Goal: Task Accomplishment & Management: Complete application form

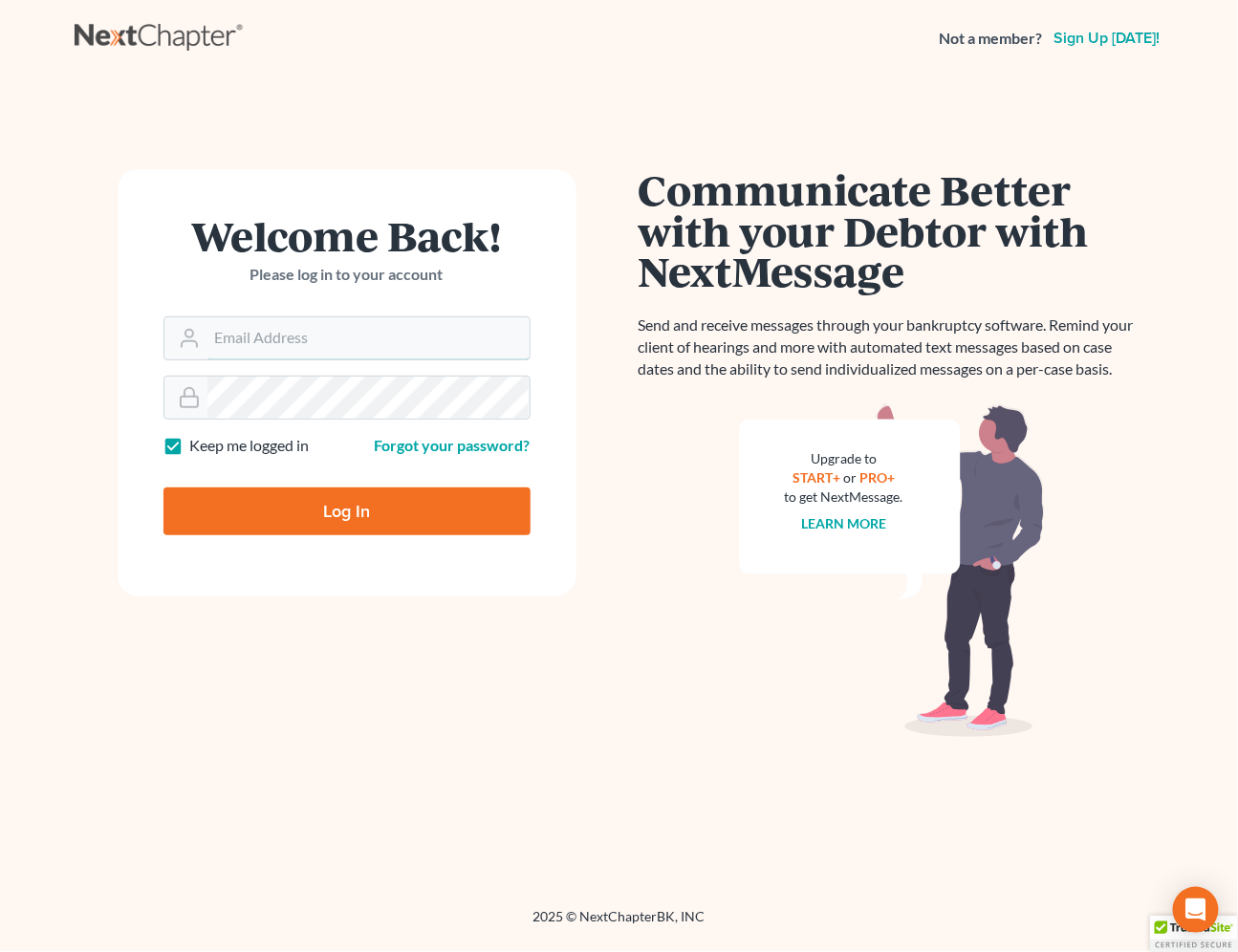
type input "[EMAIL_ADDRESS][DOMAIN_NAME]"
click at [297, 510] on input "Log In" at bounding box center [347, 511] width 367 height 48
type input "Thinking..."
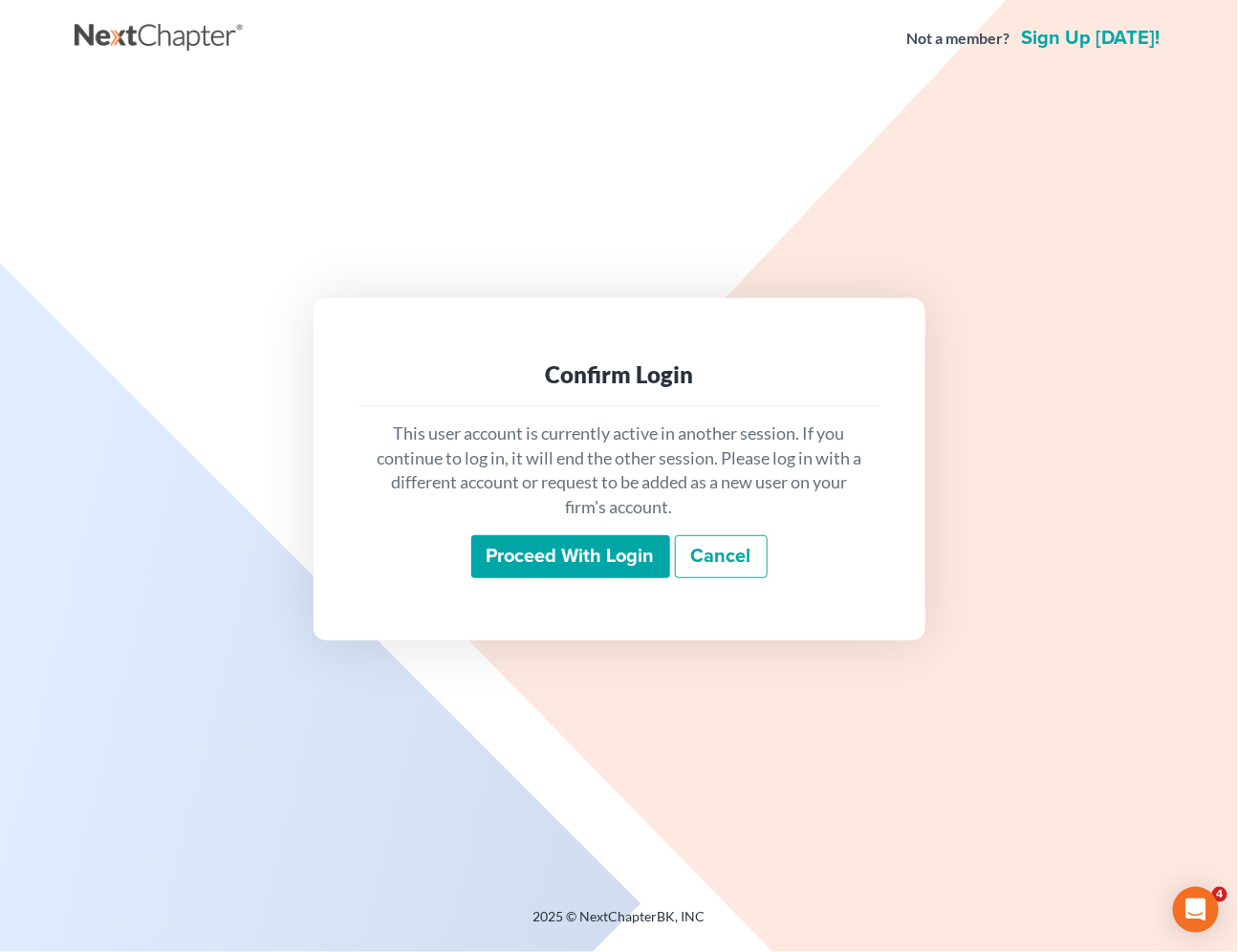
click at [520, 559] on input "Proceed with login" at bounding box center [571, 557] width 199 height 44
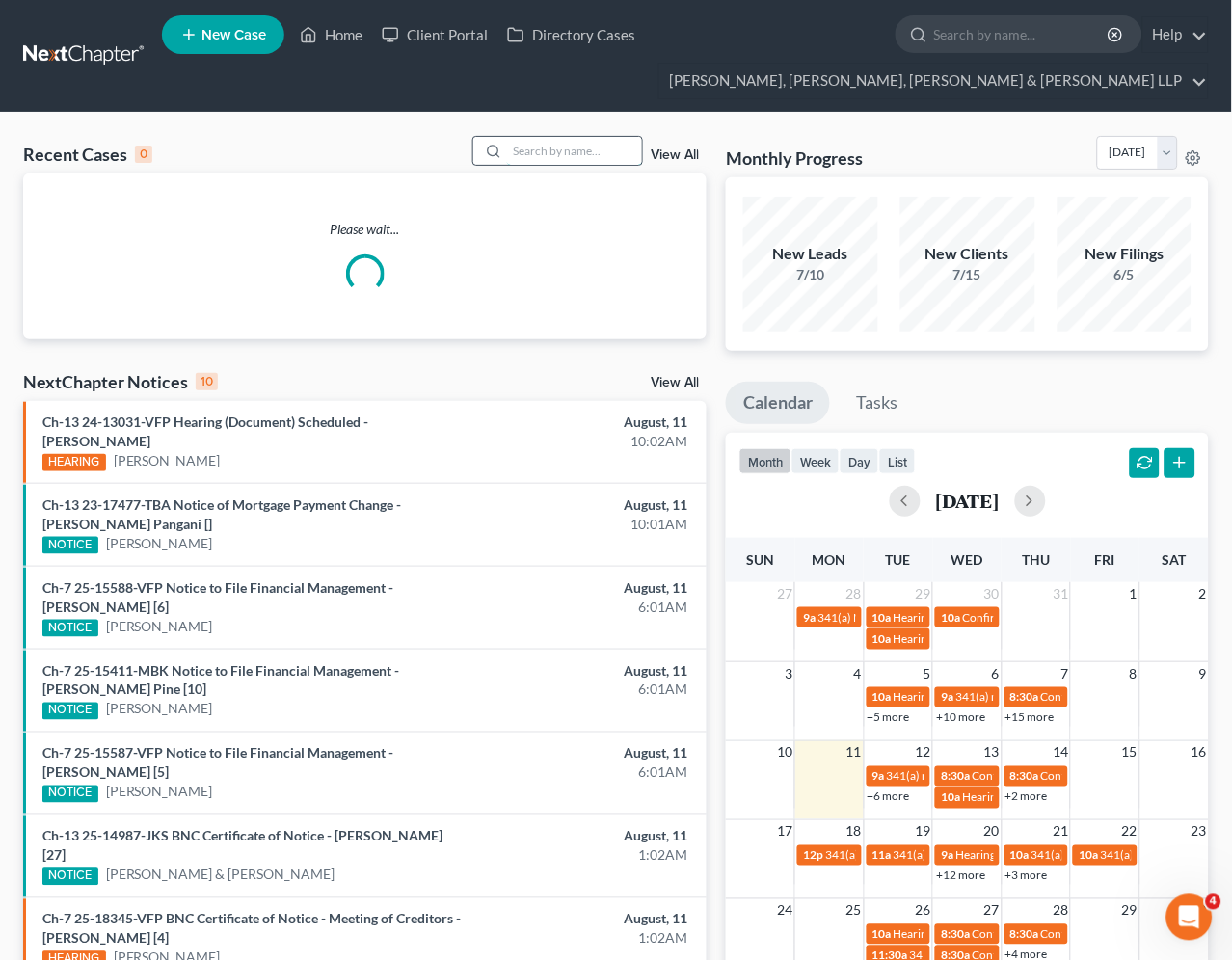
click at [578, 160] on input "search" at bounding box center [574, 151] width 135 height 28
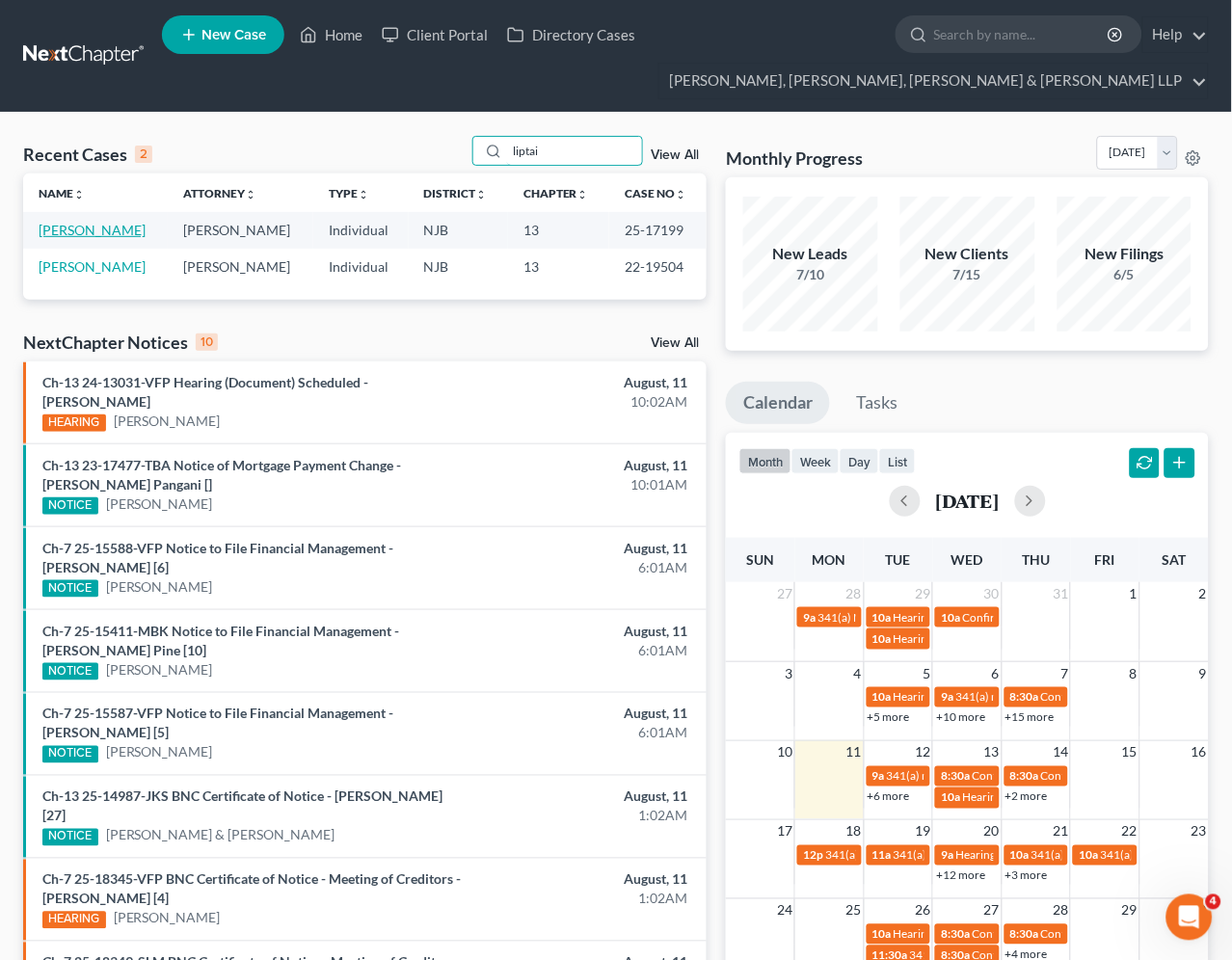
type input "liptai"
click at [93, 225] on link "Liptai, Steven" at bounding box center [92, 230] width 107 height 16
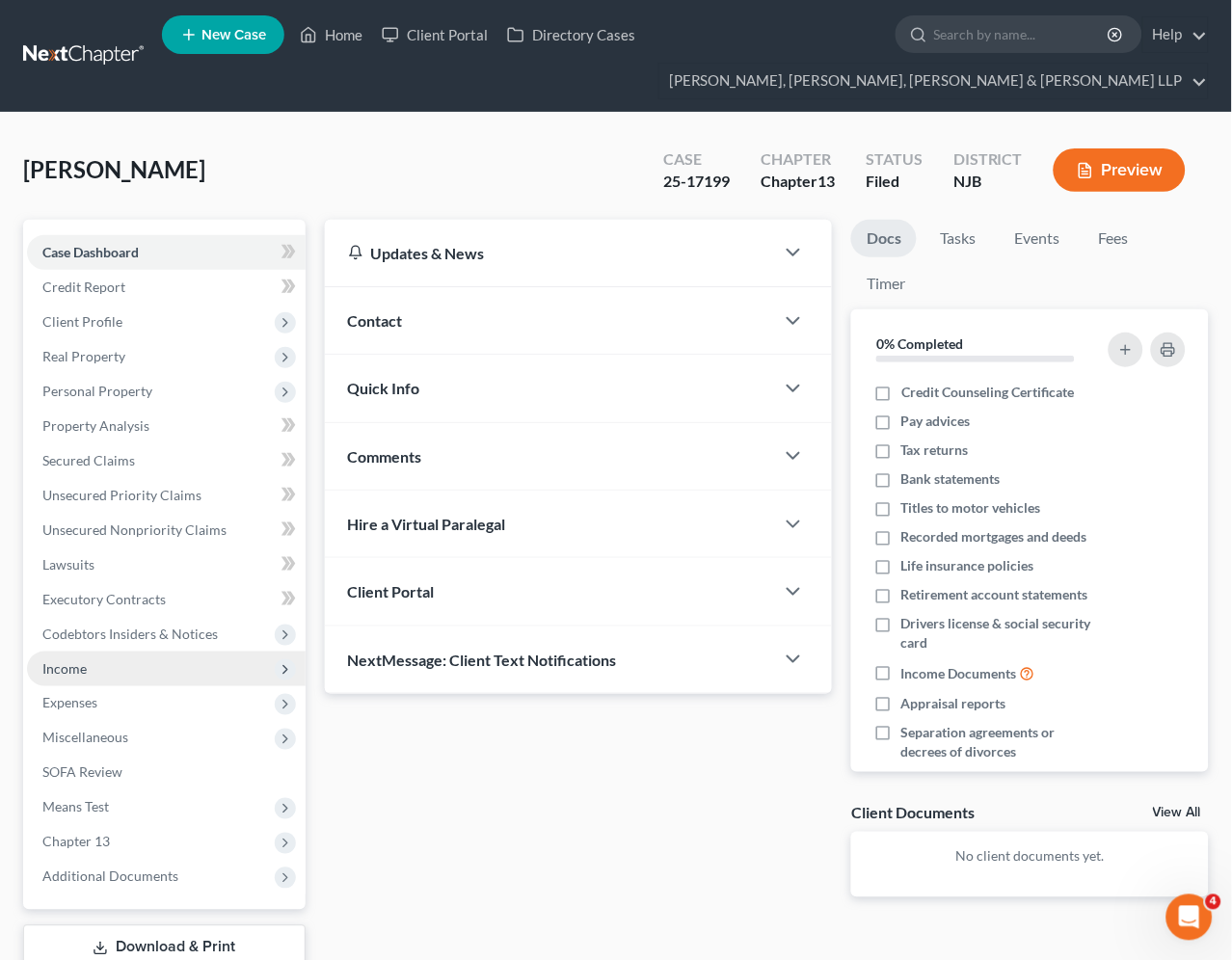
click at [56, 668] on span "Income" at bounding box center [65, 668] width 44 height 16
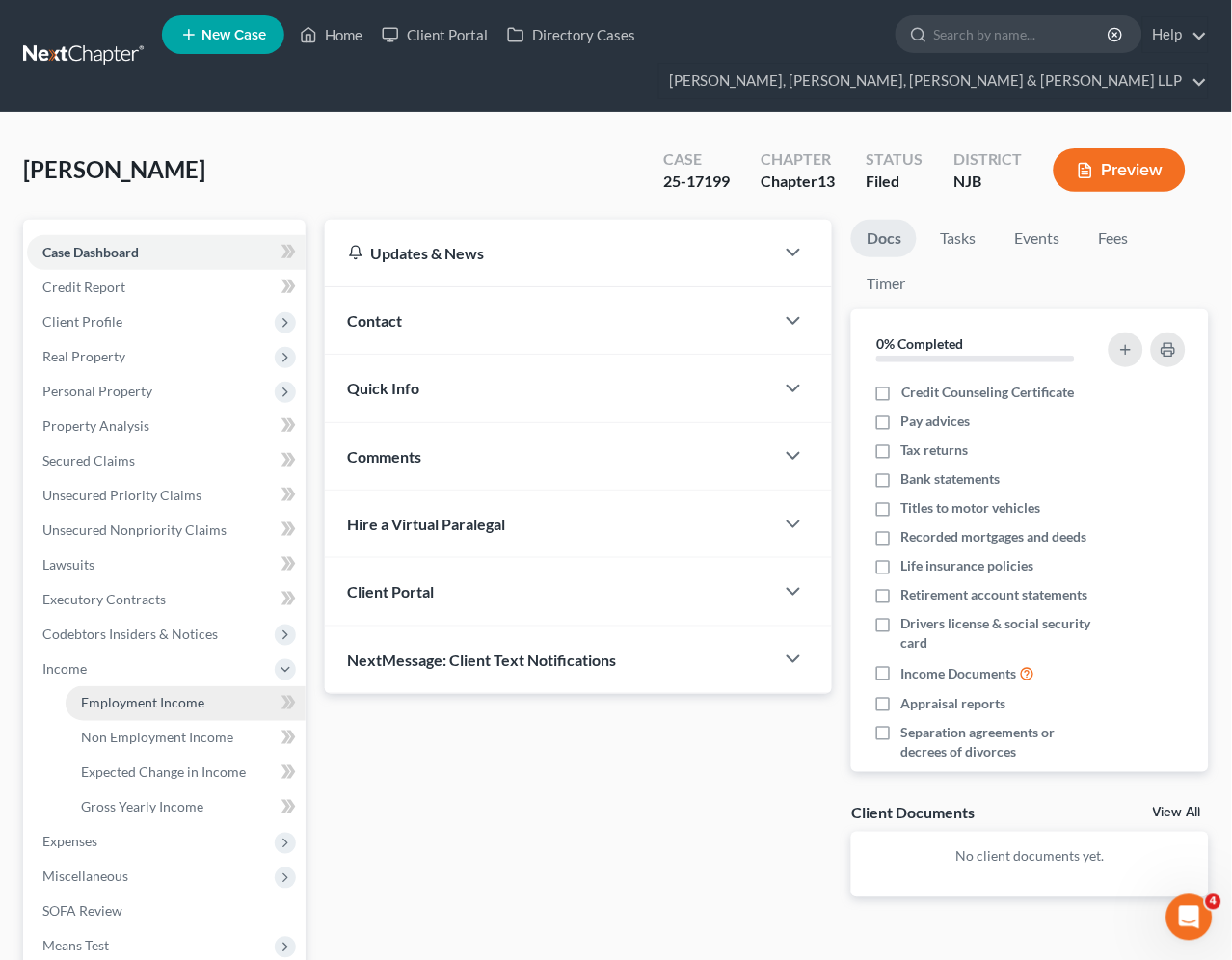
click at [107, 699] on span "Employment Income" at bounding box center [143, 702] width 123 height 16
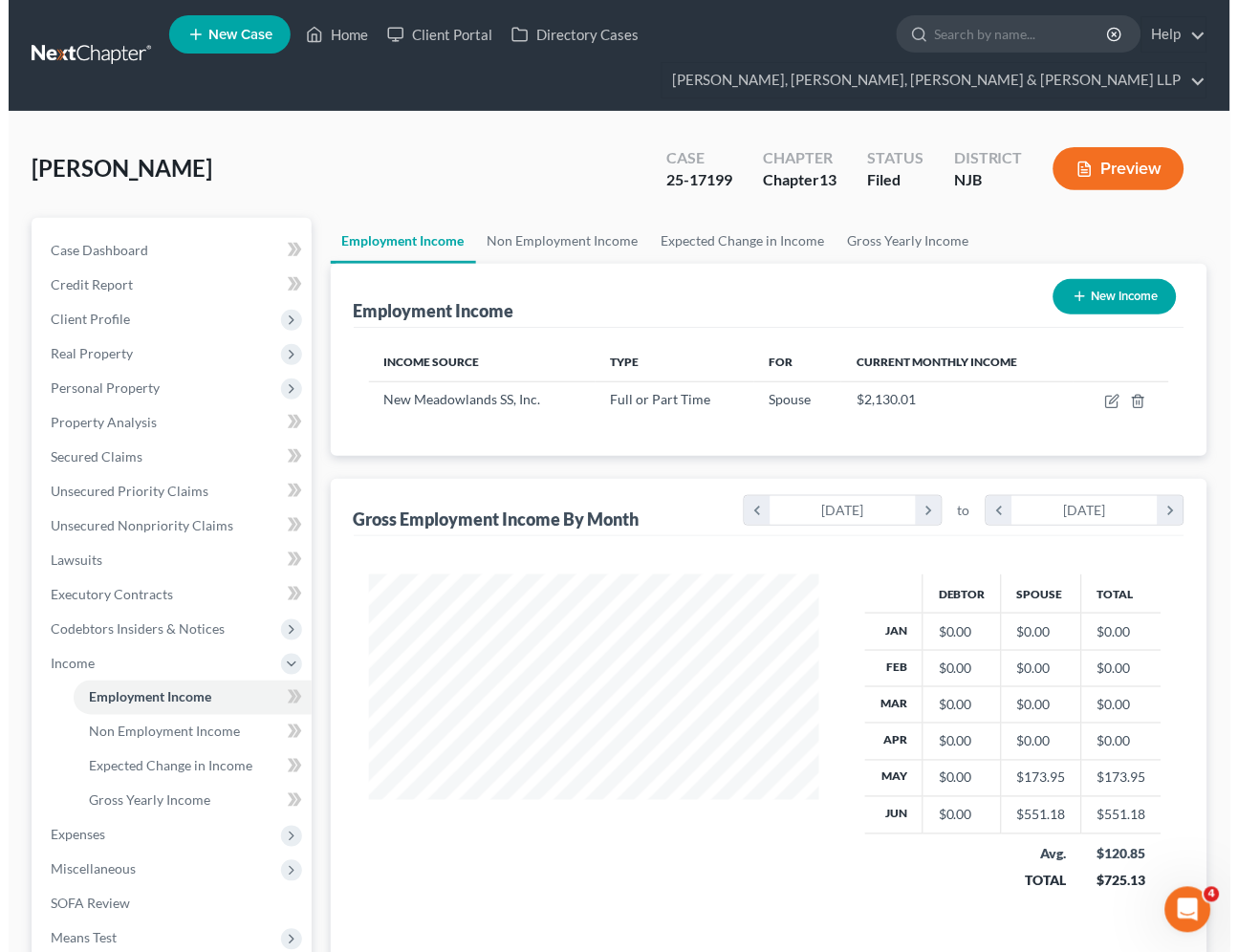
scroll to position [343, 489]
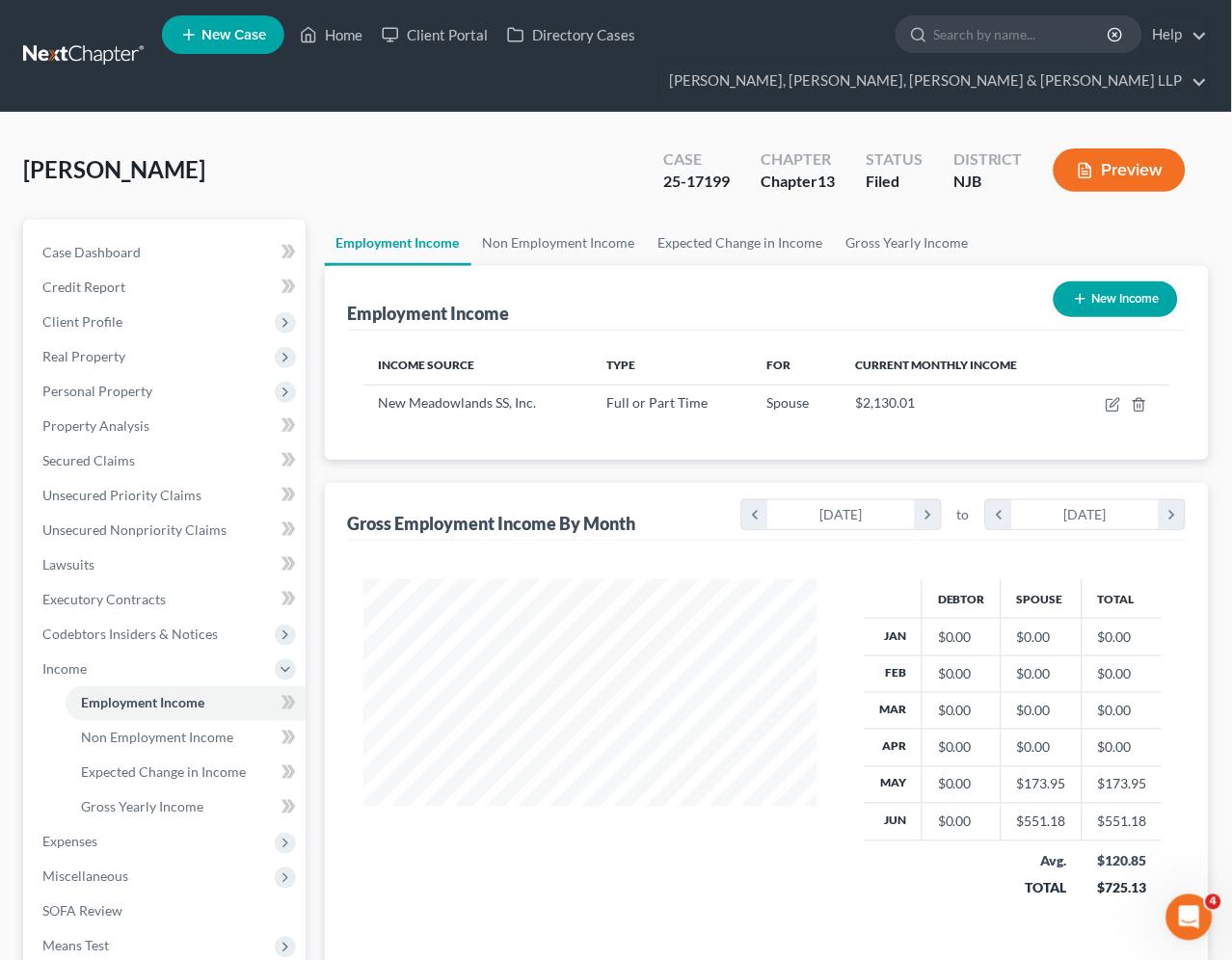
click at [424, 183] on div "Liptai, Steven Upgraded Case 25-17199 Chapter Chapter 13 Status Filed District …" at bounding box center [616, 178] width 1186 height 84
click at [568, 238] on link "Non Employment Income" at bounding box center [560, 243] width 176 height 46
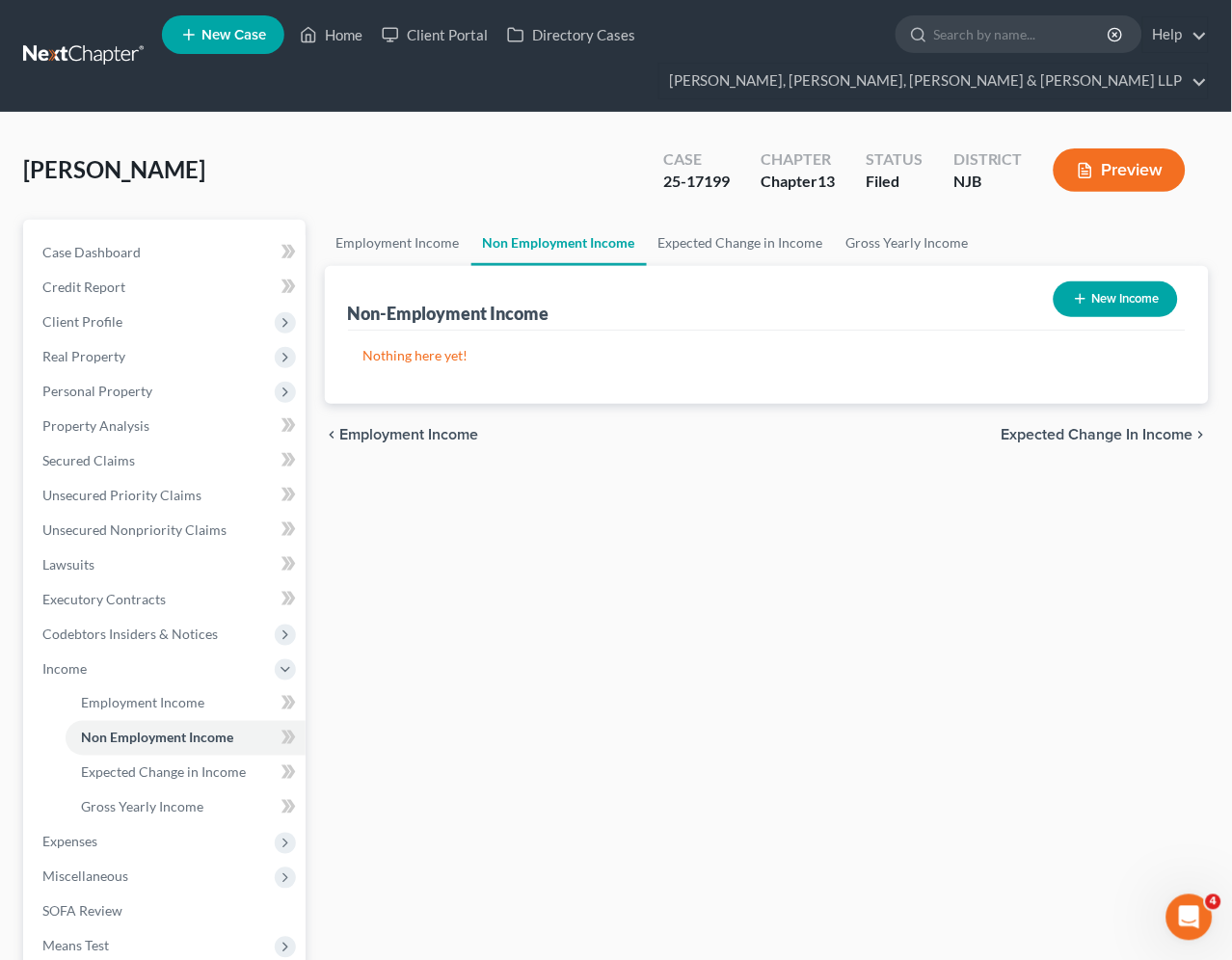
click at [1103, 297] on button "New Income" at bounding box center [1115, 299] width 124 height 36
select select "0"
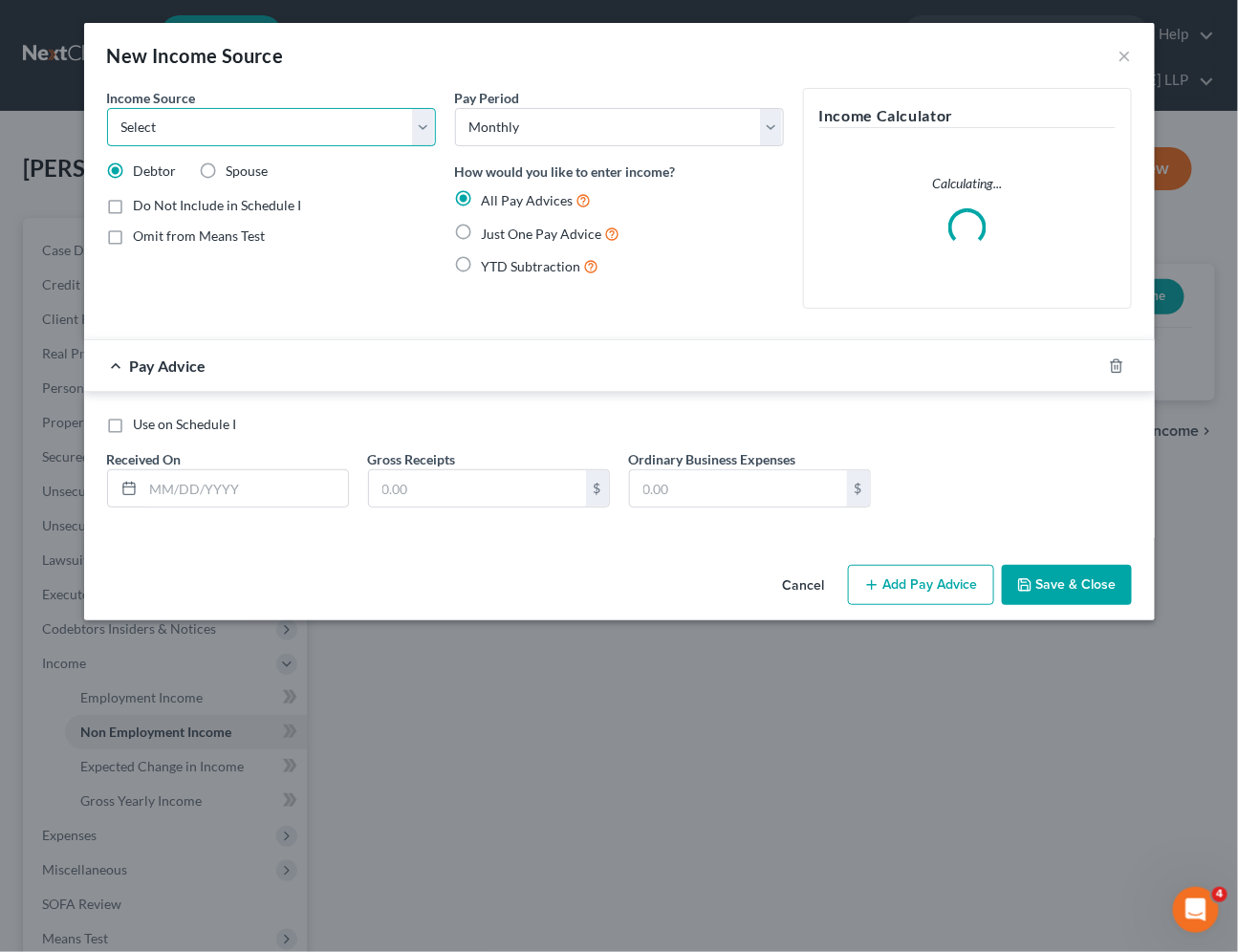
click at [266, 134] on select "Select Unemployment Disability (from employer) Pension Retirement Social Securi…" at bounding box center [272, 127] width 329 height 38
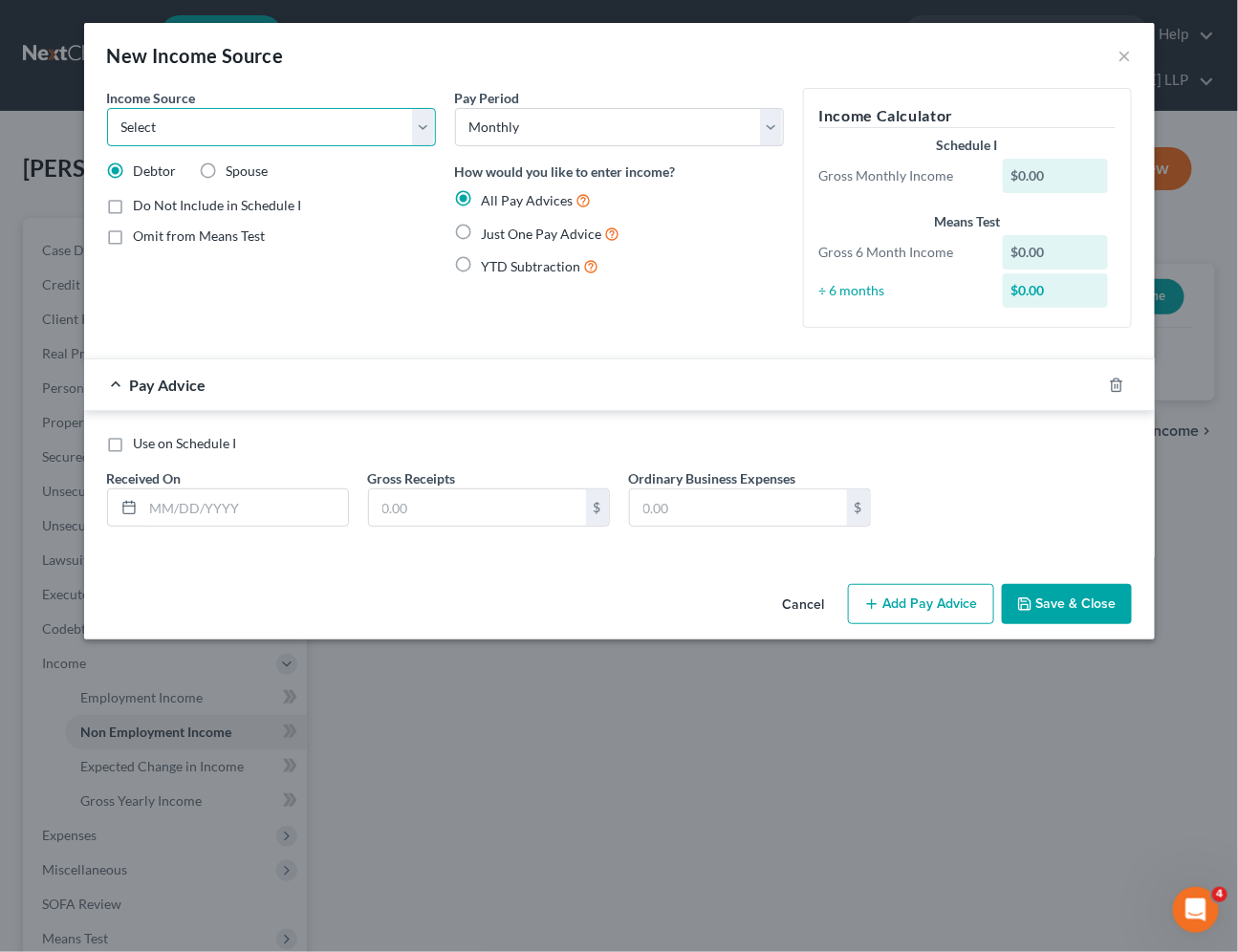
select select "10"
click at [107, 108] on select "Select Unemployment Disability (from employer) Pension Retirement Social Securi…" at bounding box center [272, 127] width 329 height 38
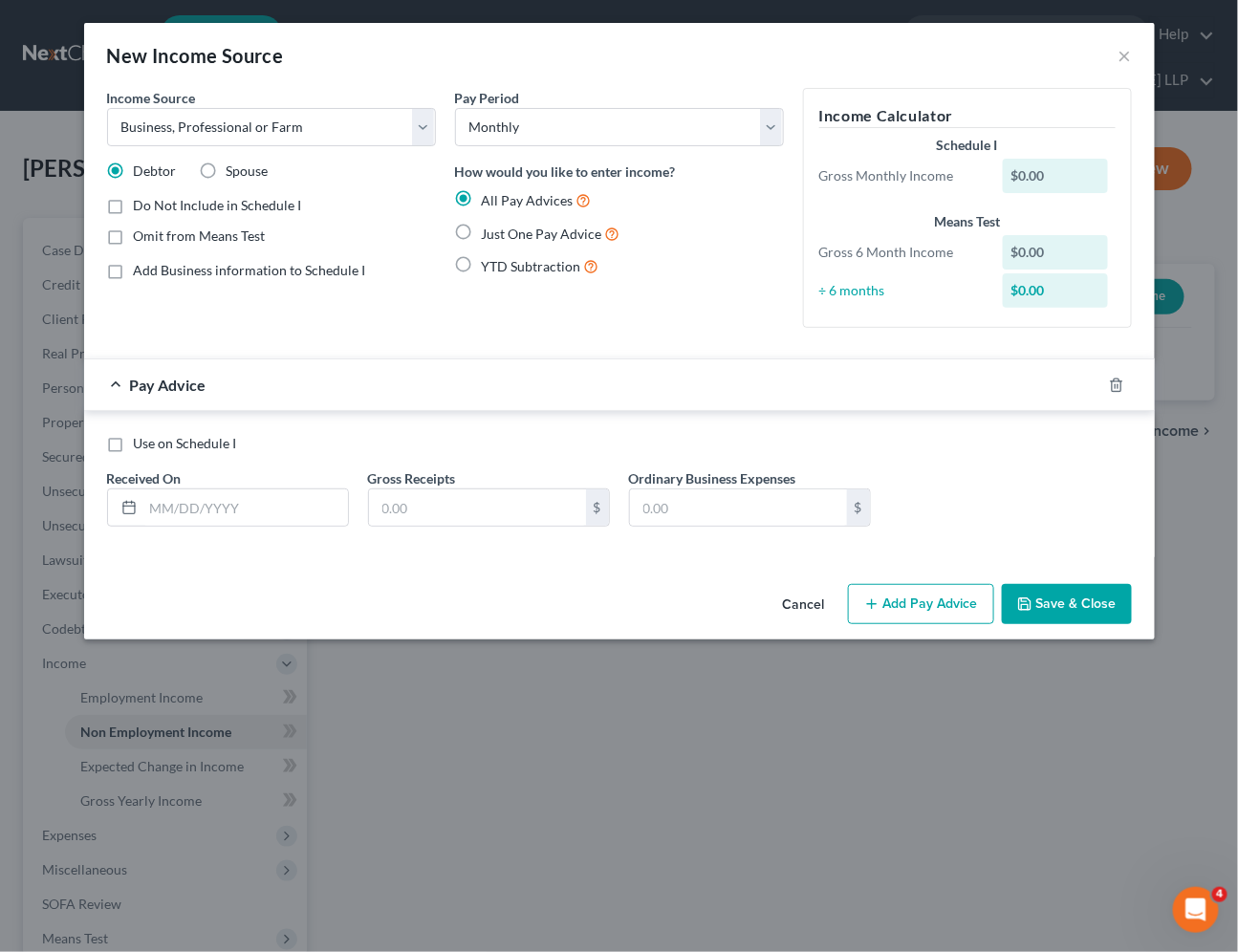
click at [223, 274] on span "Add Business information to Schedule I" at bounding box center [250, 270] width 232 height 16
click at [154, 274] on input "Add Business information to Schedule I" at bounding box center [147, 267] width 12 height 12
checkbox input "true"
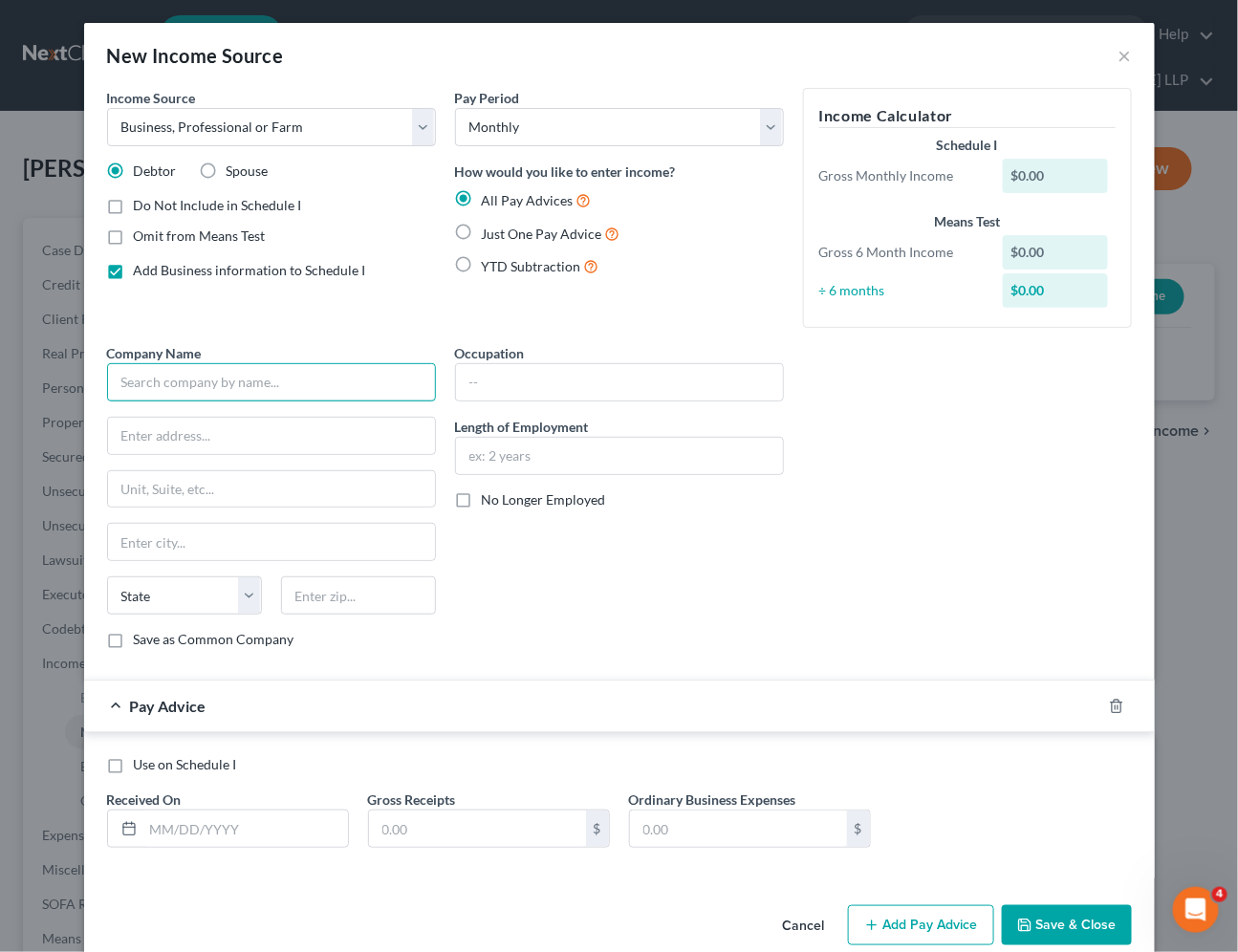
click at [216, 381] on input "text" at bounding box center [272, 383] width 329 height 38
drag, startPoint x: 127, startPoint y: 384, endPoint x: 547, endPoint y: 571, distance: 459.7
click at [547, 571] on div "Occupation Length of Employment No Longer Employed" at bounding box center [620, 504] width 348 height 321
click at [146, 381] on input "Lippys Pools LLC" at bounding box center [272, 383] width 329 height 38
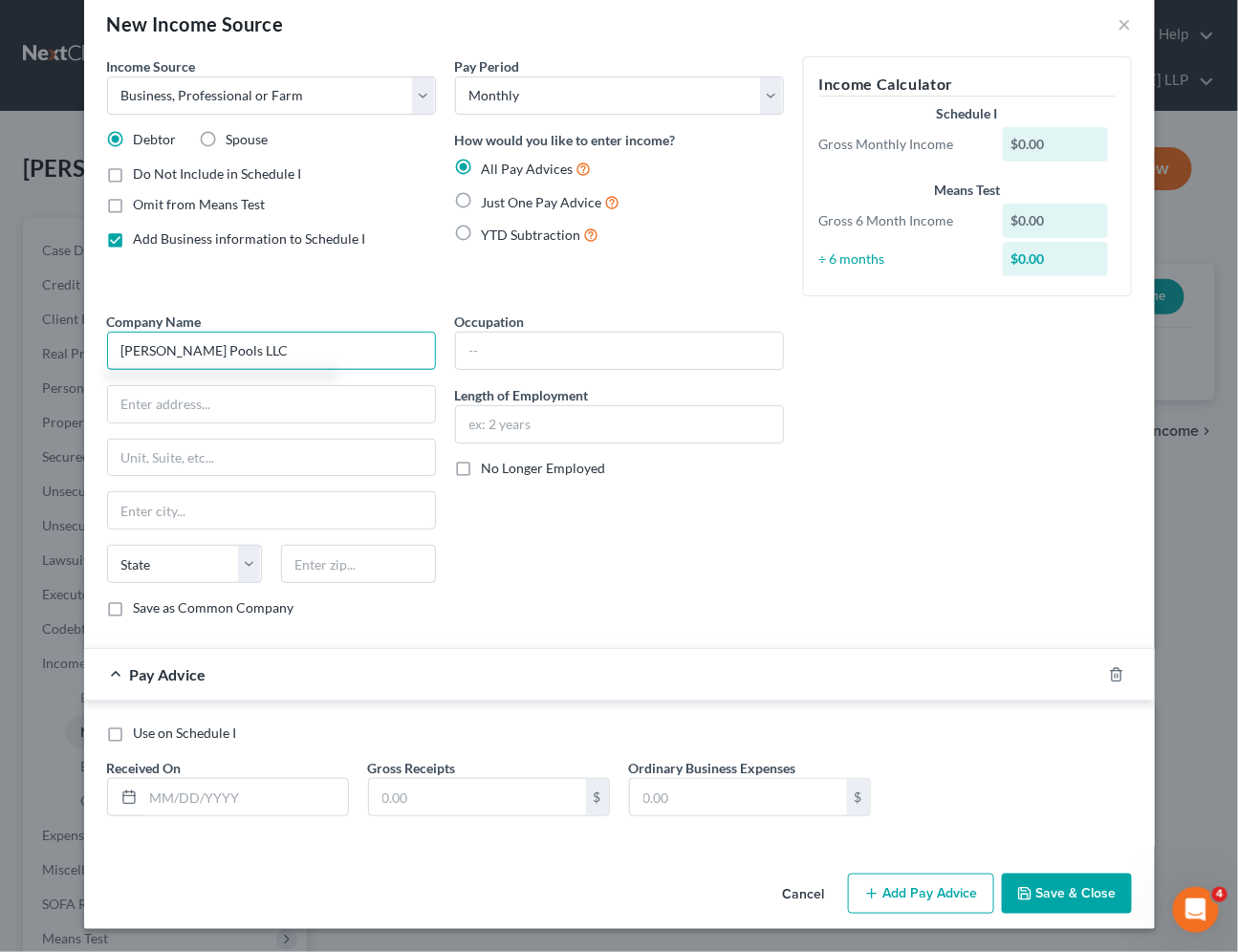
type input "Lippy's Pools LLC"
click at [481, 204] on label "Just One Pay Advice" at bounding box center [550, 202] width 139 height 22
click at [489, 204] on input "Just One Pay Advice" at bounding box center [495, 197] width 12 height 12
radio input "true"
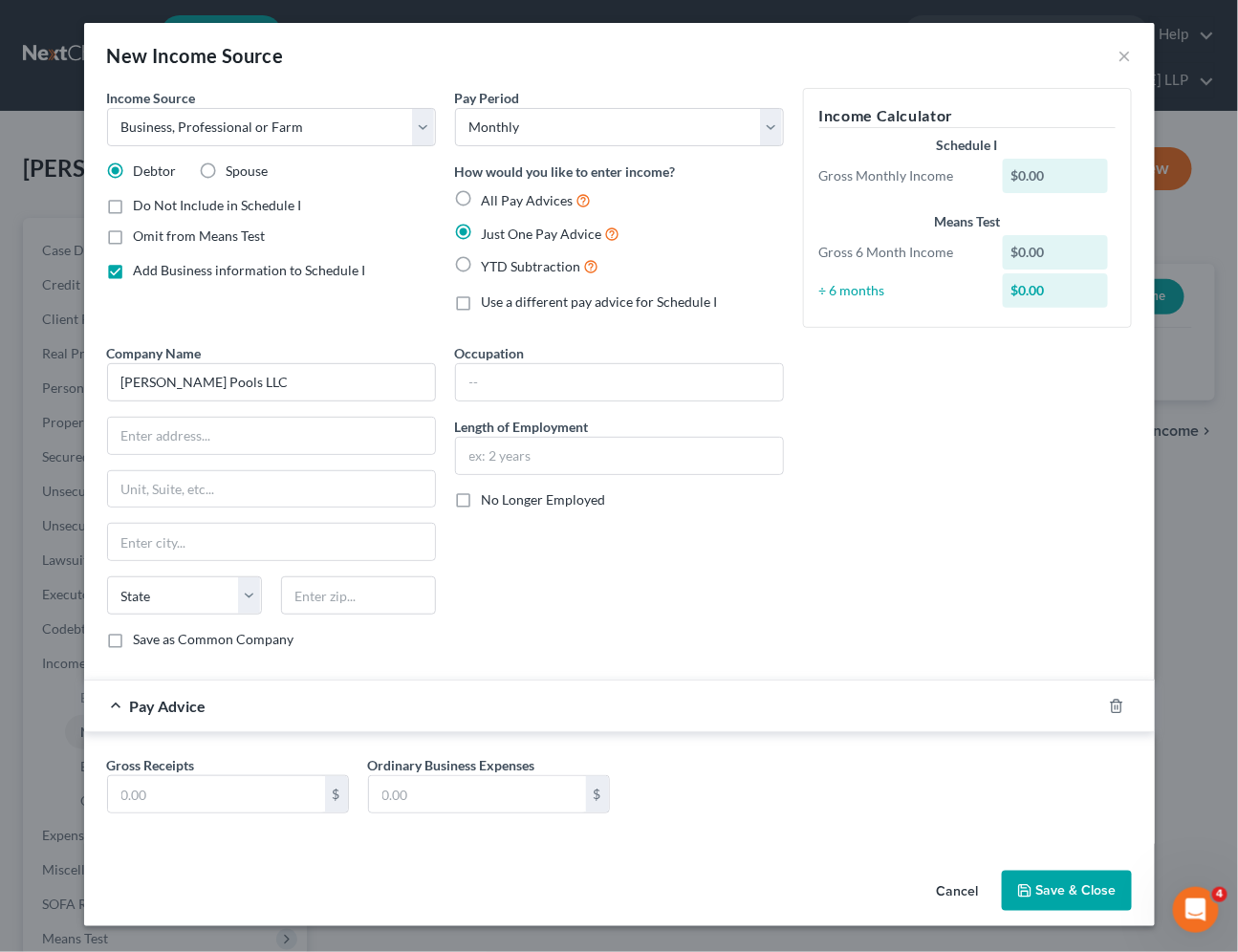
scroll to position [0, 0]
click at [481, 192] on label "All Pay Advices" at bounding box center [536, 200] width 110 height 22
click at [489, 192] on input "All Pay Advices" at bounding box center [495, 195] width 12 height 12
radio input "true"
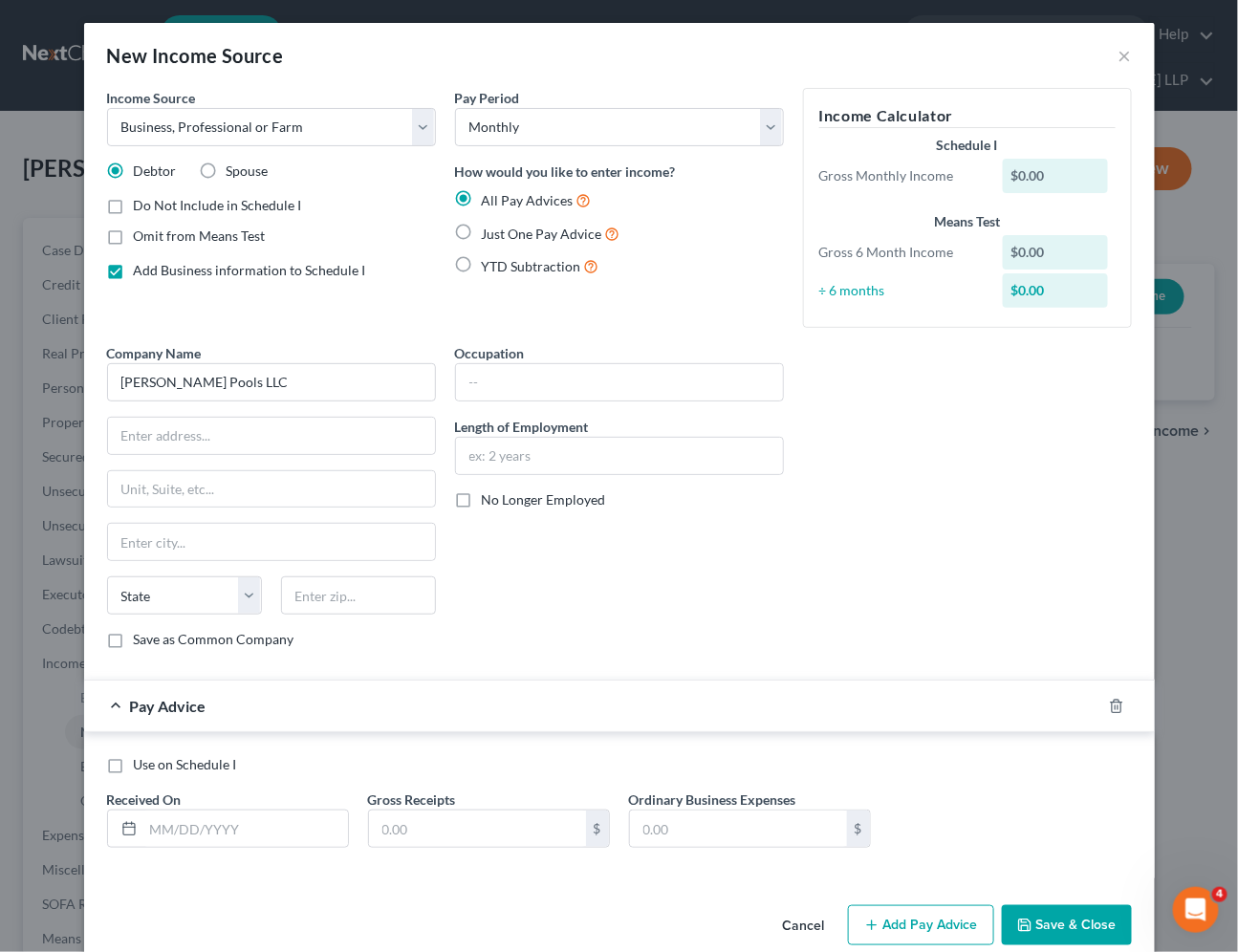
click at [481, 237] on label "Just One Pay Advice" at bounding box center [550, 233] width 139 height 22
click at [489, 235] on input "Just One Pay Advice" at bounding box center [495, 229] width 12 height 12
radio input "true"
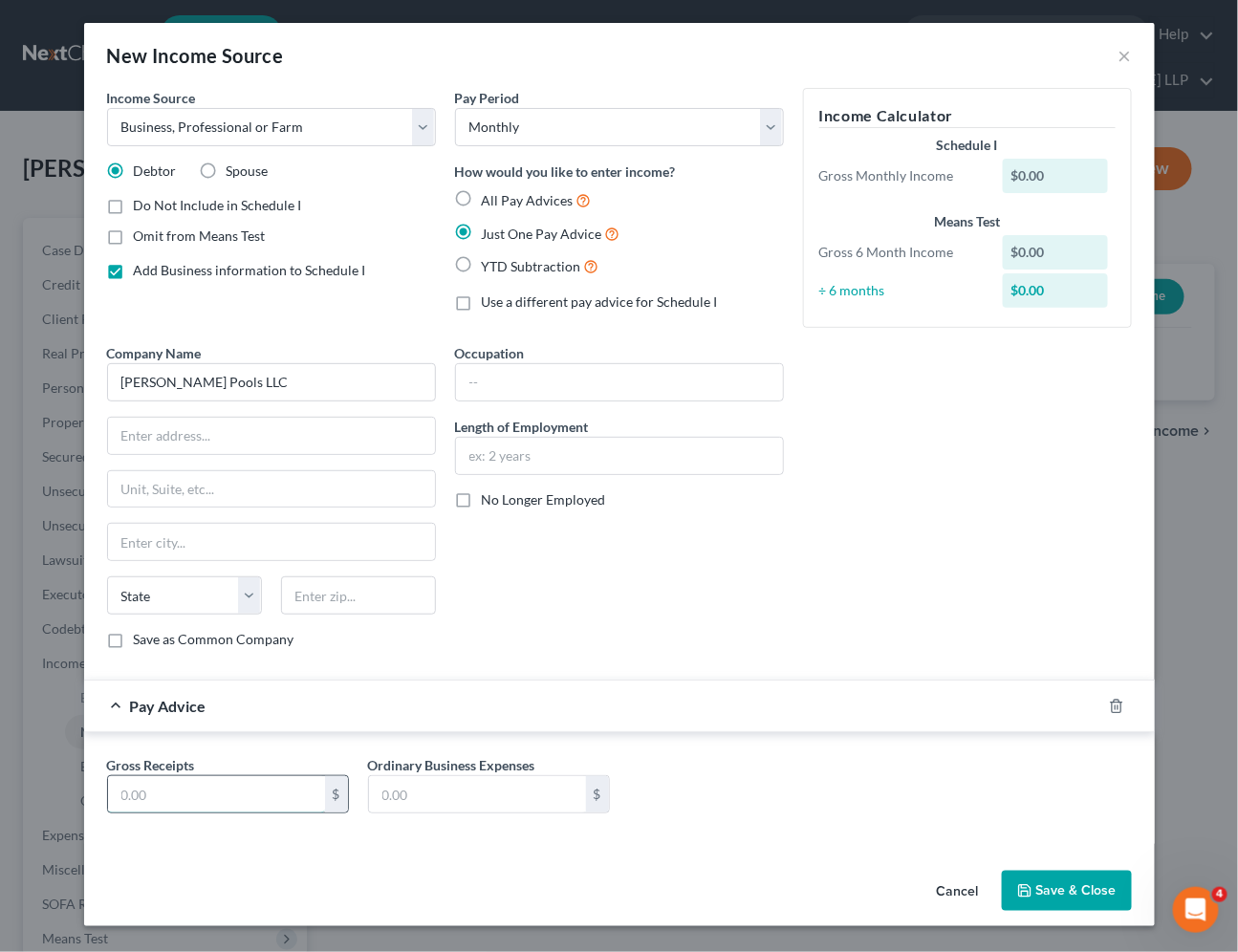
click at [226, 804] on input "text" at bounding box center [216, 794] width 217 height 36
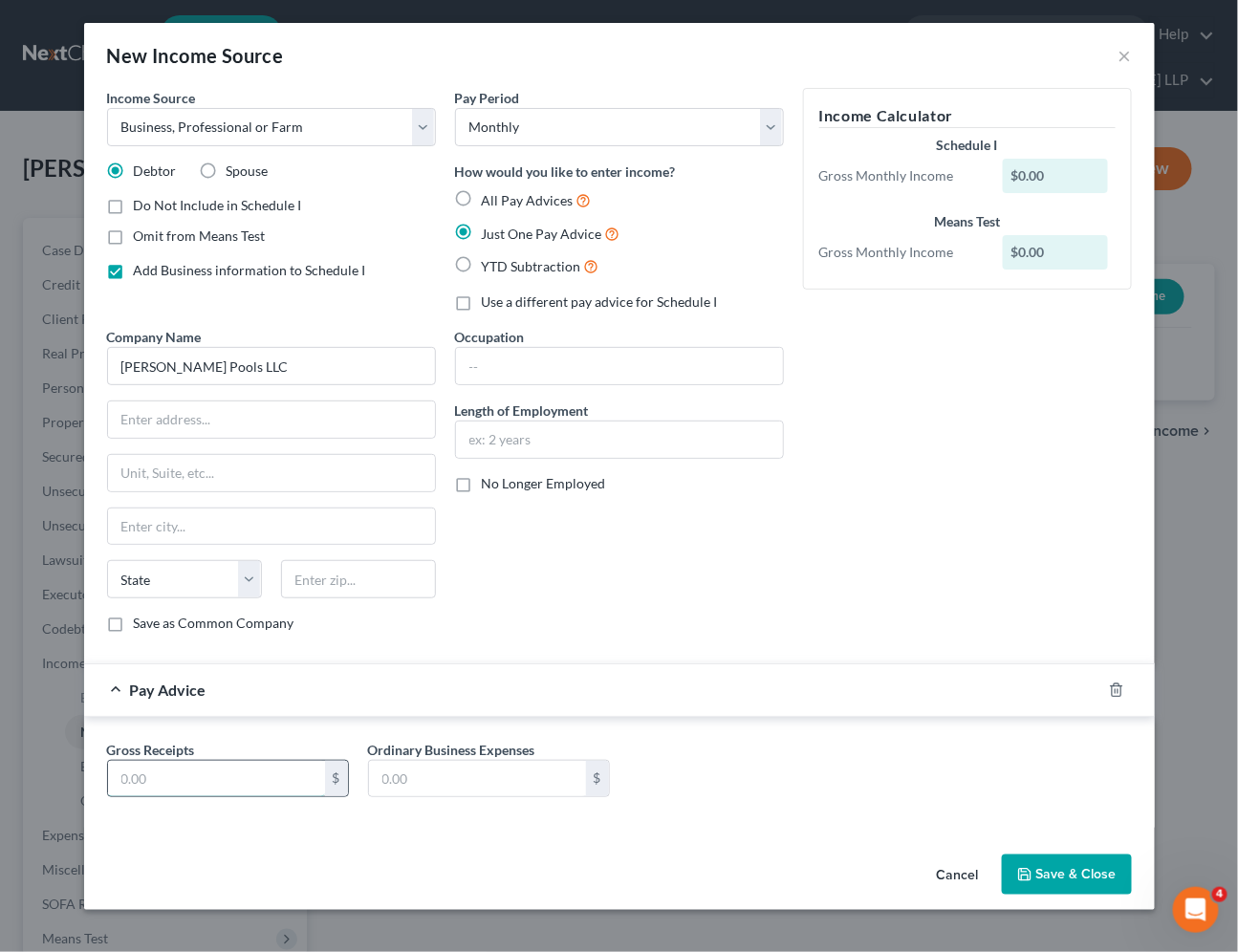
click at [258, 782] on input "text" at bounding box center [216, 779] width 217 height 36
type input "7,636.66"
click at [540, 776] on input "text" at bounding box center [477, 779] width 217 height 36
type input "2,504.83"
click at [814, 835] on div "Income Source * Select Unemployment Disability (from employer) Pension Retireme…" at bounding box center [619, 467] width 1071 height 759
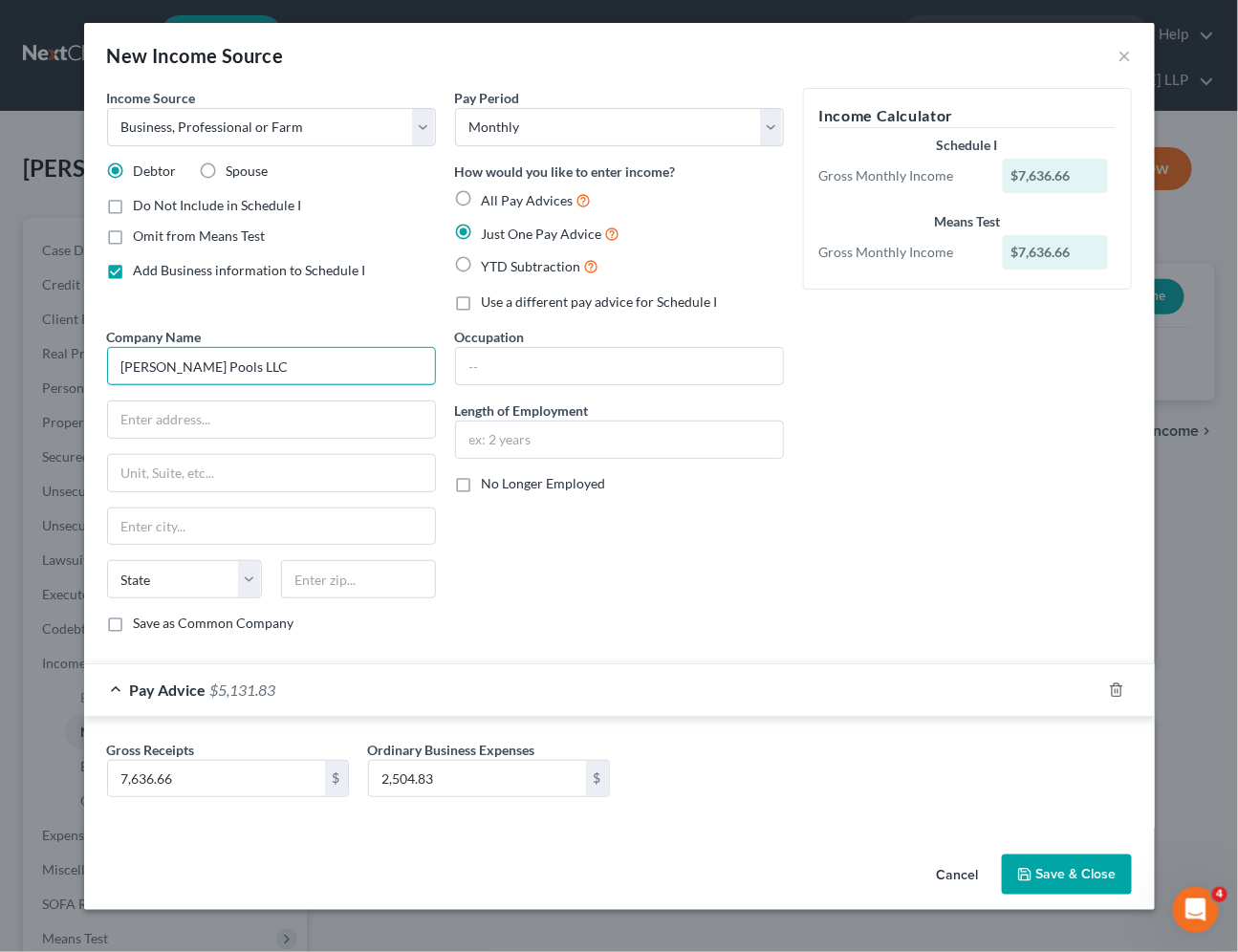
drag, startPoint x: 194, startPoint y: 364, endPoint x: 122, endPoint y: 362, distance: 72.0
click at [122, 362] on input "Lippy's Pools LLC" at bounding box center [272, 366] width 329 height 38
click at [1067, 883] on button "Save & Close" at bounding box center [1067, 875] width 130 height 40
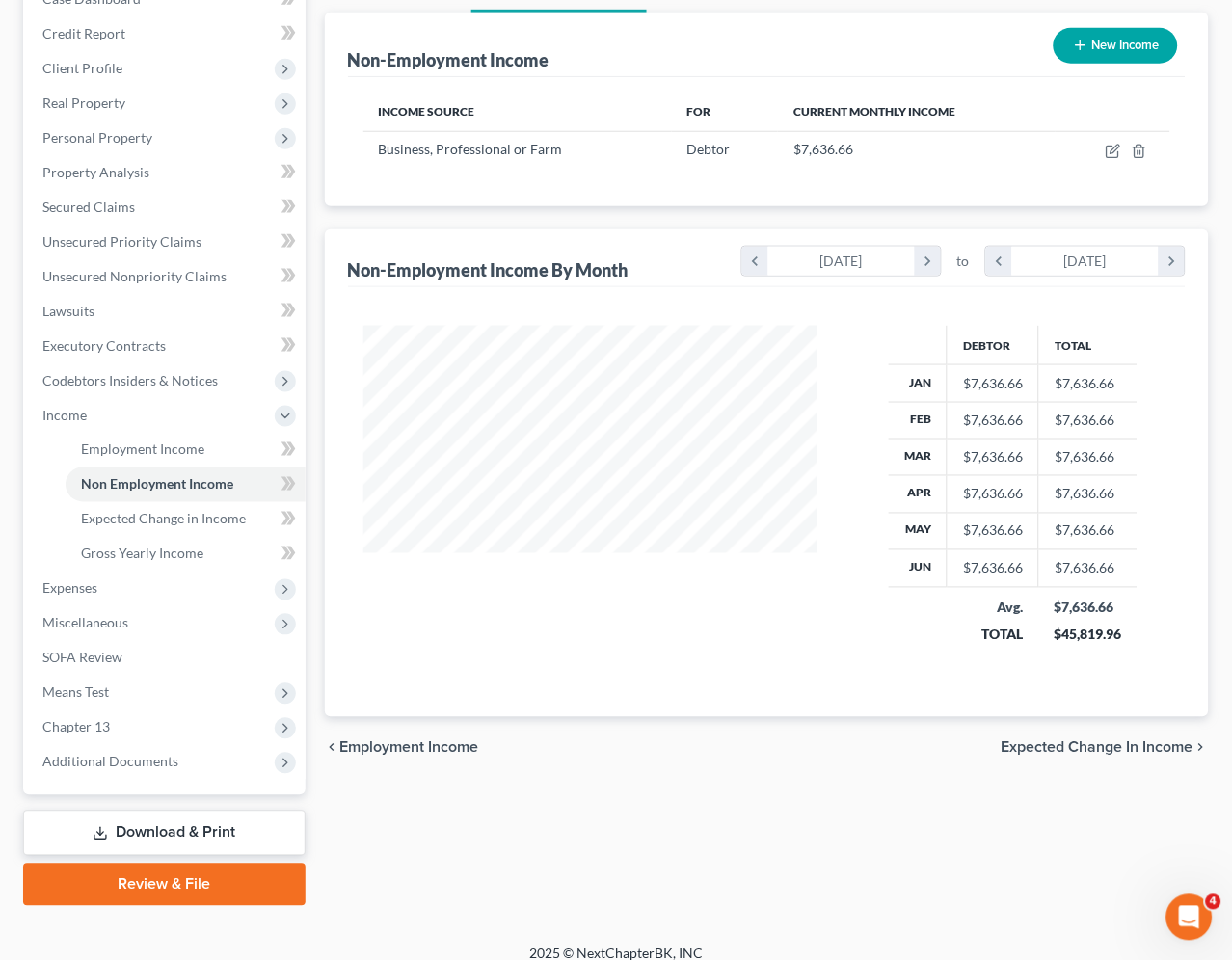
scroll to position [270, 0]
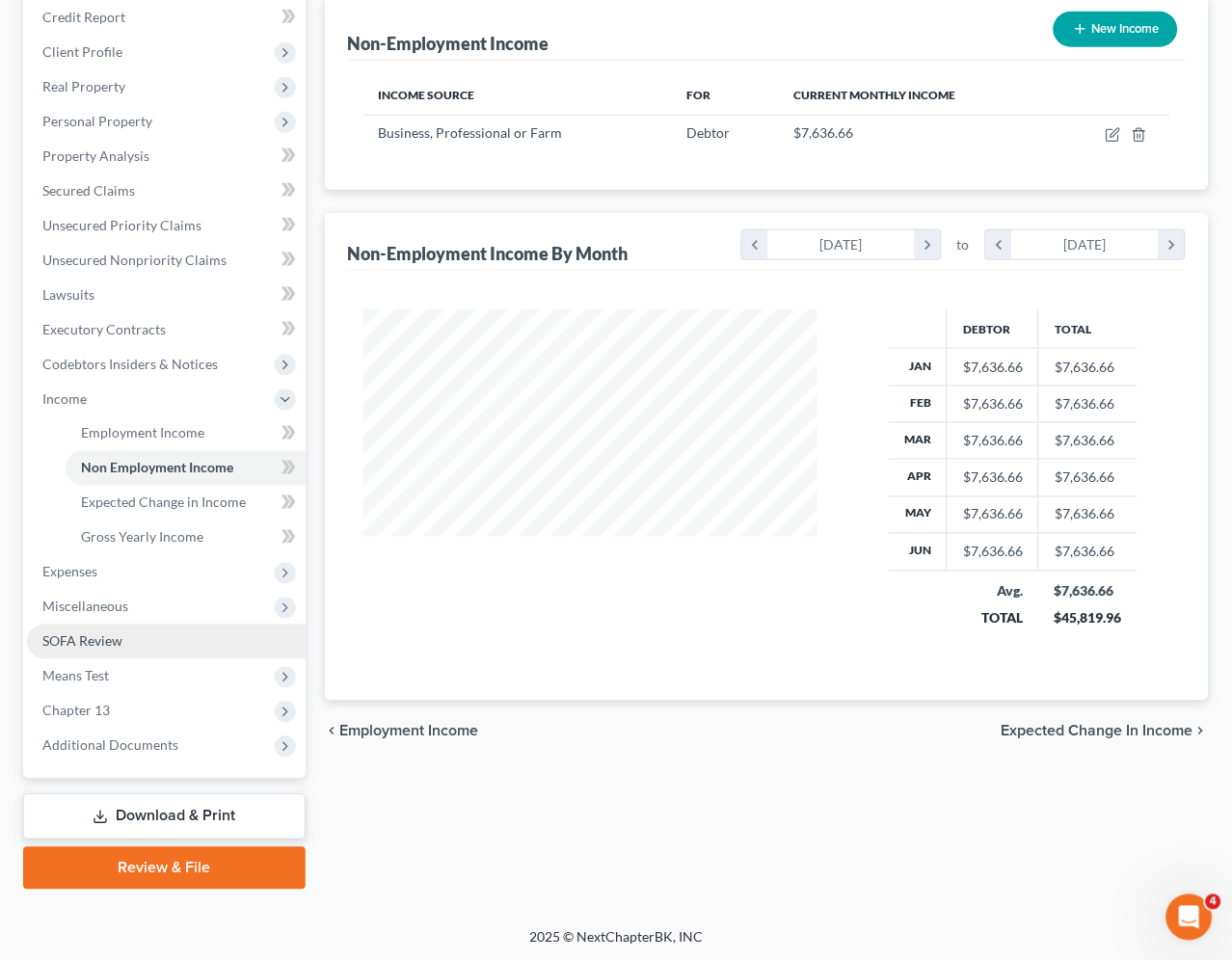
click at [89, 643] on span "SOFA Review" at bounding box center [82, 641] width 80 height 16
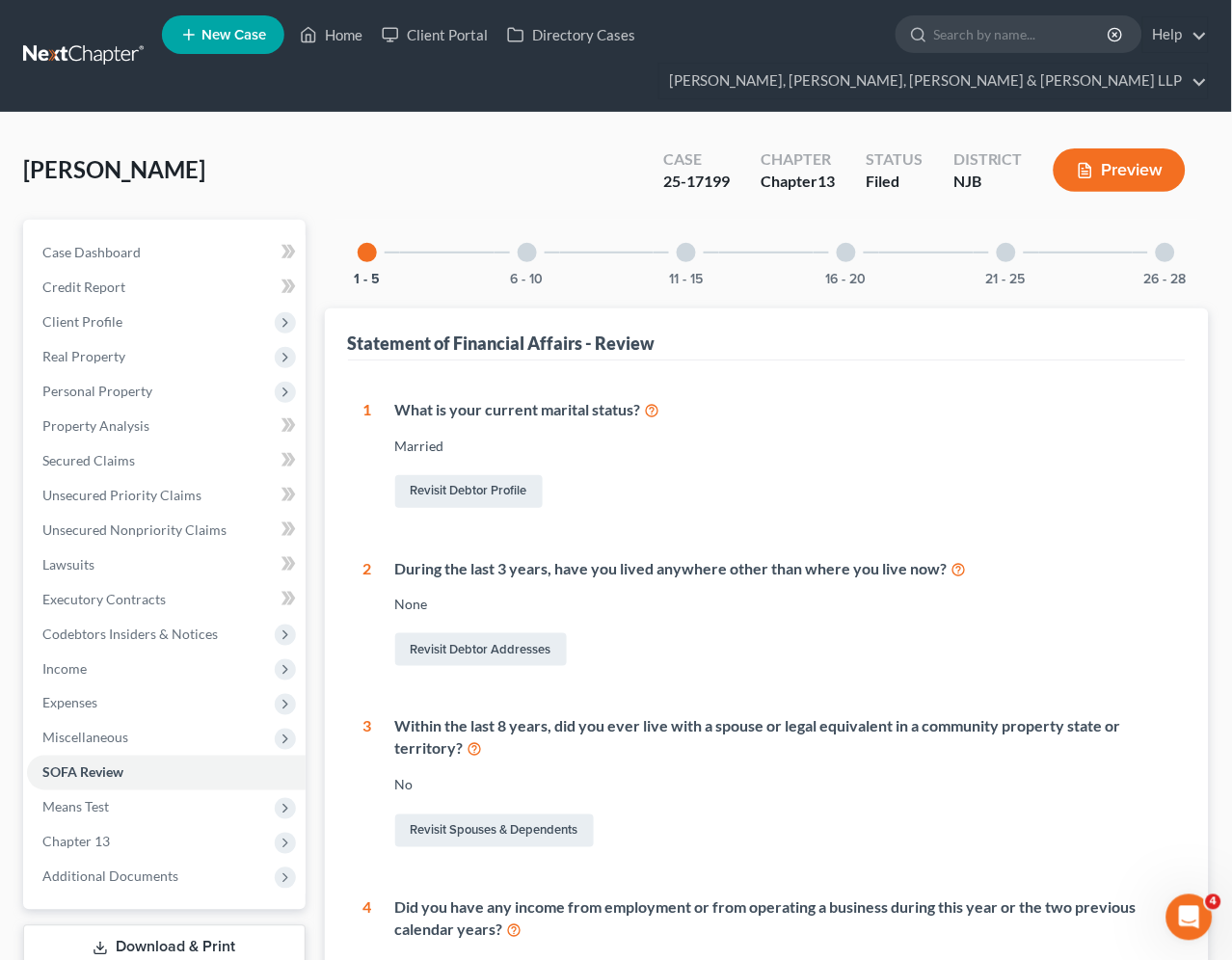
click at [1168, 254] on div at bounding box center [1165, 253] width 19 height 19
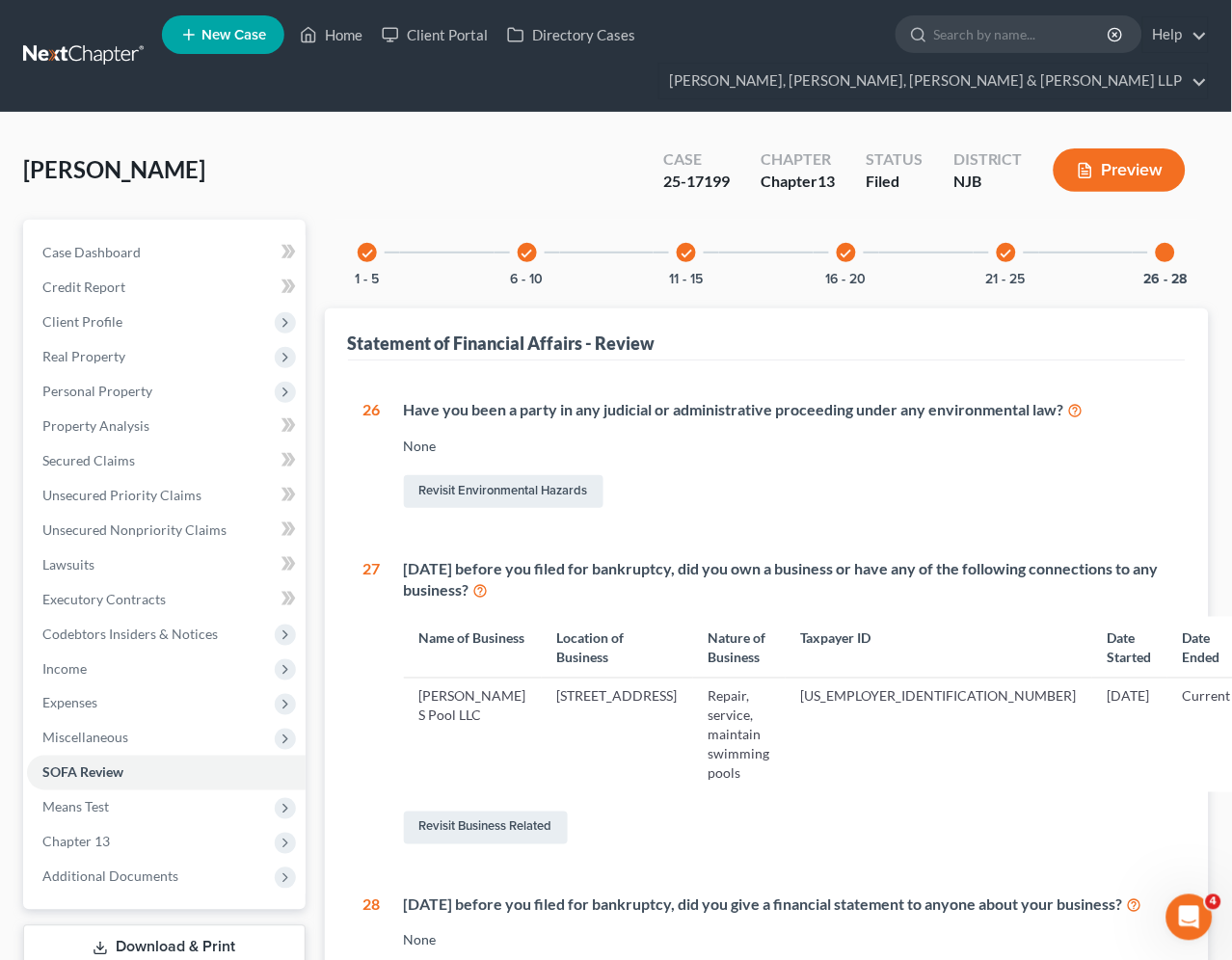
drag, startPoint x: 569, startPoint y: 749, endPoint x: 514, endPoint y: 691, distance: 79.9
click at [541, 691] on td "3 Fairview Avenue, Secaucus, NJ 07094" at bounding box center [616, 735] width 151 height 114
copy td "3 Fairview Avenue, Secaucus, NJ 07094"
click at [83, 665] on span "Income" at bounding box center [65, 668] width 44 height 16
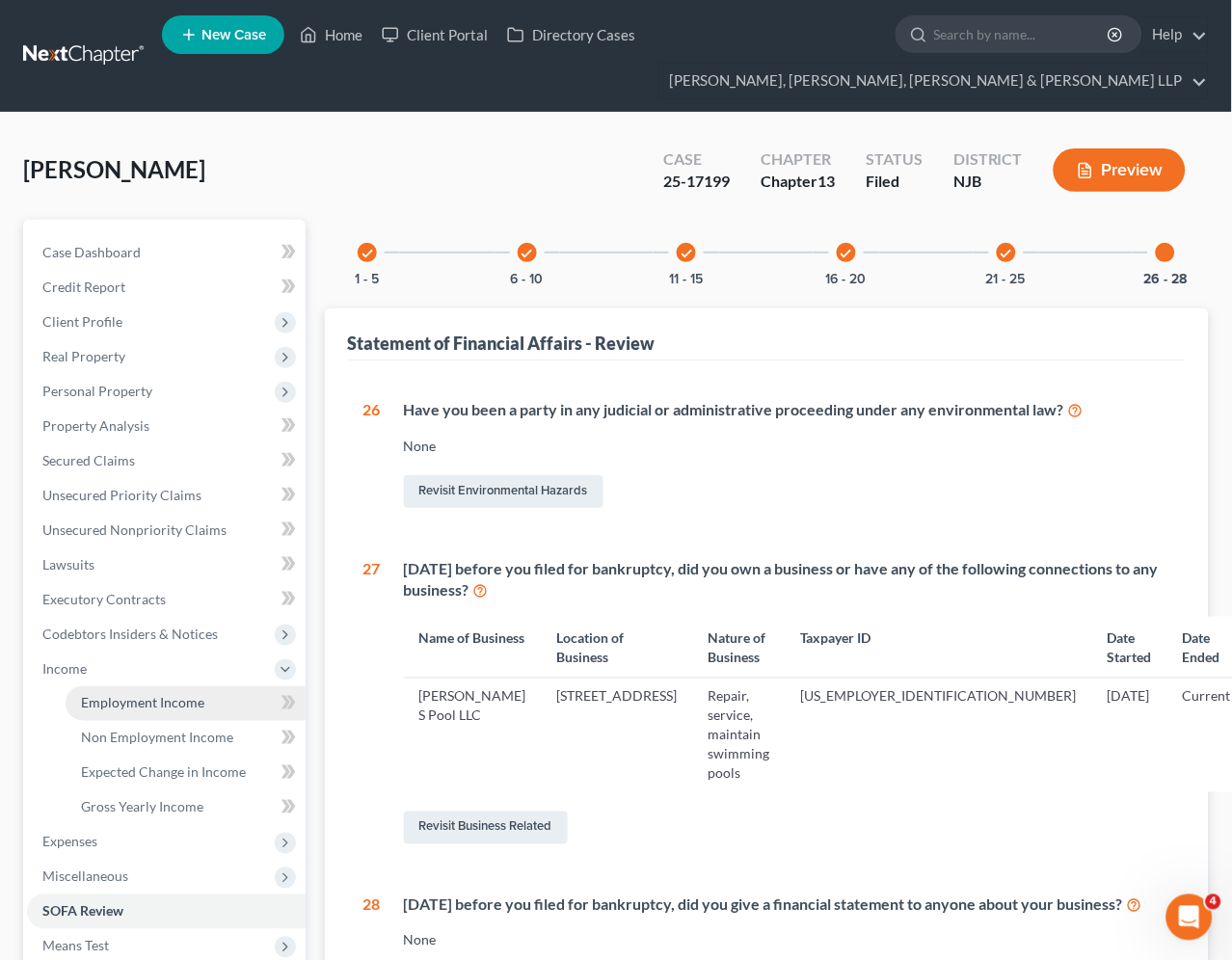
click at [100, 699] on span "Employment Income" at bounding box center [143, 702] width 123 height 16
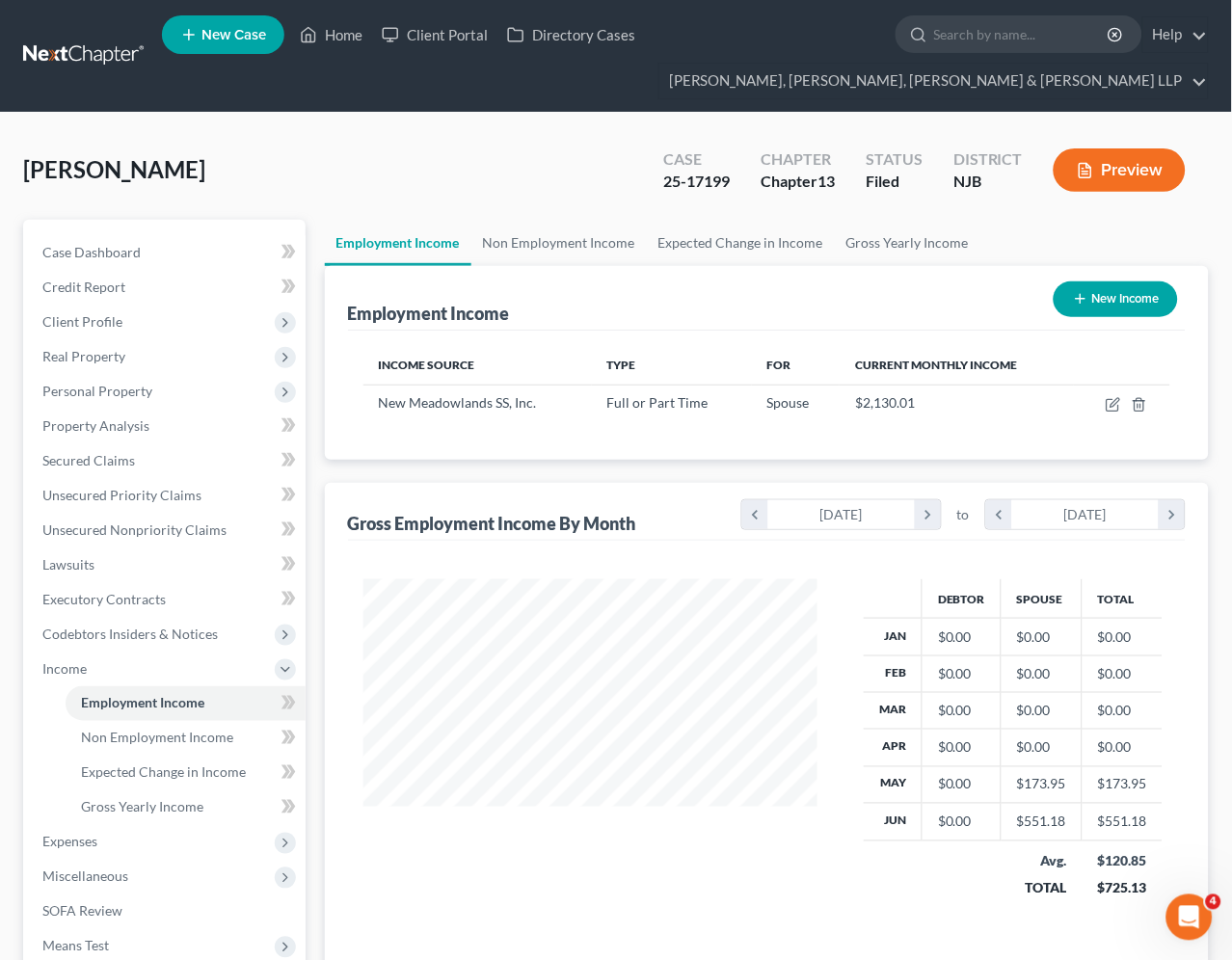
scroll to position [345, 493]
click at [536, 233] on link "Non Employment Income" at bounding box center [560, 243] width 176 height 46
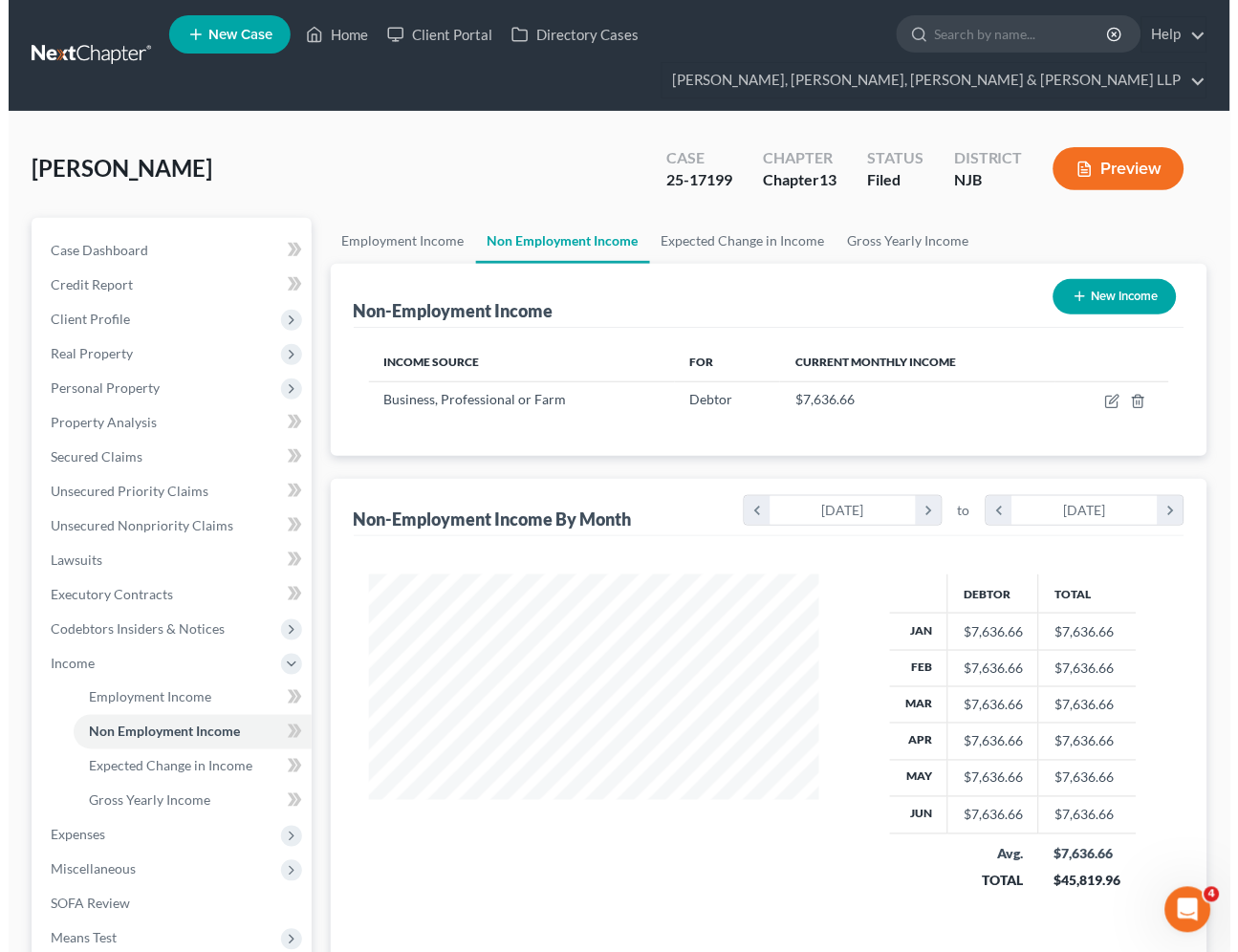
scroll to position [343, 489]
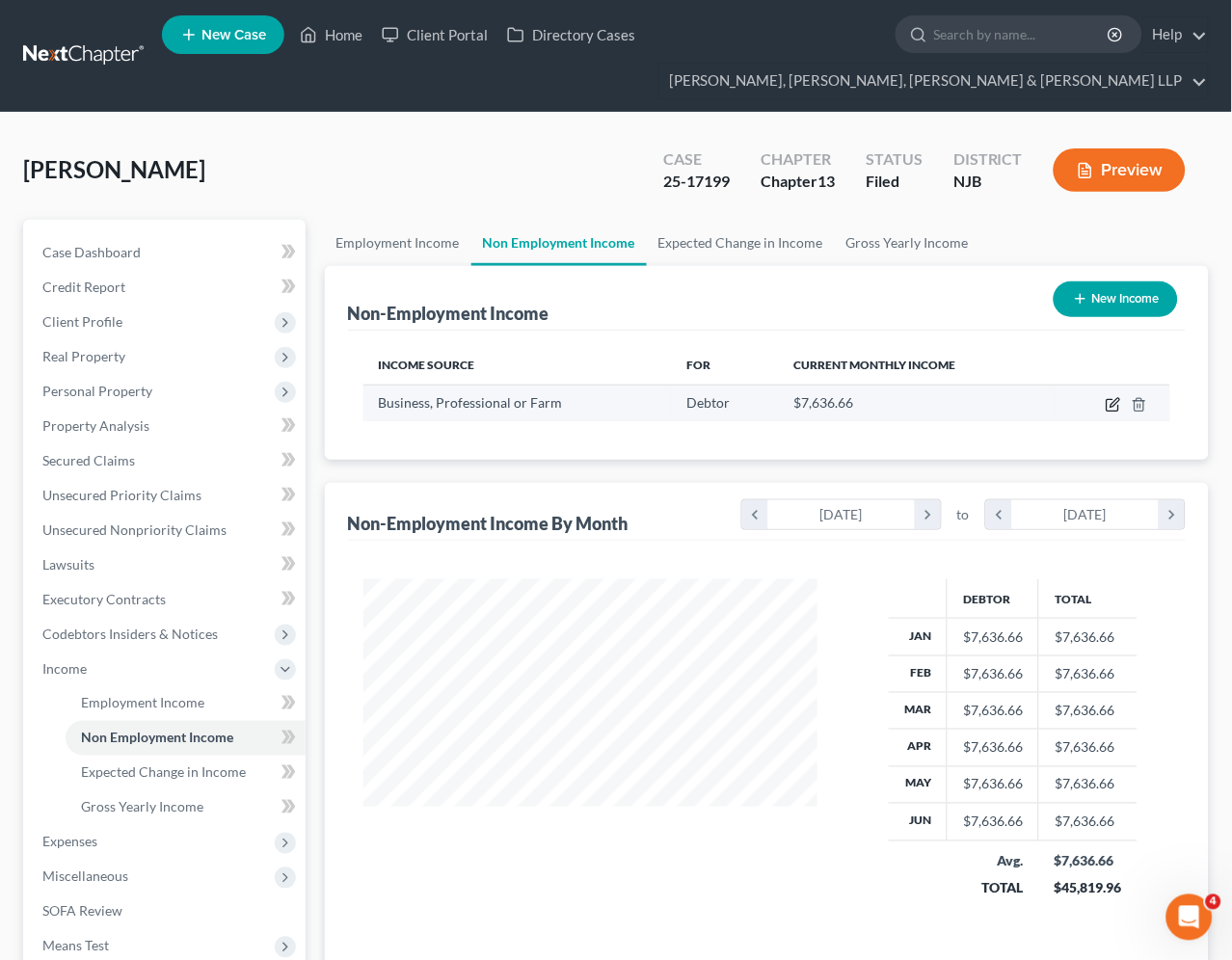
click at [1111, 407] on icon "button" at bounding box center [1114, 402] width 9 height 9
select select "10"
select select "0"
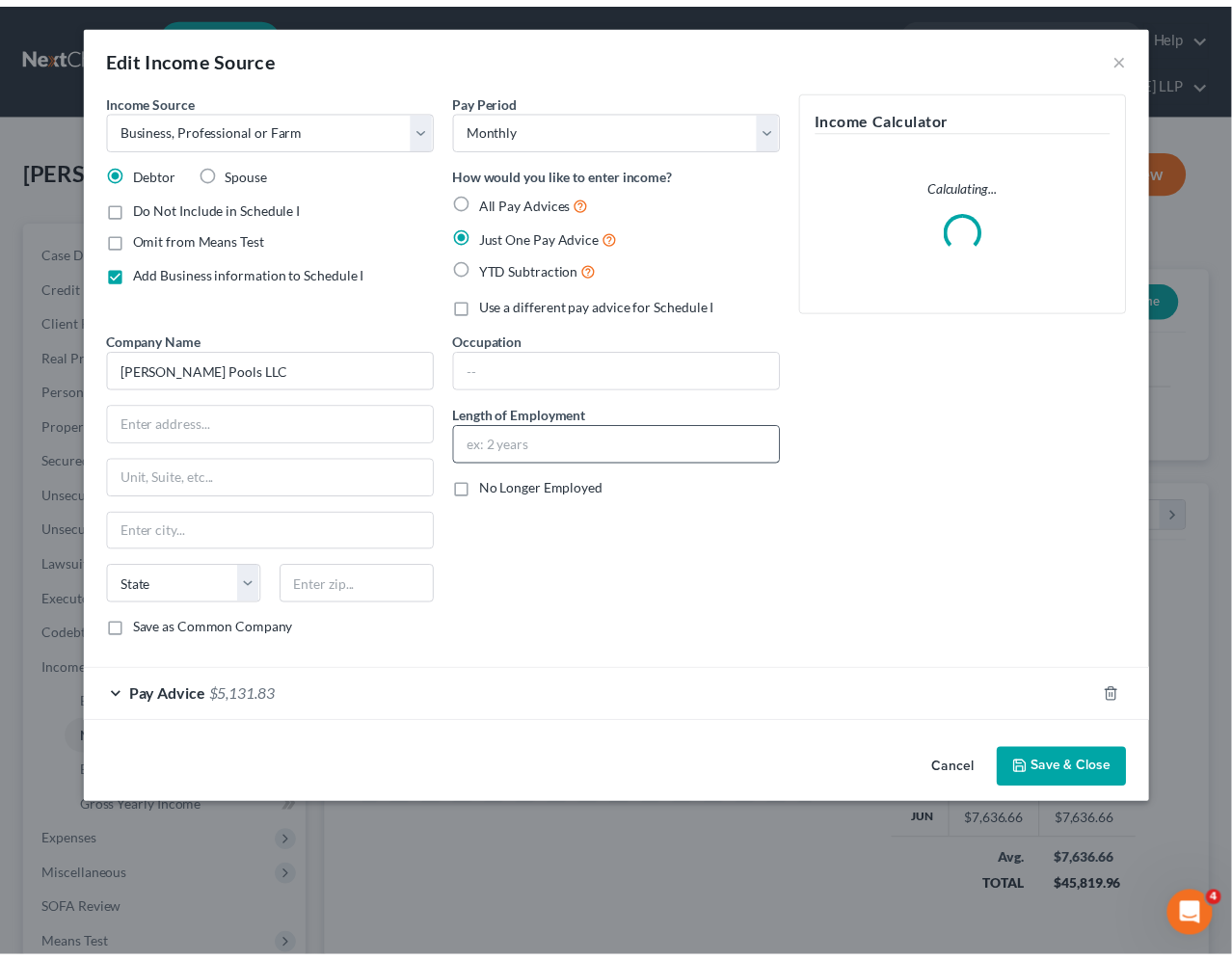
scroll to position [345, 499]
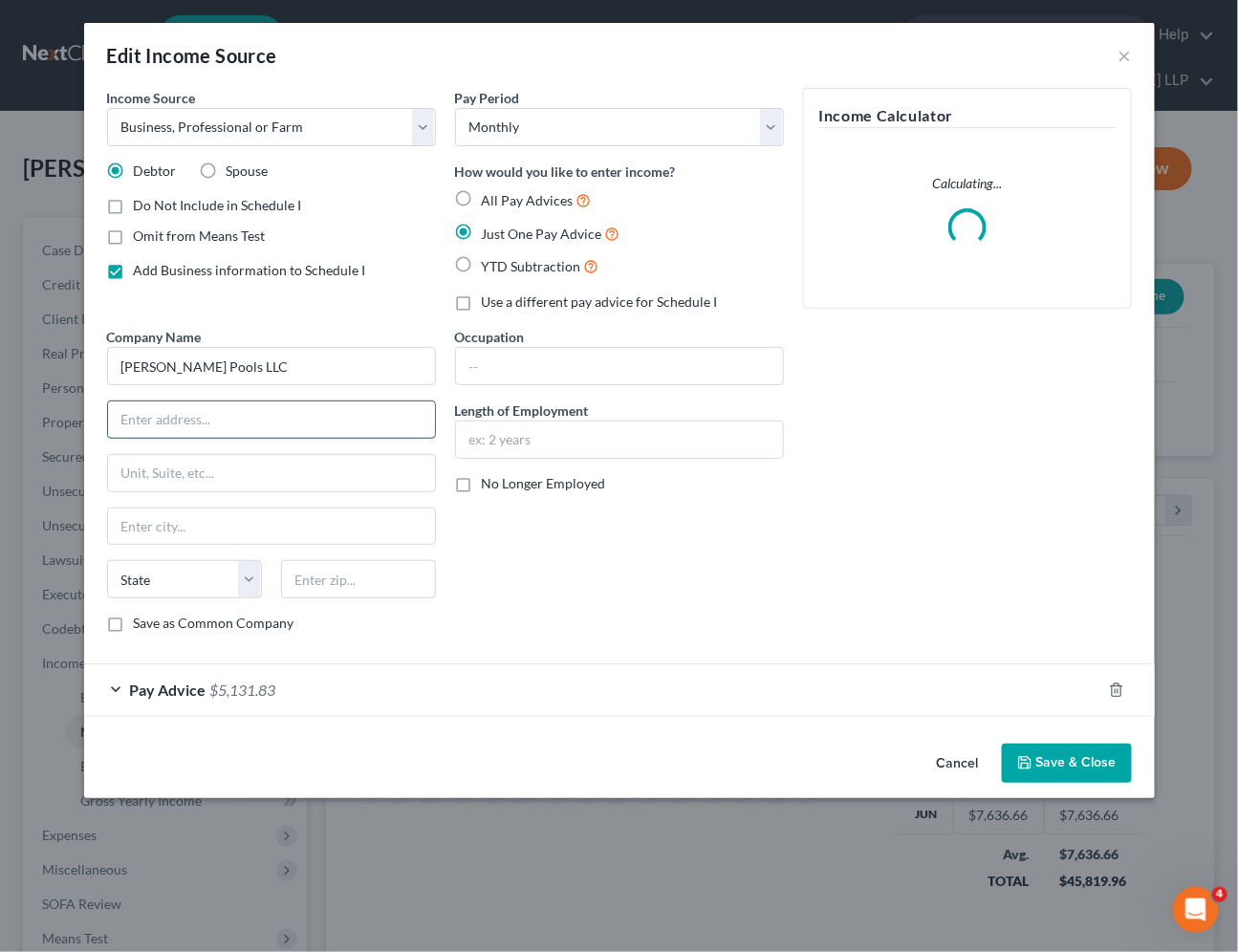
click at [278, 408] on input "text" at bounding box center [272, 420] width 327 height 36
paste input "3 Fairview Avenue, Secaucus, NJ 07094"
drag, startPoint x: 360, startPoint y: 421, endPoint x: 312, endPoint y: 421, distance: 48.0
click at [312, 421] on input "3 Fairview Avenue, Secaucus, NJ 07094" at bounding box center [272, 420] width 327 height 36
type input "3 Fairview Avenue, Secaucus, NJ 07094"
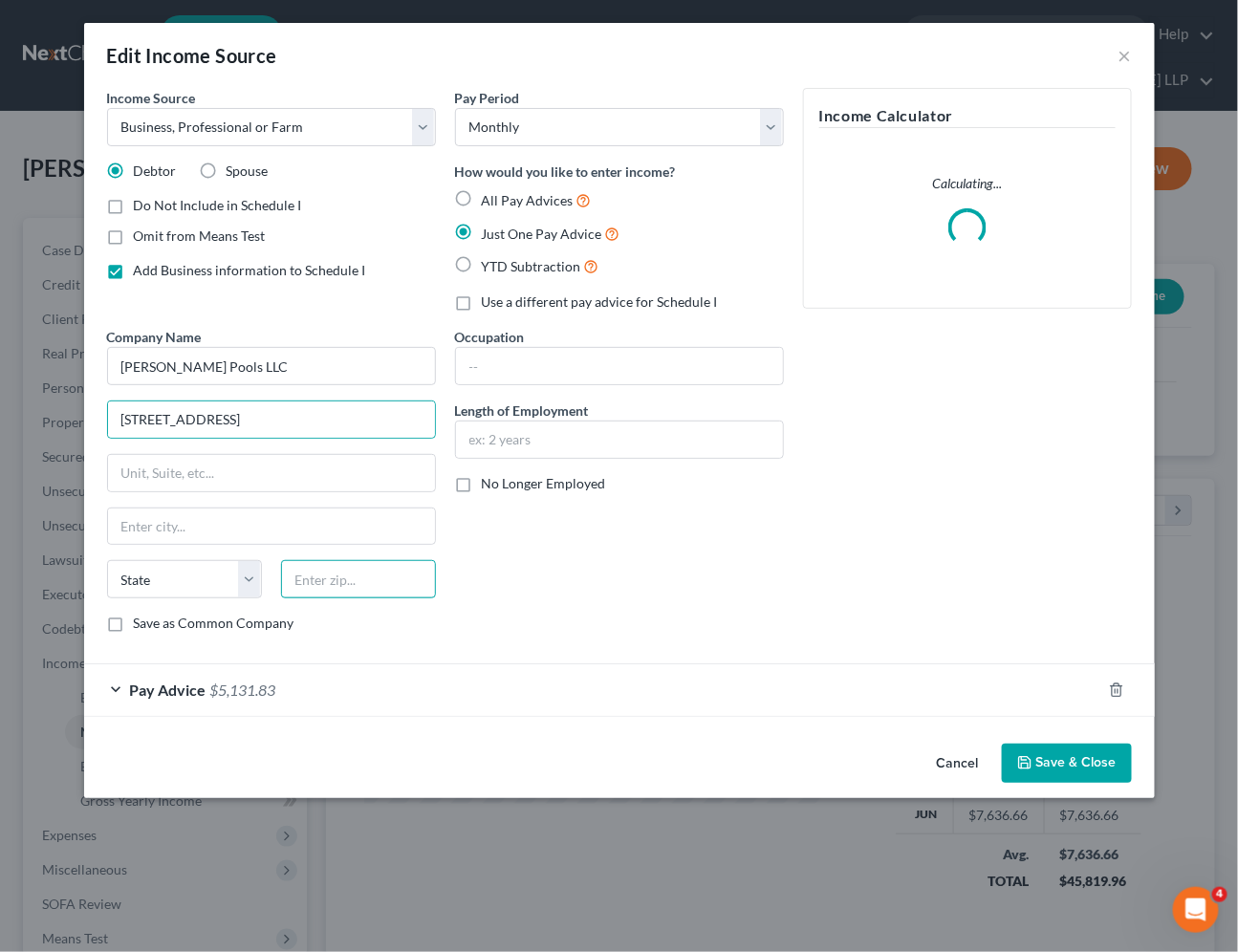
click at [342, 573] on input "text" at bounding box center [359, 579] width 155 height 38
paste input "07094"
type input "07094"
type input "Secaucus"
select select "33"
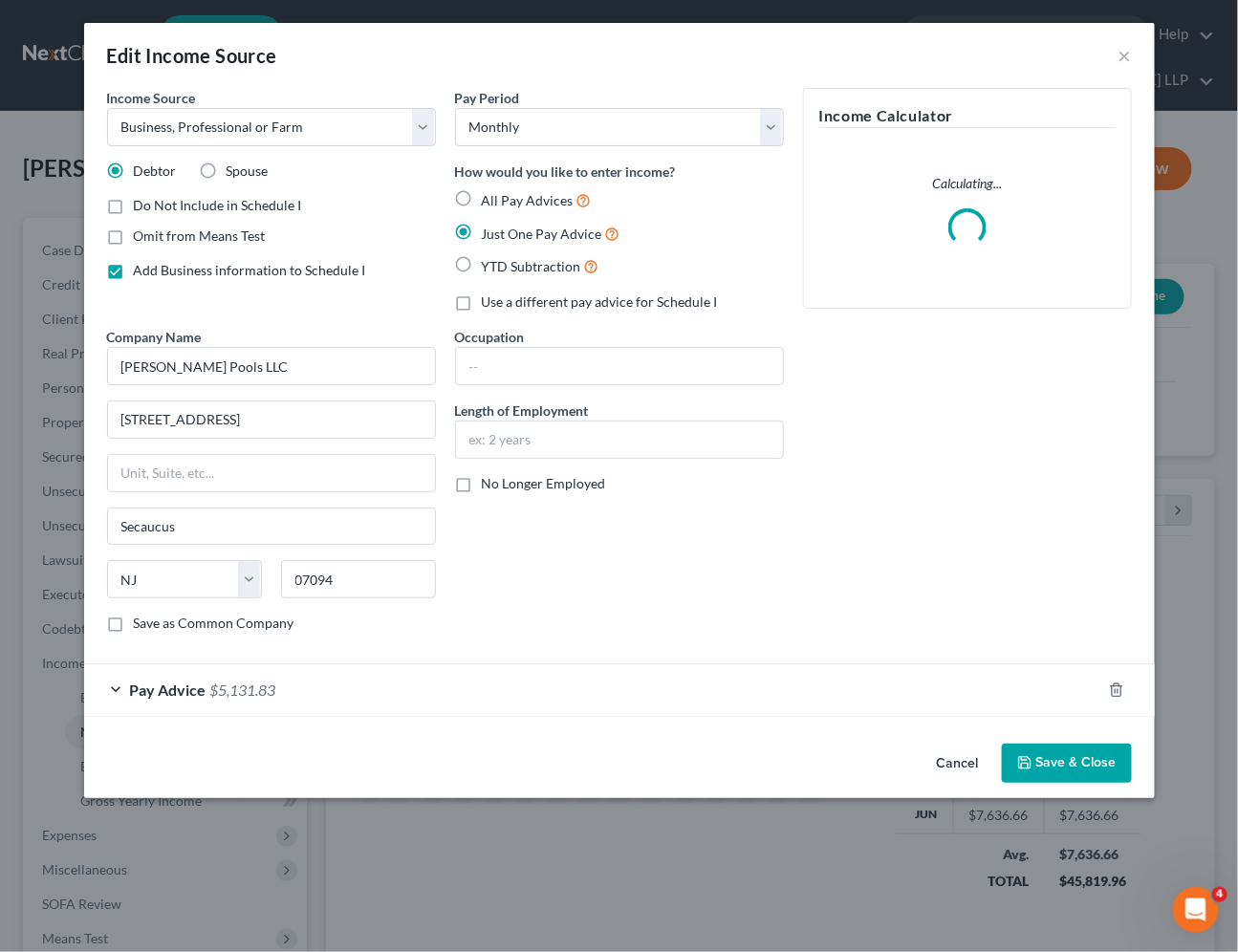
click at [676, 573] on div "Occupation Length of Employment No Longer Employed" at bounding box center [620, 488] width 348 height 321
drag, startPoint x: 376, startPoint y: 413, endPoint x: 233, endPoint y: 410, distance: 143.0
click at [233, 410] on input "3 Fairview Avenue, Secaucus, NJ 07094" at bounding box center [272, 420] width 327 height 36
type input "3 Fairview Avenue,"
click at [584, 590] on div "Occupation Length of Employment No Longer Employed" at bounding box center [620, 488] width 348 height 321
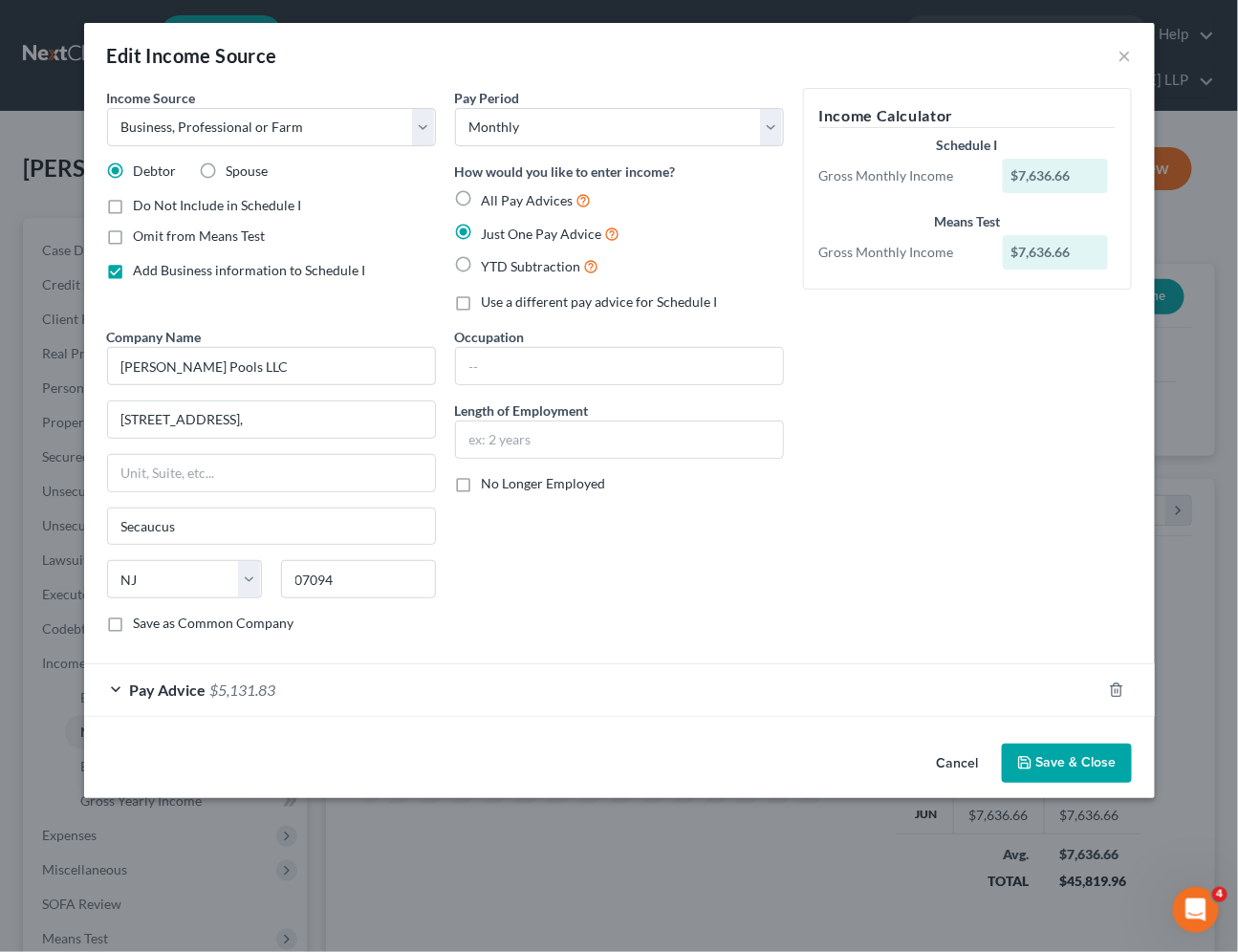
click at [752, 576] on div "Occupation Length of Employment No Longer Employed" at bounding box center [620, 488] width 348 height 321
click at [1040, 762] on button "Save & Close" at bounding box center [1067, 764] width 130 height 40
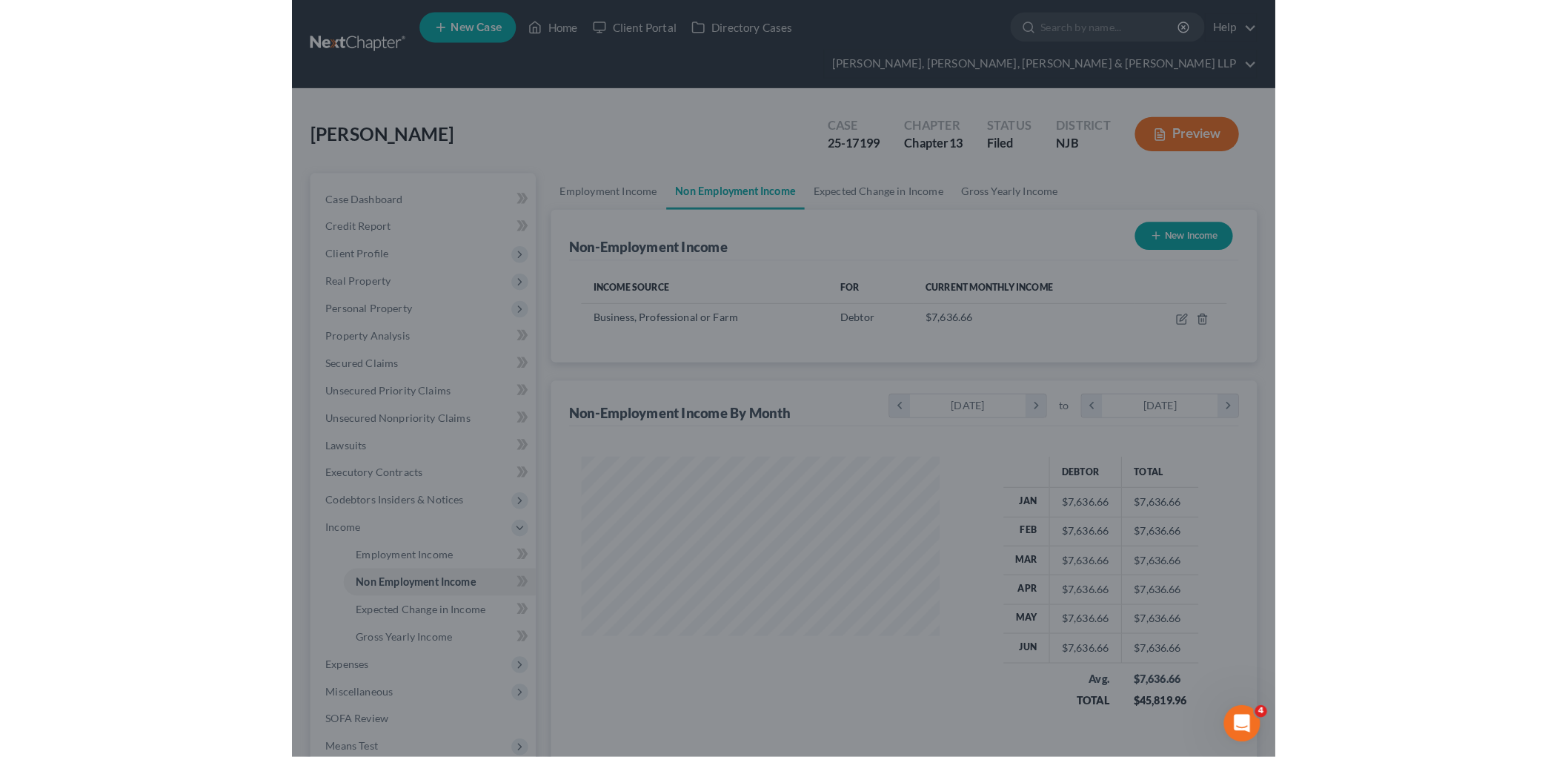
scroll to position [741151, 740603]
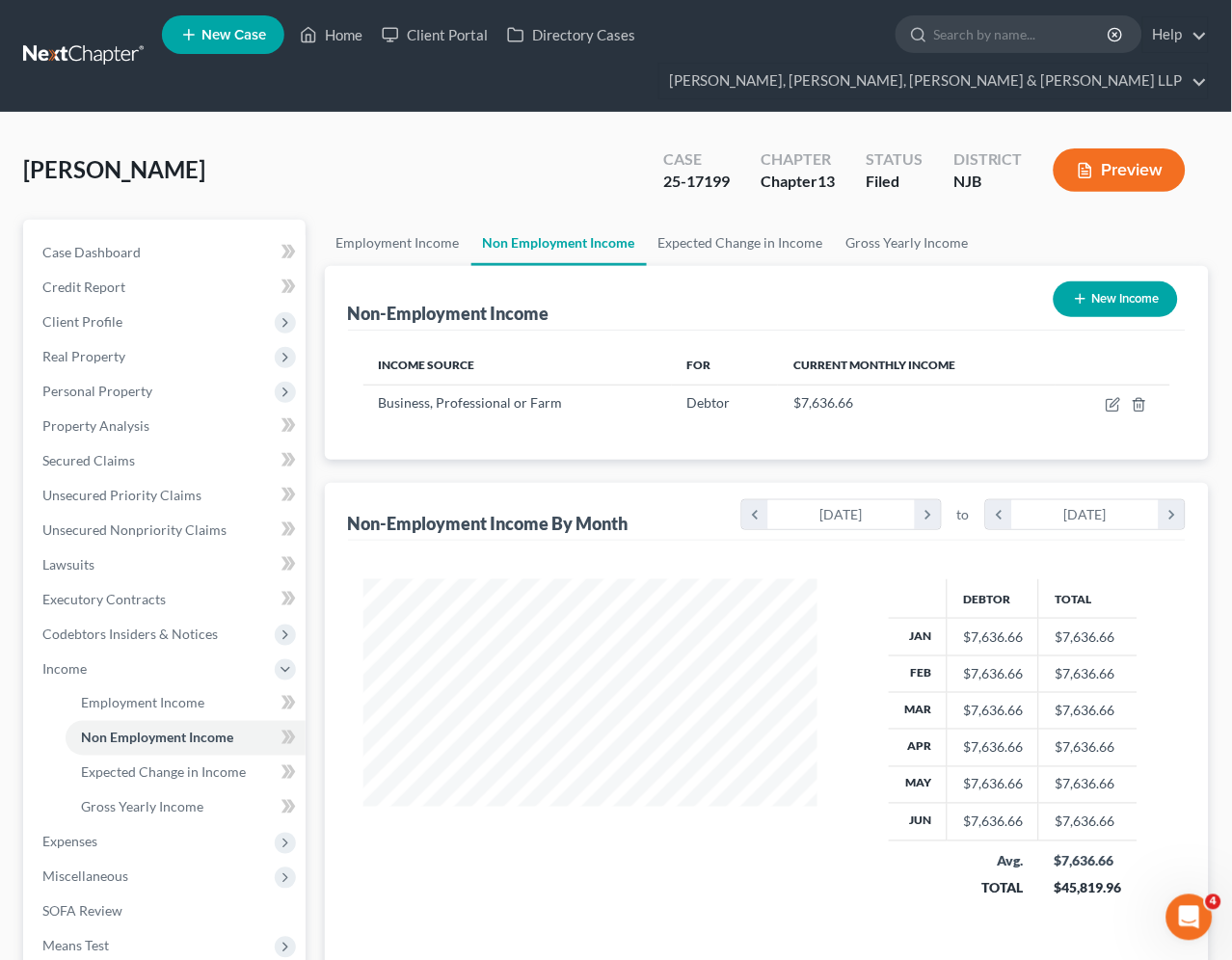
click at [532, 177] on div "Liptai, Steven Upgraded Case 25-17199 Chapter Chapter 13 Status Filed District …" at bounding box center [616, 178] width 1186 height 84
click at [200, 187] on div "Liptai, Steven Upgraded Case 25-17199 Chapter Chapter 13 Status Filed District …" at bounding box center [616, 178] width 1186 height 84
click at [893, 236] on link "Gross Yearly Income" at bounding box center [907, 243] width 146 height 46
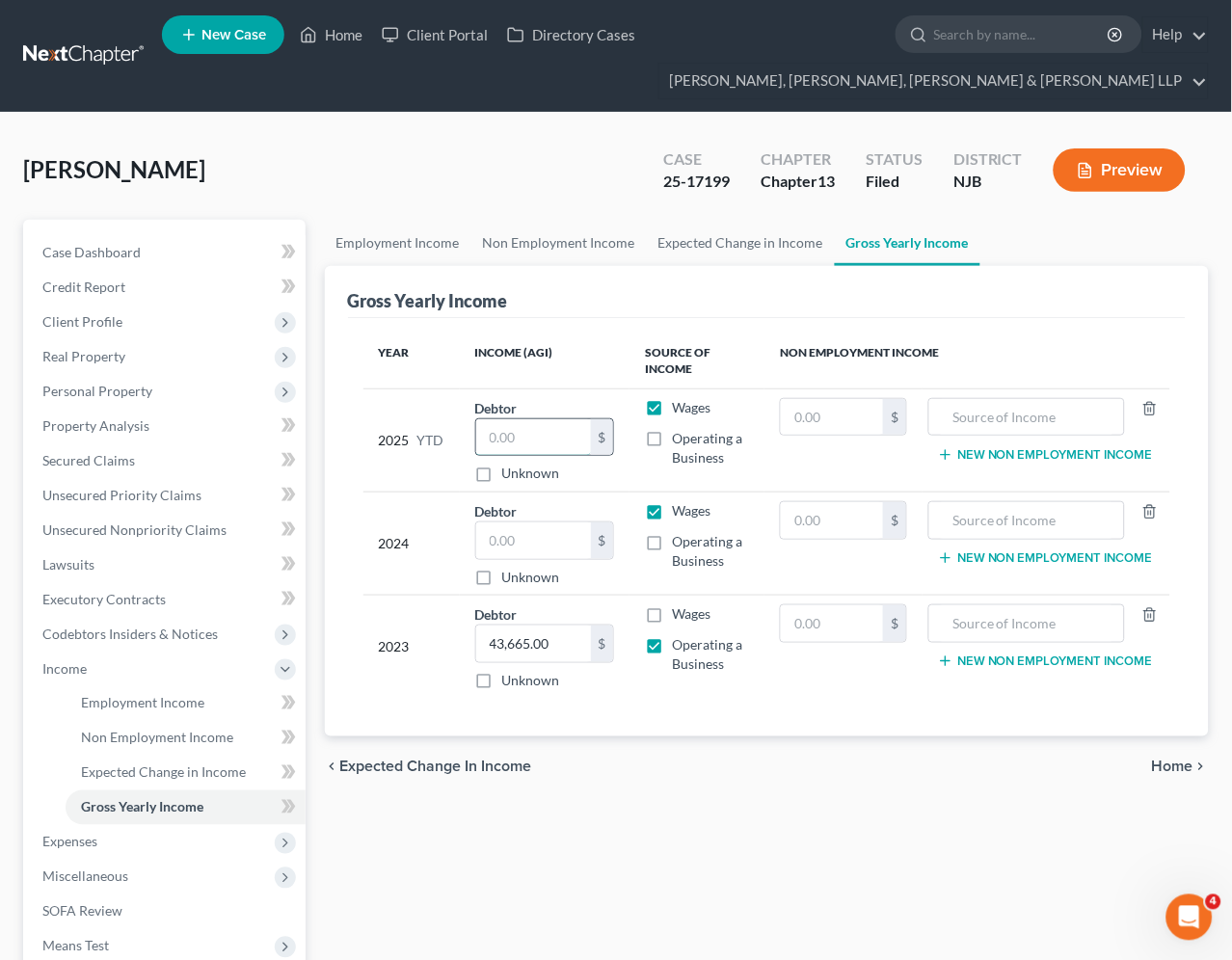
click at [520, 432] on input "text" at bounding box center [534, 438] width 115 height 37
paste input "45,820"
type input "45,820"
click at [671, 437] on label "Operating a Business" at bounding box center [710, 449] width 77 height 39
click at [679, 437] on input "Operating a Business" at bounding box center [685, 435] width 13 height 13
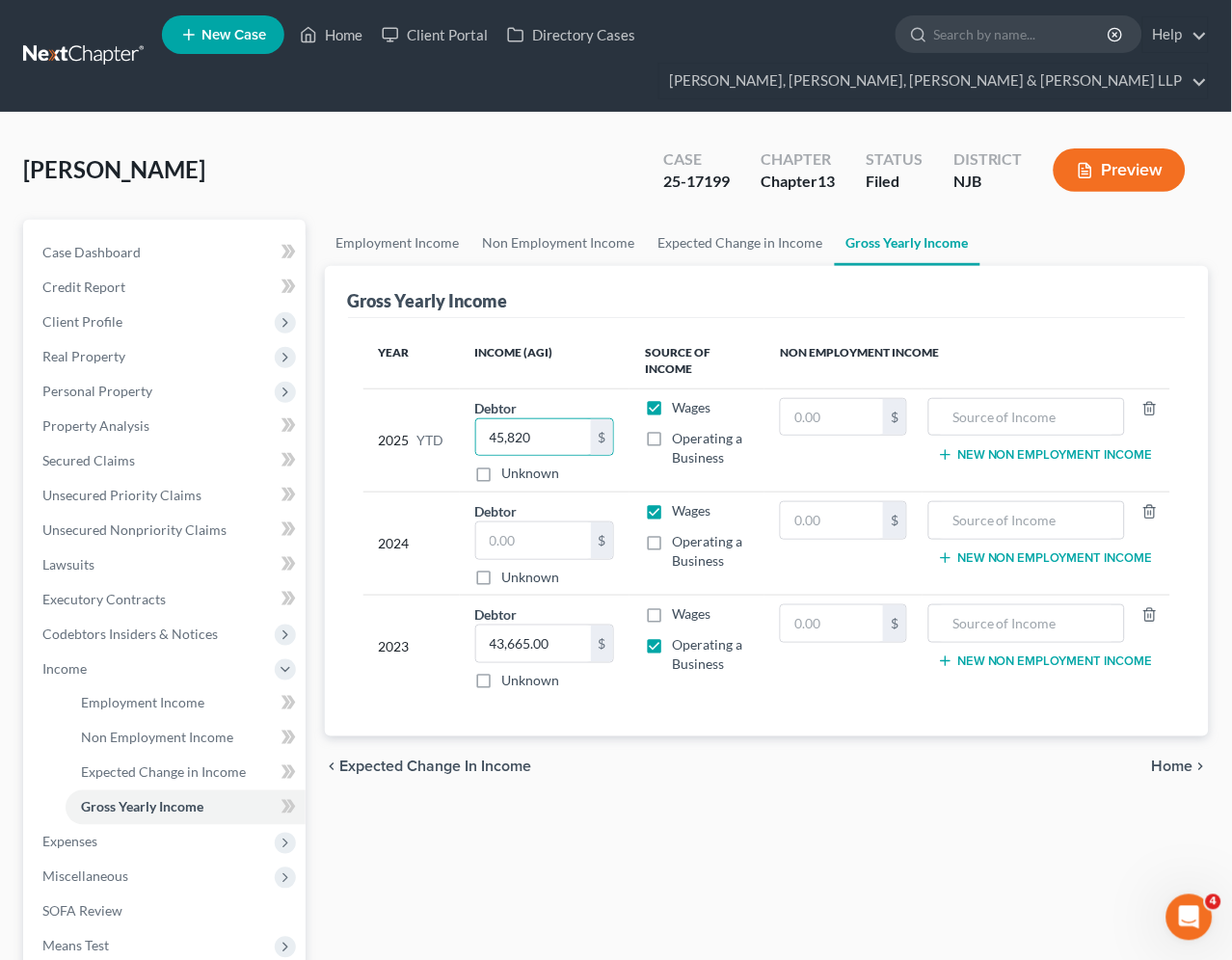
checkbox input "true"
click at [671, 407] on label "Wages" at bounding box center [691, 408] width 39 height 19
click at [679, 407] on input "Wages" at bounding box center [685, 404] width 13 height 13
checkbox input "false"
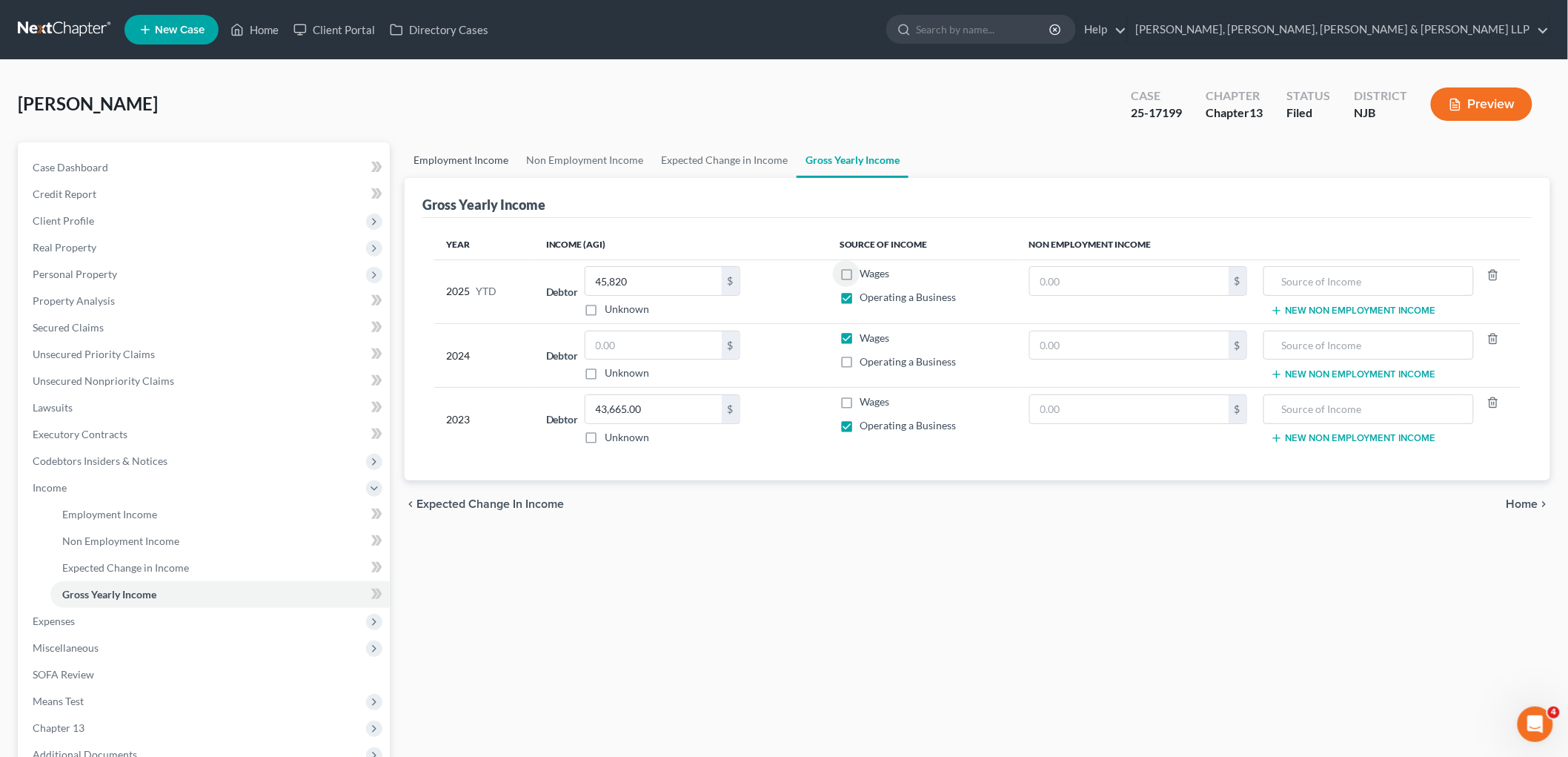
click at [453, 154] on link "Employment Income" at bounding box center [461, 160] width 113 height 36
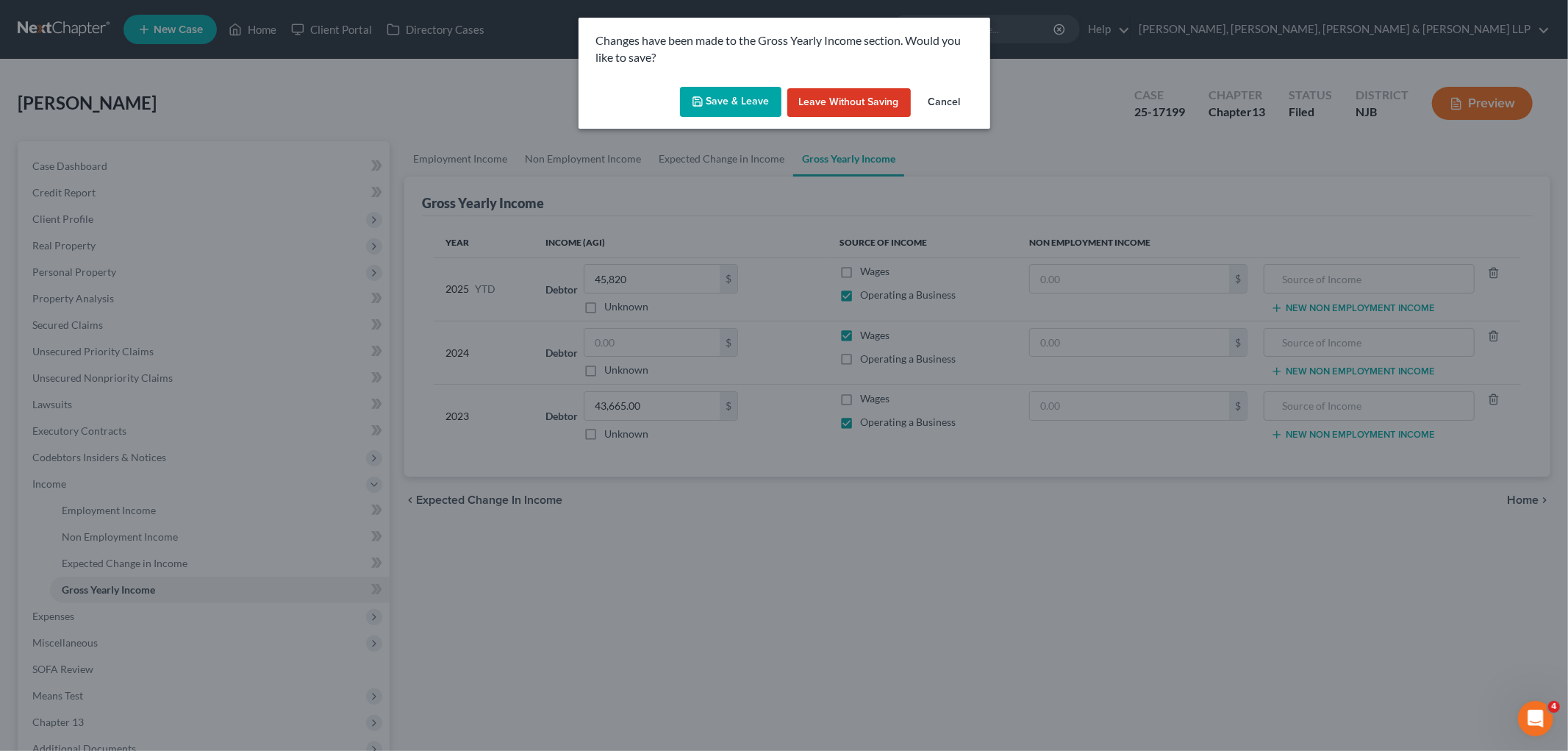
click at [722, 96] on button "Save & Leave" at bounding box center [731, 102] width 102 height 31
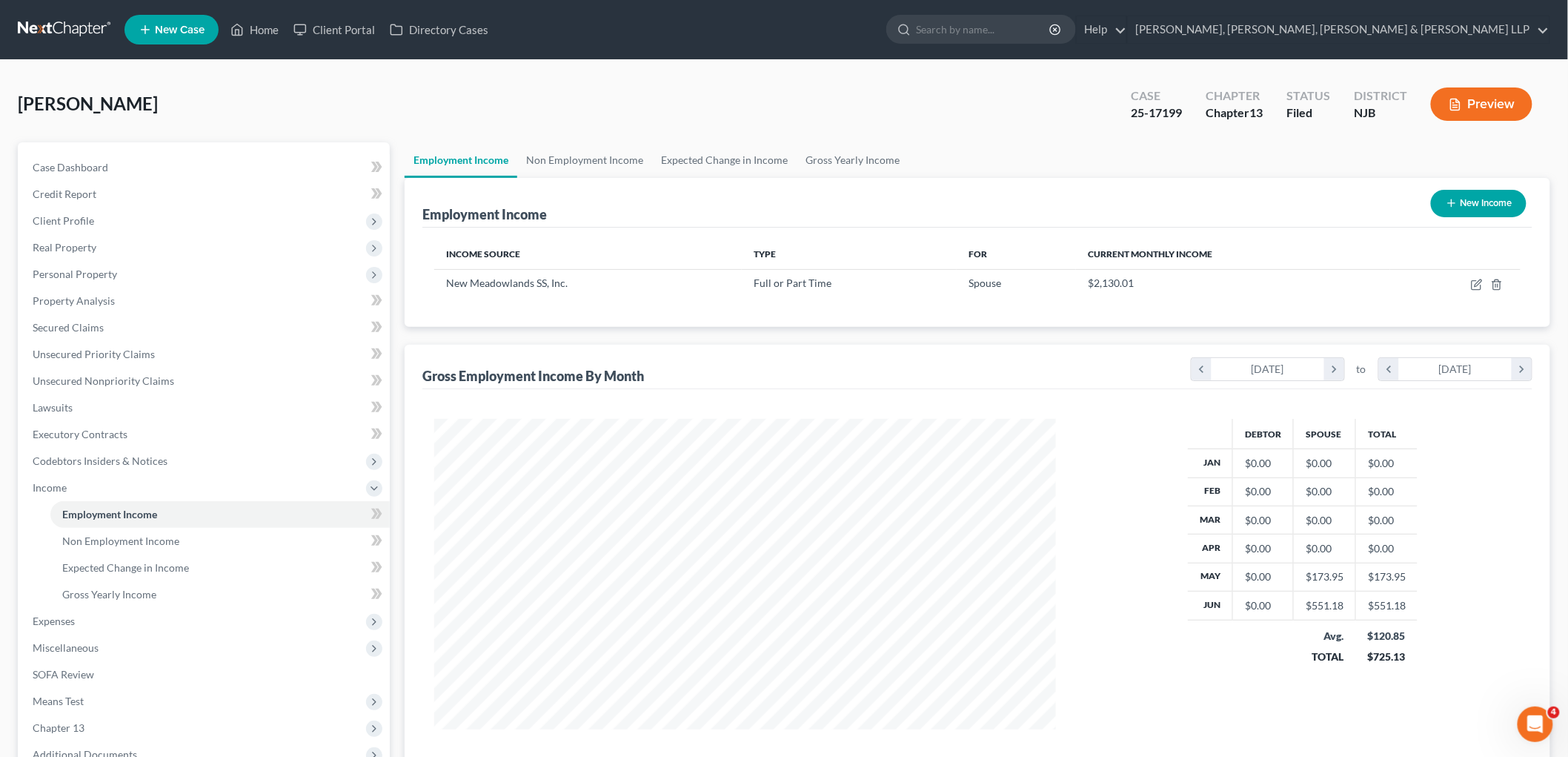
scroll to position [310, 650]
click at [578, 156] on link "Non Employment Income" at bounding box center [584, 160] width 135 height 36
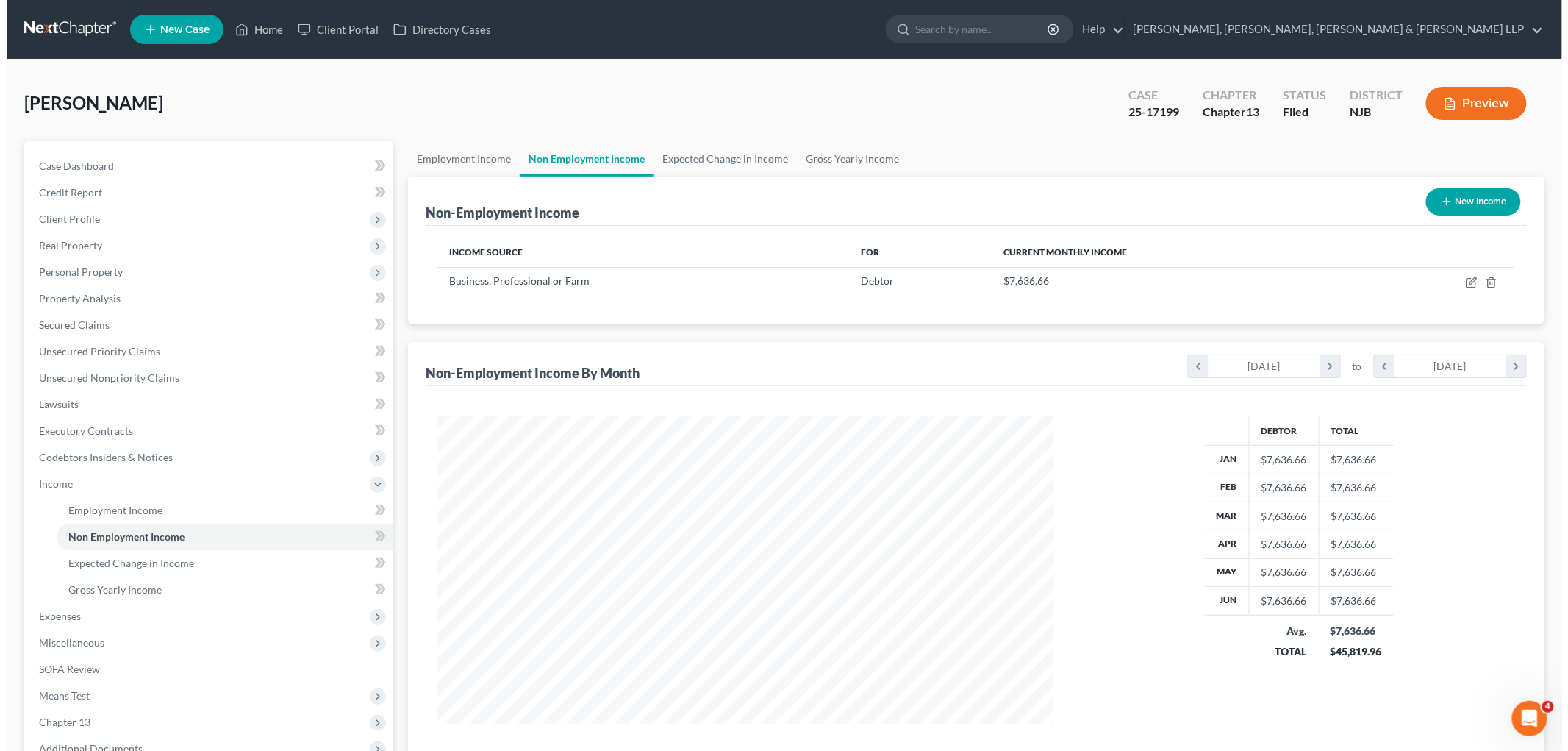
scroll to position [308, 645]
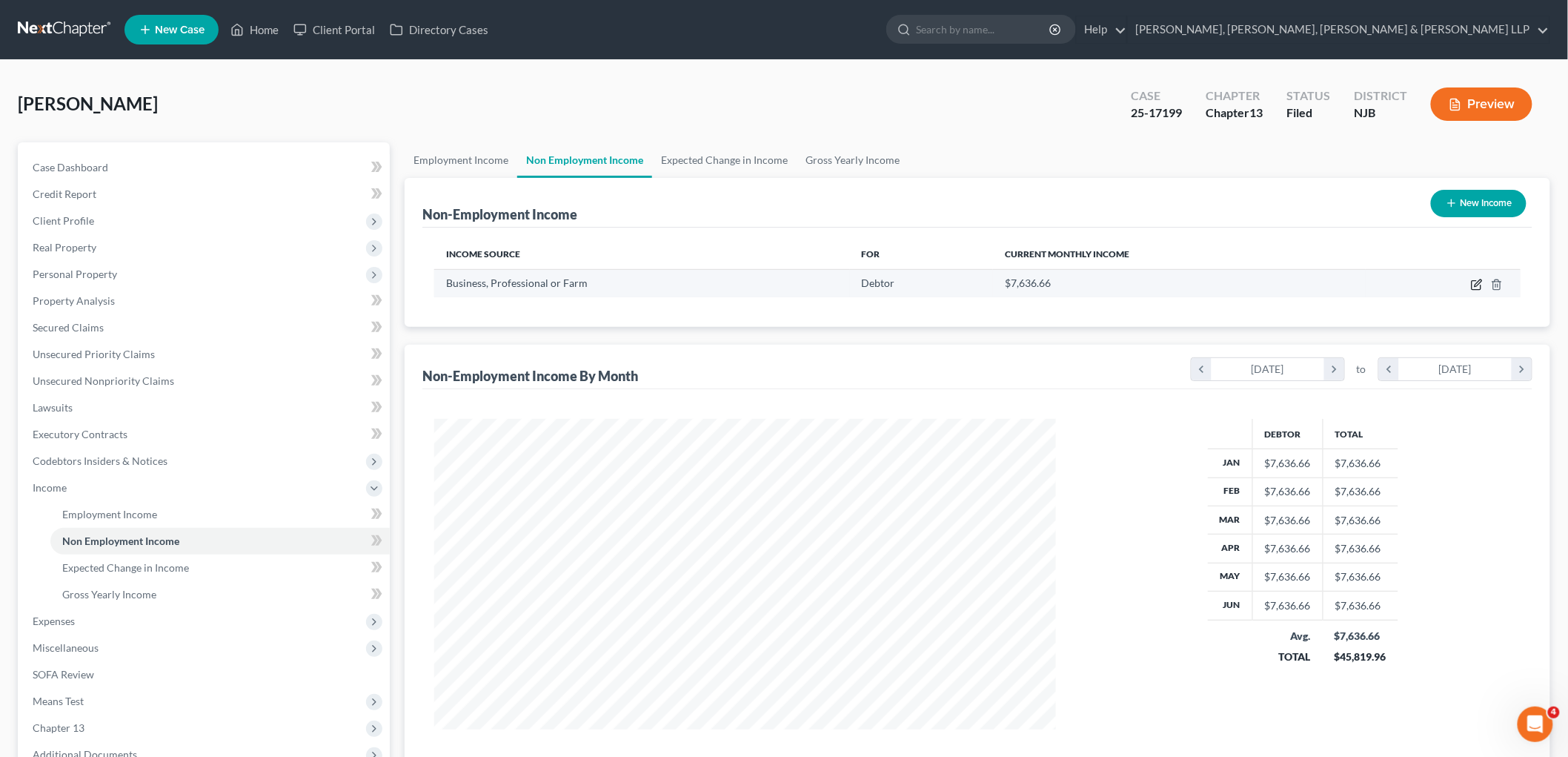
click at [959, 285] on icon "button" at bounding box center [1477, 285] width 12 height 12
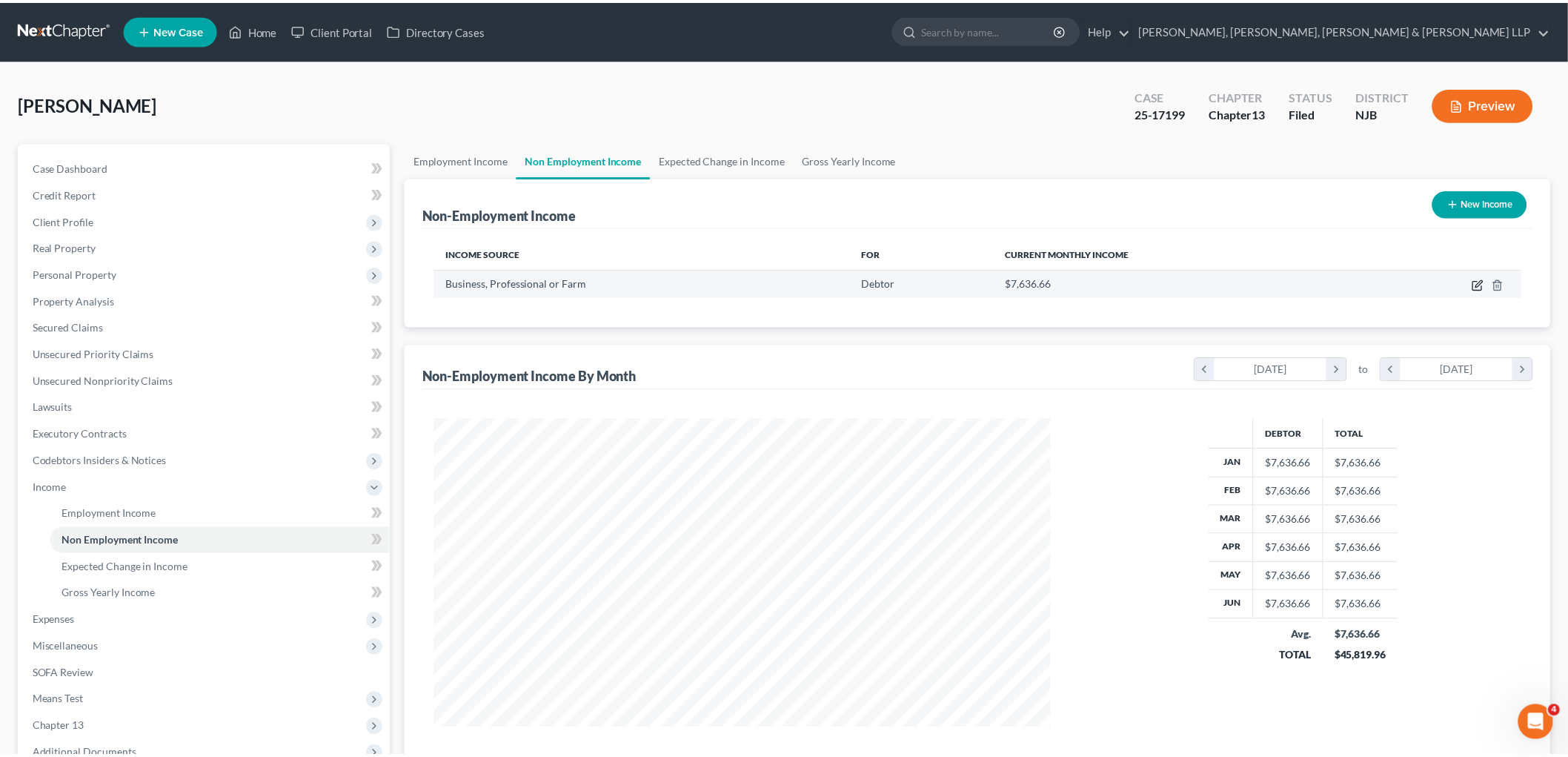
scroll to position [313, 656]
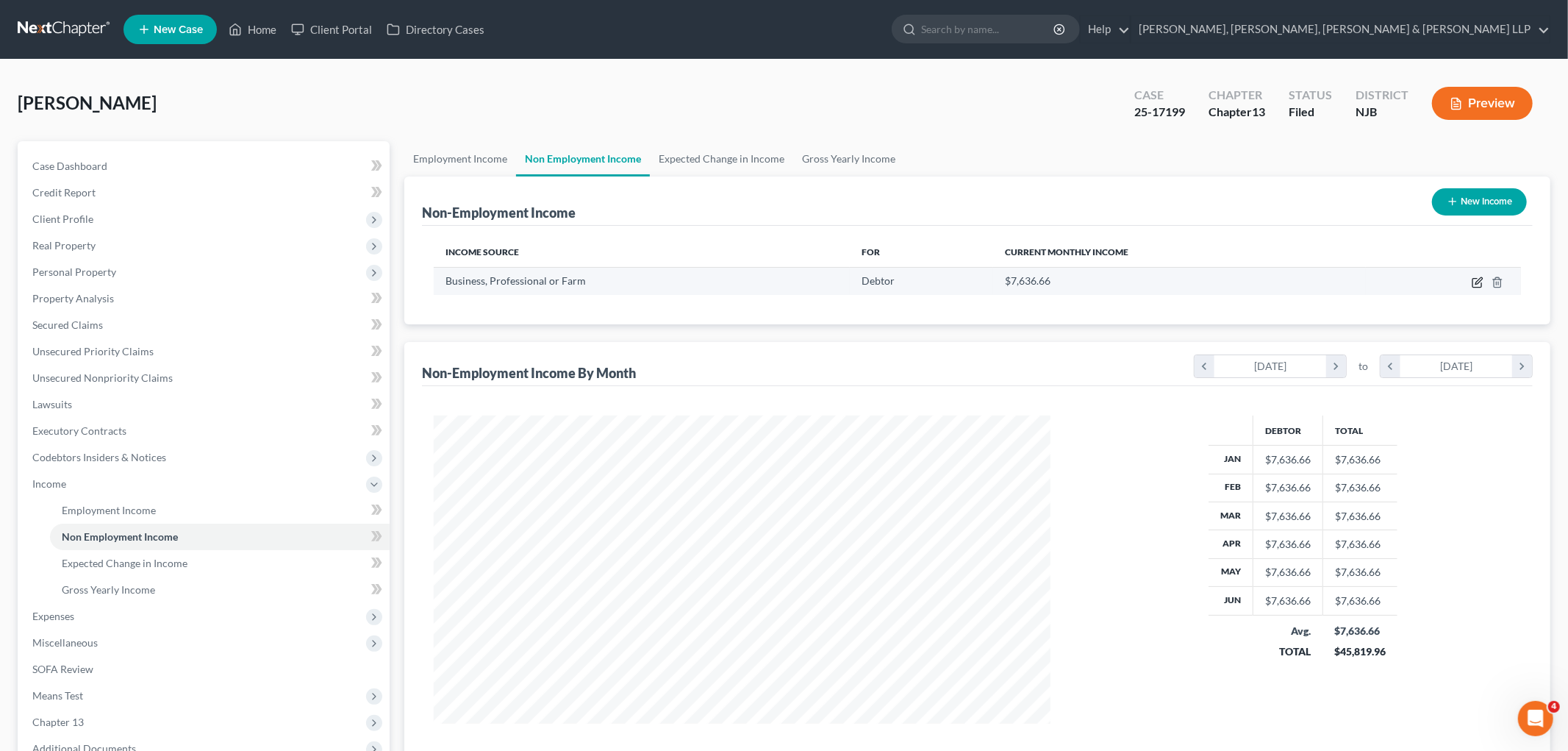
select select "10"
select select "0"
select select "33"
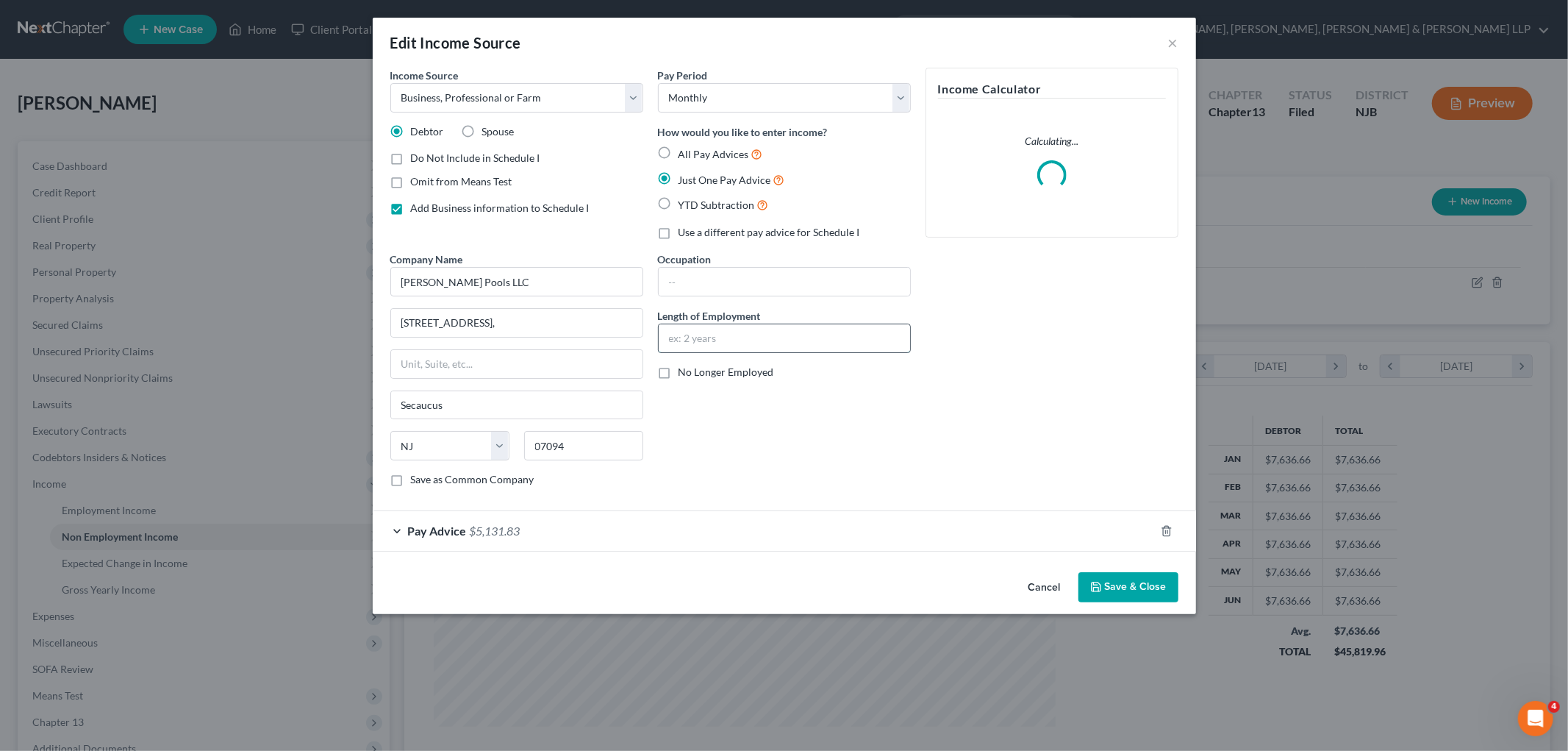
click at [745, 341] on input "text" at bounding box center [784, 339] width 252 height 28
type input "24 Years"
click at [691, 284] on input "text" at bounding box center [784, 282] width 252 height 28
type input "Technician"
click at [723, 419] on div "Occupation Technician Length of Employment 24 Years No Longer Employed" at bounding box center [784, 376] width 268 height 247
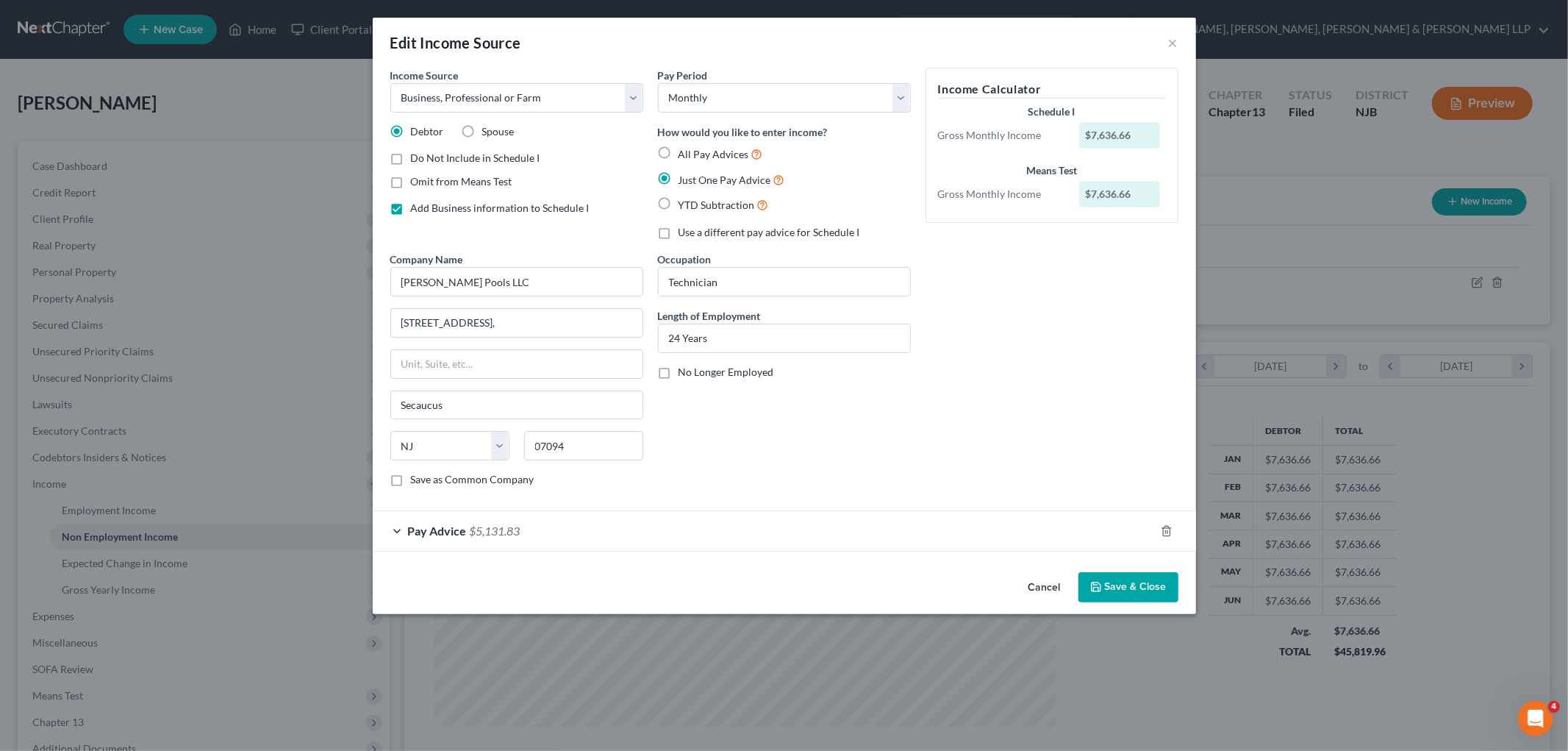
click at [951, 589] on button "Save & Close" at bounding box center [1129, 588] width 100 height 31
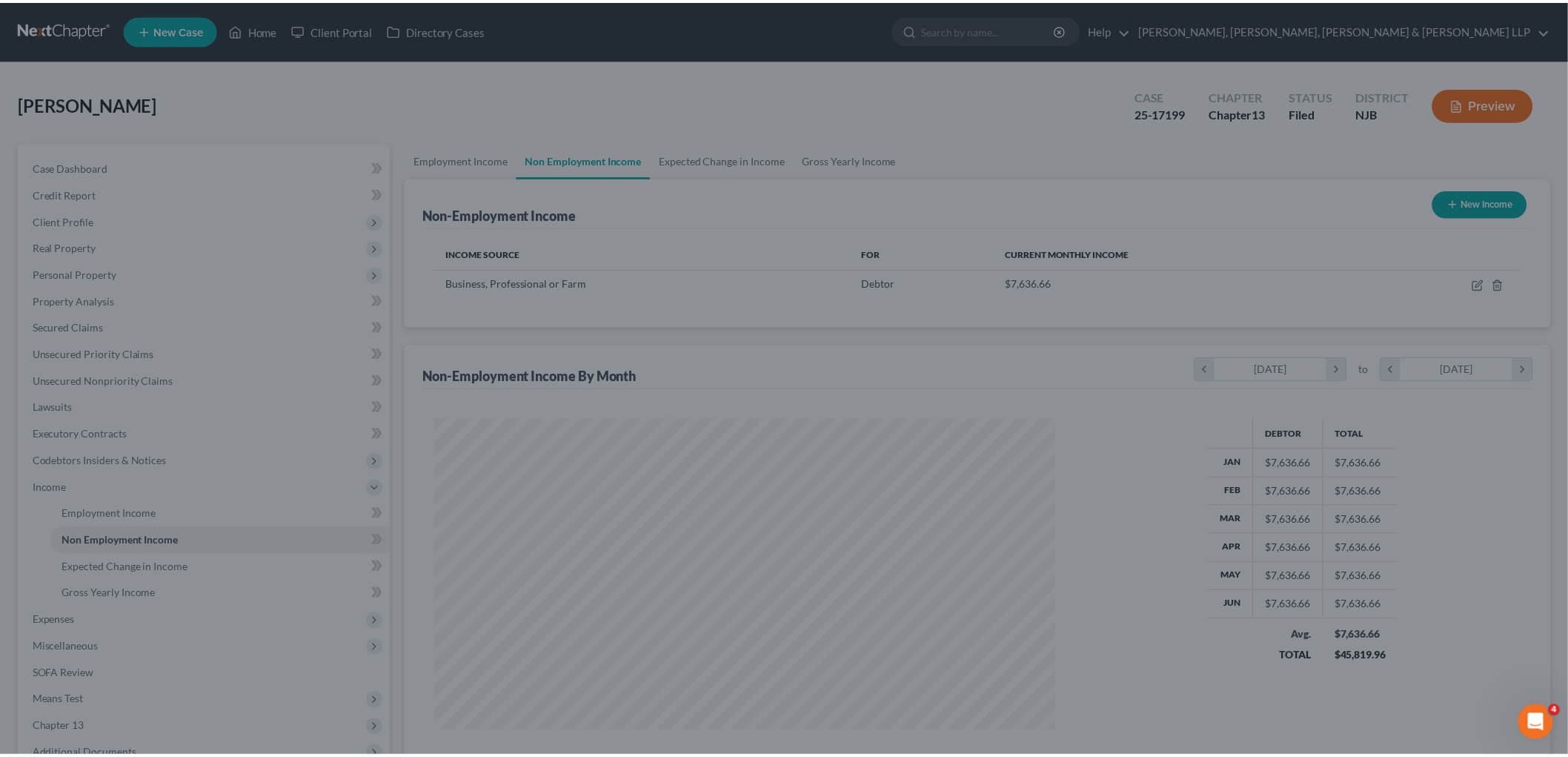
scroll to position [741107, 740332]
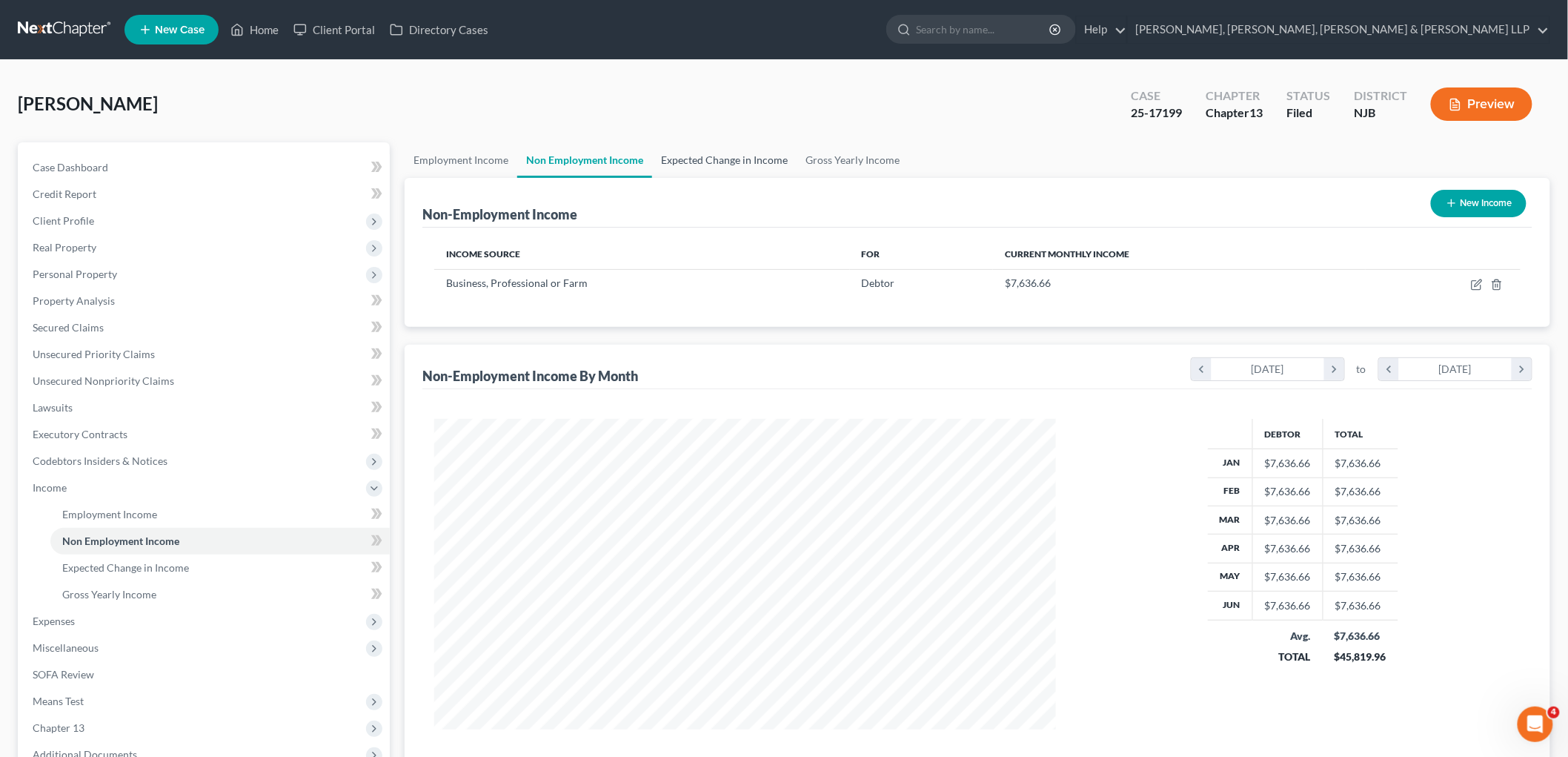
click at [708, 161] on link "Expected Change in Income" at bounding box center [724, 160] width 145 height 36
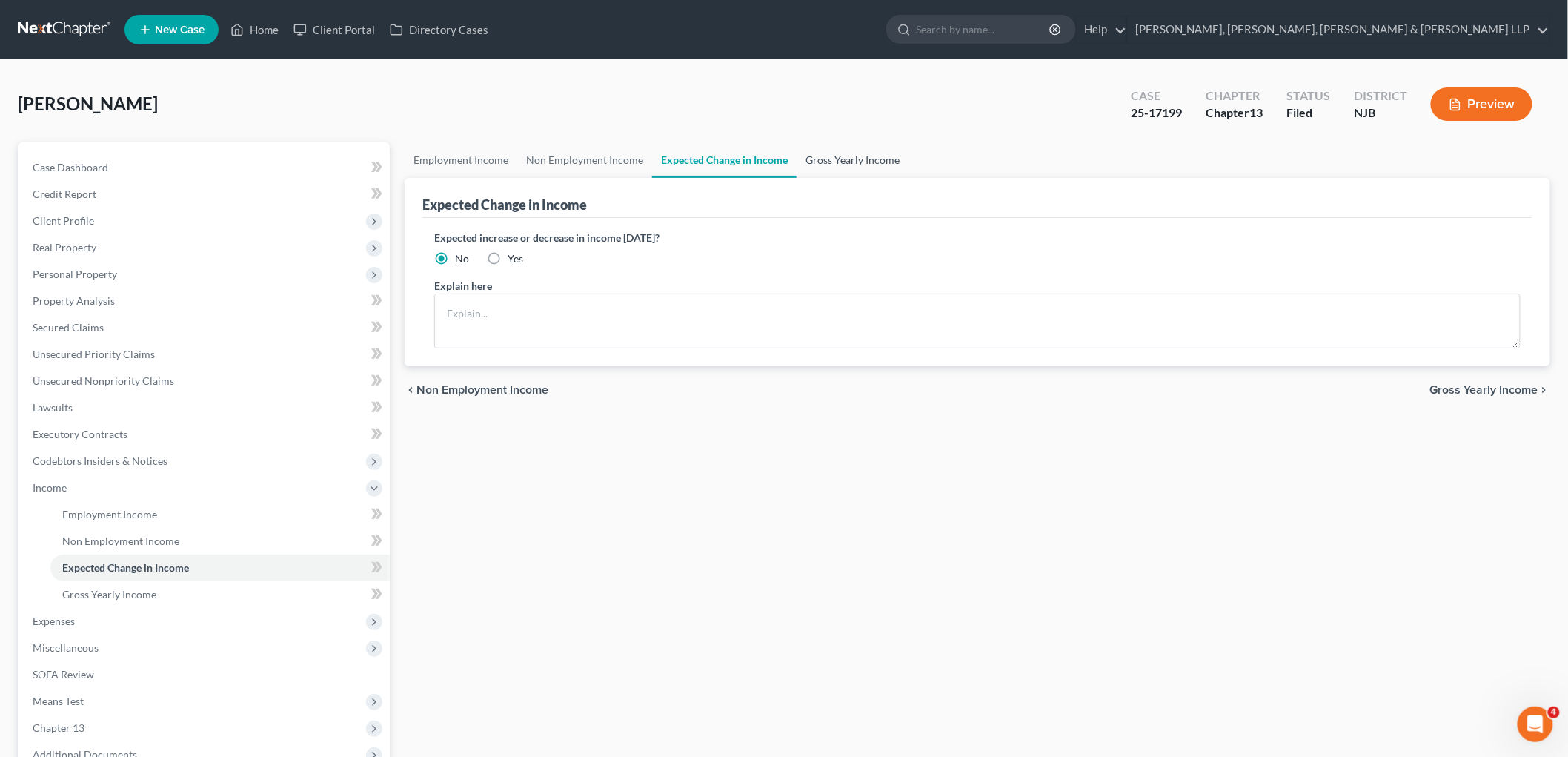
click at [827, 160] on link "Gross Yearly Income" at bounding box center [852, 160] width 112 height 36
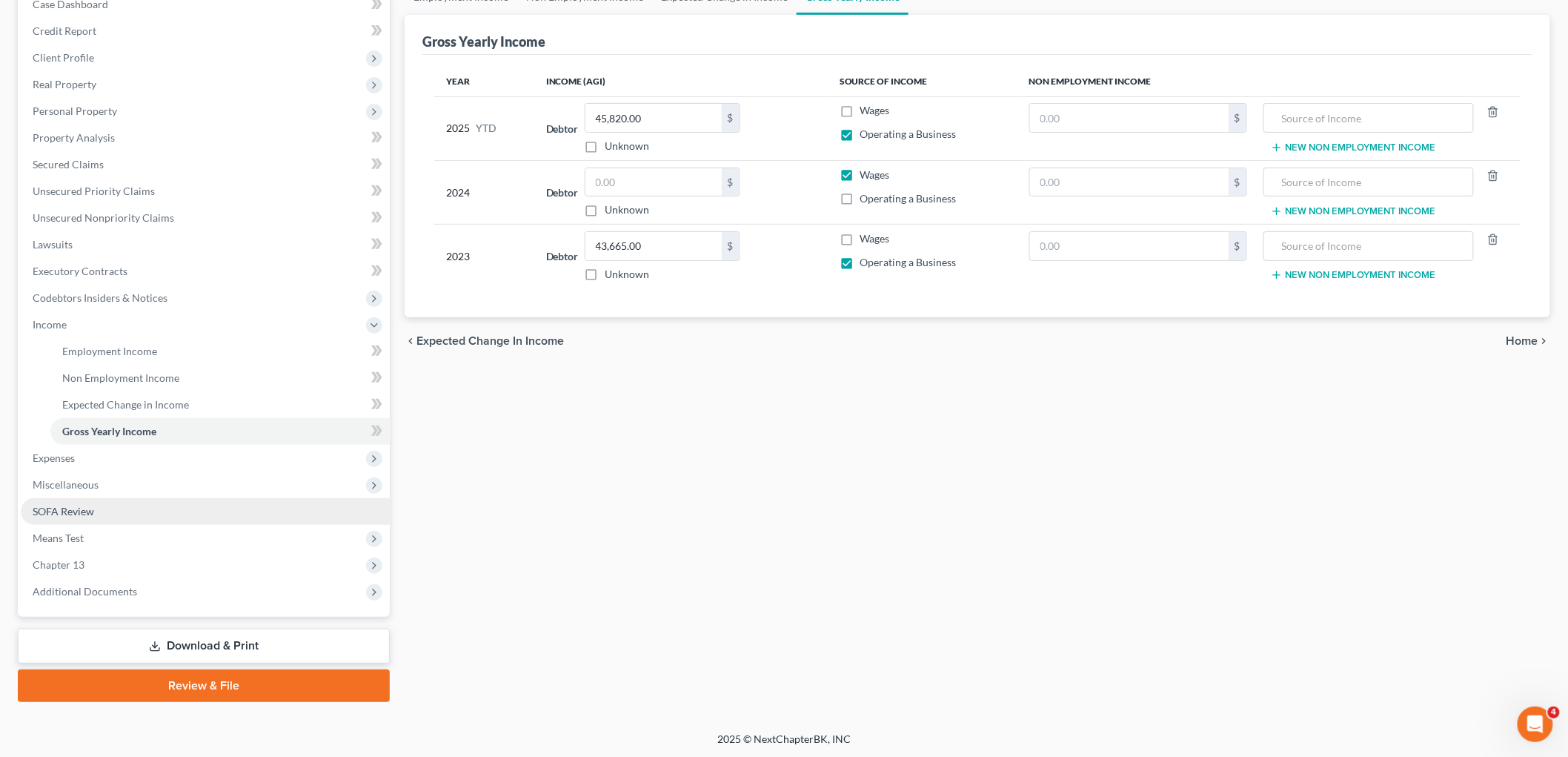
click at [100, 512] on link "SOFA Review" at bounding box center [205, 511] width 369 height 27
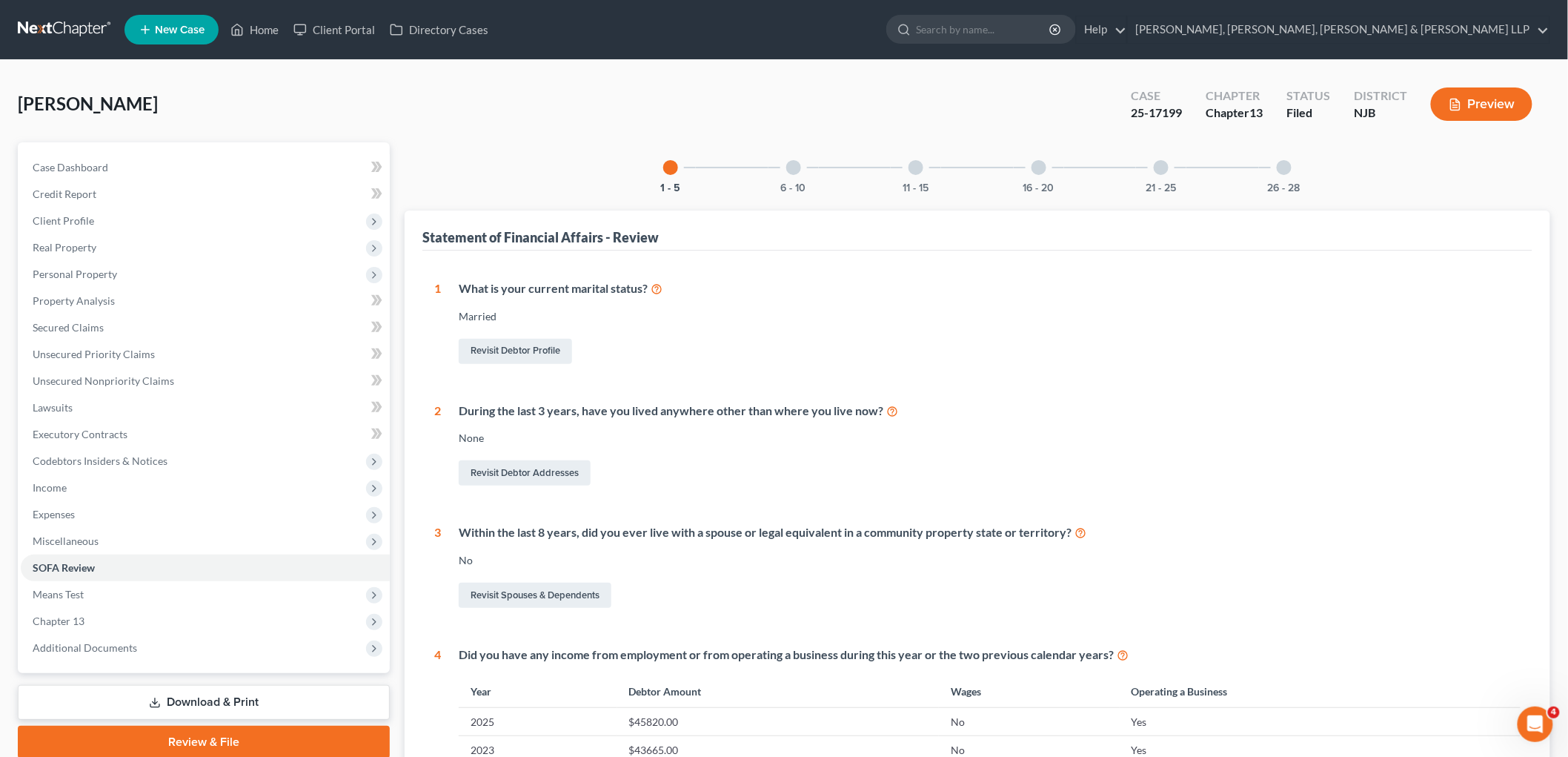
click at [959, 166] on div at bounding box center [1284, 168] width 15 height 15
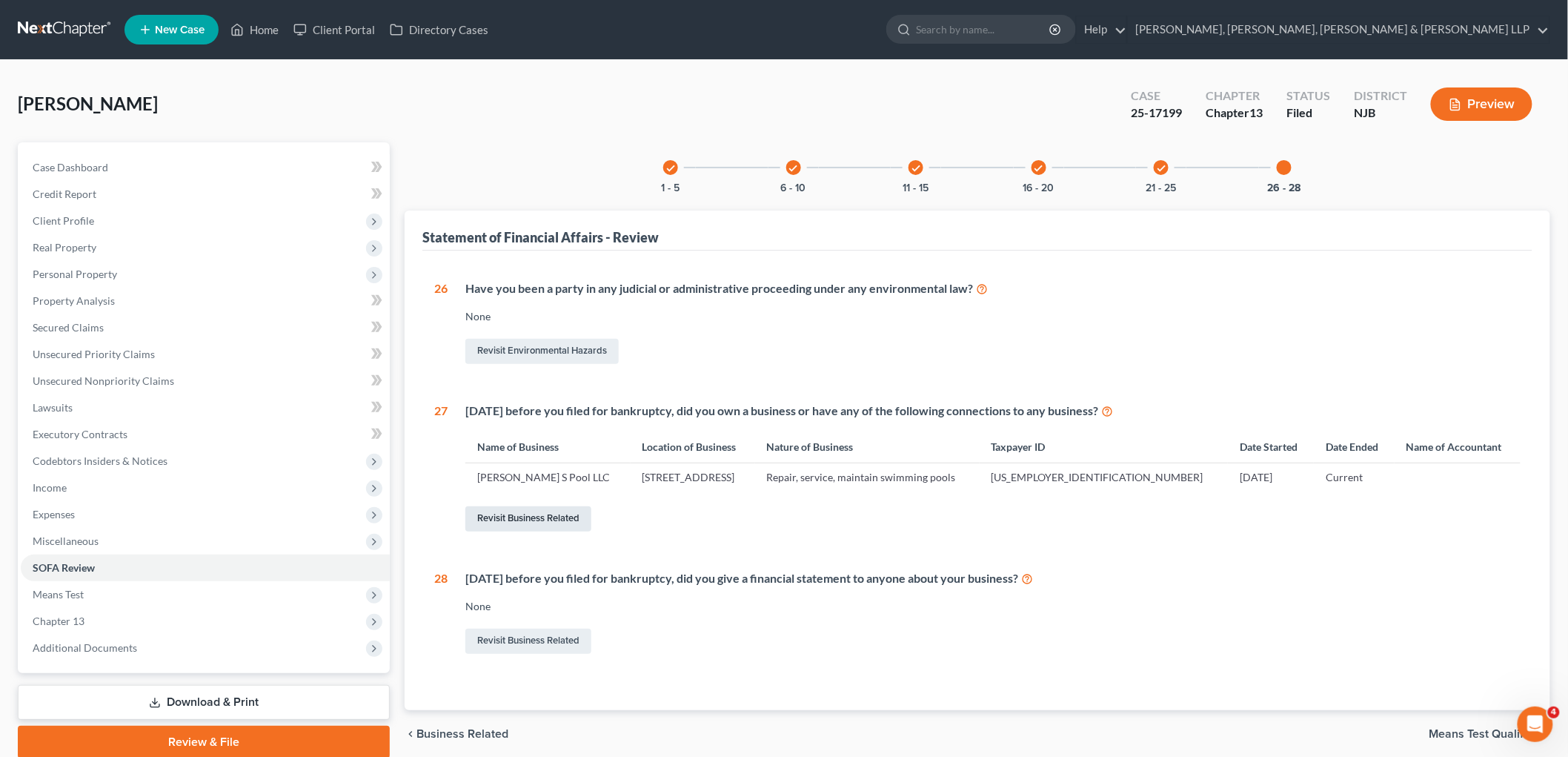
click at [567, 514] on link "Revisit Business Related" at bounding box center [528, 519] width 126 height 25
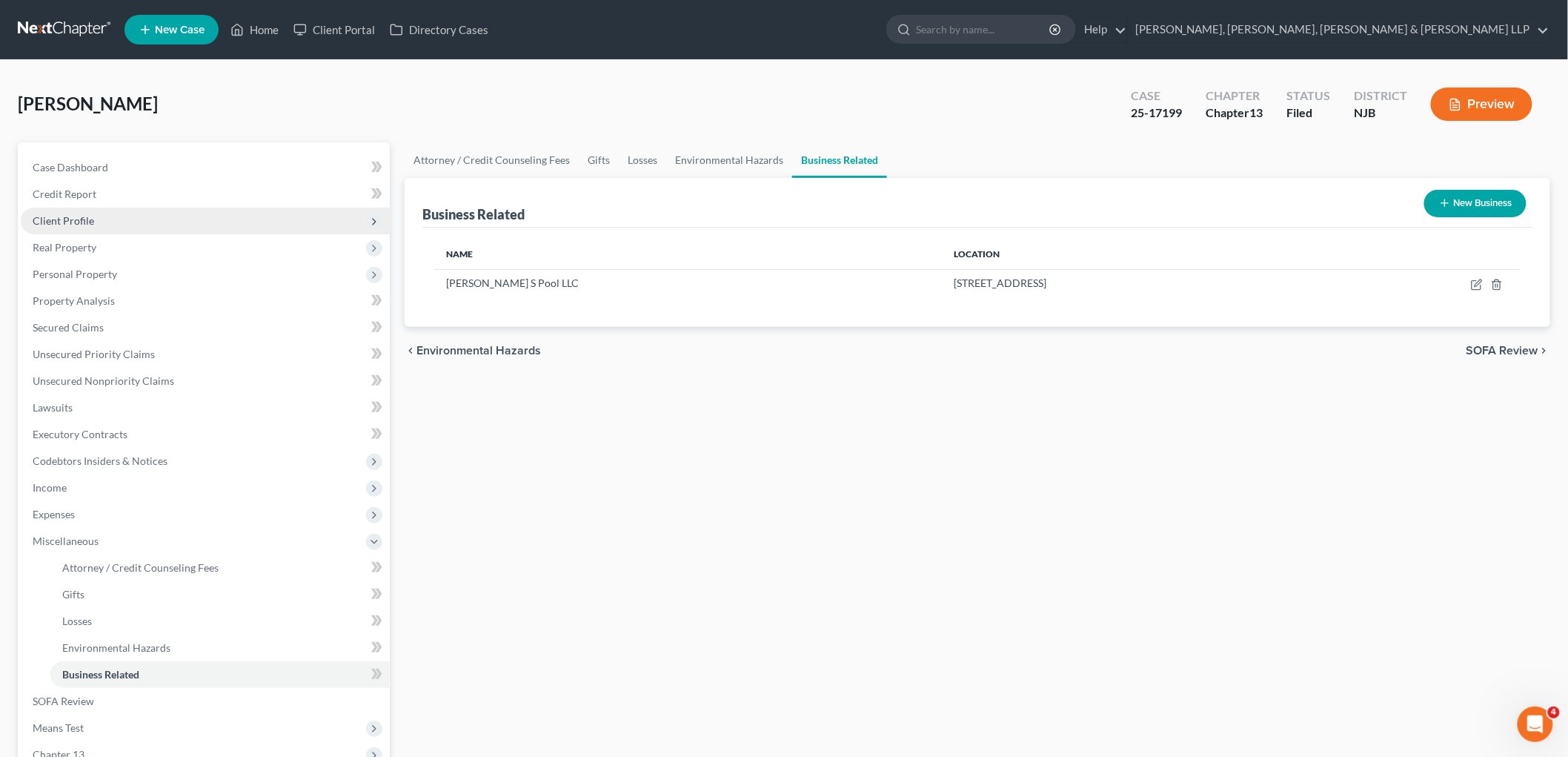
click at [57, 223] on span "Client Profile" at bounding box center [63, 220] width 62 height 13
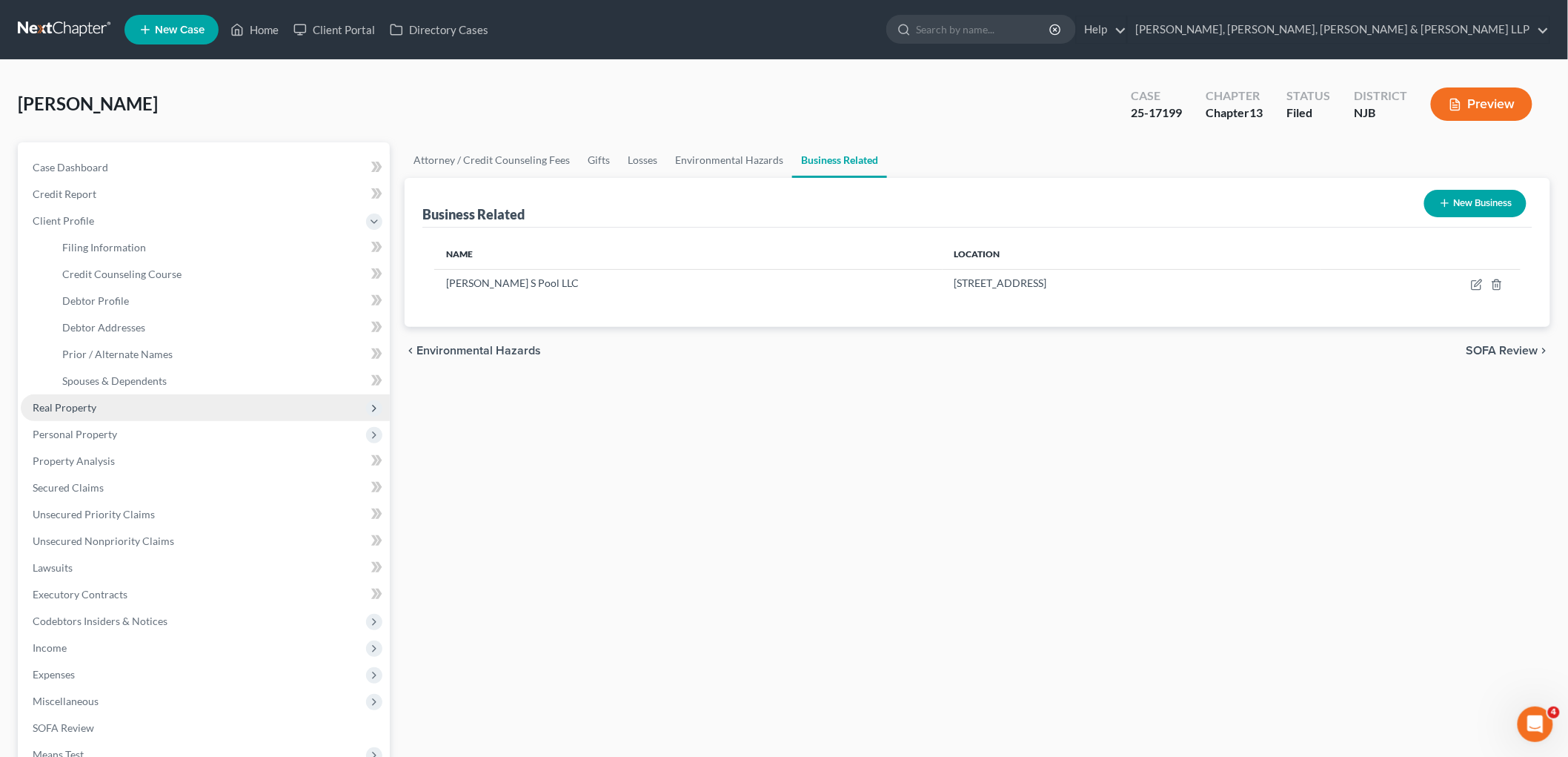
click at [71, 404] on span "Real Property" at bounding box center [65, 407] width 64 height 13
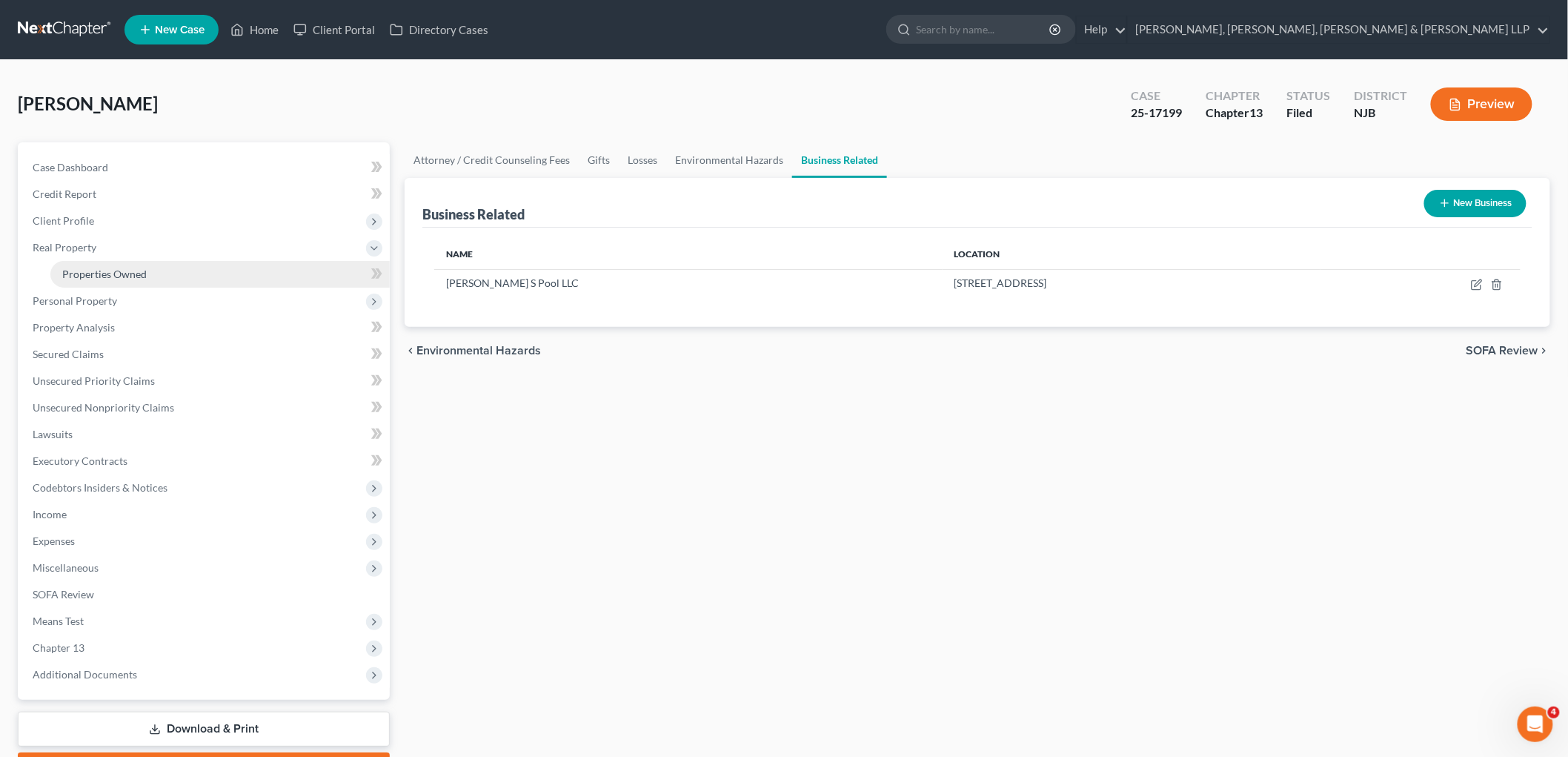
click at [102, 271] on span "Properties Owned" at bounding box center [105, 274] width 85 height 13
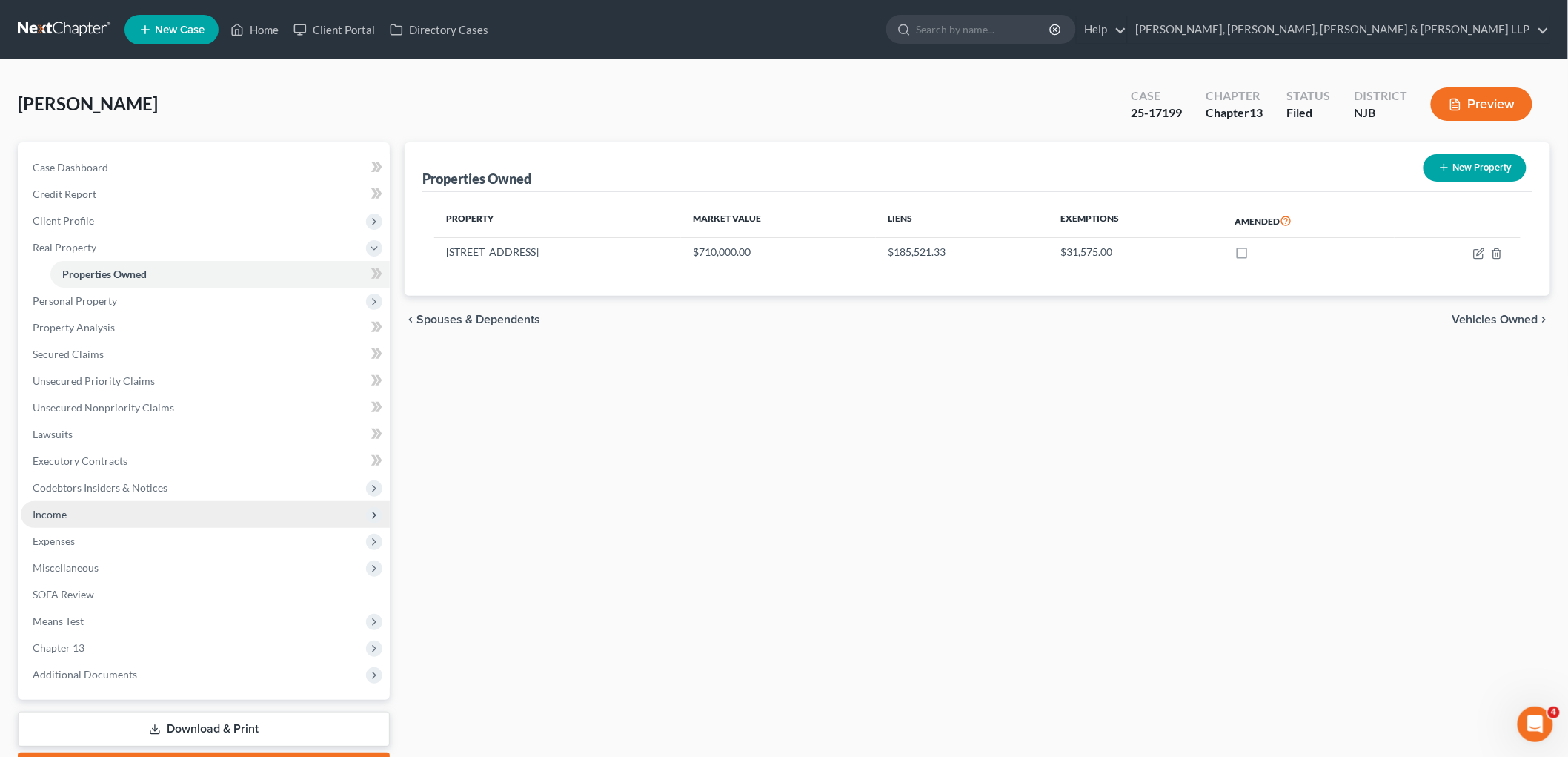
click at [53, 508] on span "Income" at bounding box center [50, 514] width 34 height 13
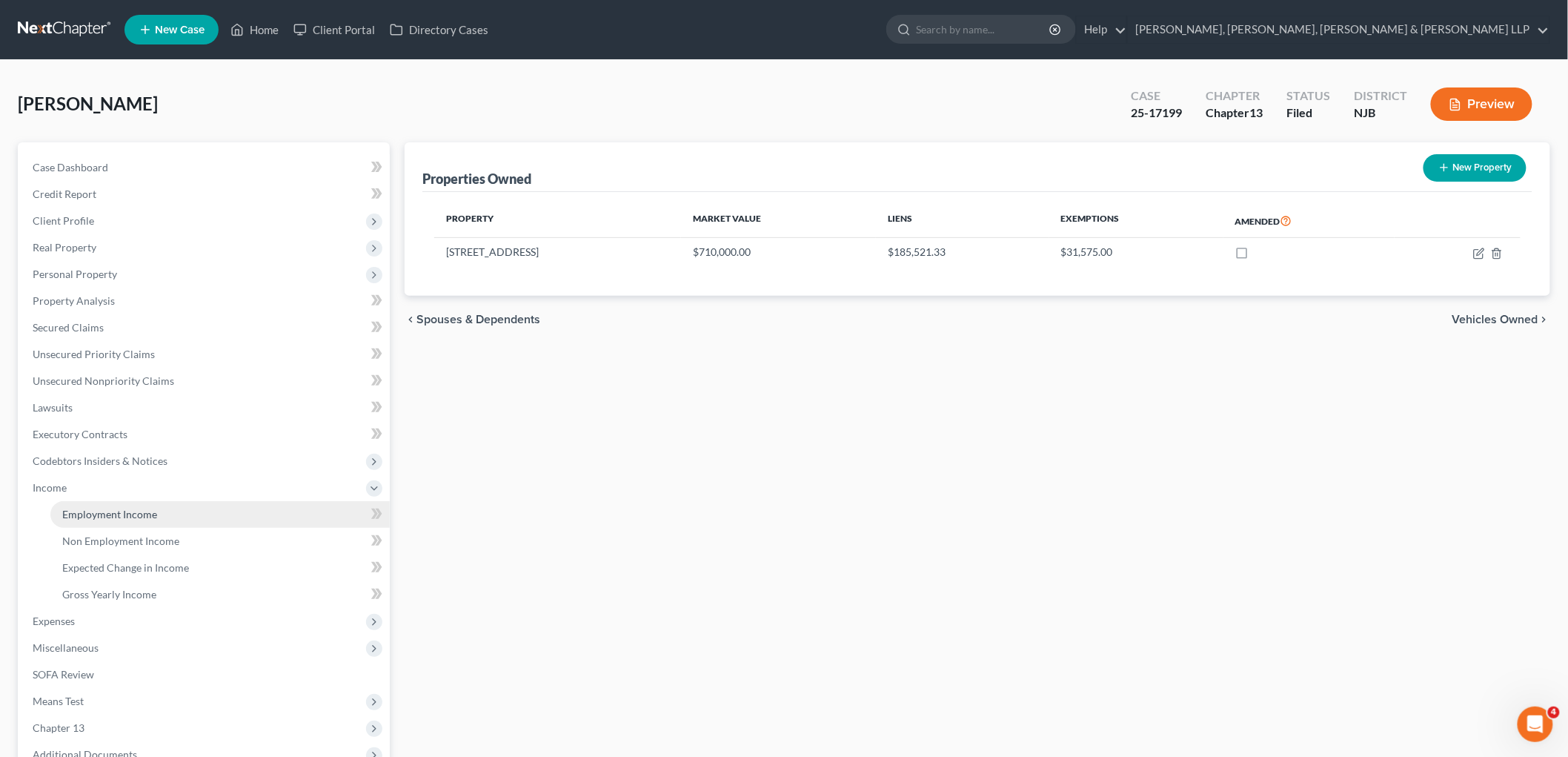
click at [73, 509] on span "Employment Income" at bounding box center [110, 514] width 95 height 13
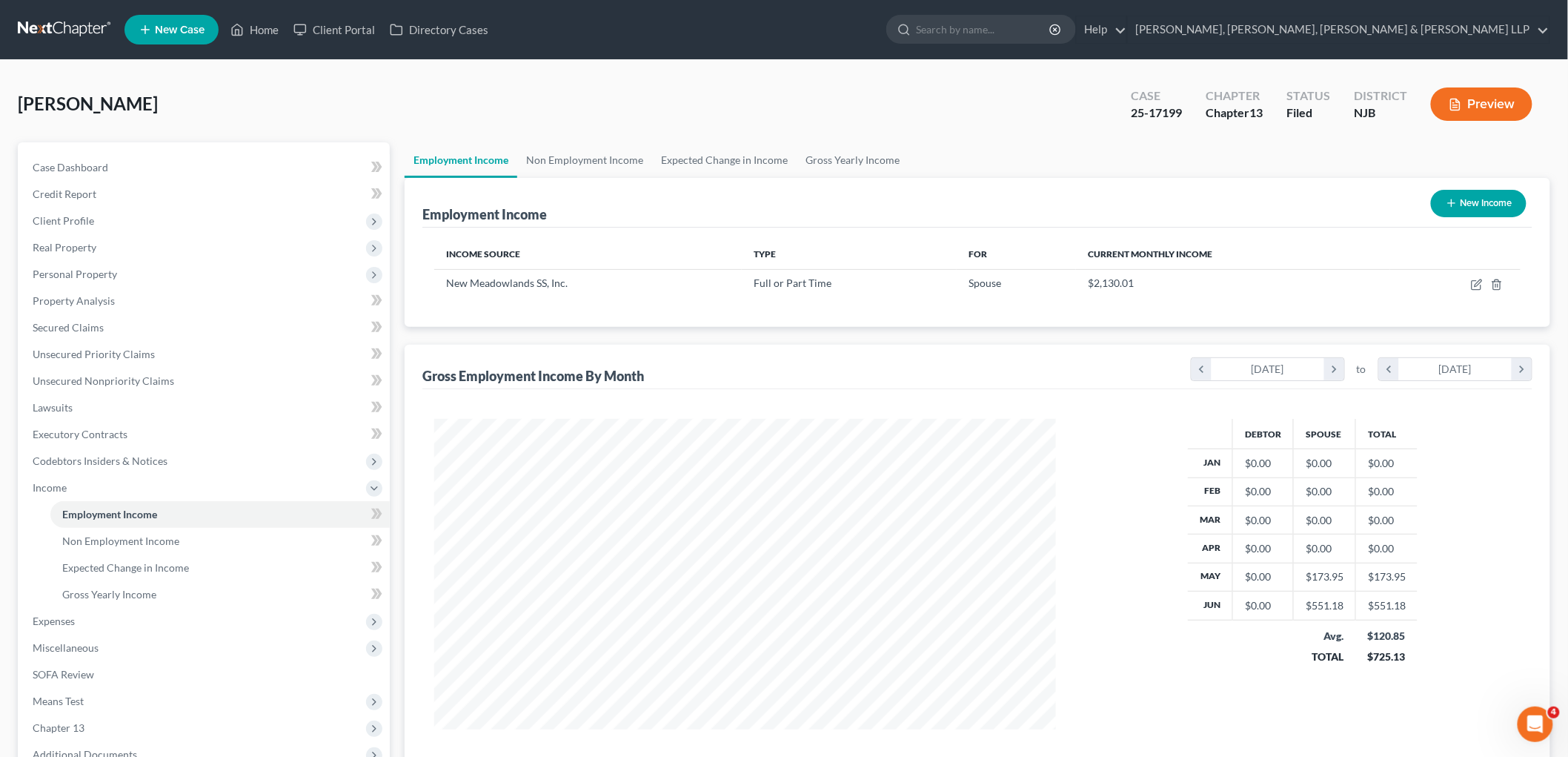
scroll to position [310, 650]
click at [596, 153] on link "Non Employment Income" at bounding box center [584, 160] width 135 height 36
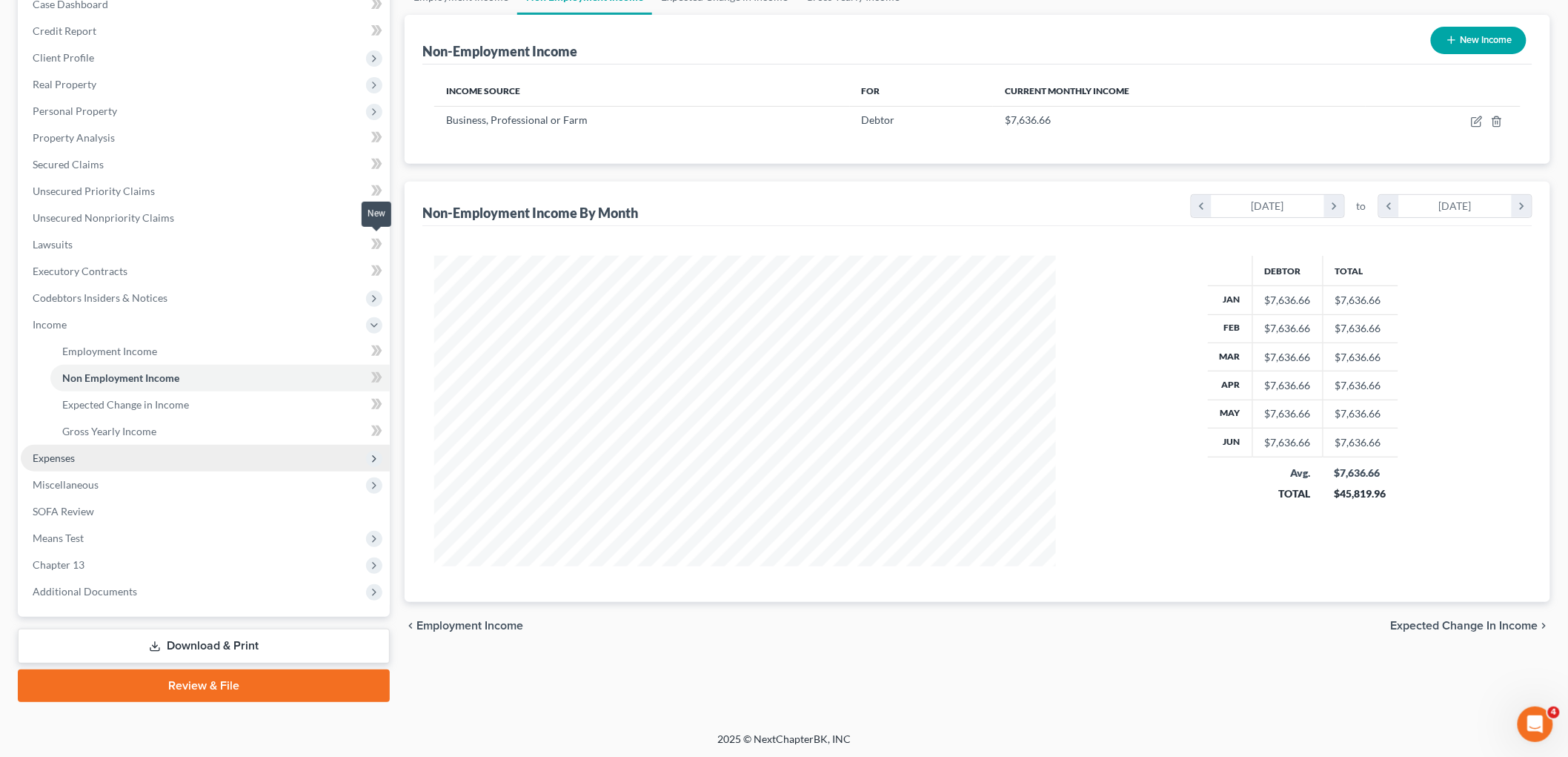
scroll to position [310, 650]
click at [56, 452] on span "Expenses" at bounding box center [53, 457] width 42 height 13
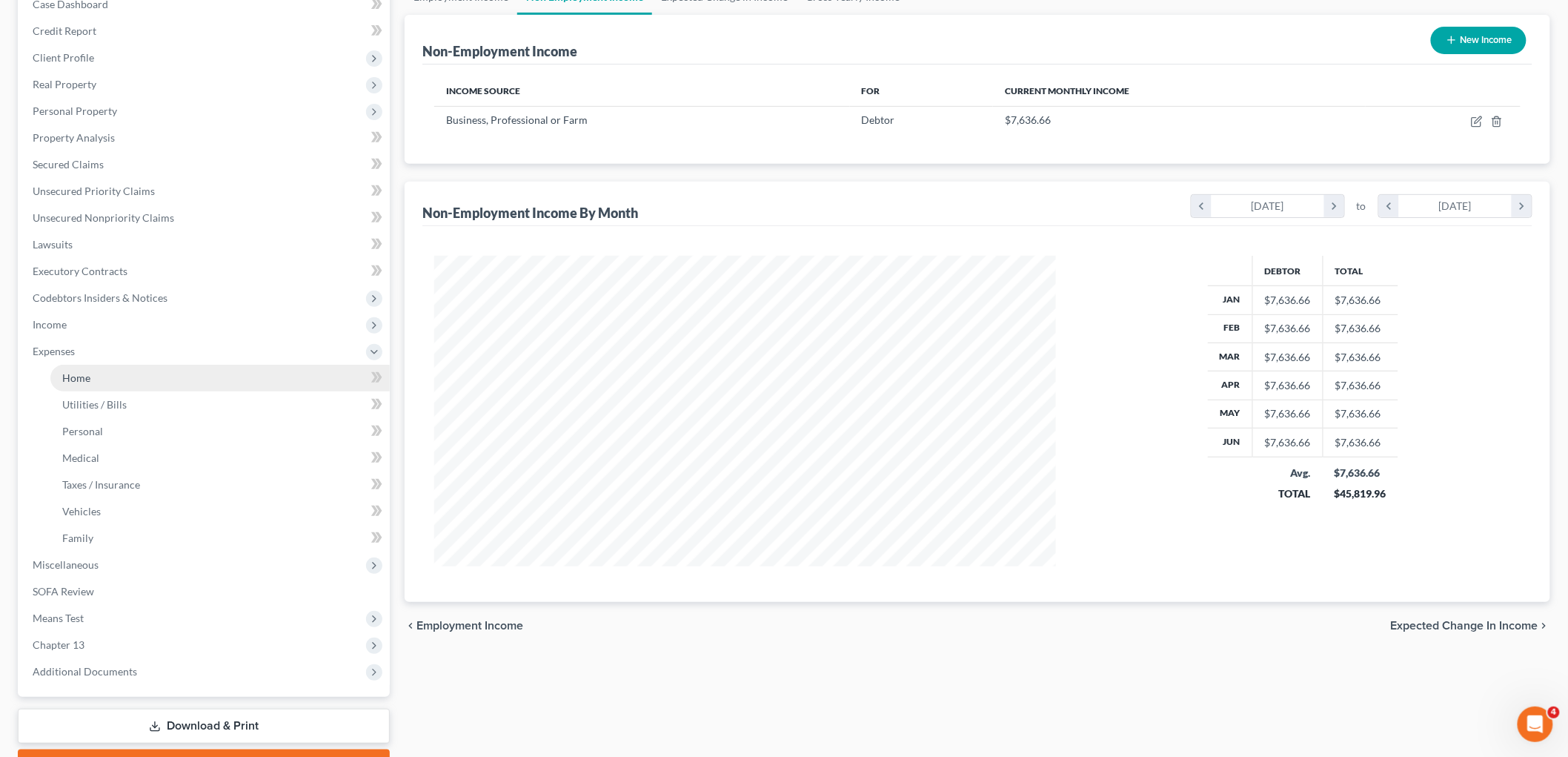
click at [78, 373] on span "Home" at bounding box center [76, 378] width 28 height 13
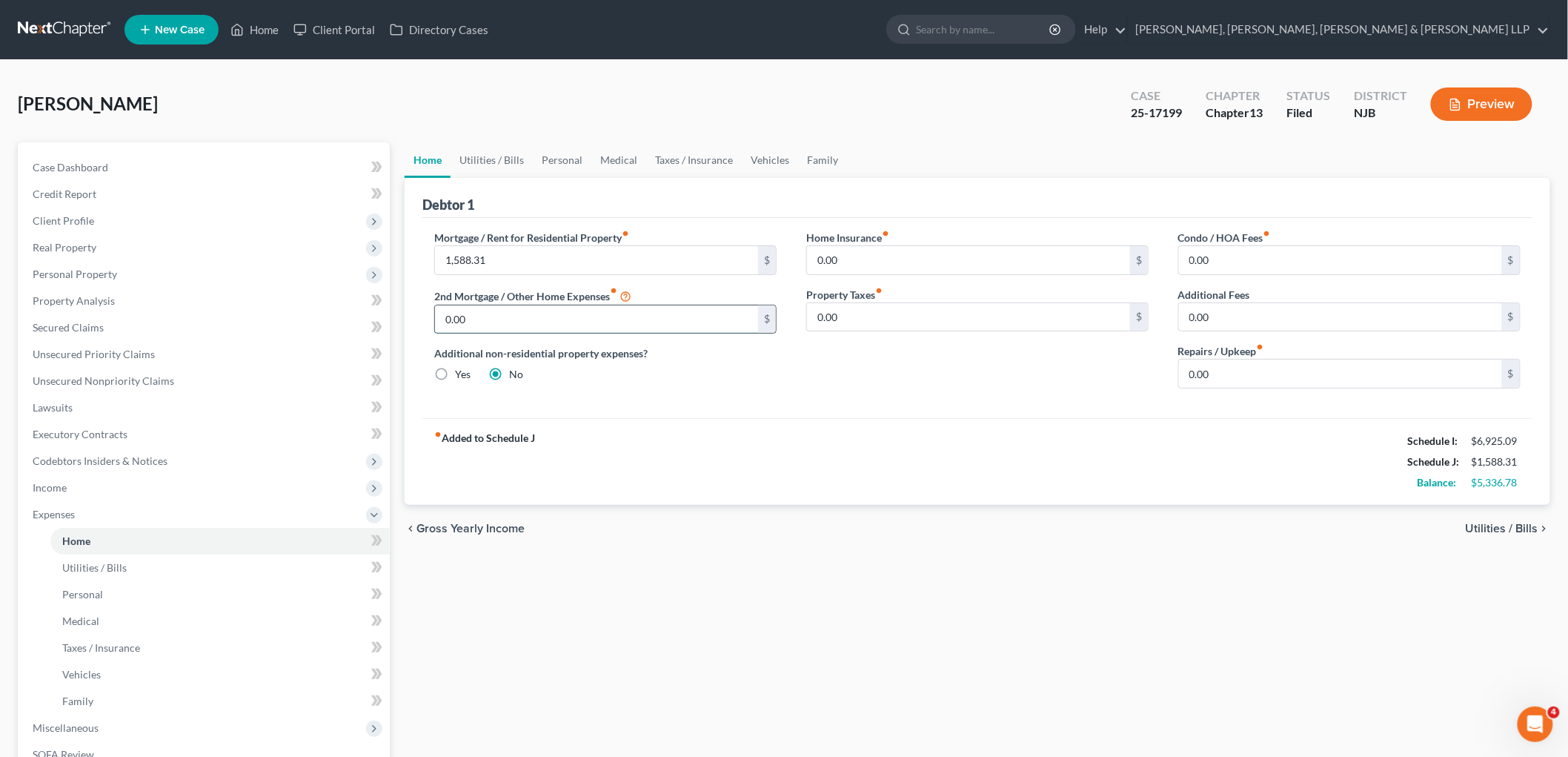
click at [470, 320] on input "0.00" at bounding box center [596, 320] width 323 height 28
type input "397.24"
click at [959, 376] on input "0.00" at bounding box center [1340, 374] width 323 height 28
type input "1"
type input "50"
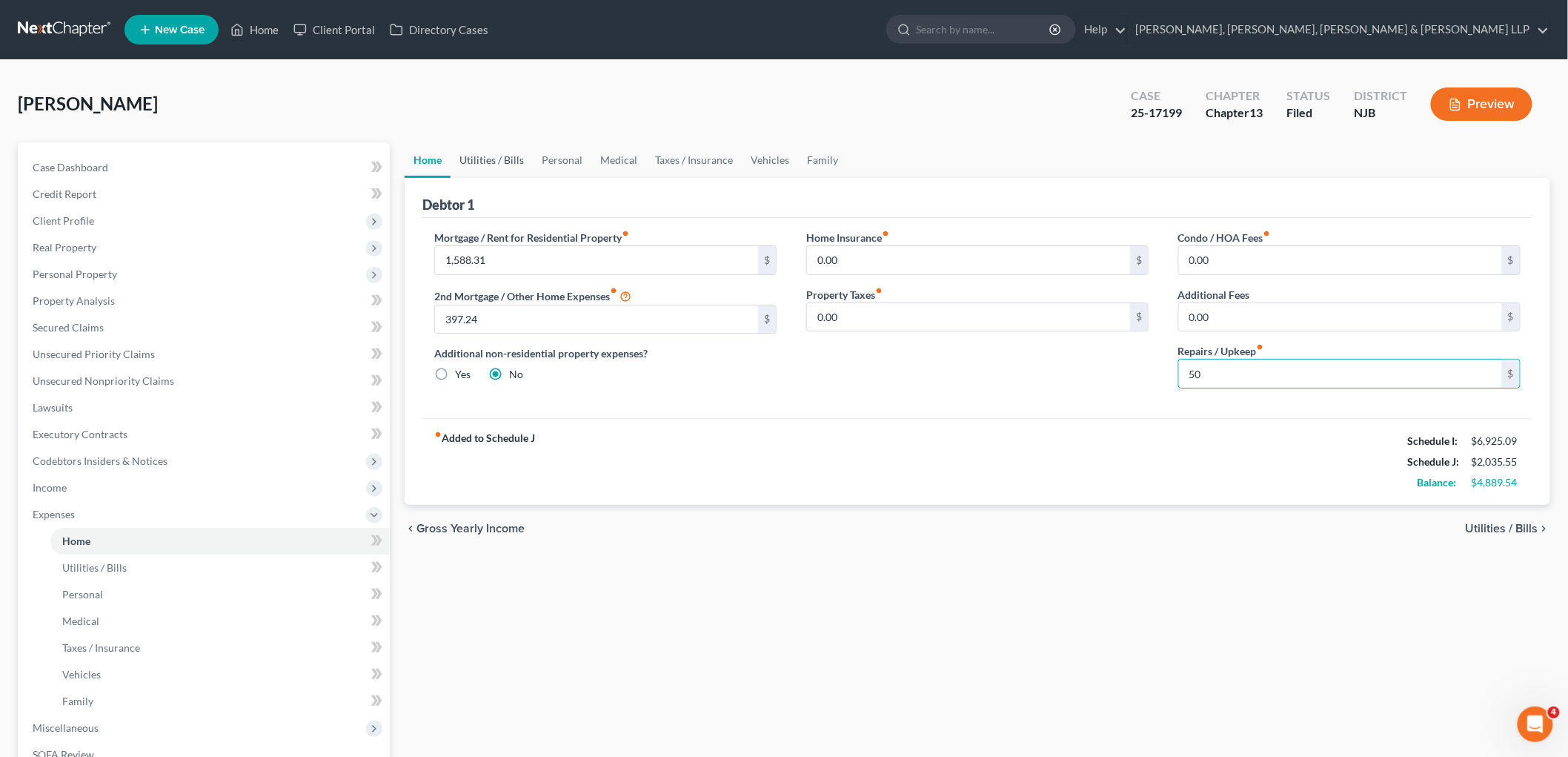
click at [500, 156] on link "Utilities / Bills" at bounding box center [491, 160] width 82 height 36
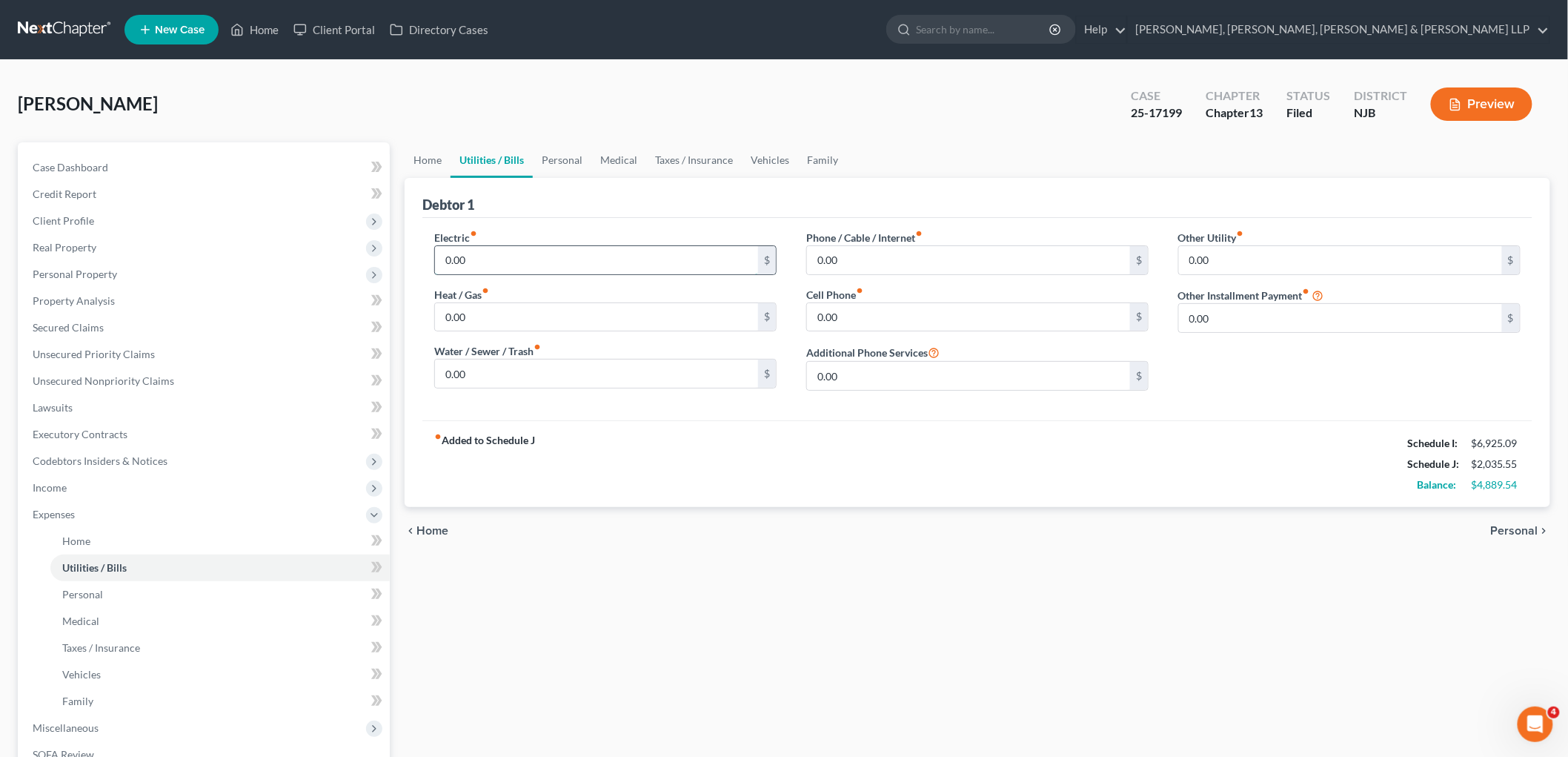
click at [524, 260] on input "0.00" at bounding box center [596, 260] width 323 height 28
type input "203"
click at [484, 313] on input "0.00" at bounding box center [596, 318] width 323 height 28
type input "110"
type input "50"
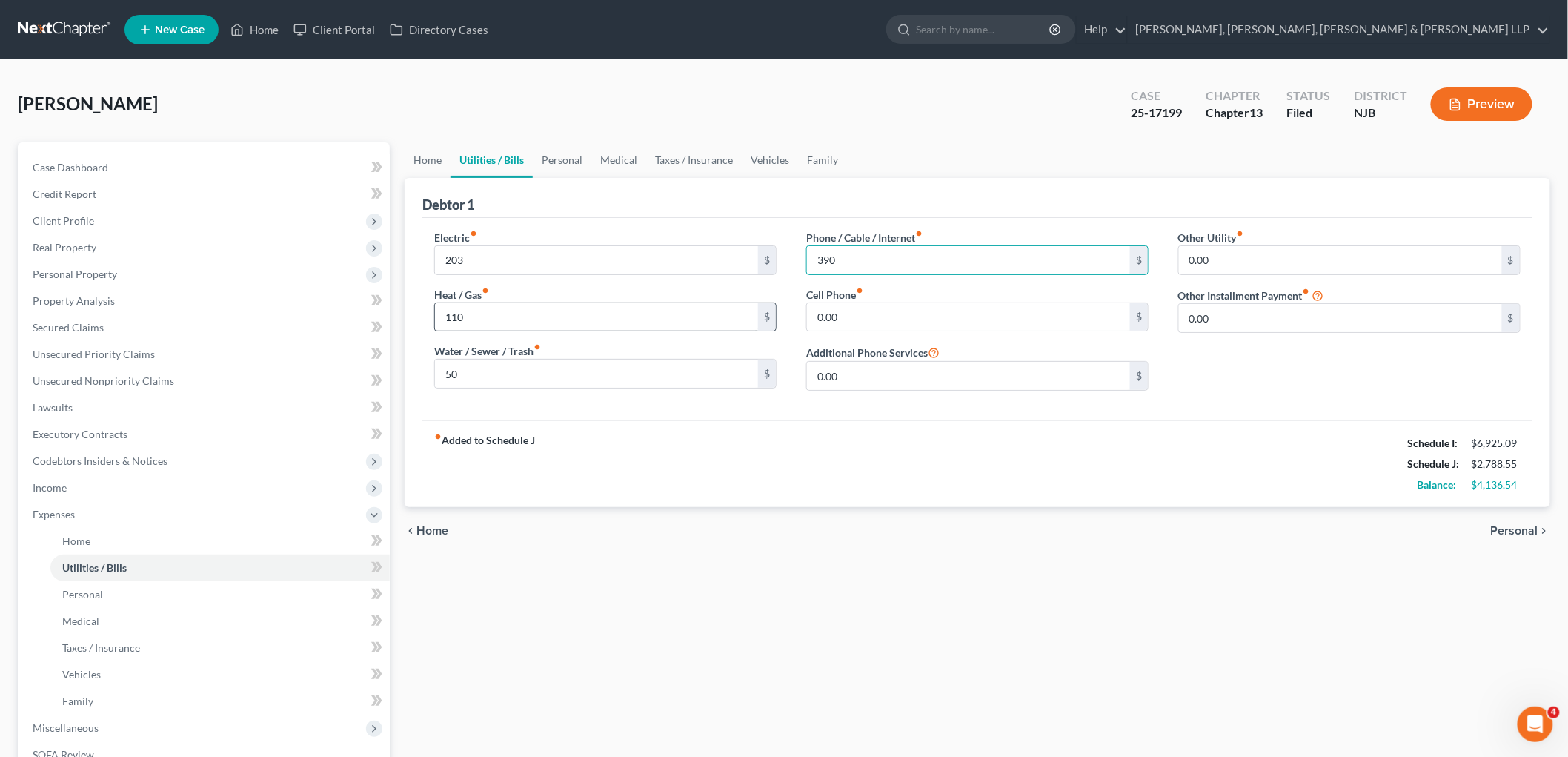
type input "390"
type input "110"
click at [557, 159] on link "Personal" at bounding box center [561, 160] width 59 height 36
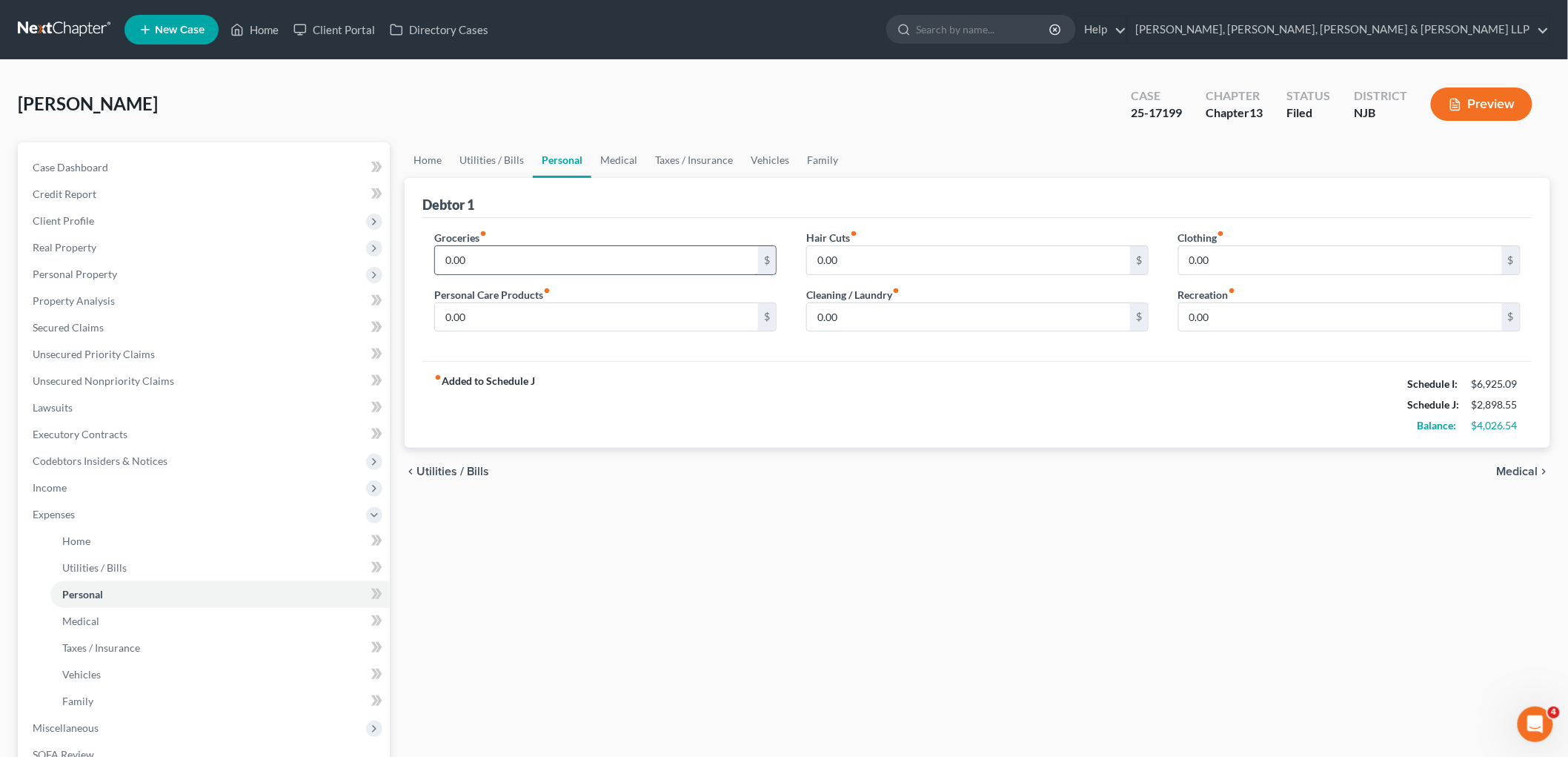
click at [507, 253] on input "0.00" at bounding box center [596, 260] width 323 height 28
click at [507, 253] on input "8,000" at bounding box center [596, 260] width 323 height 28
type input "910"
type input "150"
type input "100"
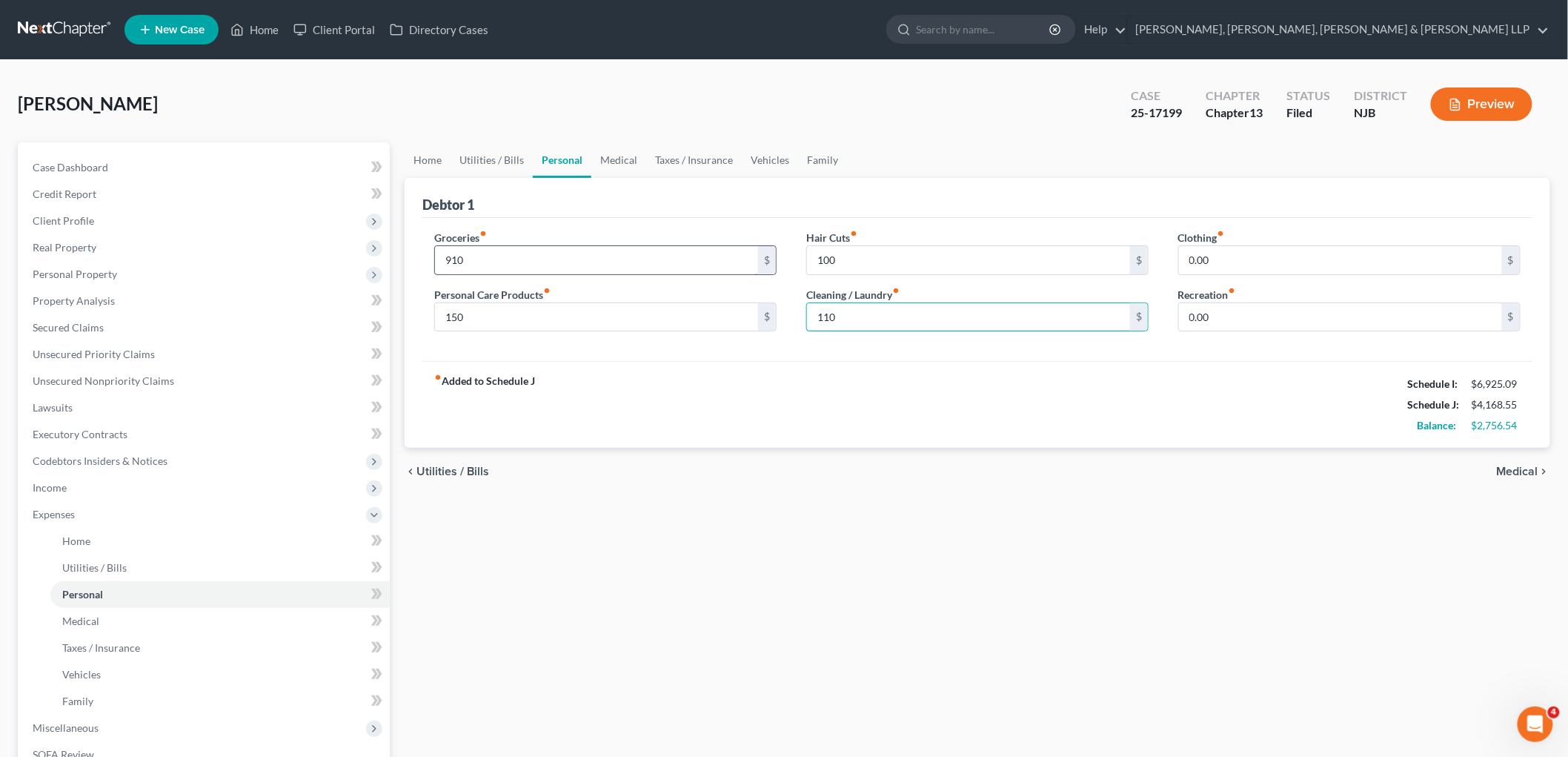
type input "110"
type input "160"
type input "5"
type input "250"
click at [626, 154] on link "Medical" at bounding box center [619, 160] width 55 height 36
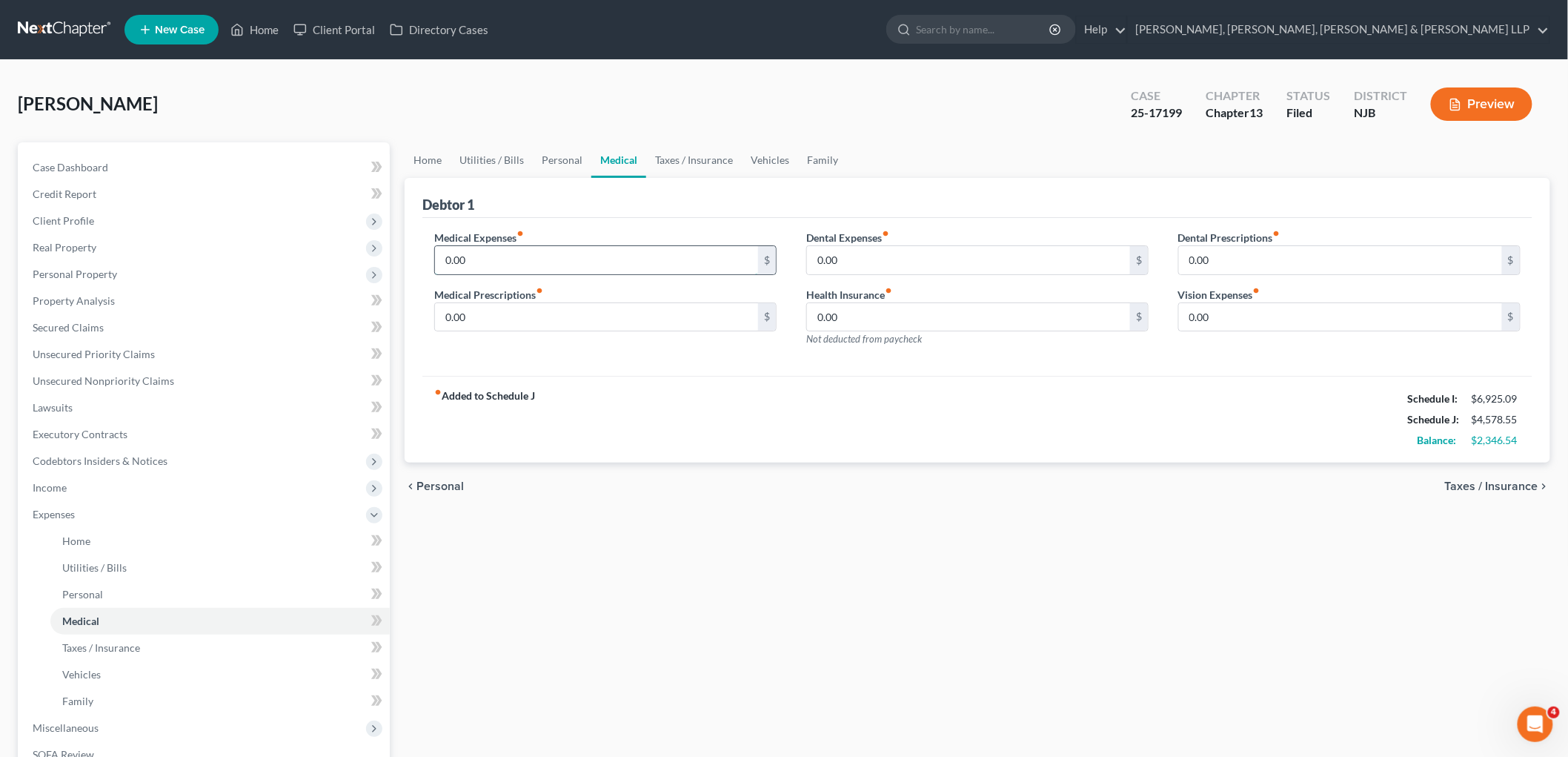
click at [534, 255] on input "0.00" at bounding box center [596, 260] width 323 height 28
type input "75"
click at [673, 158] on link "Taxes / Insurance" at bounding box center [694, 160] width 96 height 36
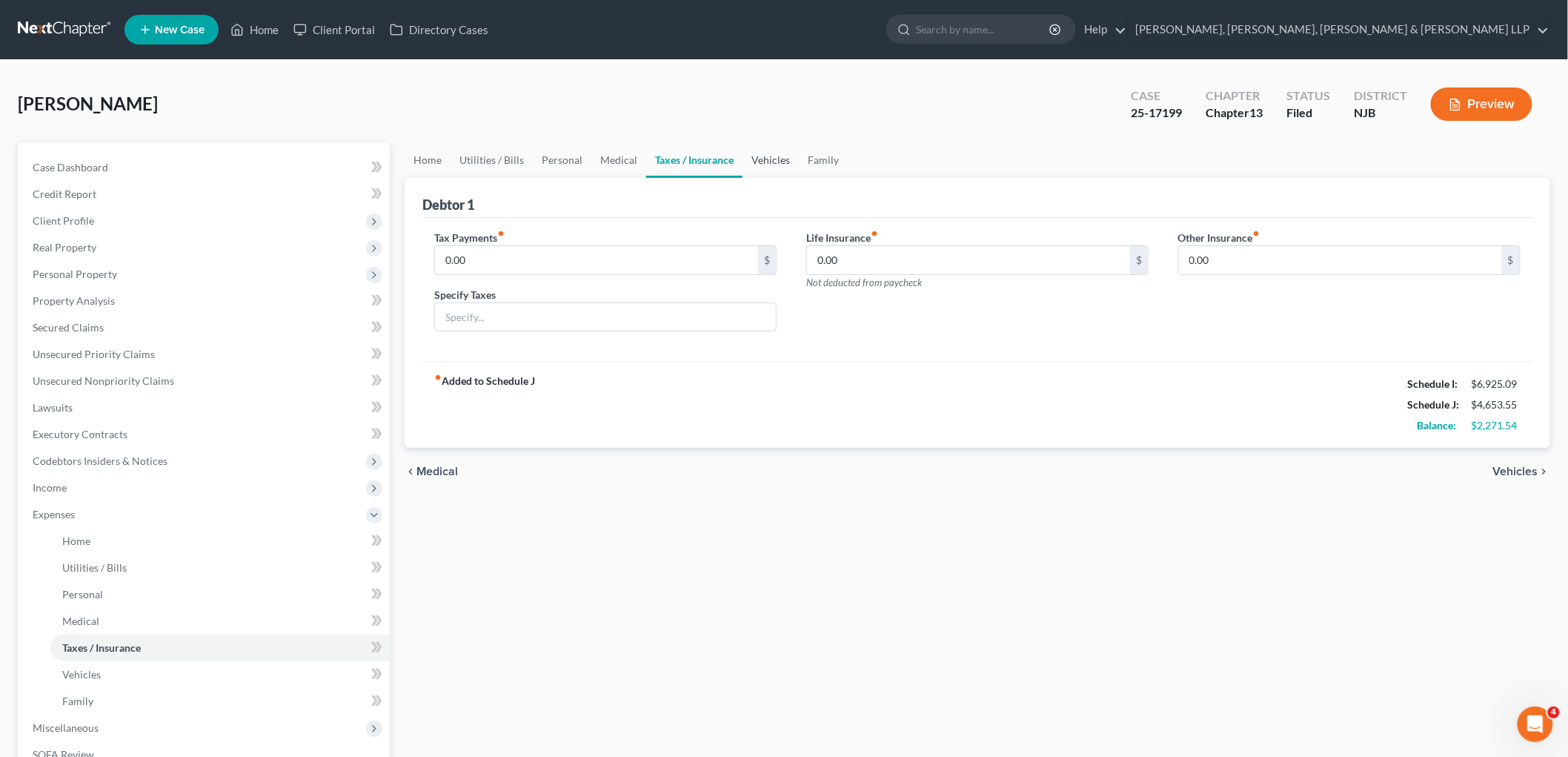
click at [760, 160] on link "Vehicles" at bounding box center [771, 160] width 56 height 36
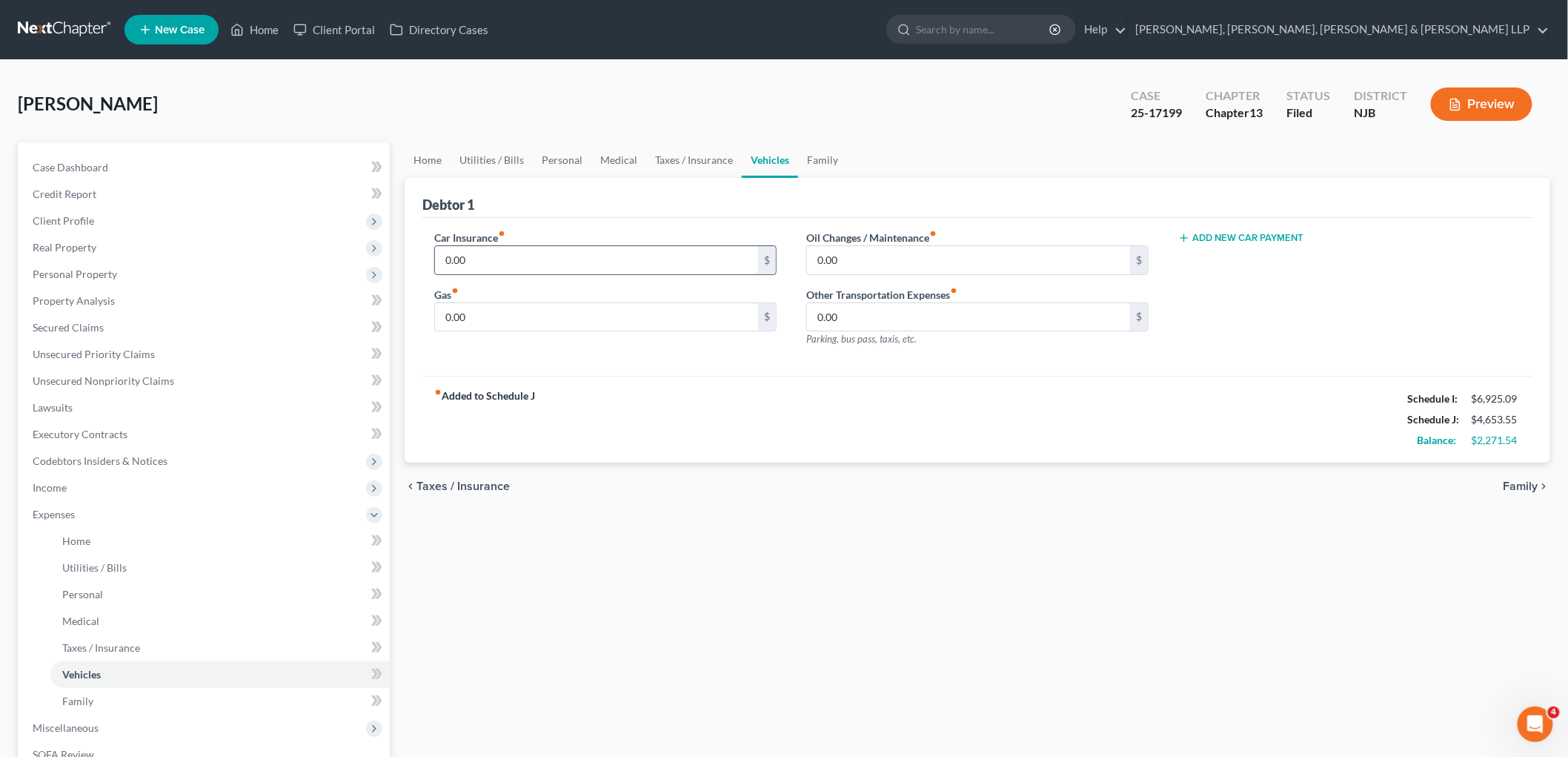
click at [499, 258] on input "0.00" at bounding box center [596, 260] width 323 height 28
click at [585, 199] on div "Debtor 1" at bounding box center [977, 198] width 1110 height 40
click at [526, 268] on input "0.00" at bounding box center [596, 260] width 323 height 28
type input "290"
type input "350"
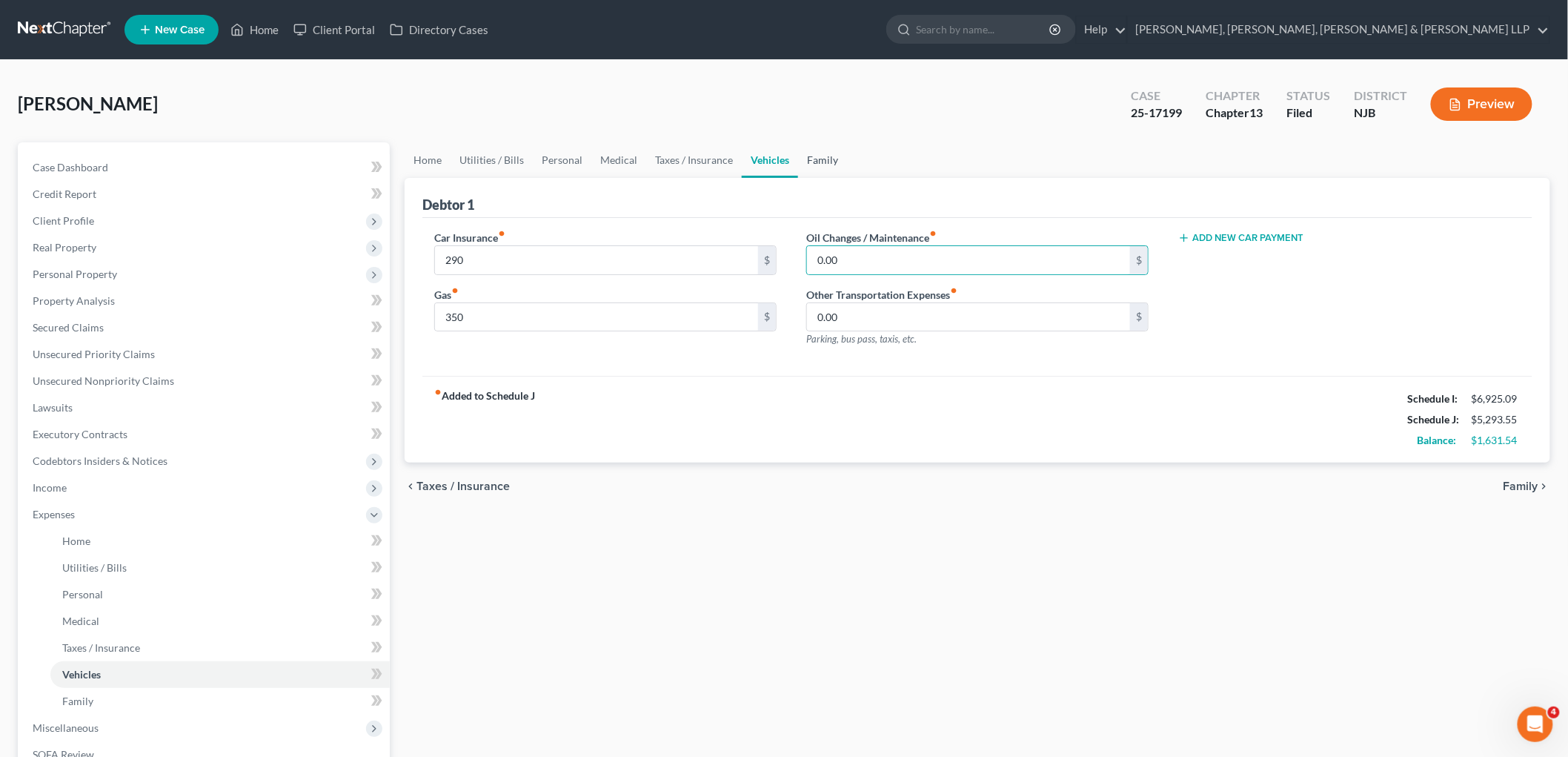
click at [825, 161] on link "Family" at bounding box center [823, 160] width 49 height 36
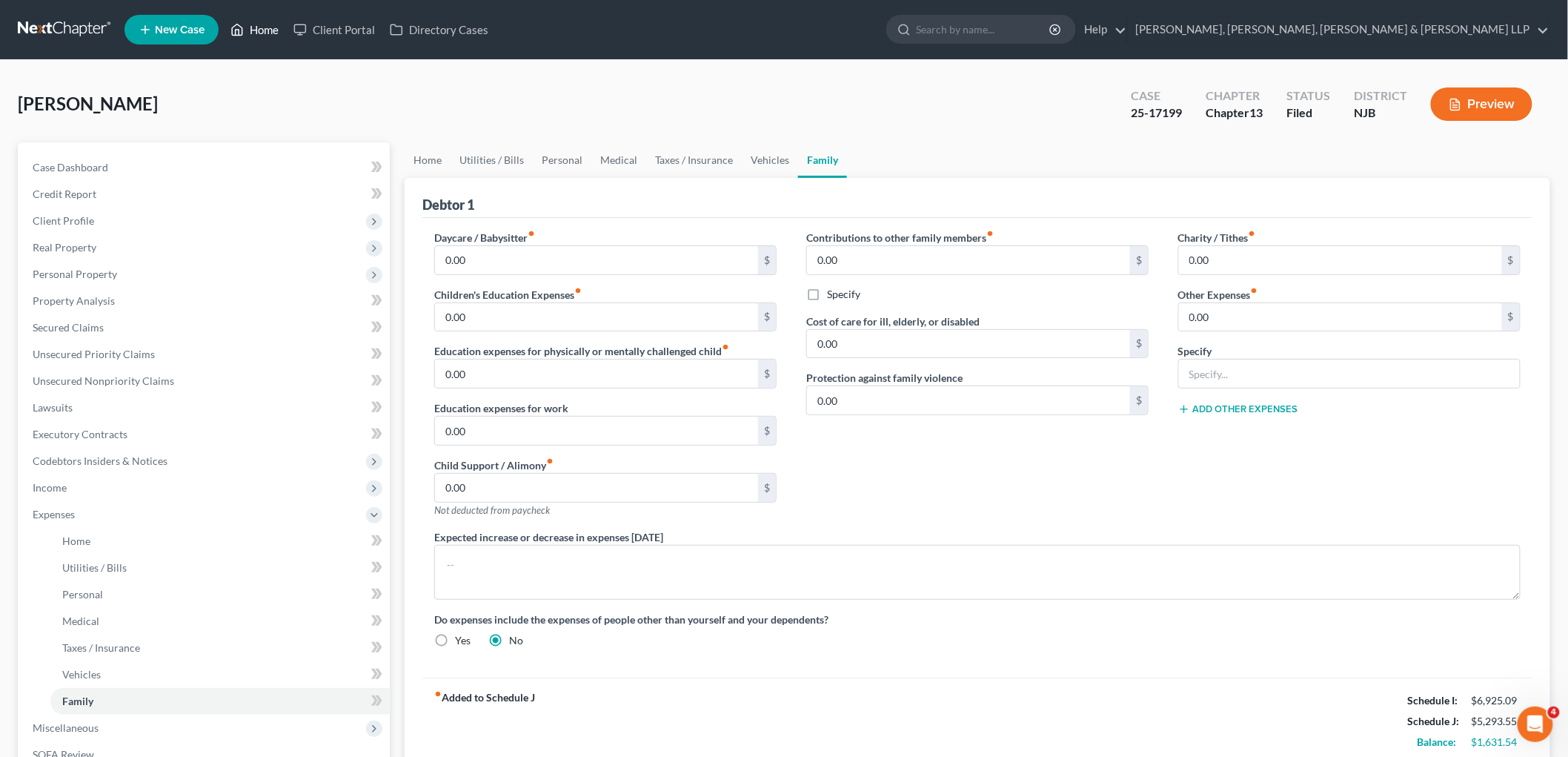
click at [266, 28] on link "Home" at bounding box center [254, 30] width 63 height 27
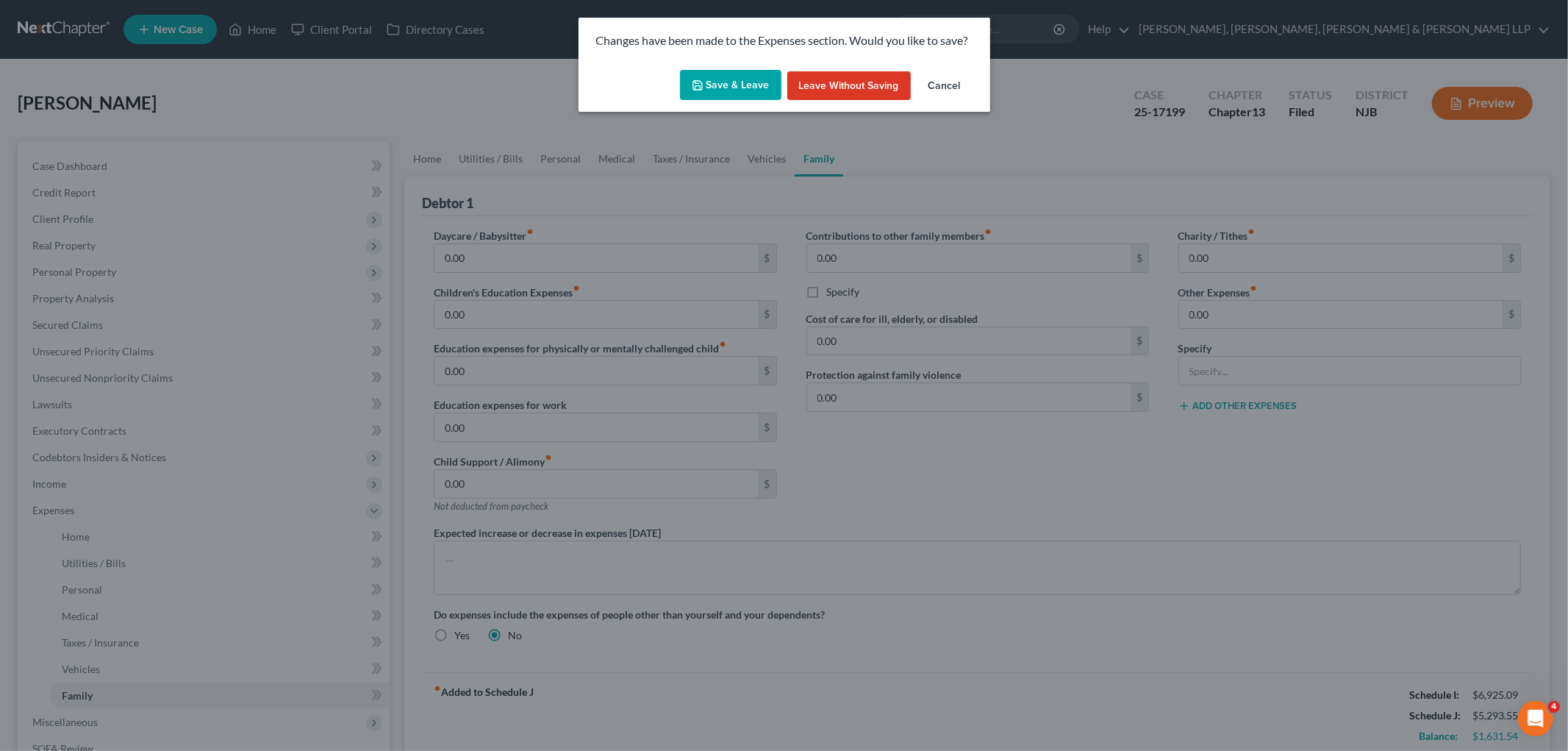
click at [720, 75] on button "Save & Leave" at bounding box center [731, 85] width 102 height 31
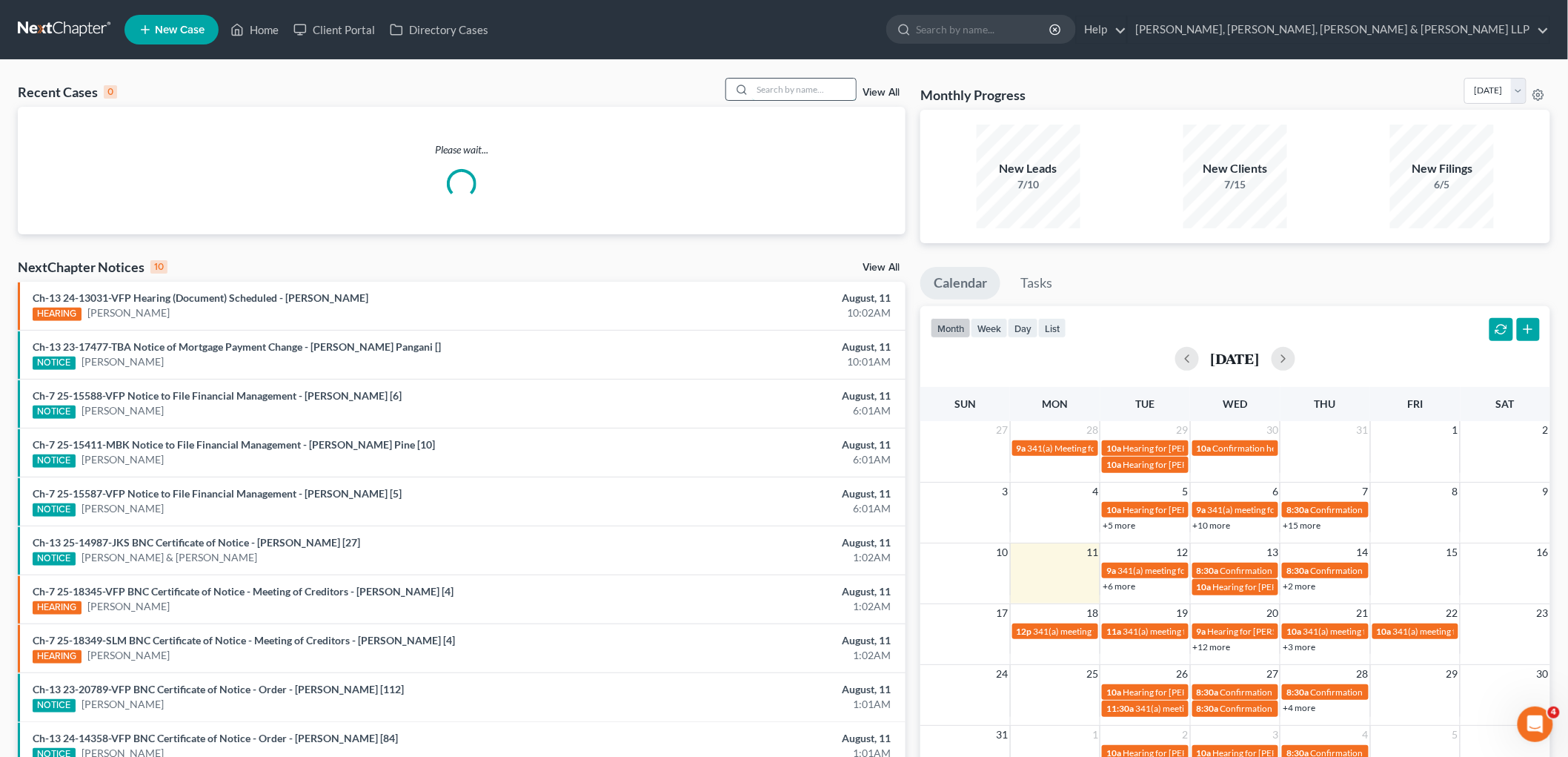
click at [782, 91] on input "search" at bounding box center [804, 89] width 104 height 22
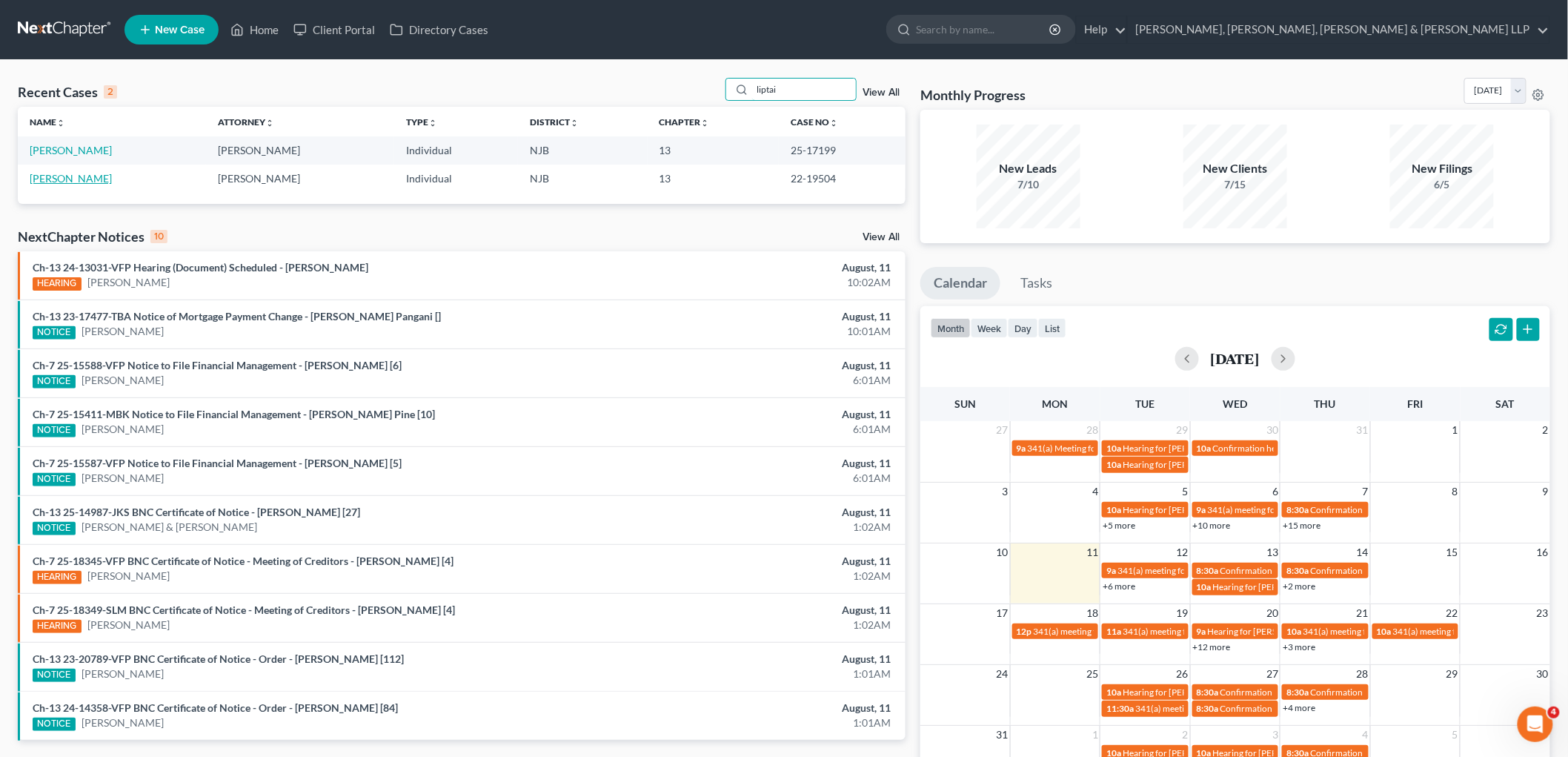
type input "liptai"
click at [65, 176] on link "Liptai, Steven" at bounding box center [70, 178] width 82 height 13
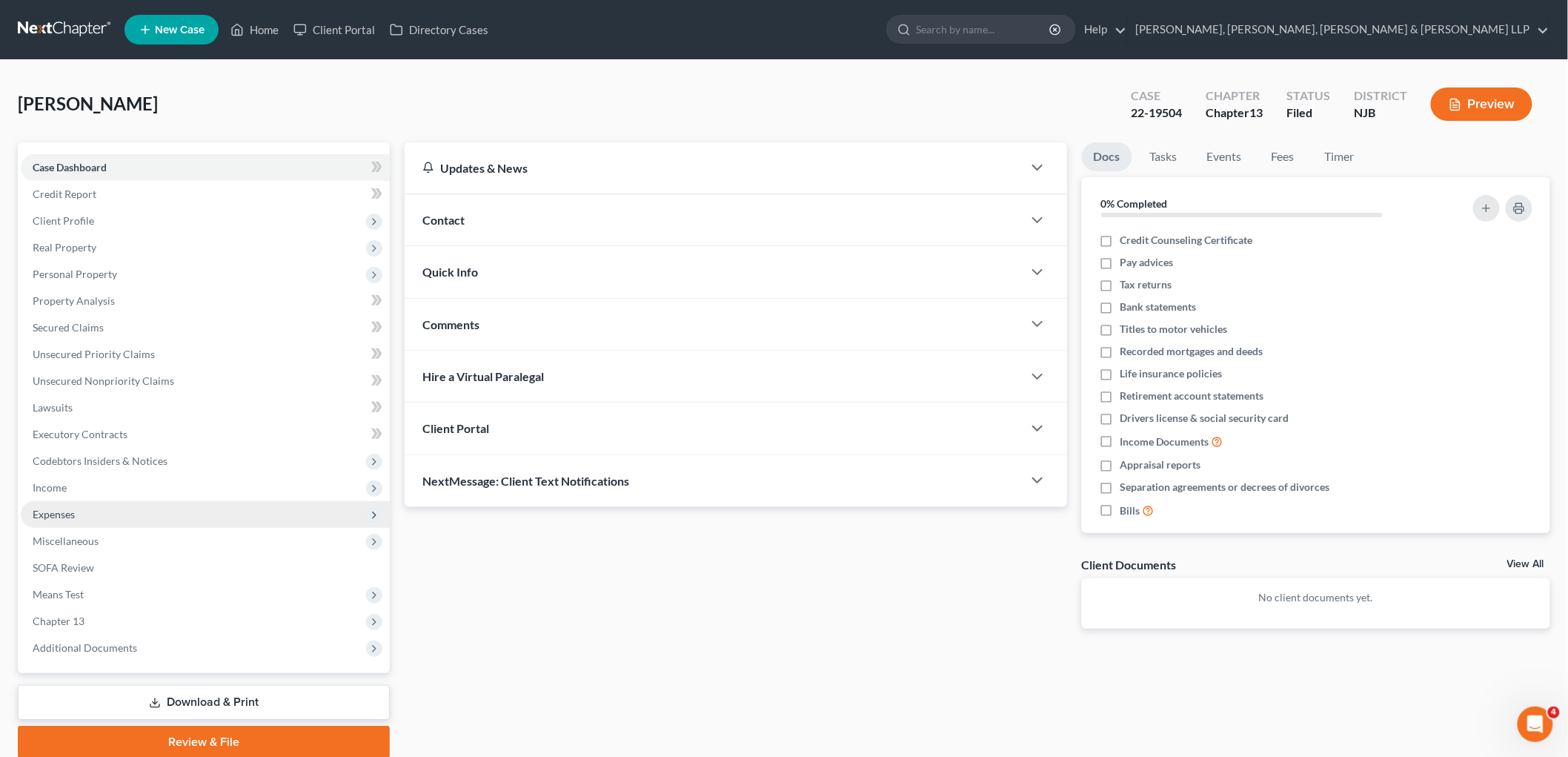
click at [61, 509] on span "Expenses" at bounding box center [53, 514] width 42 height 13
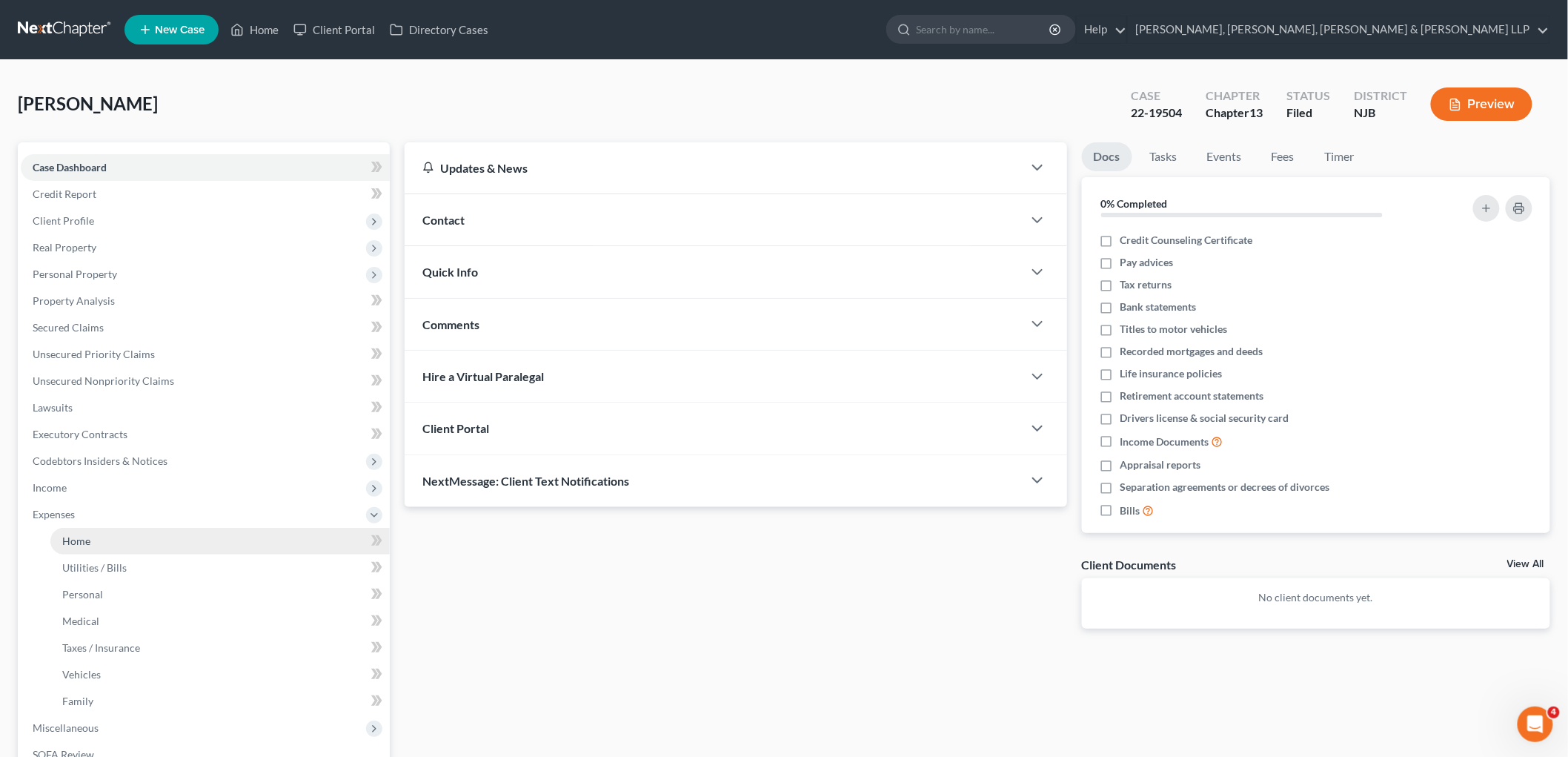
click at [72, 540] on span "Home" at bounding box center [76, 540] width 28 height 13
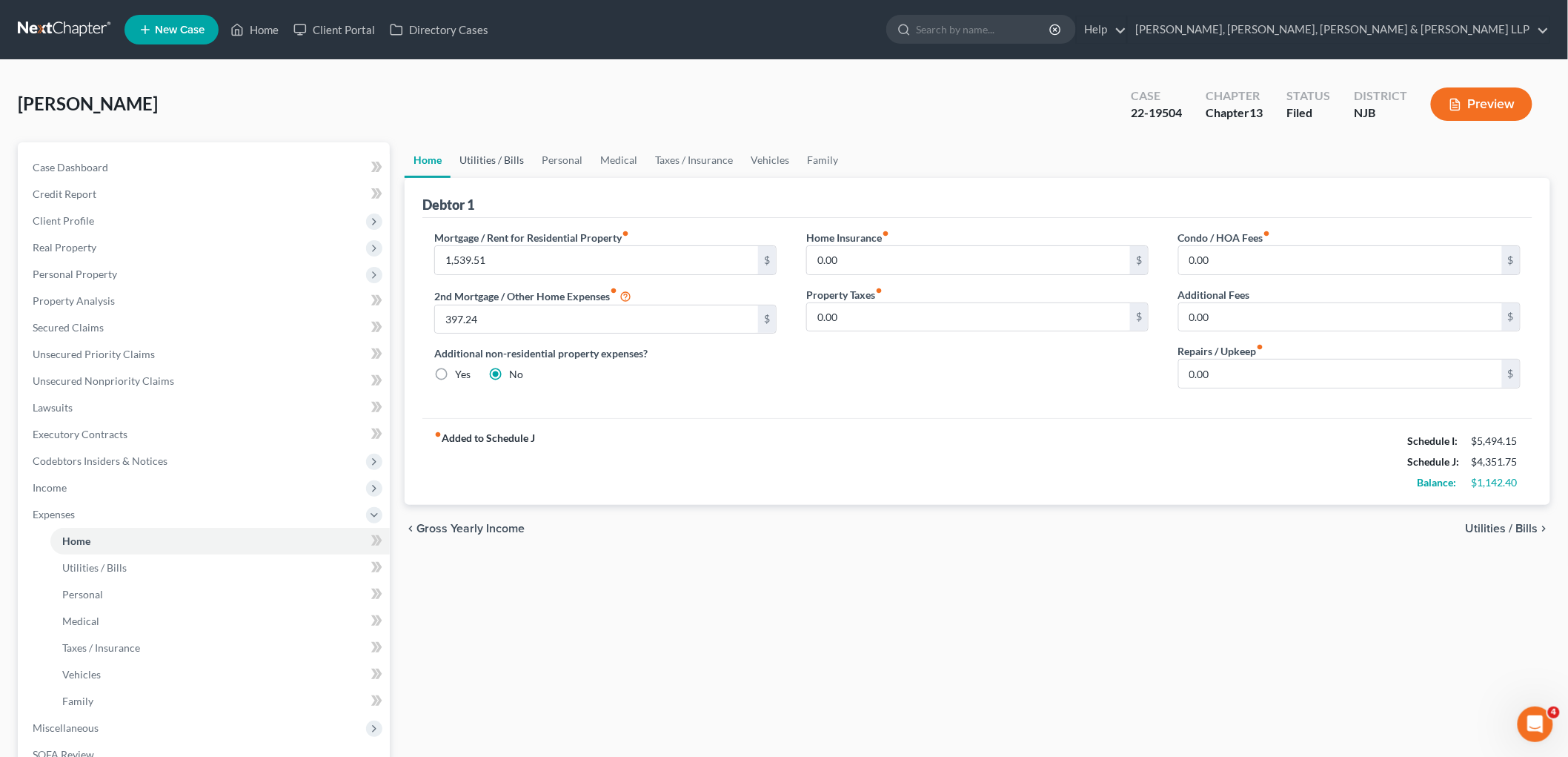
click at [484, 162] on link "Utilities / Bills" at bounding box center [491, 160] width 82 height 36
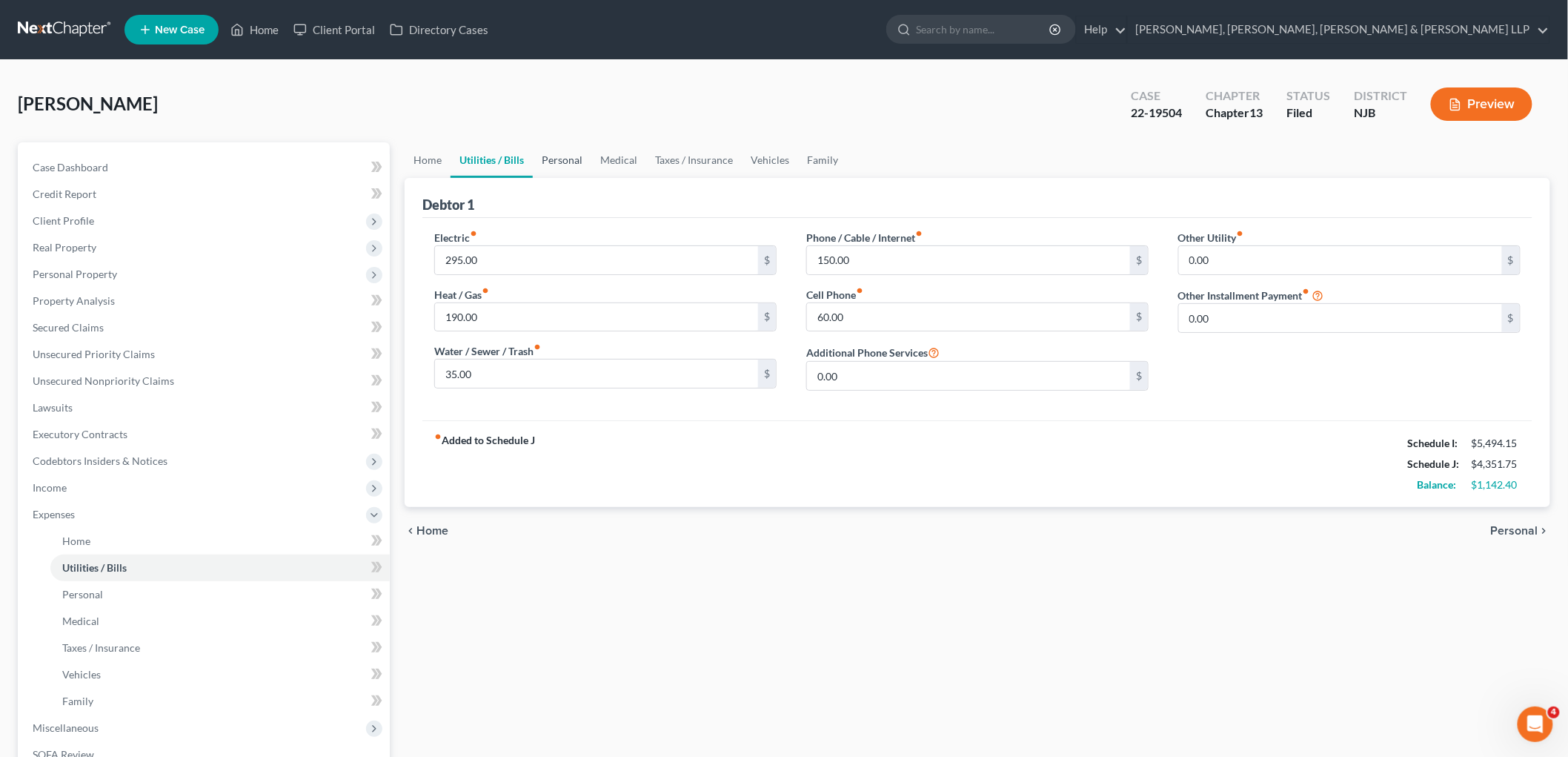
click at [563, 160] on link "Personal" at bounding box center [561, 160] width 59 height 36
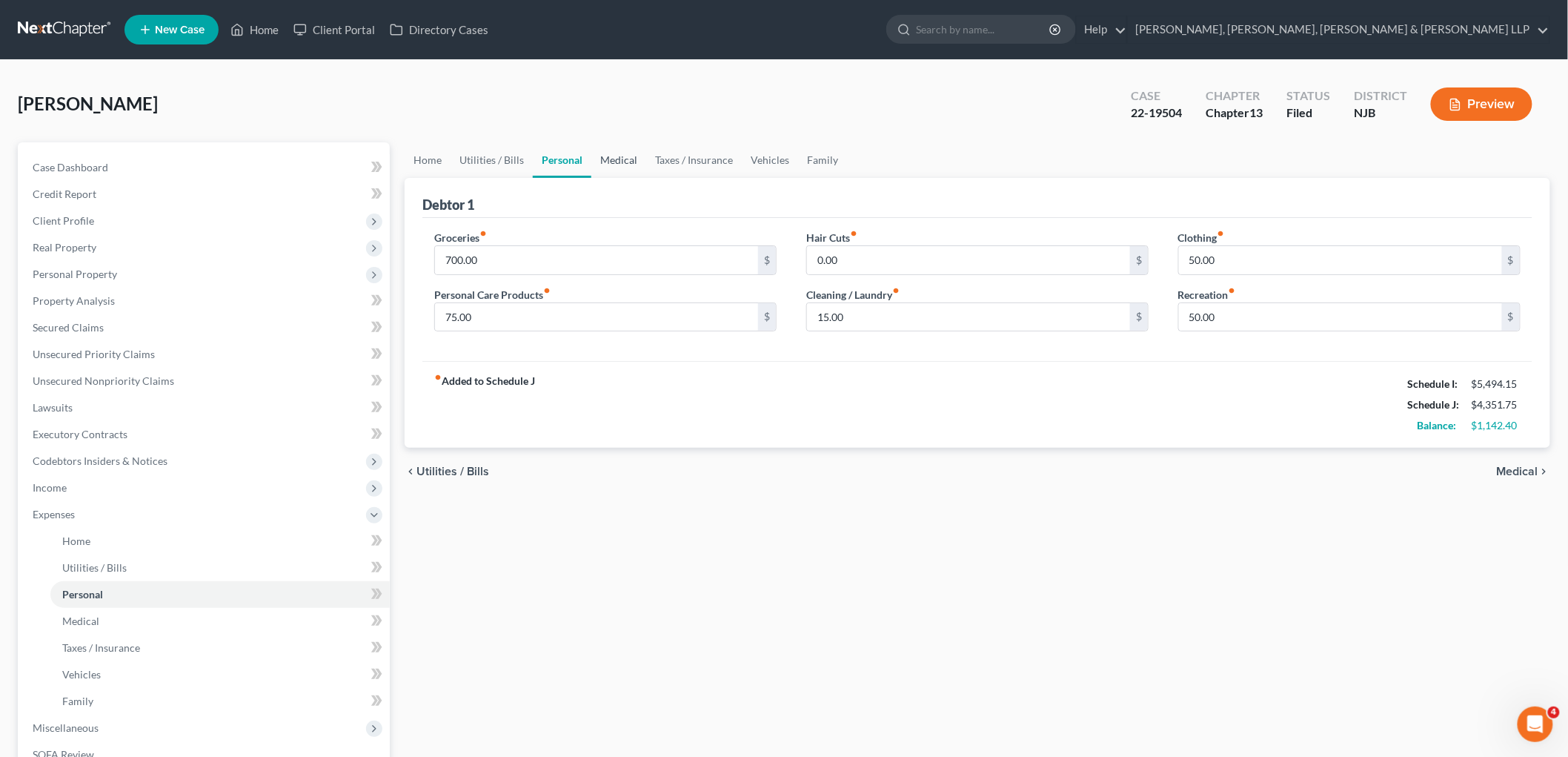
click at [616, 161] on link "Medical" at bounding box center [619, 160] width 55 height 36
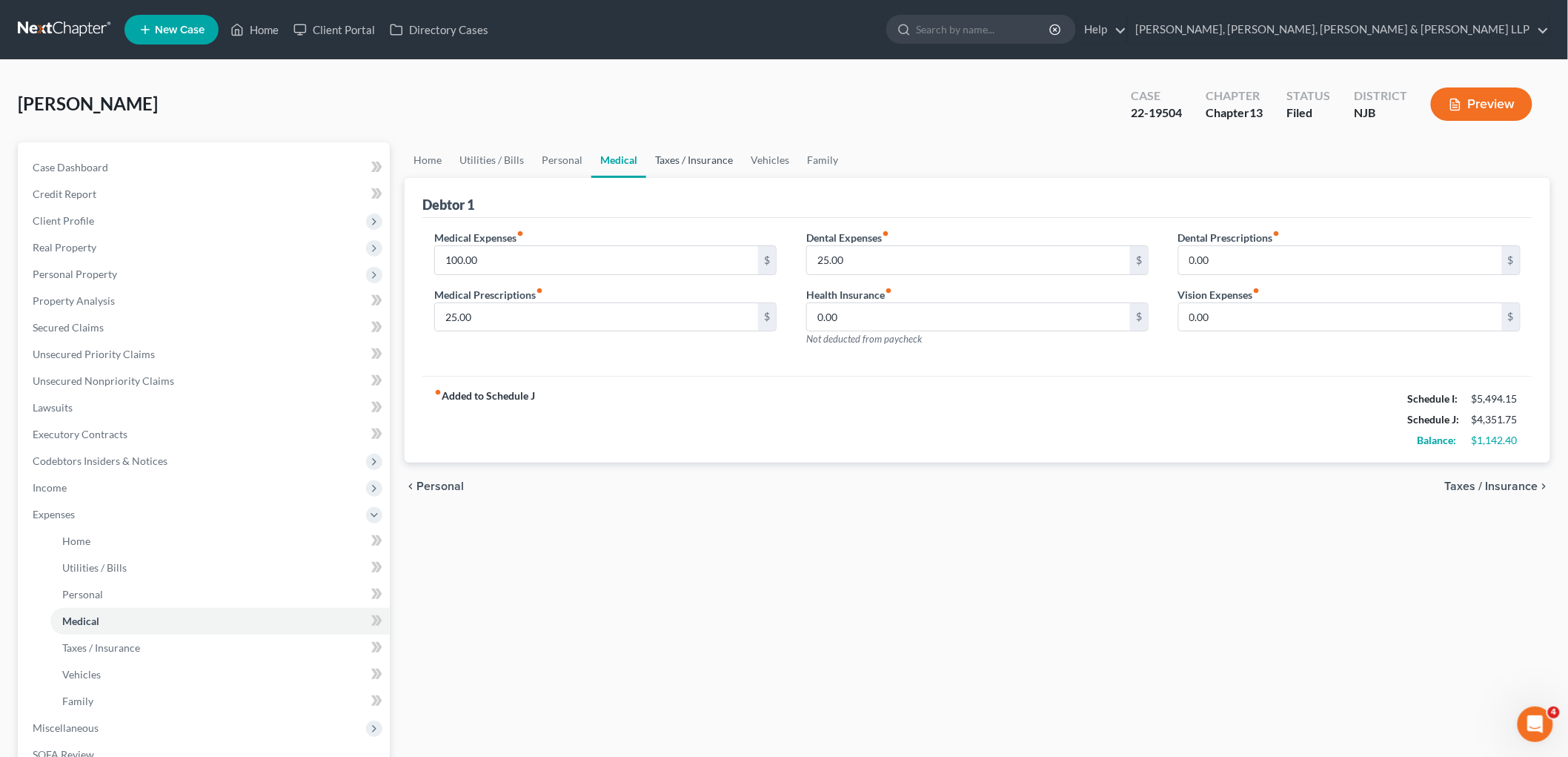
click at [686, 157] on link "Taxes / Insurance" at bounding box center [694, 160] width 96 height 36
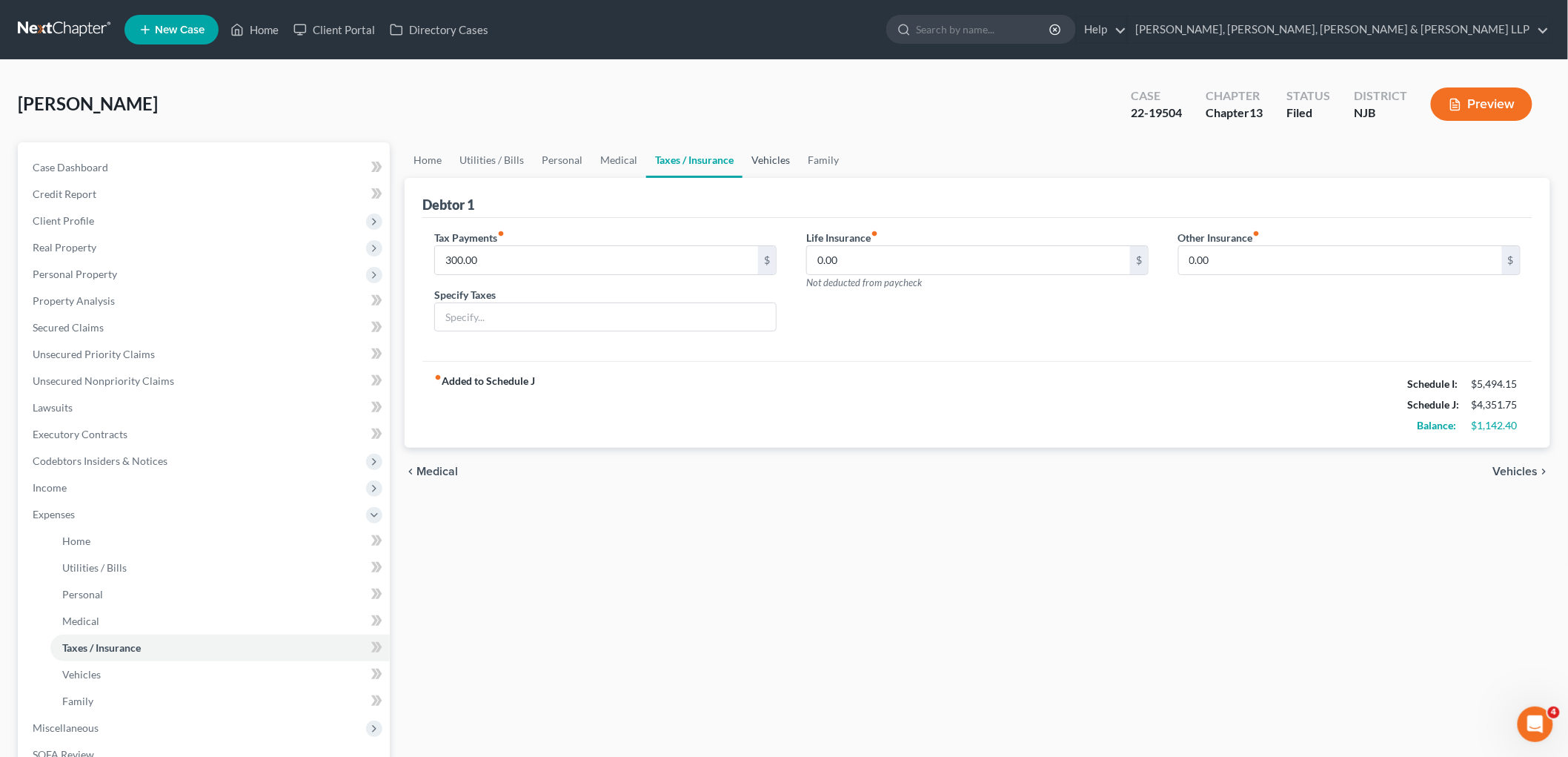
click at [742, 159] on link "Vehicles" at bounding box center [771, 160] width 56 height 36
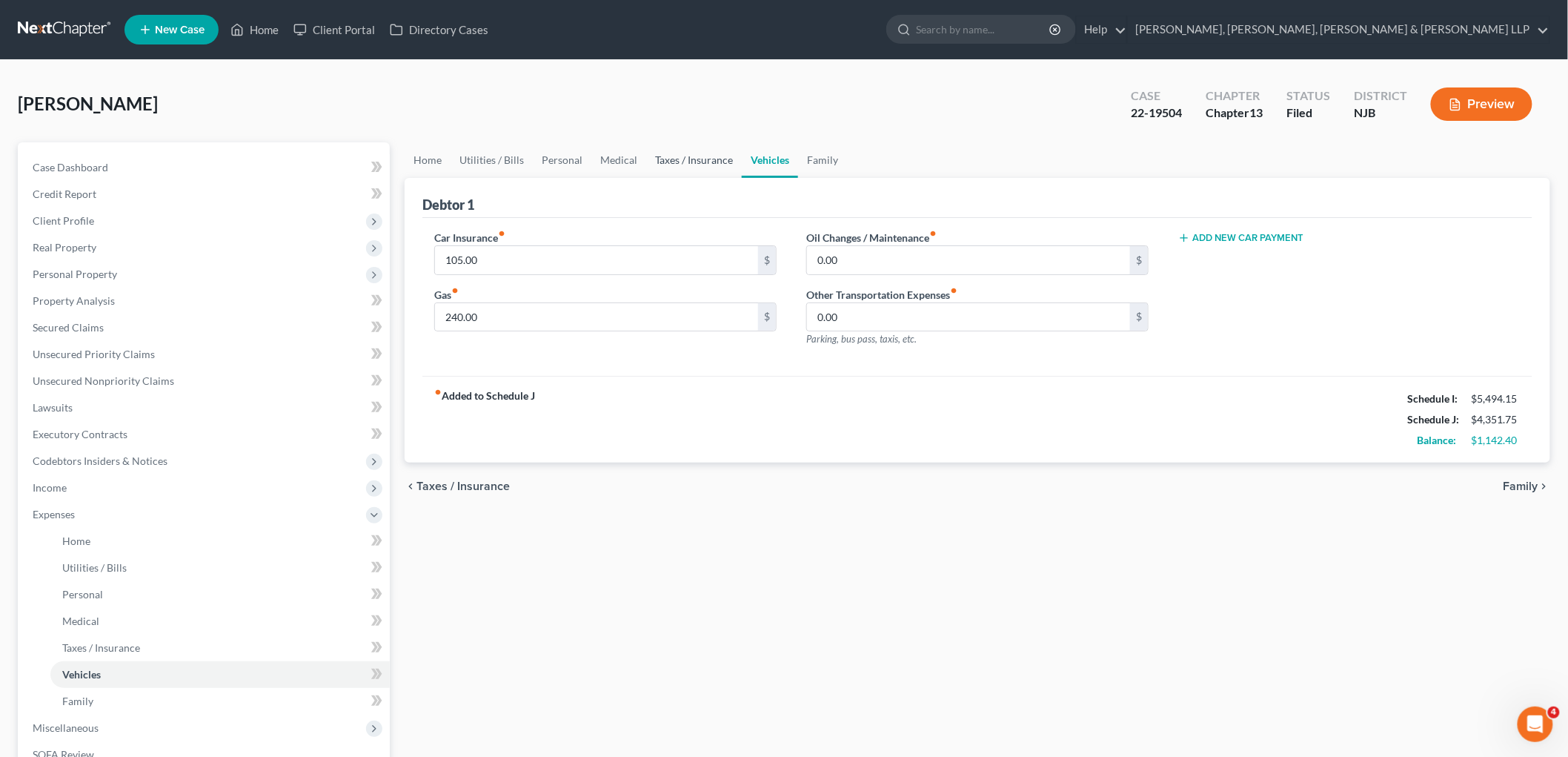
click at [695, 160] on link "Taxes / Insurance" at bounding box center [694, 160] width 96 height 36
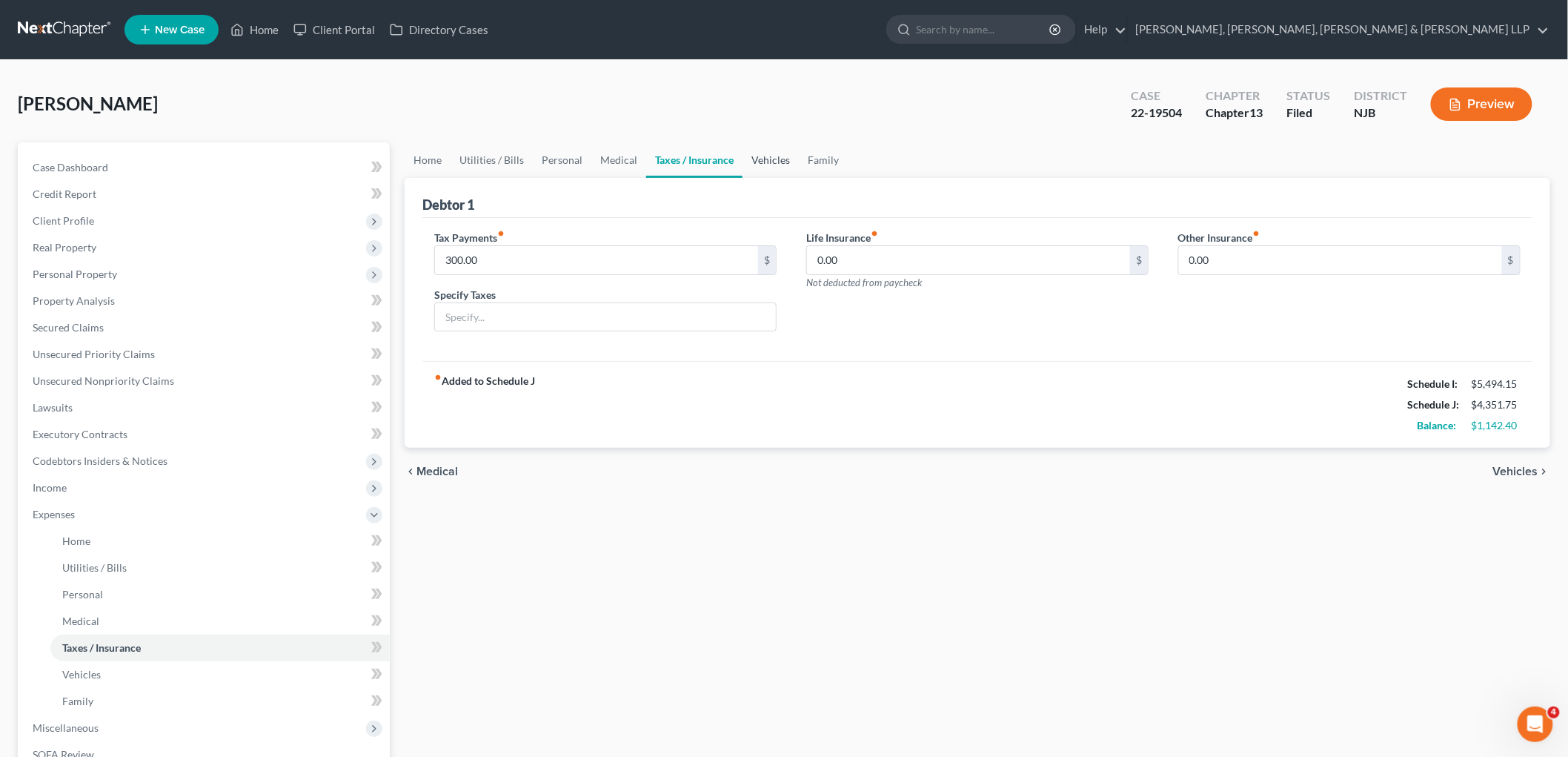
click at [767, 159] on link "Vehicles" at bounding box center [771, 160] width 56 height 36
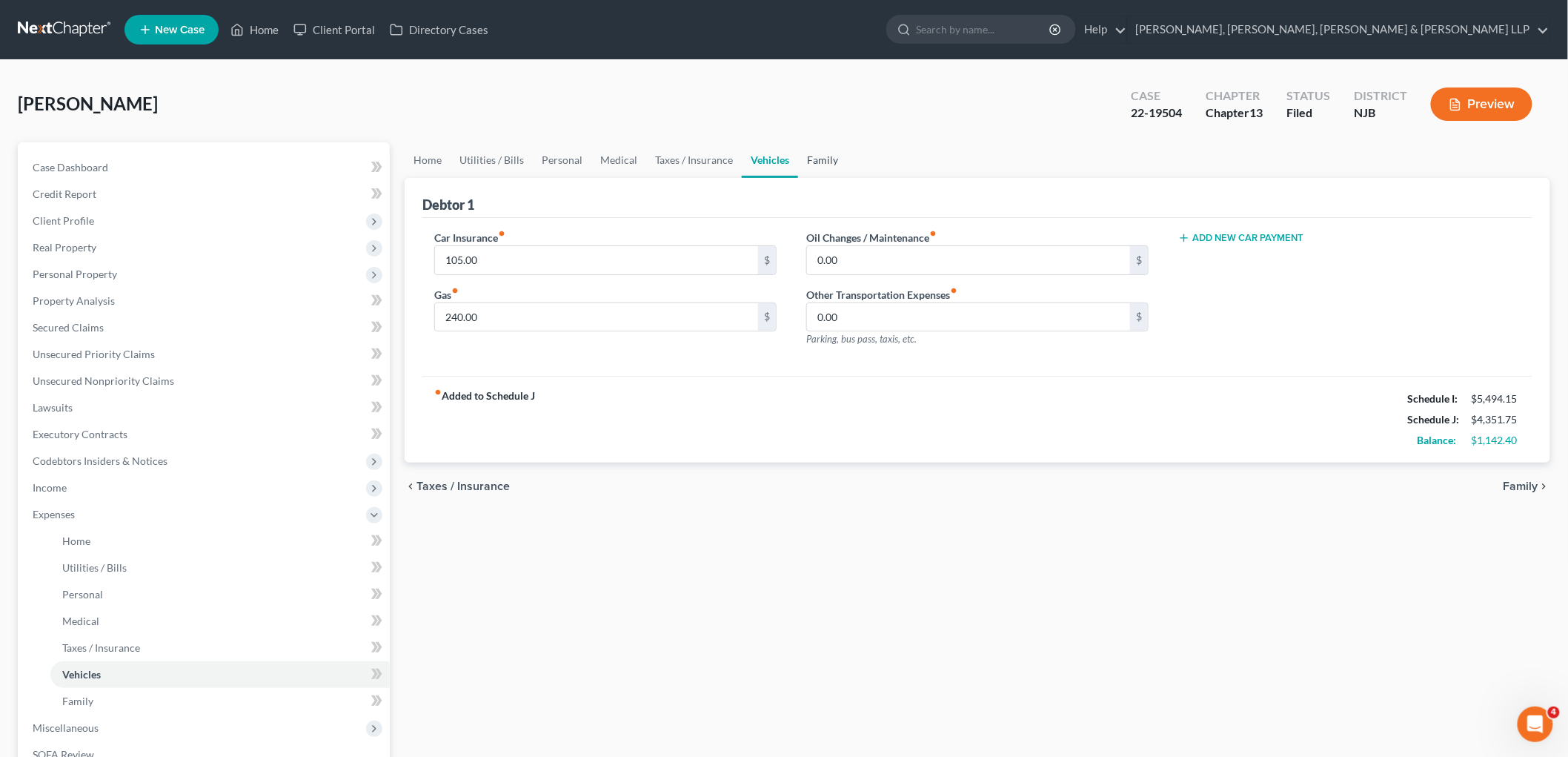
click at [817, 158] on link "Family" at bounding box center [823, 160] width 49 height 36
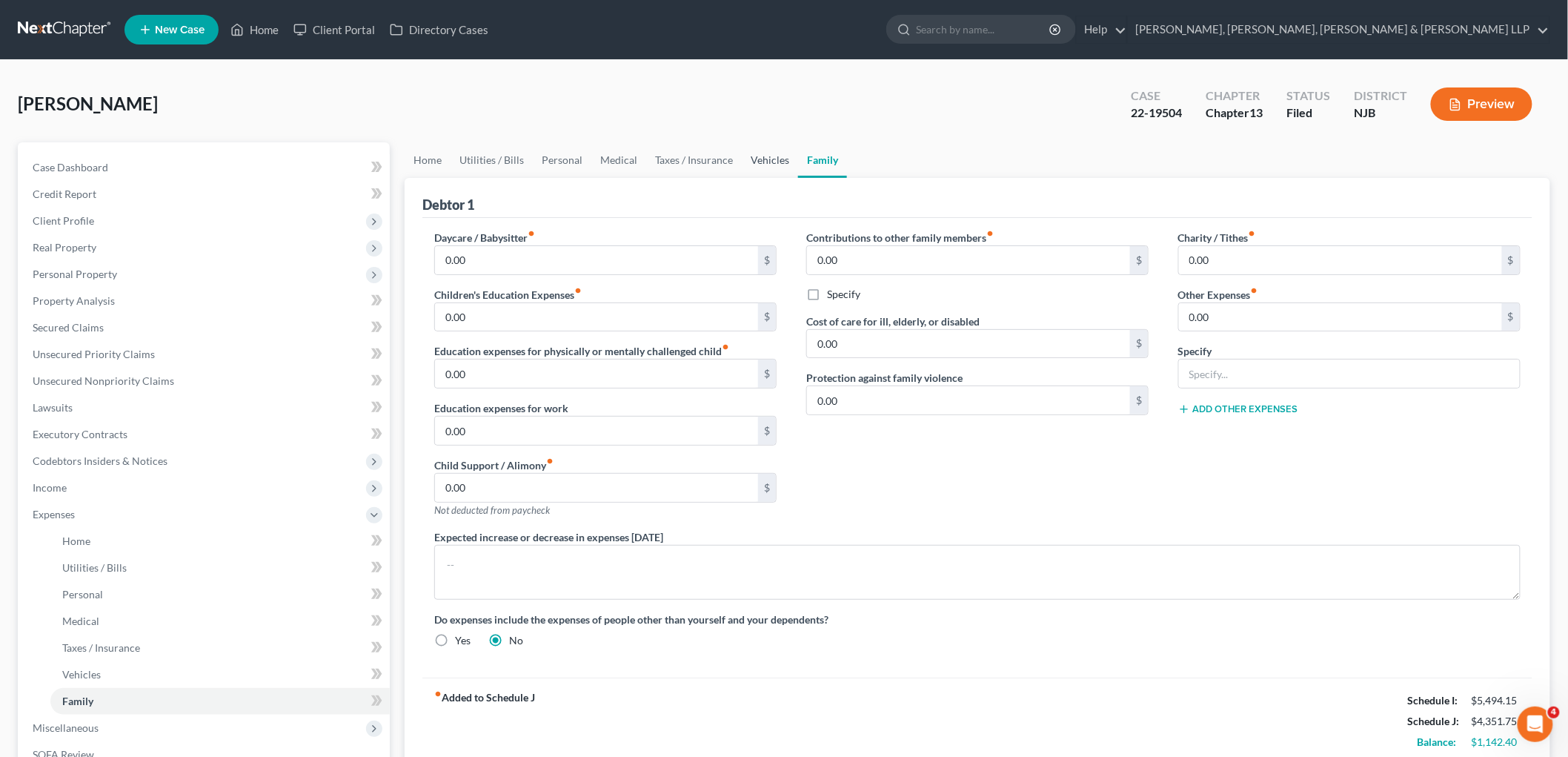
click at [771, 154] on link "Vehicles" at bounding box center [770, 160] width 56 height 36
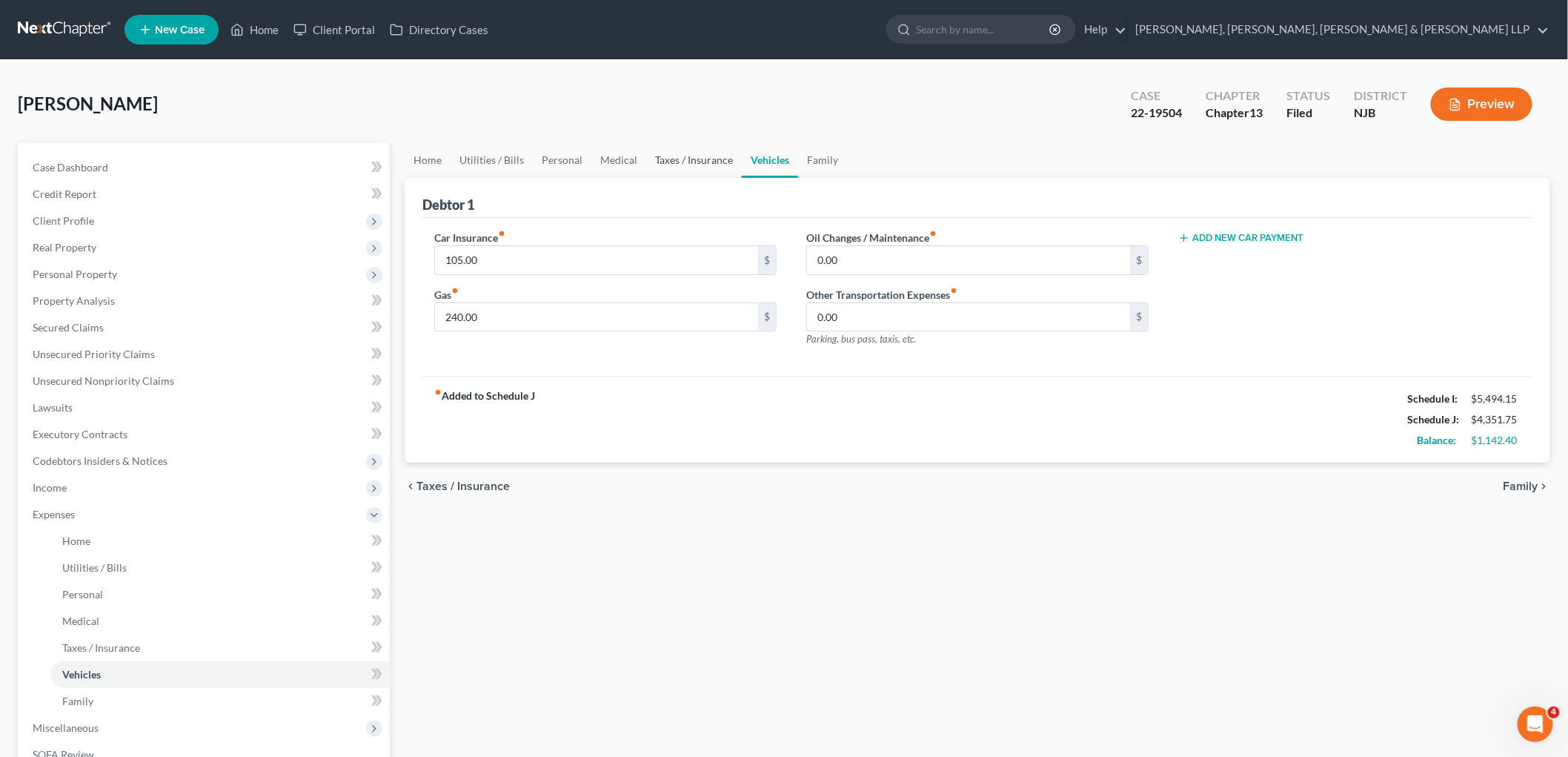
click at [694, 158] on link "Taxes / Insurance" at bounding box center [694, 160] width 96 height 36
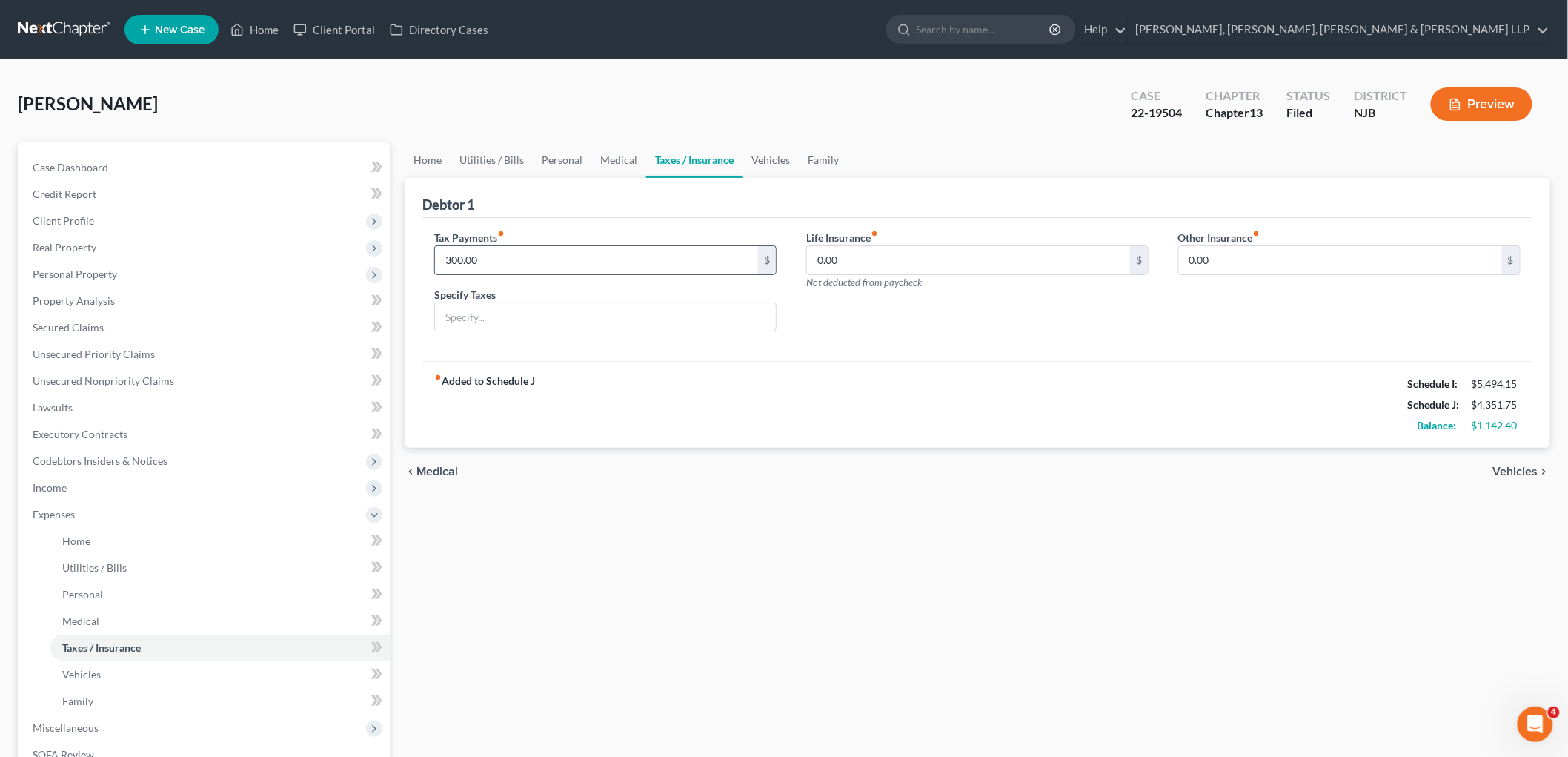
click at [492, 257] on input "300.00" at bounding box center [596, 260] width 323 height 28
click at [250, 22] on link "Home" at bounding box center [254, 30] width 63 height 27
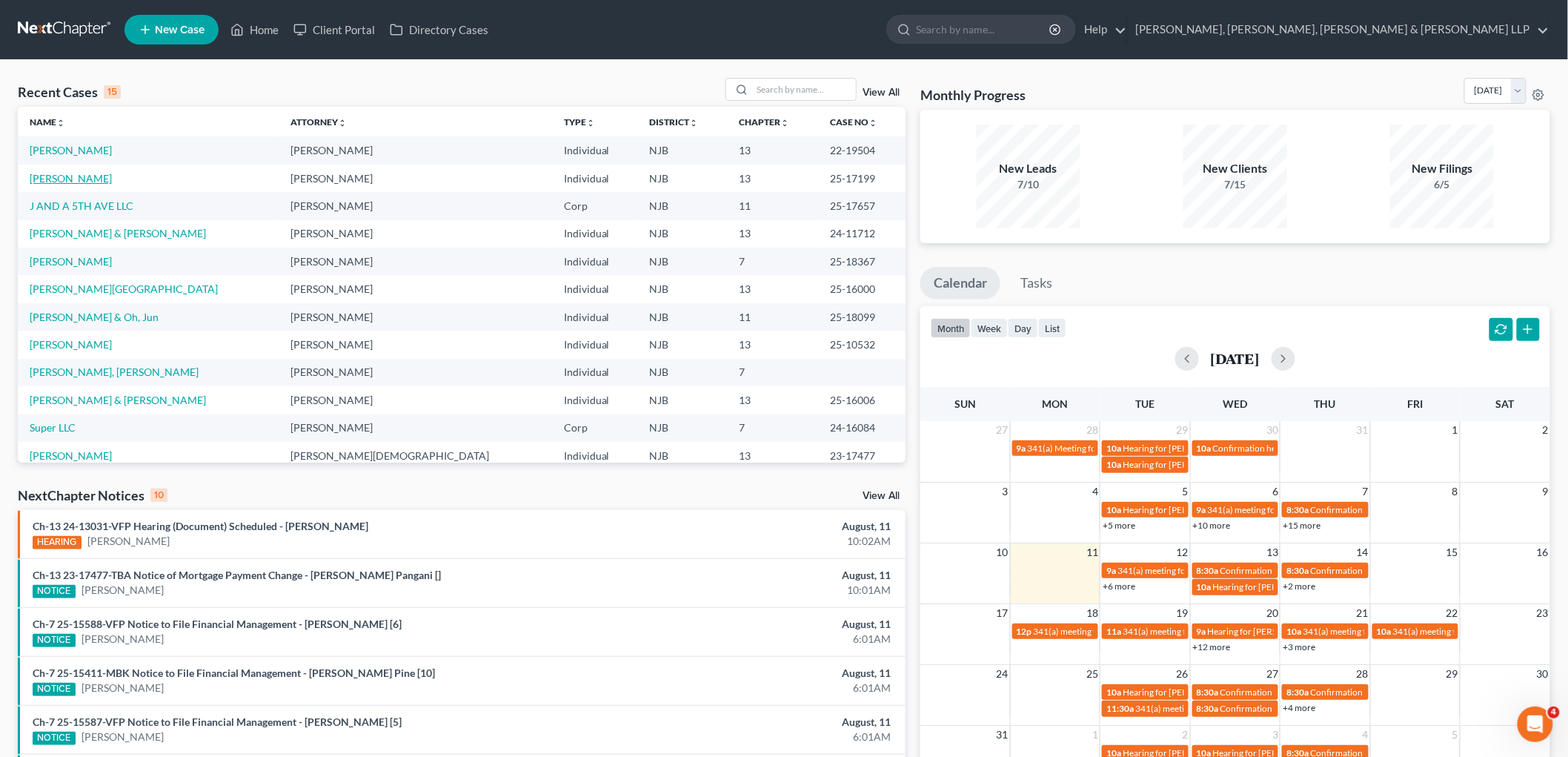
click at [77, 180] on link "Liptai, Steven" at bounding box center [70, 178] width 82 height 13
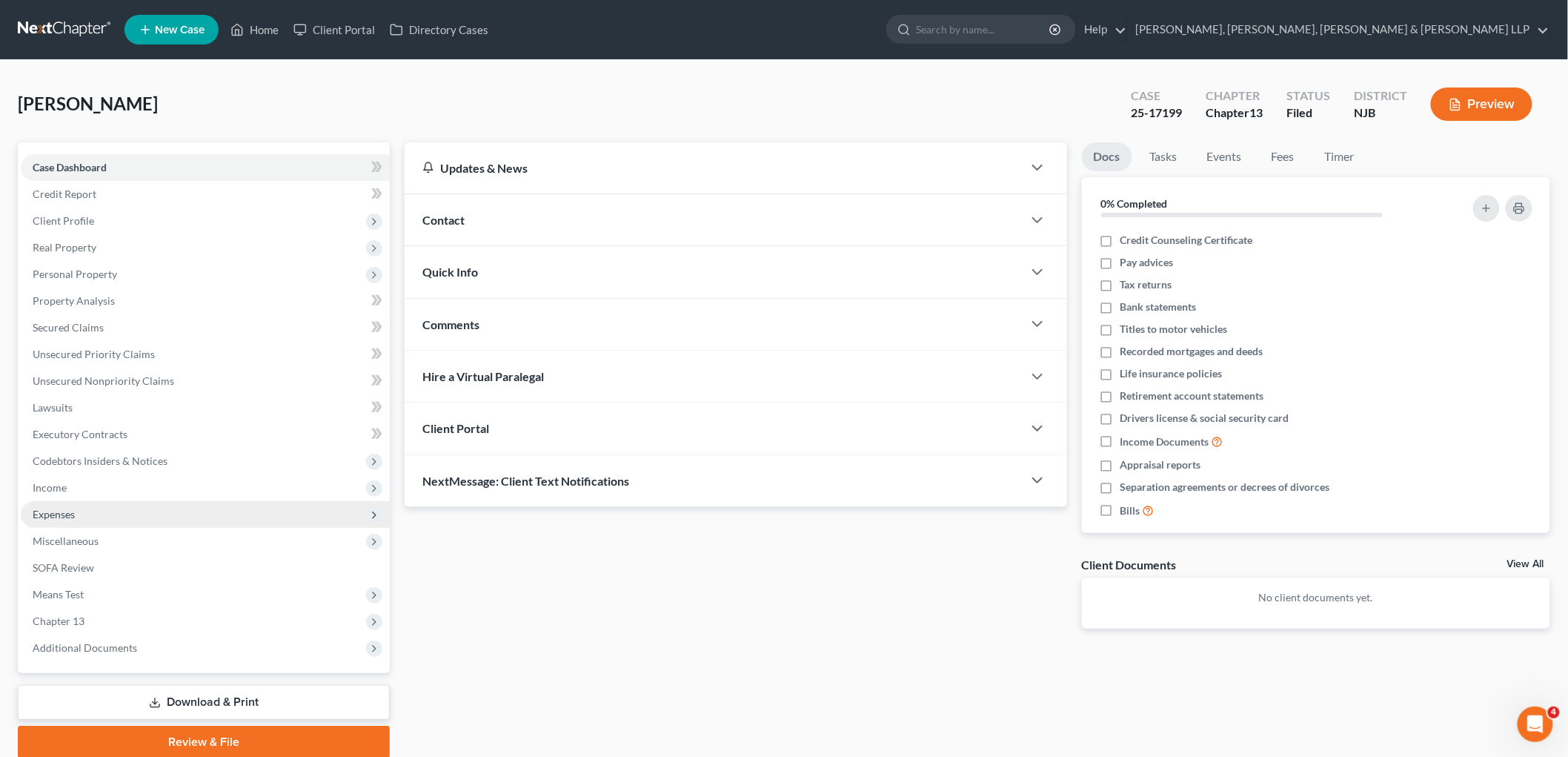
click at [57, 514] on span "Expenses" at bounding box center [53, 514] width 42 height 13
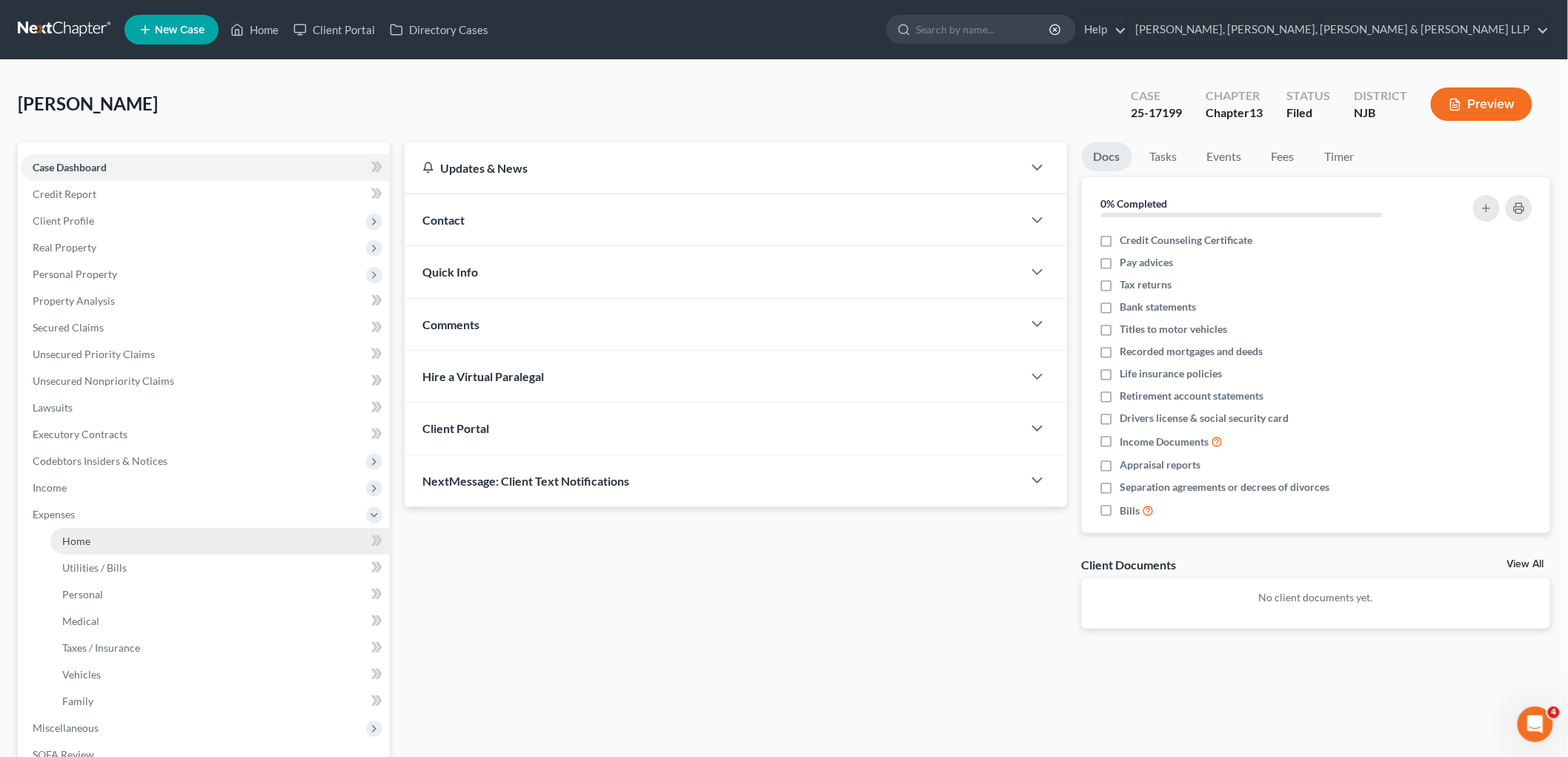
click at [67, 537] on span "Home" at bounding box center [76, 540] width 28 height 13
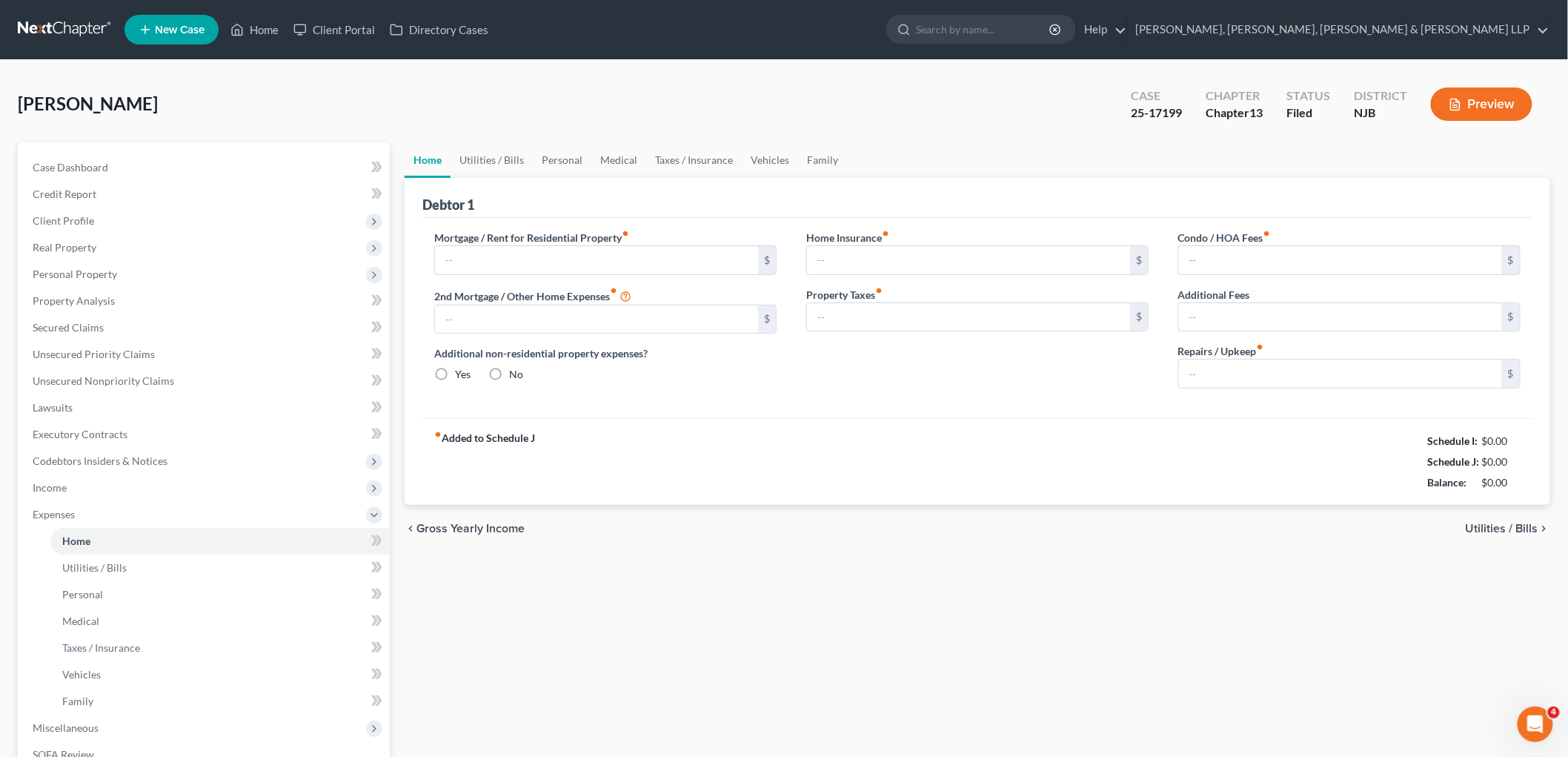
type input "1,588.31"
type input "397.24"
radio input "true"
type input "0.00"
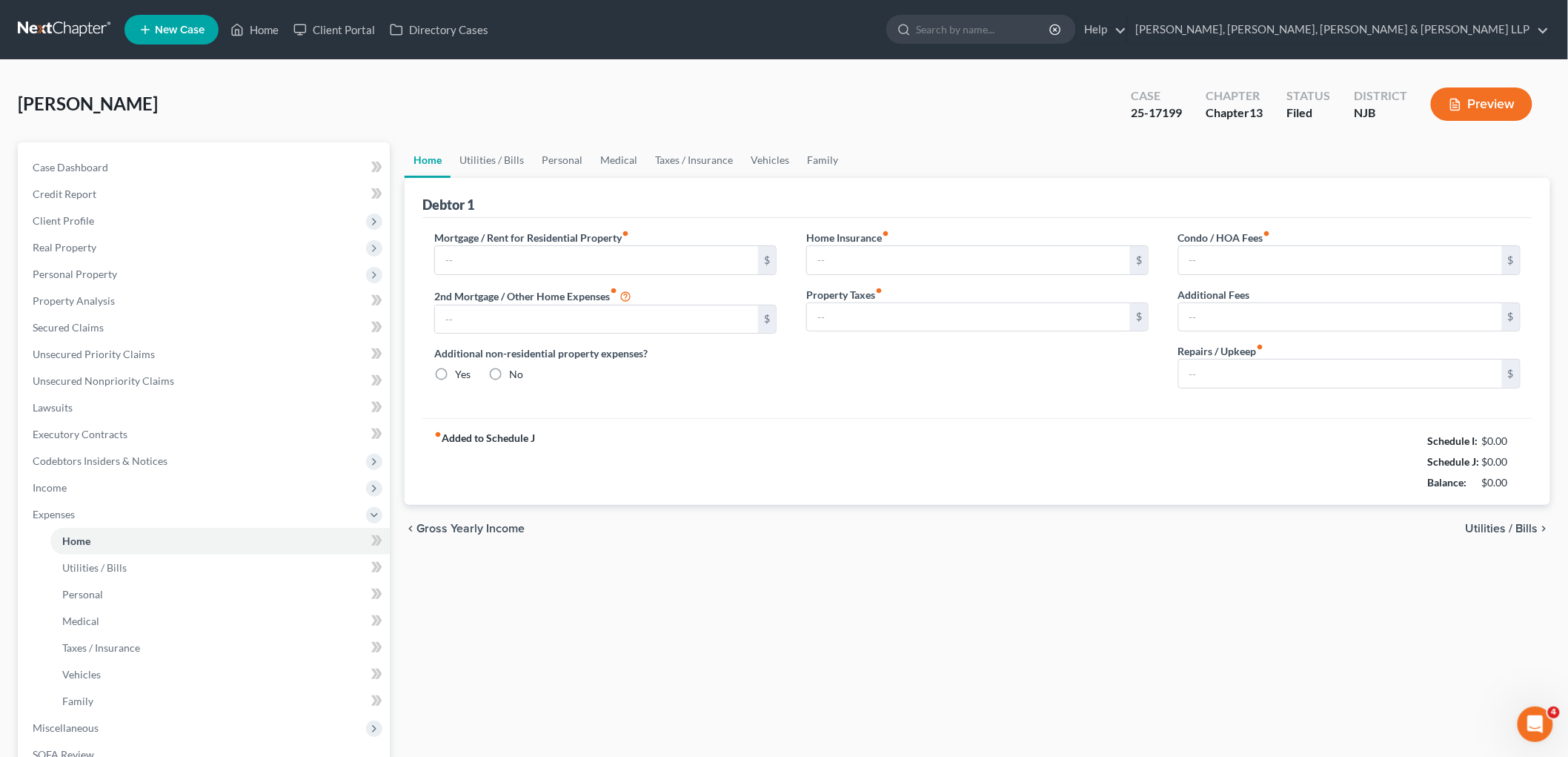
type input "0.00"
type input "50.00"
click at [715, 152] on link "Taxes / Insurance" at bounding box center [694, 160] width 96 height 36
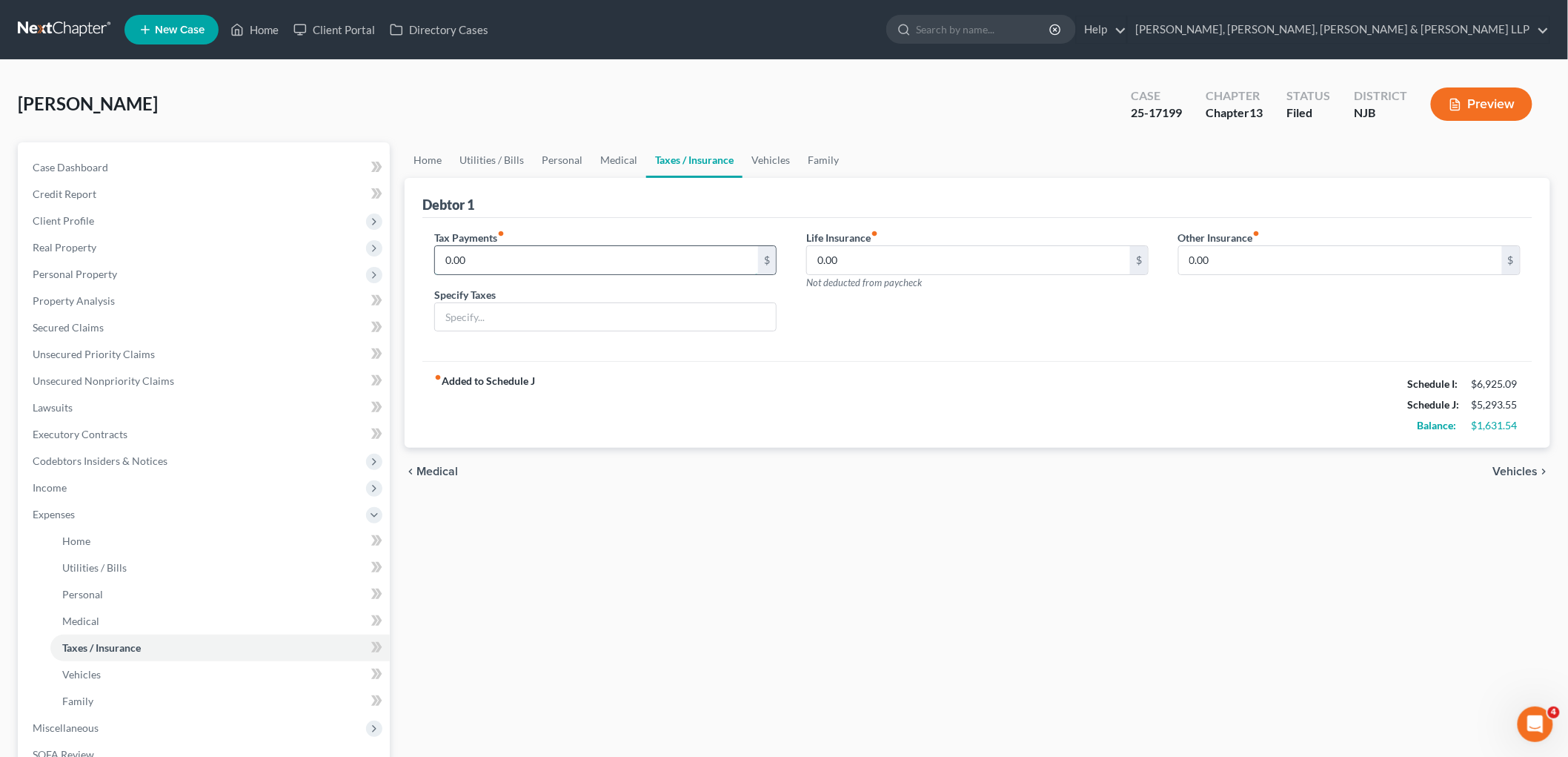
click at [513, 263] on input "0.00" at bounding box center [596, 260] width 323 height 28
paste input "30"
type input "300.00"
click at [491, 324] on input "text" at bounding box center [605, 318] width 341 height 28
type input "Estimated Tax Payments"
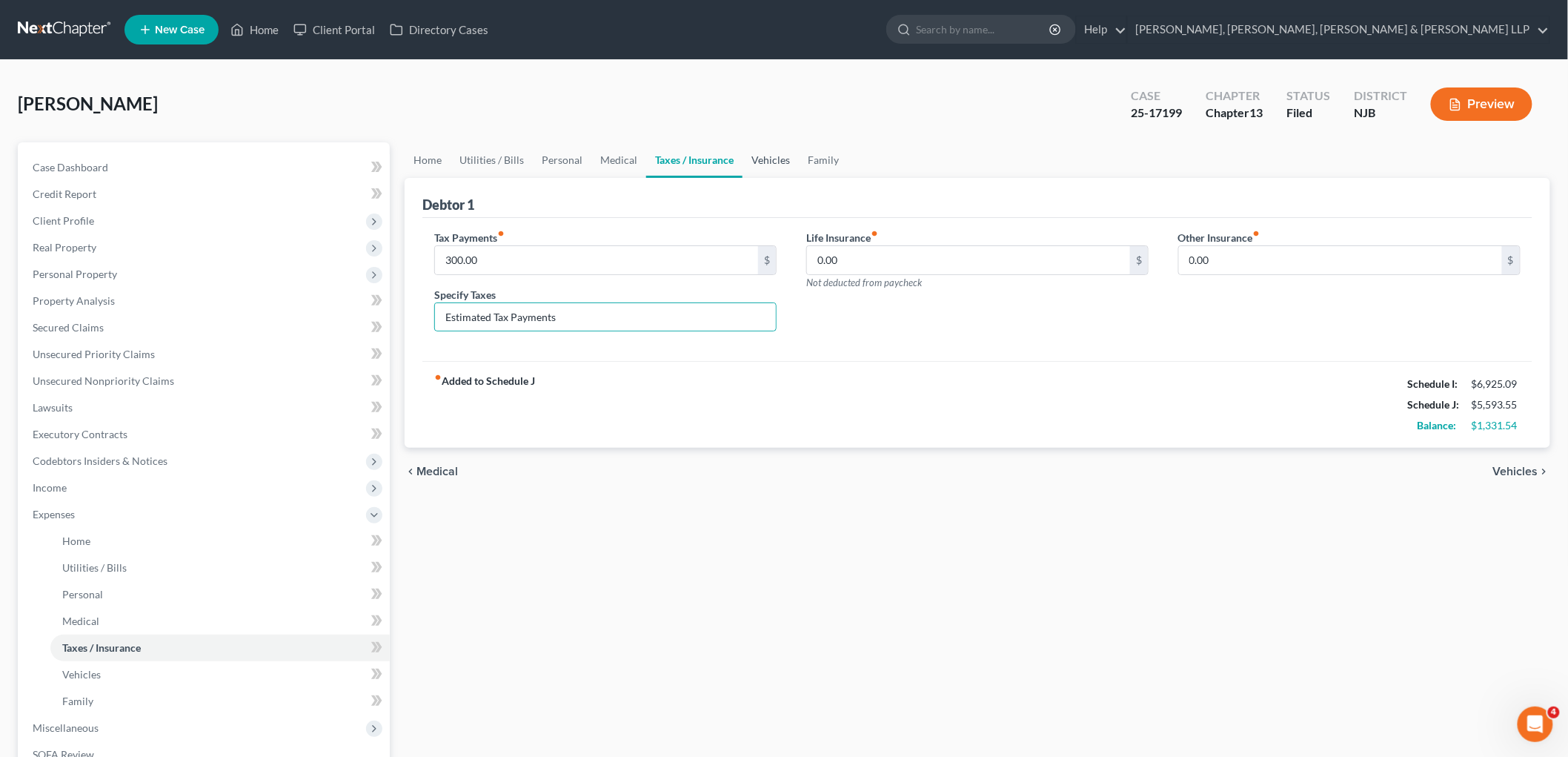
click at [760, 154] on link "Vehicles" at bounding box center [771, 160] width 56 height 36
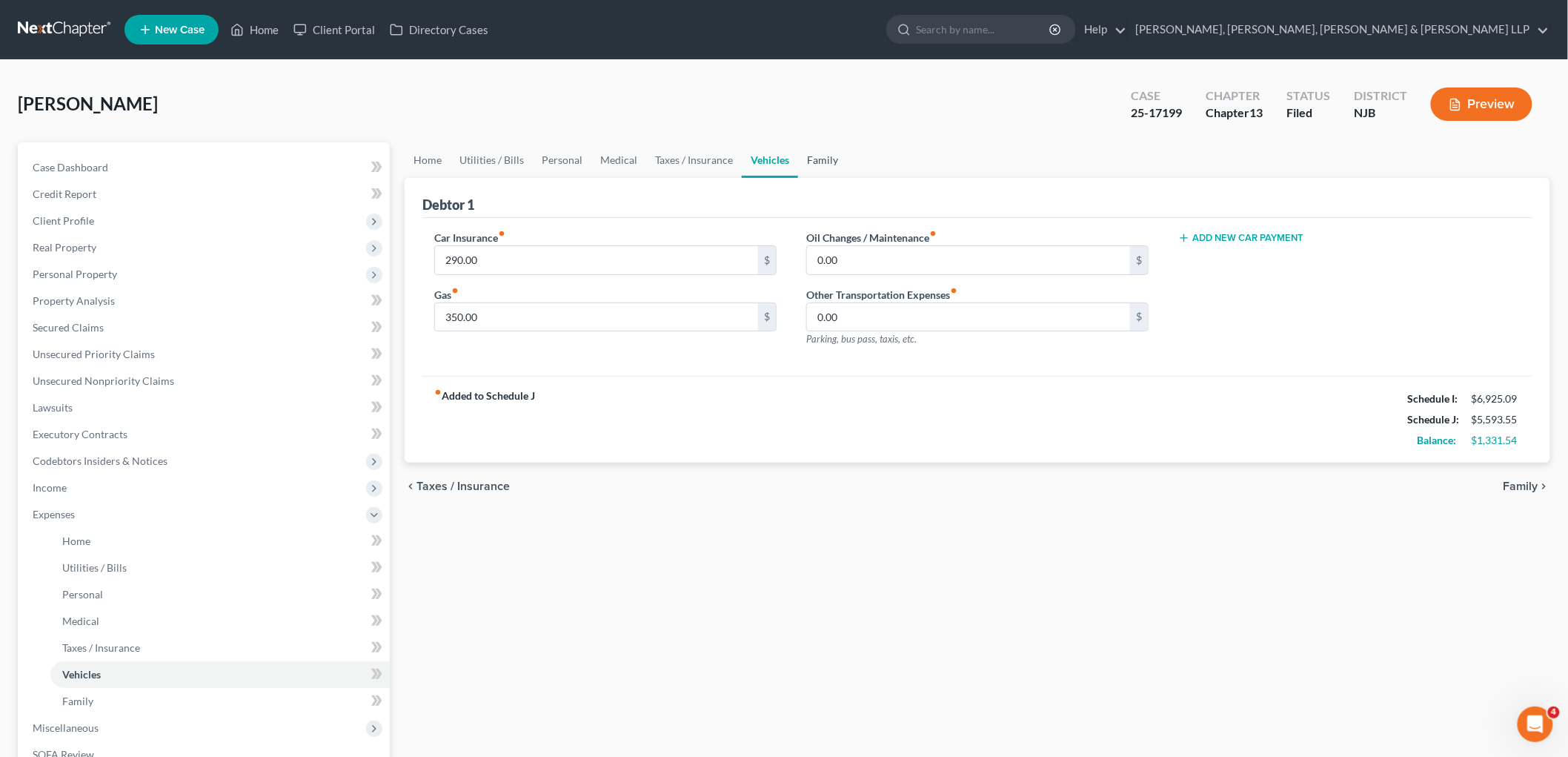
click at [833, 159] on link "Family" at bounding box center [823, 160] width 49 height 36
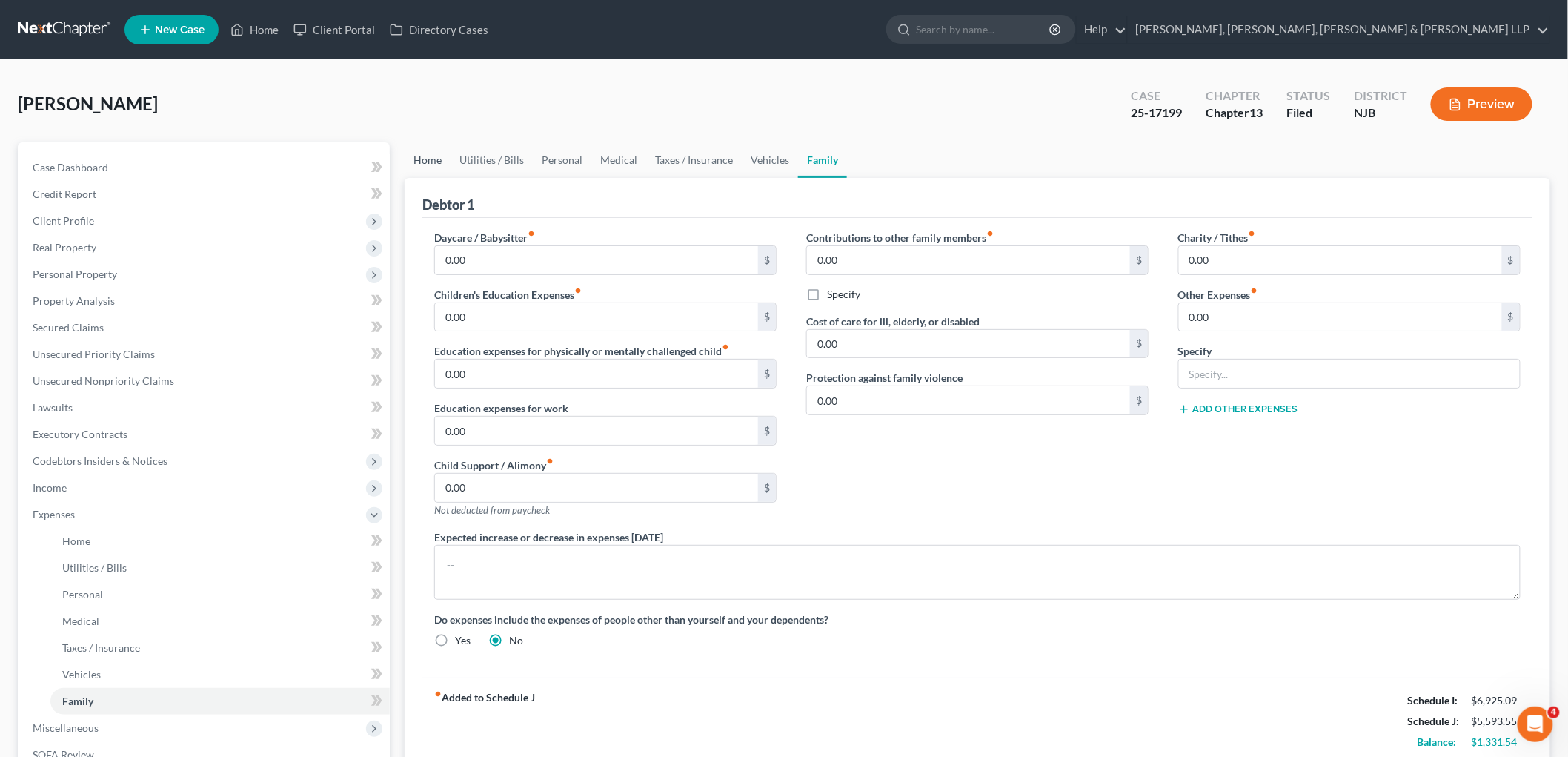
click at [423, 163] on link "Home" at bounding box center [427, 160] width 46 height 36
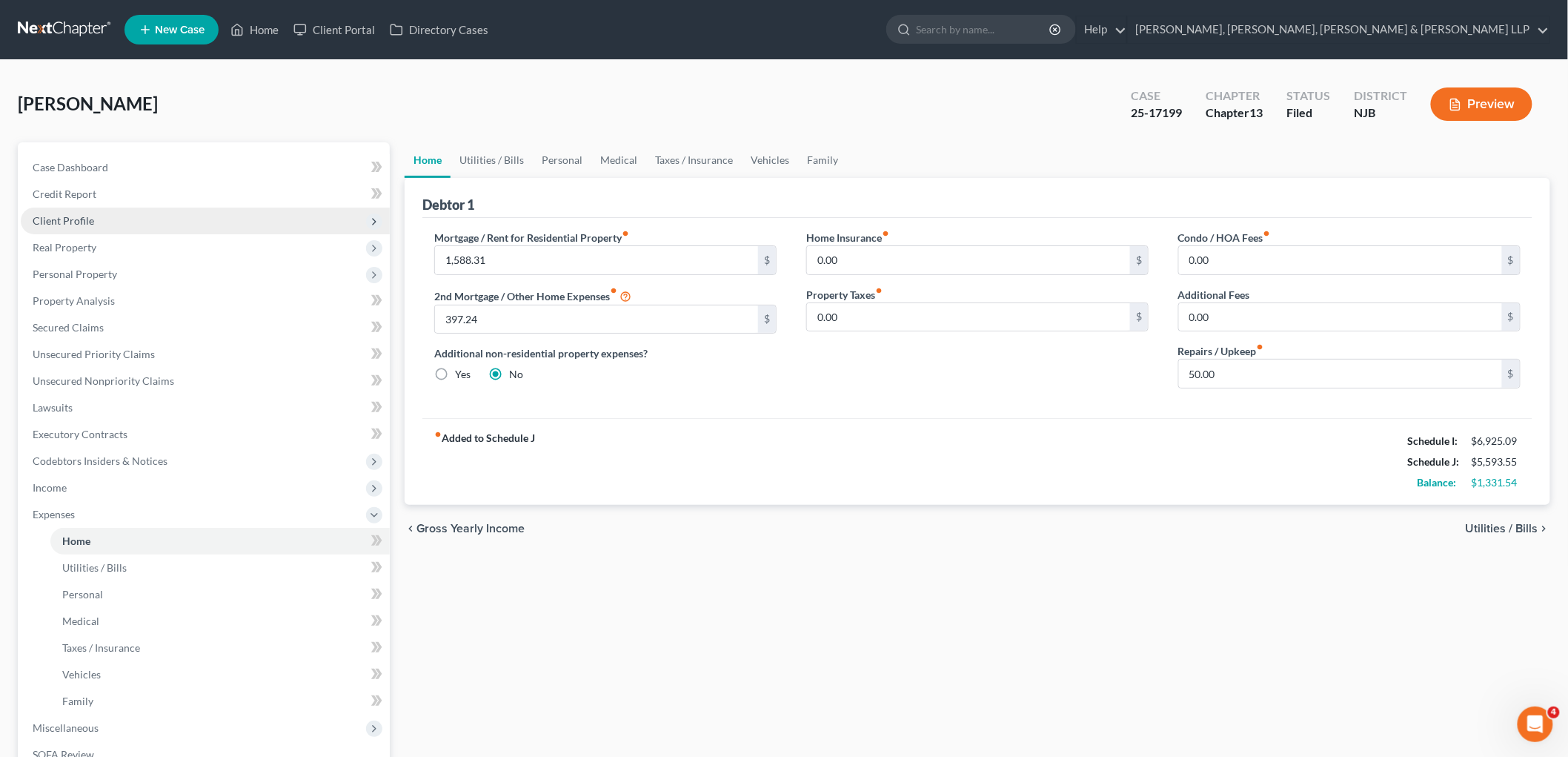
click at [54, 219] on span "Client Profile" at bounding box center [63, 220] width 62 height 13
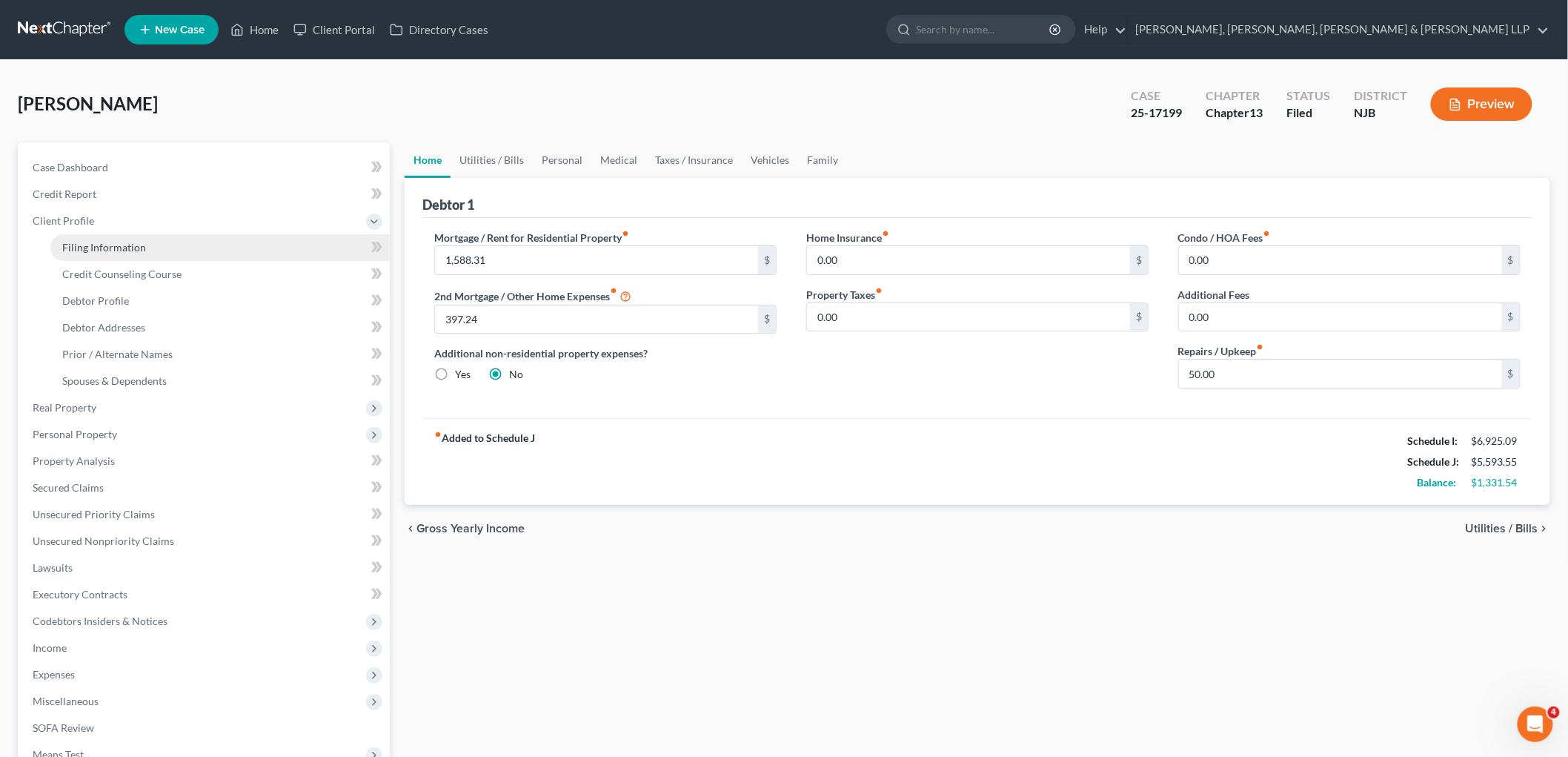
click at [73, 248] on span "Filing Information" at bounding box center [104, 247] width 84 height 13
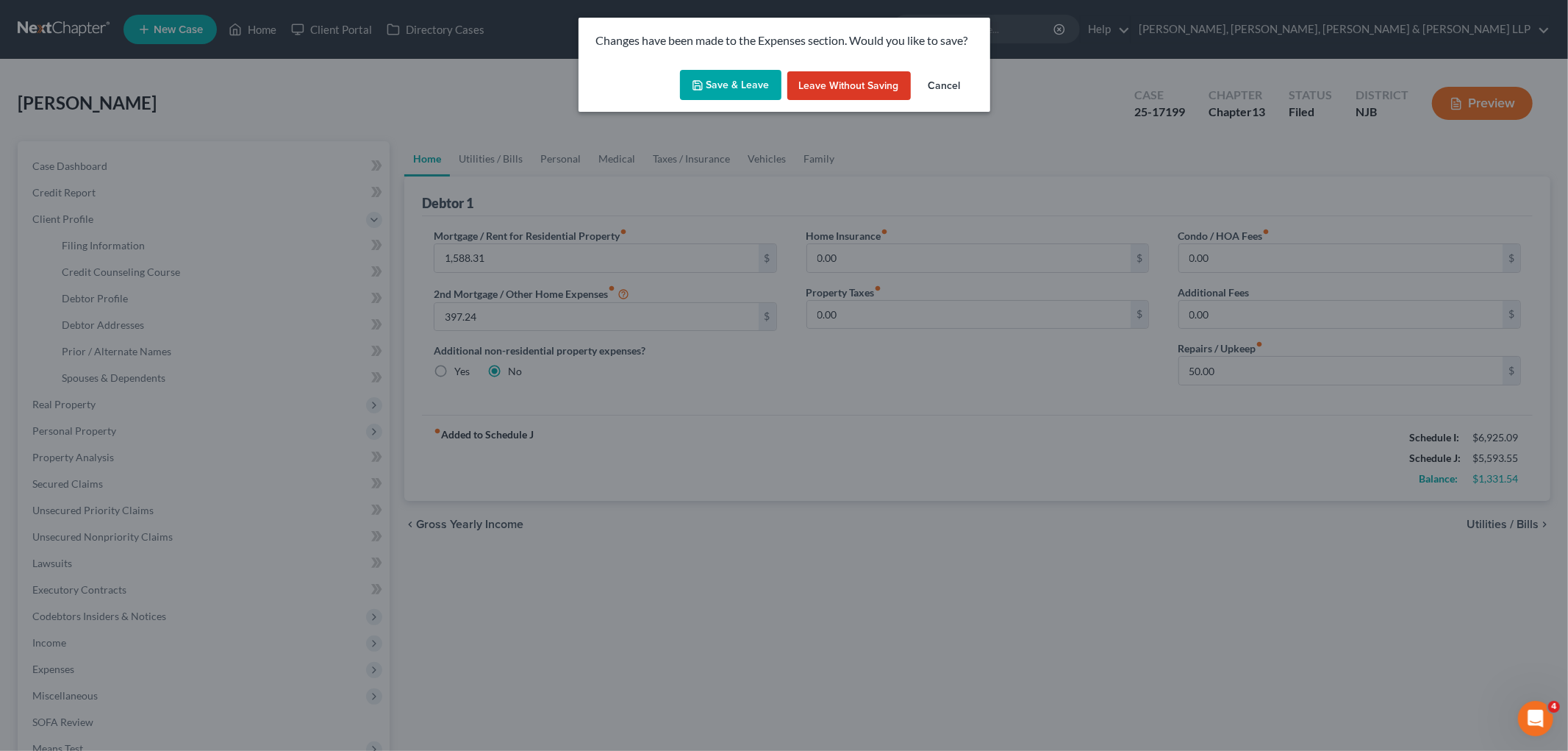
click at [741, 94] on button "Save & Leave" at bounding box center [731, 85] width 102 height 31
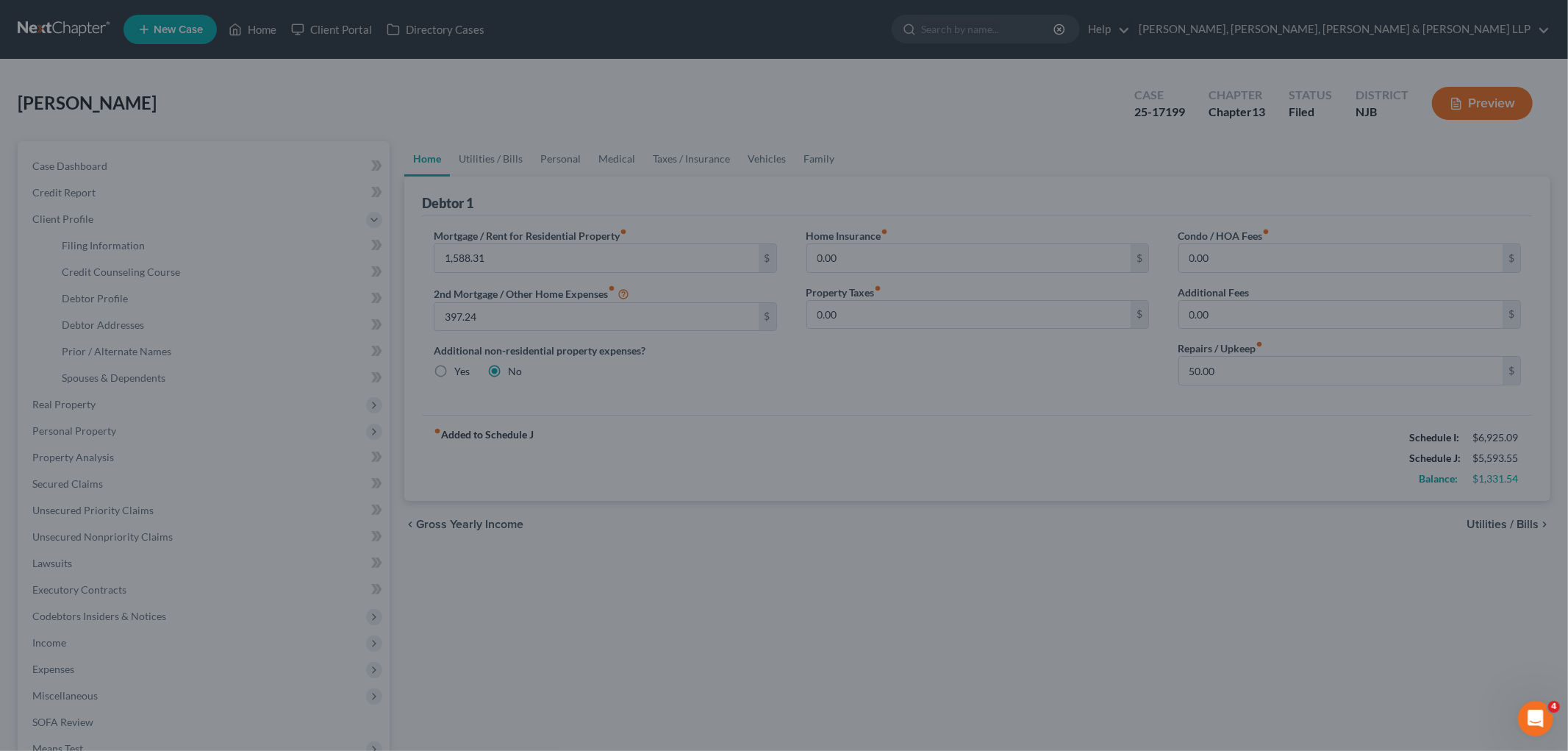
select select "1"
select select "0"
select select "3"
select select "51"
select select "4"
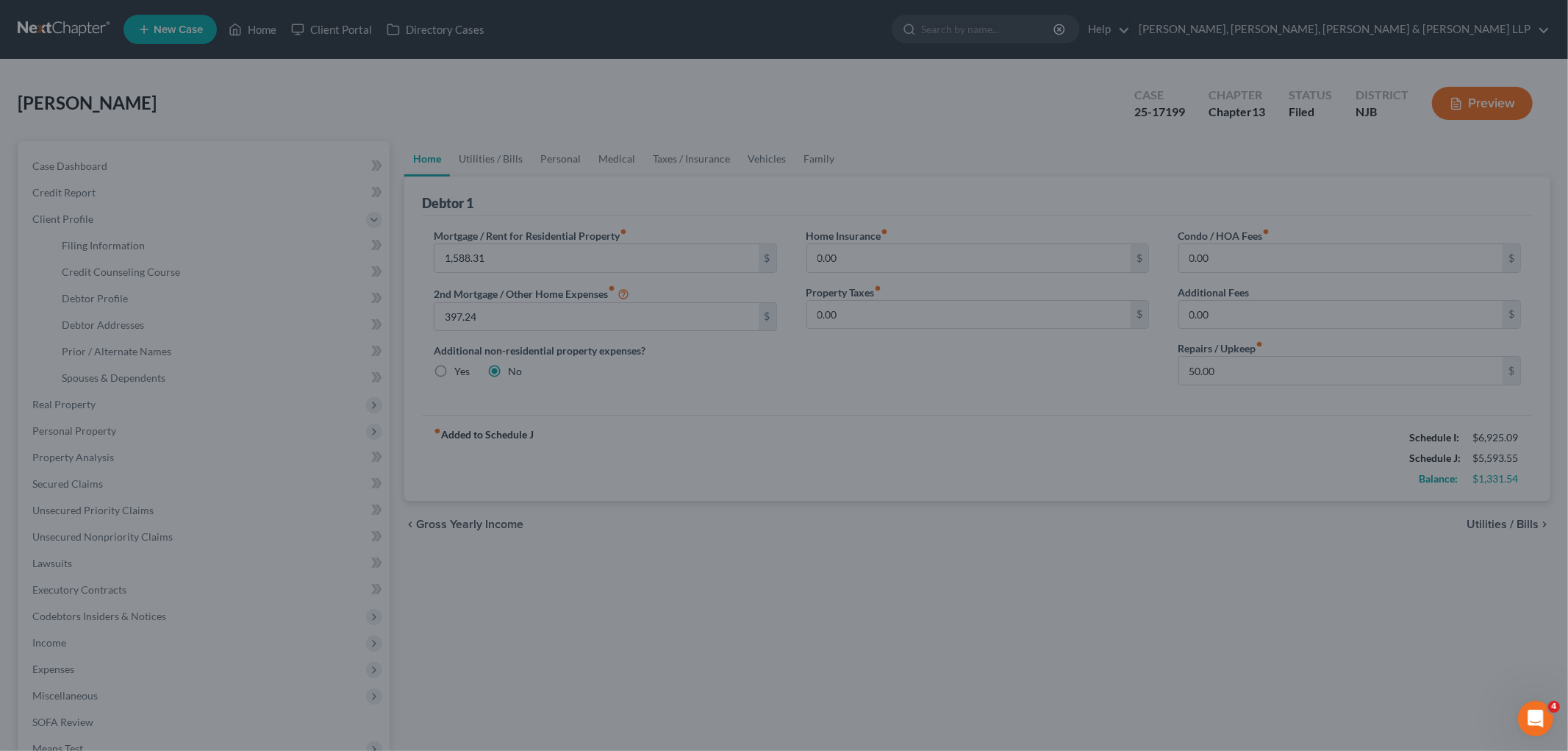
select select "0"
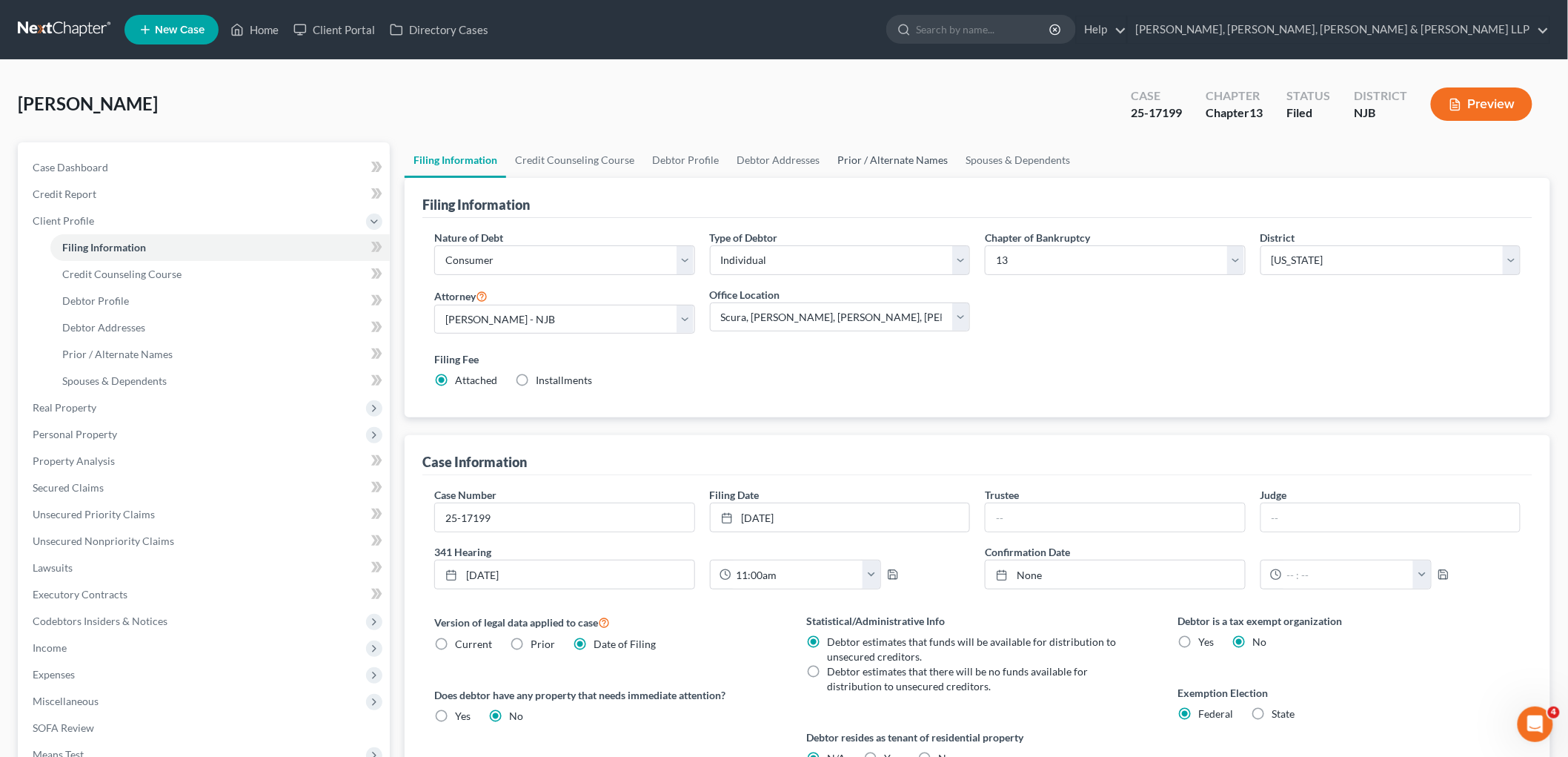
click at [887, 156] on link "Prior / Alternate Names" at bounding box center [892, 160] width 128 height 36
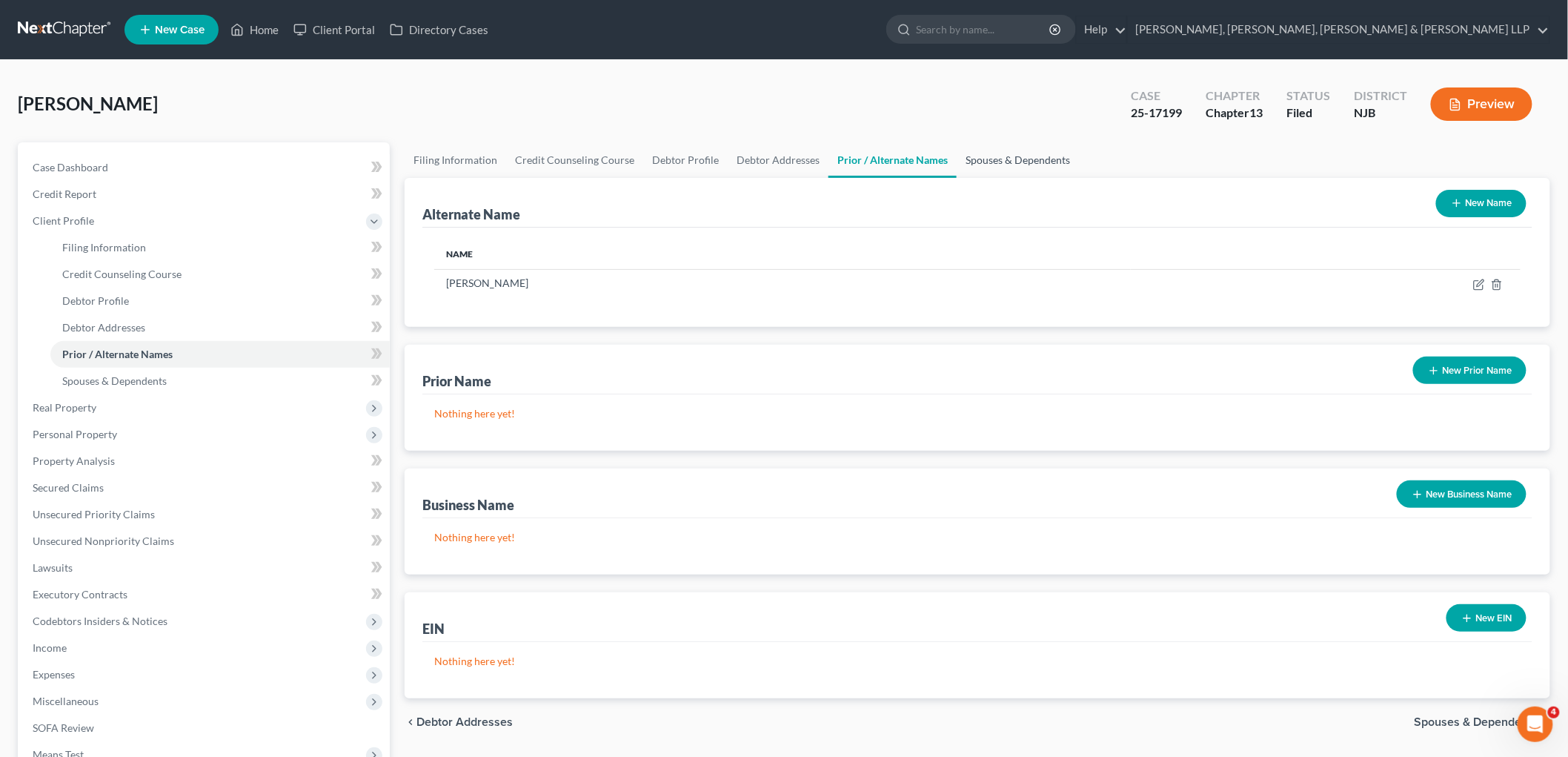
click at [959, 153] on link "Spouses & Dependents" at bounding box center [1018, 160] width 122 height 36
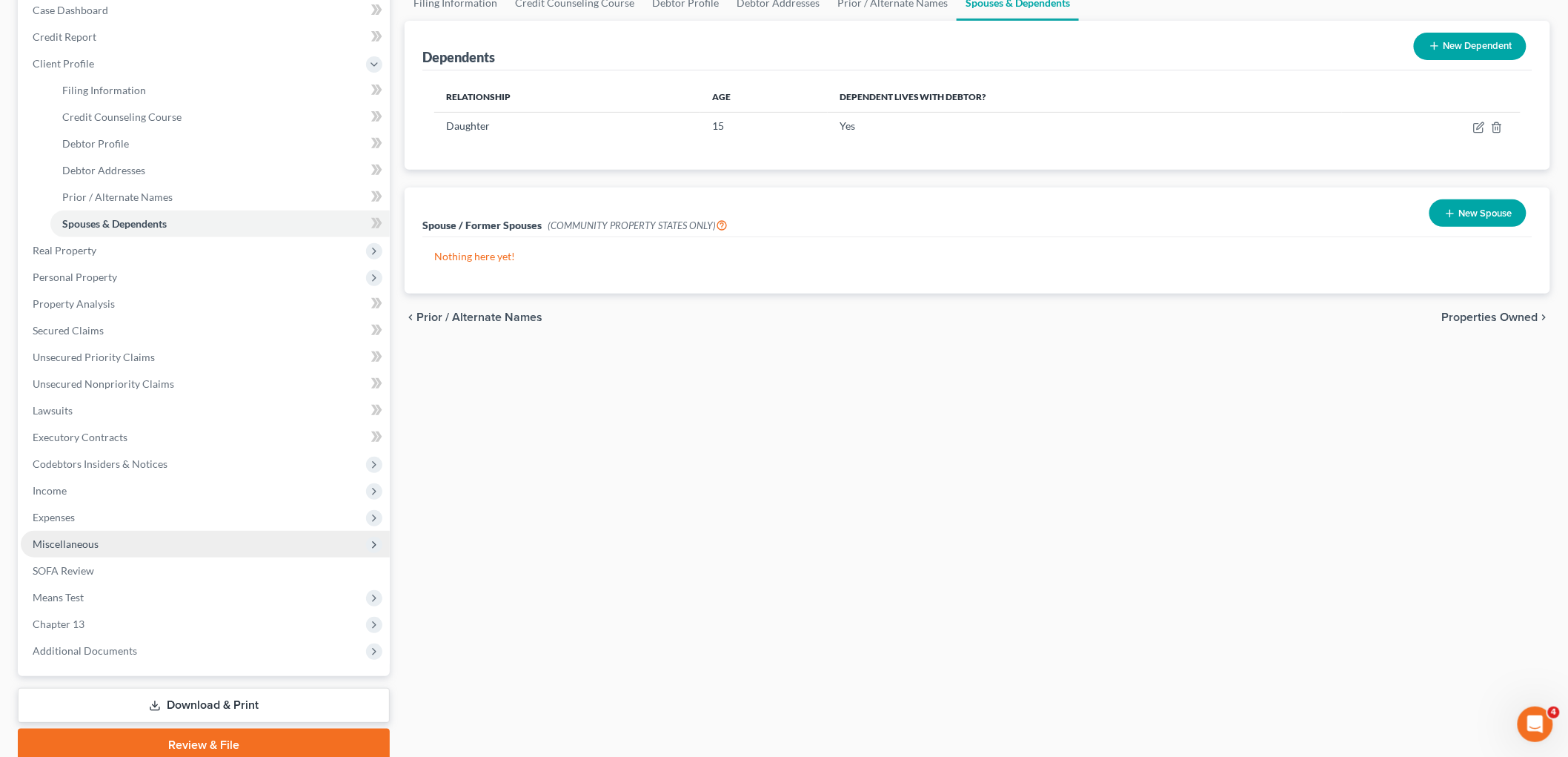
scroll to position [165, 0]
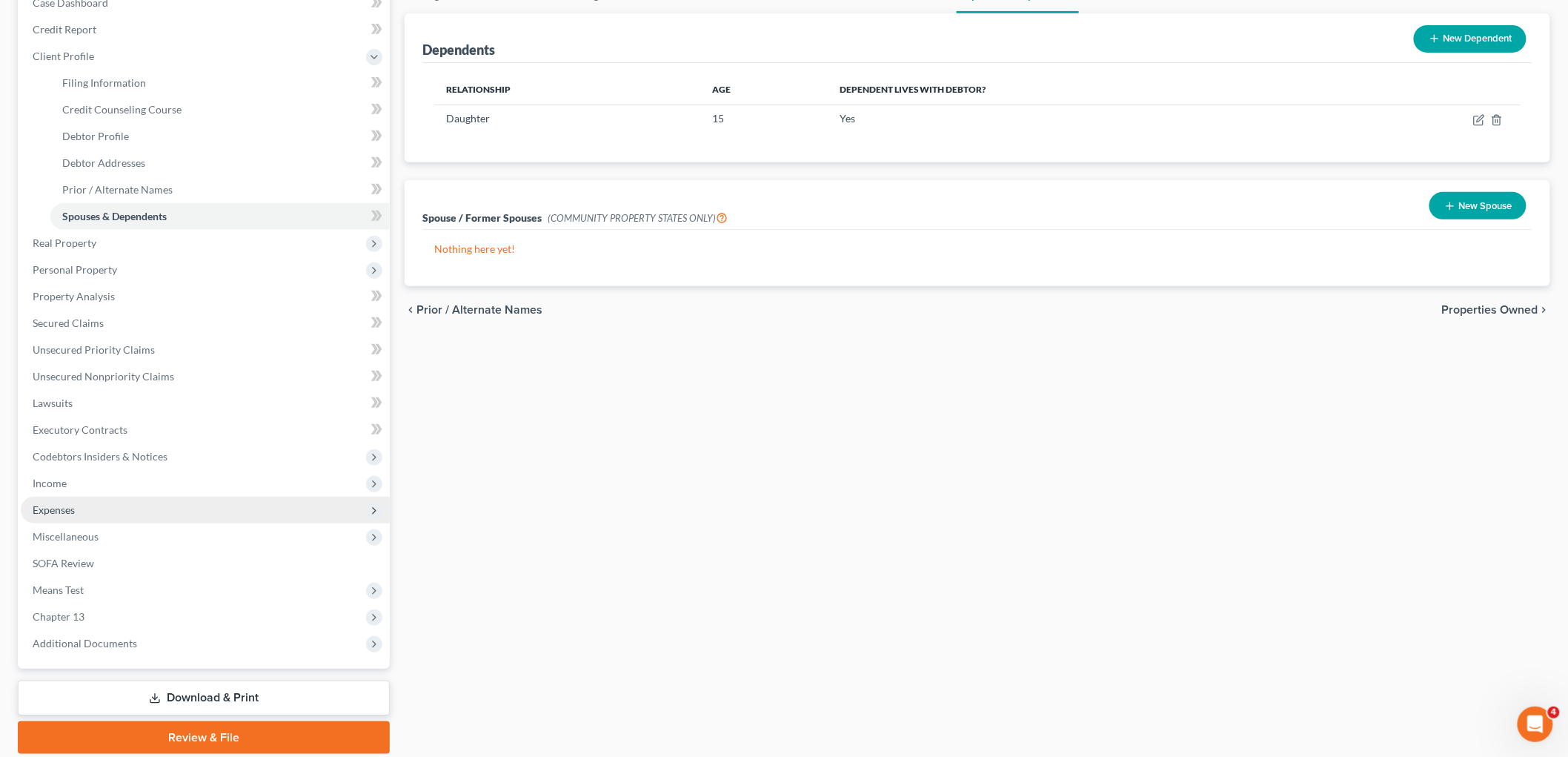
click at [57, 504] on span "Expenses" at bounding box center [53, 509] width 42 height 13
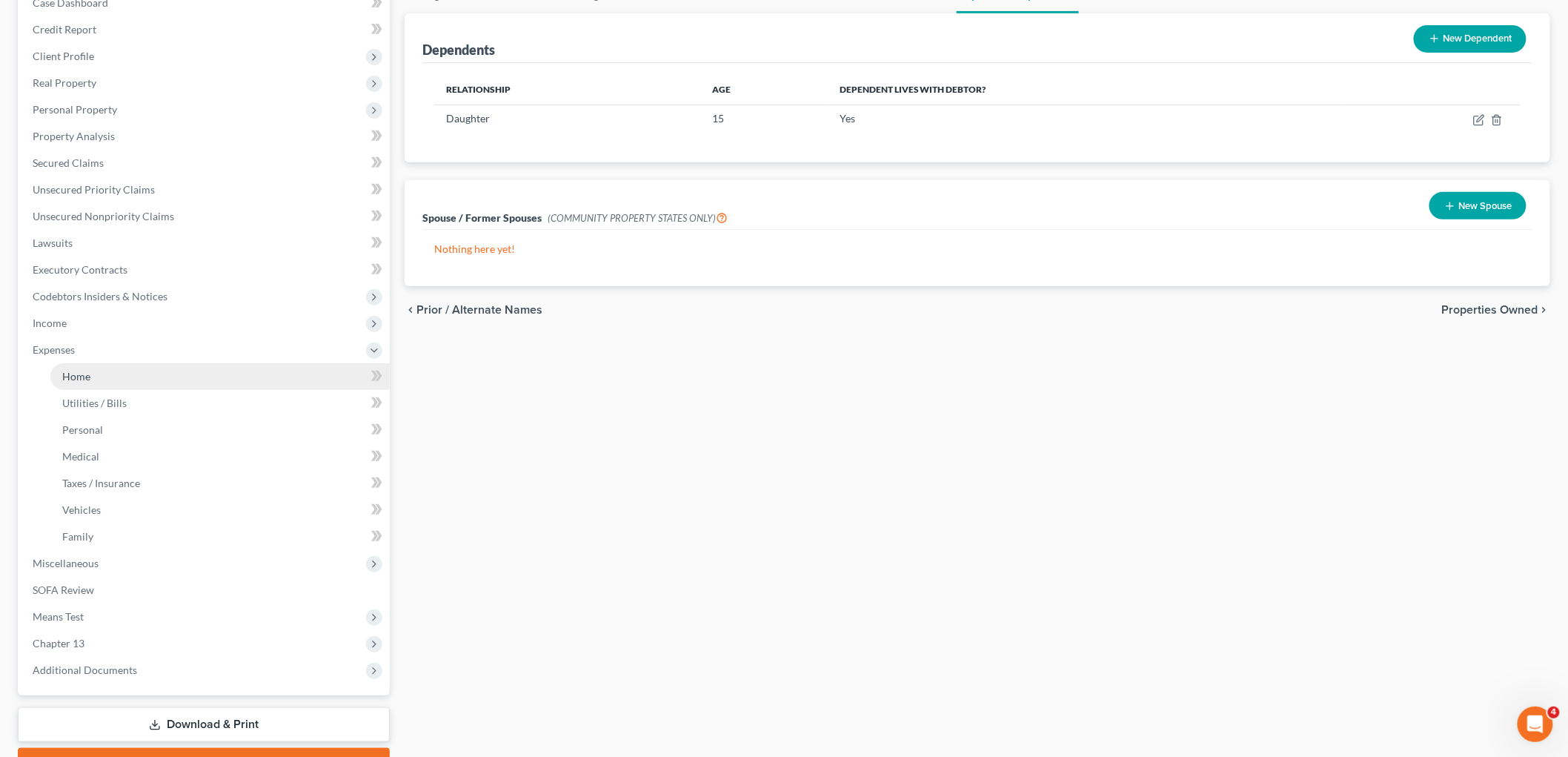
click at [79, 379] on span "Home" at bounding box center [76, 376] width 28 height 13
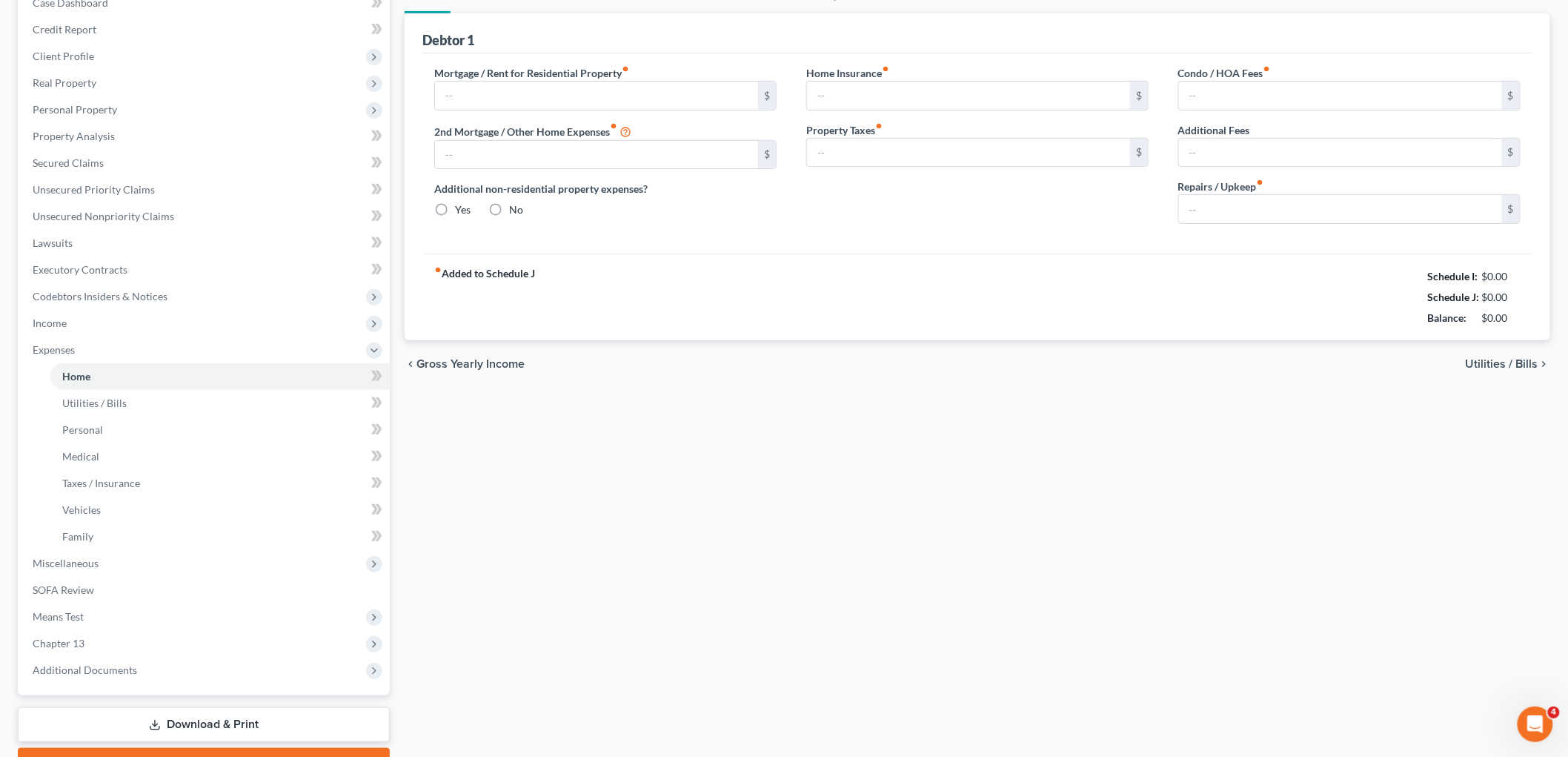
type input "1,588.31"
type input "397.24"
radio input "true"
type input "0.00"
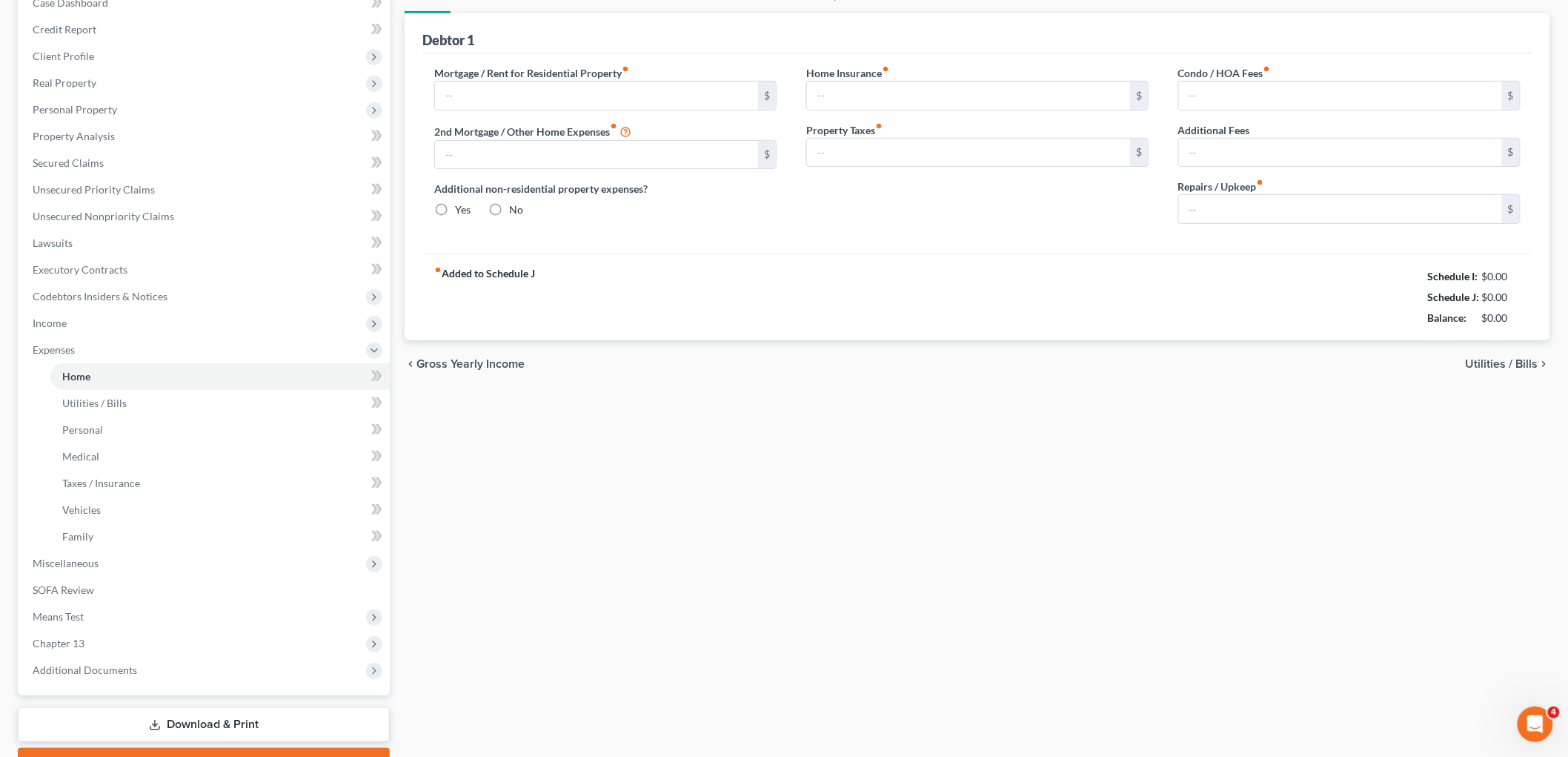
type input "0.00"
type input "50.00"
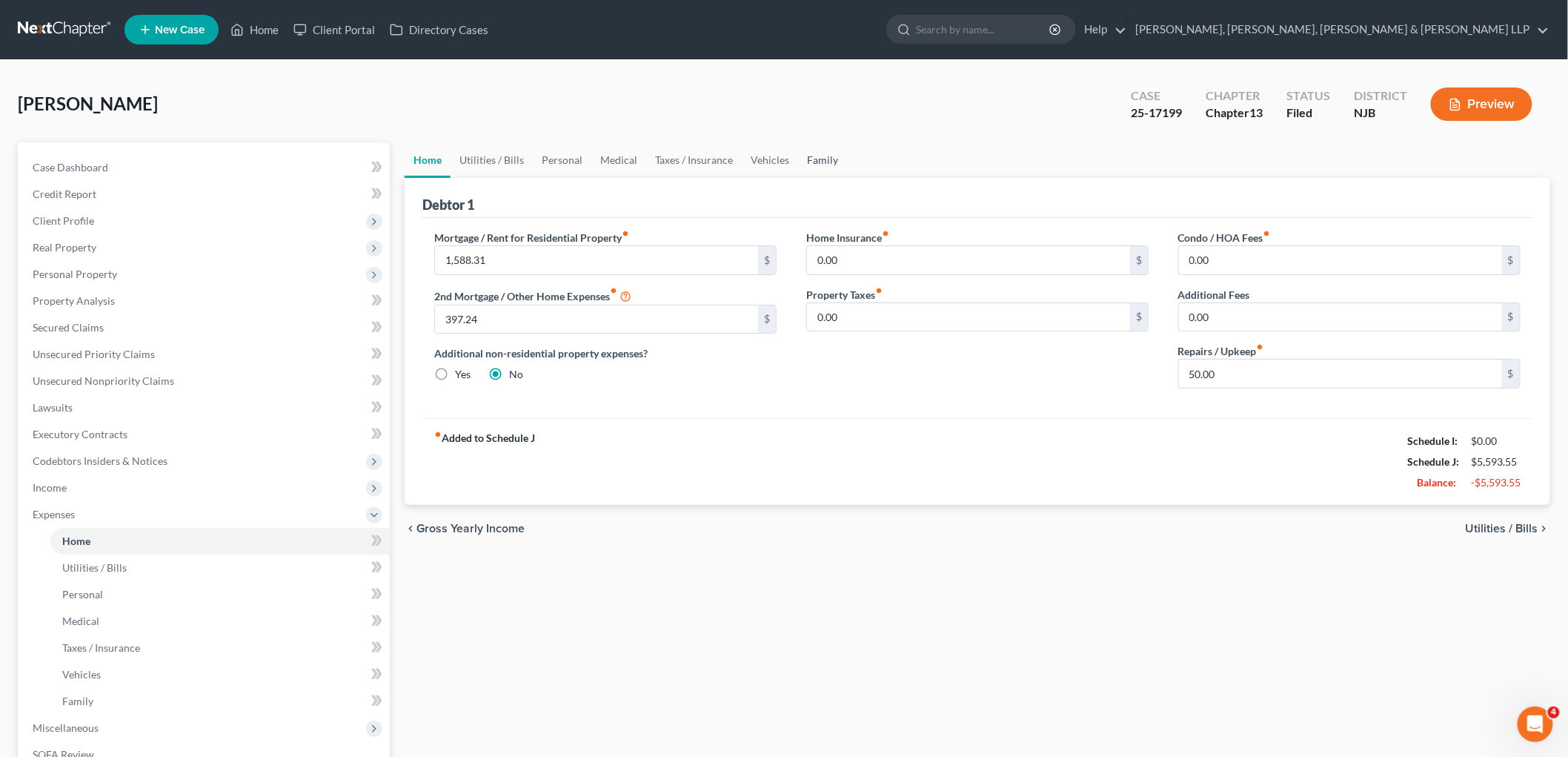
click at [817, 154] on link "Family" at bounding box center [823, 160] width 49 height 36
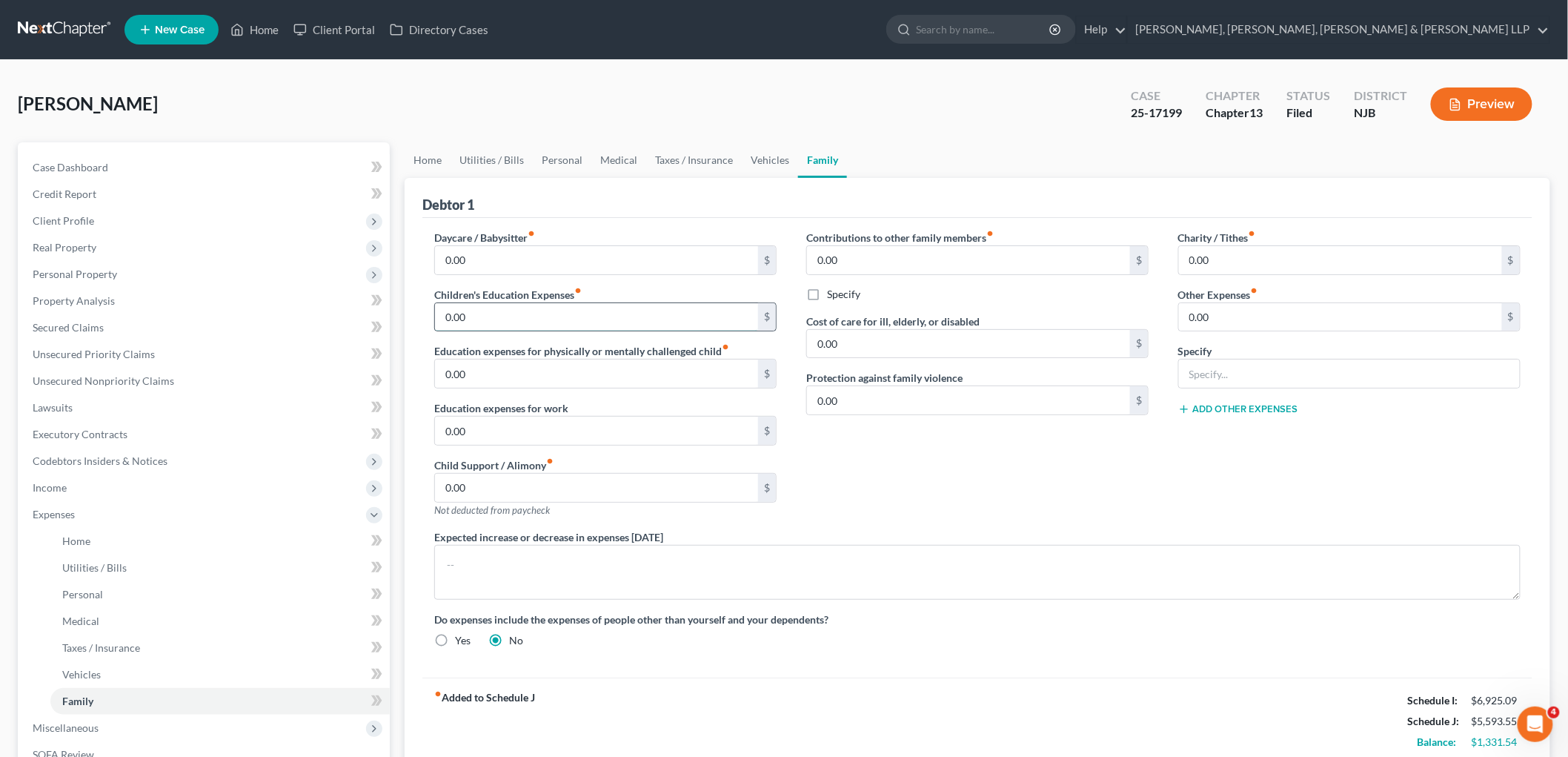
click at [491, 315] on input "0.00" at bounding box center [596, 318] width 323 height 28
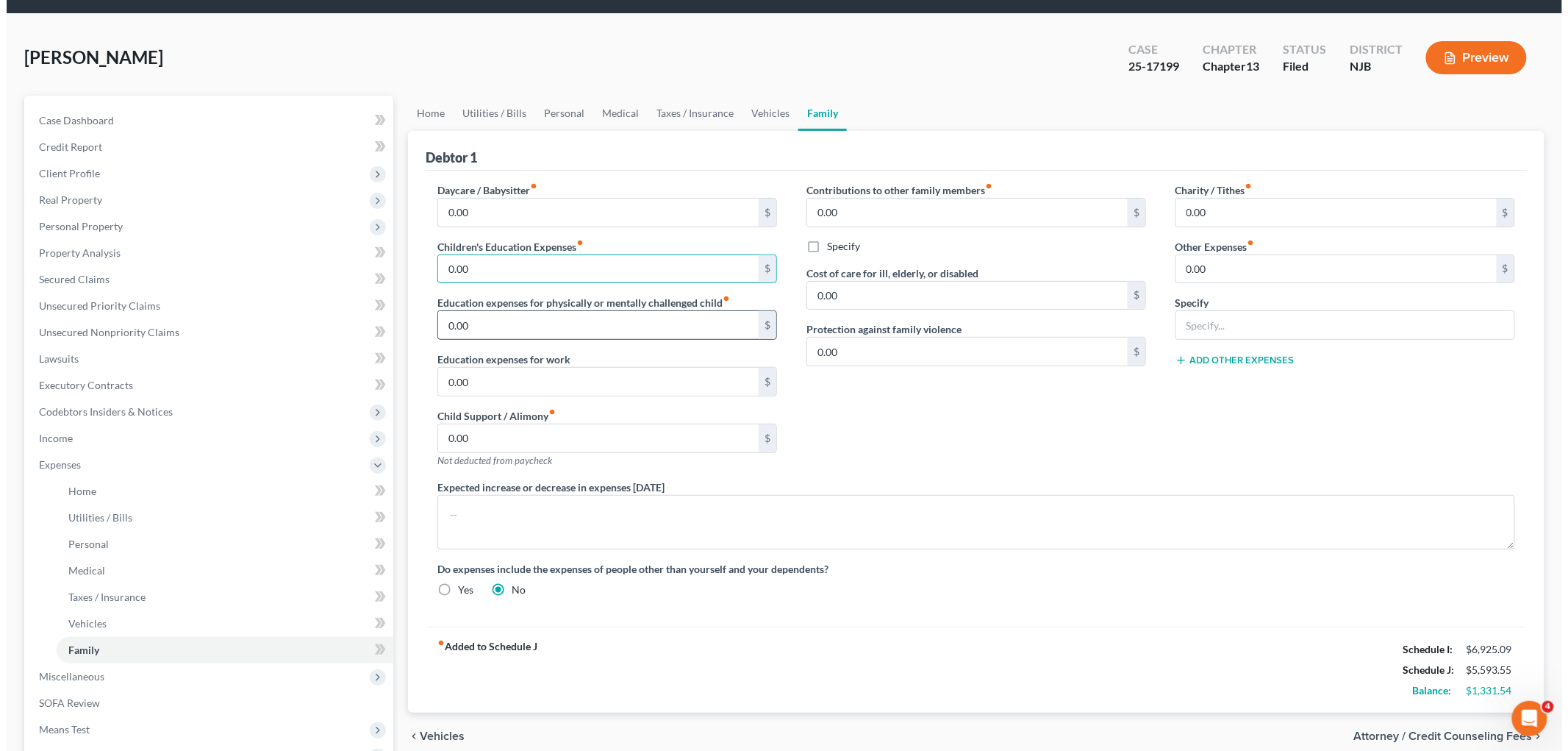
scroll to position [82, 0]
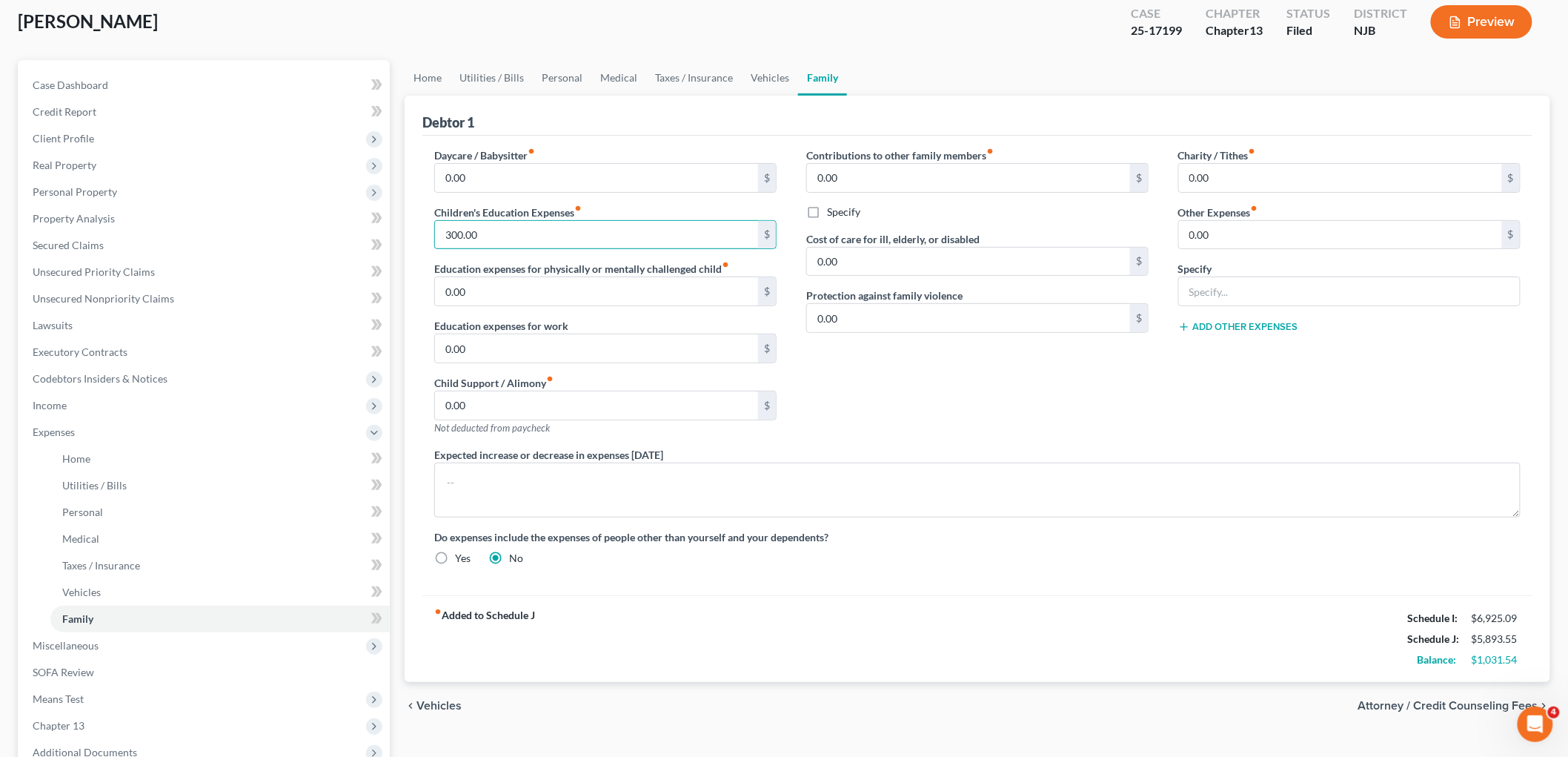
type input "300.00"
click at [895, 376] on div "Contributions to other family members fiber_manual_record 0.00 $ Specify Cost o…" at bounding box center [978, 298] width 372 height 300
click at [959, 703] on span "Attorney / Credit Counseling Fees" at bounding box center [1448, 706] width 180 height 12
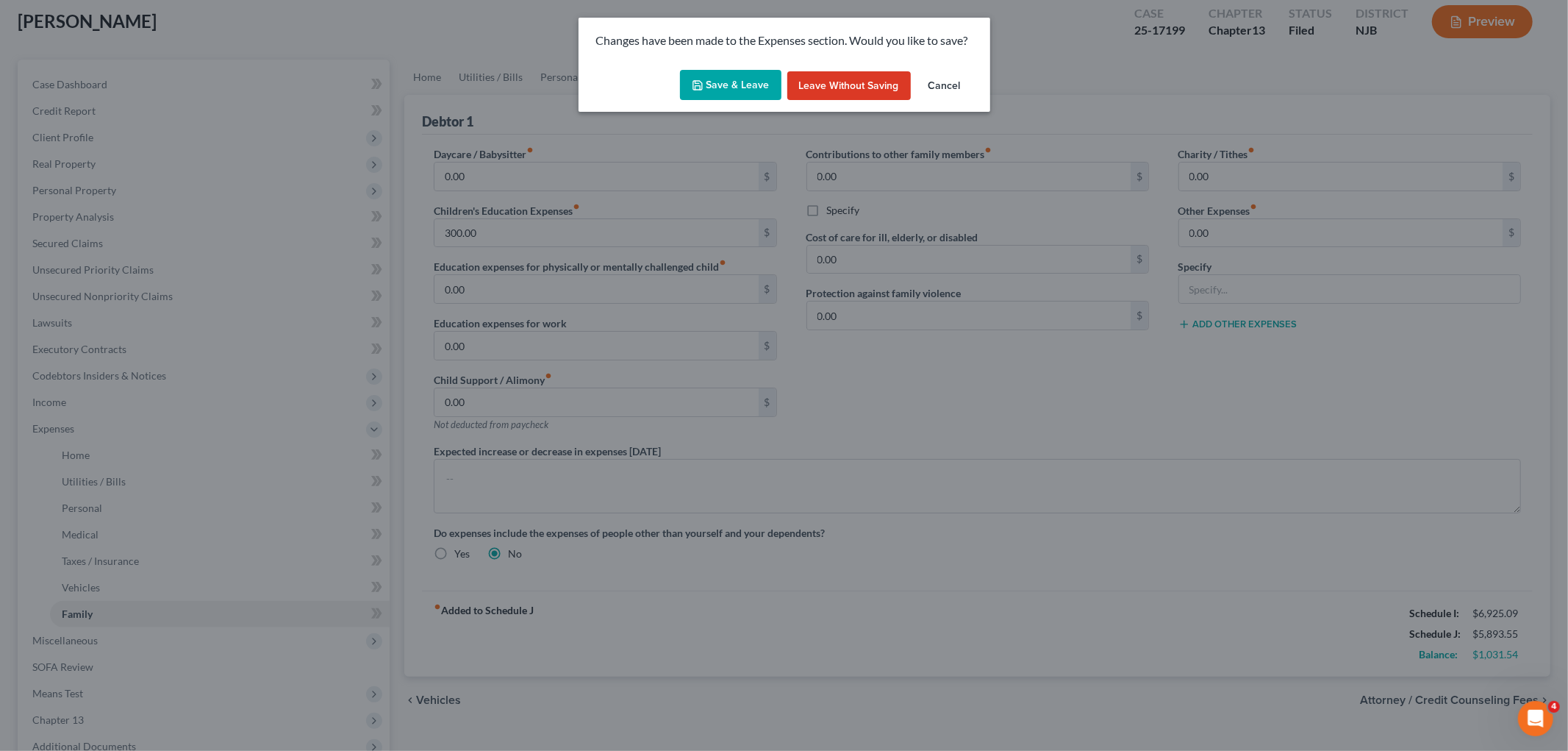
click at [725, 88] on button "Save & Leave" at bounding box center [731, 85] width 102 height 31
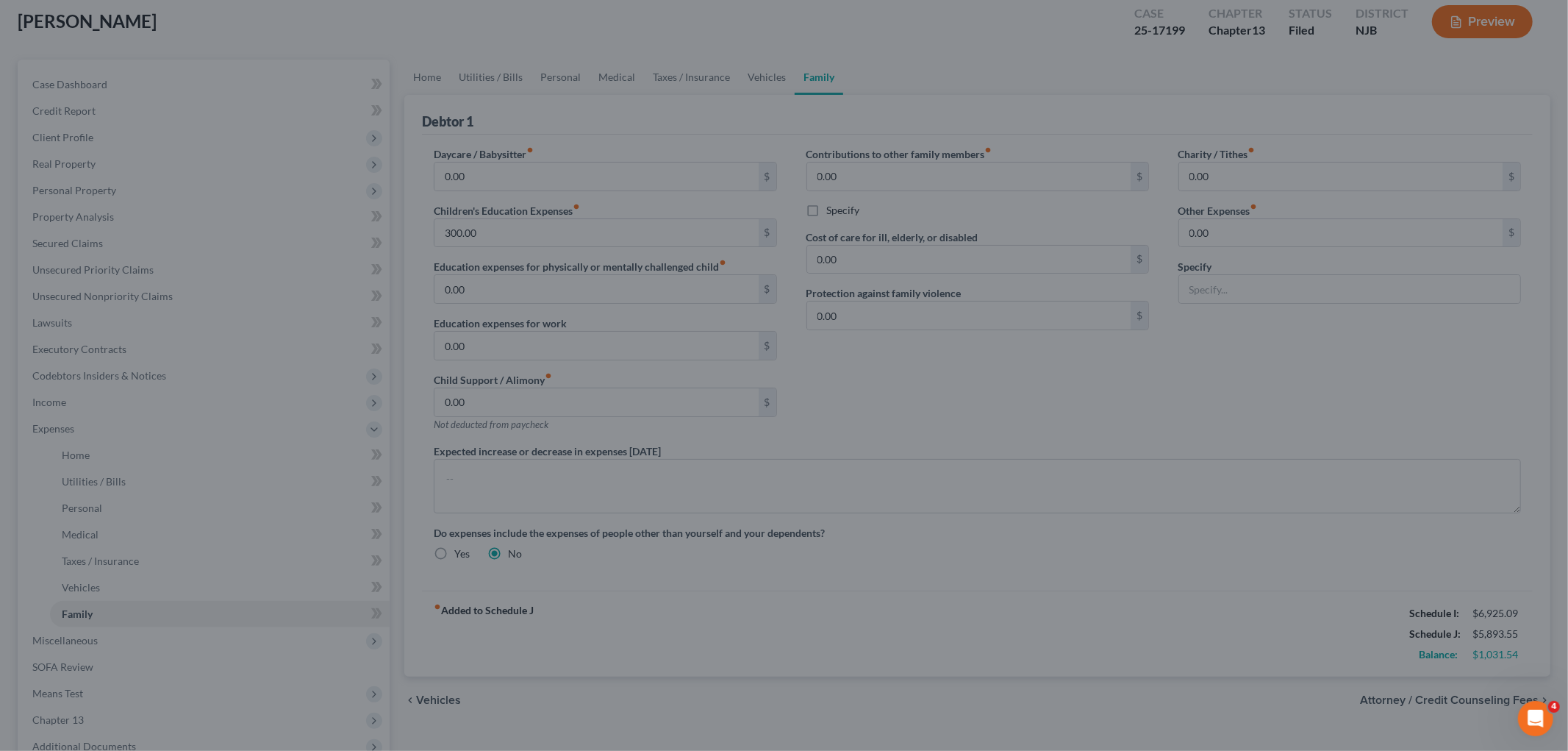
select select "0"
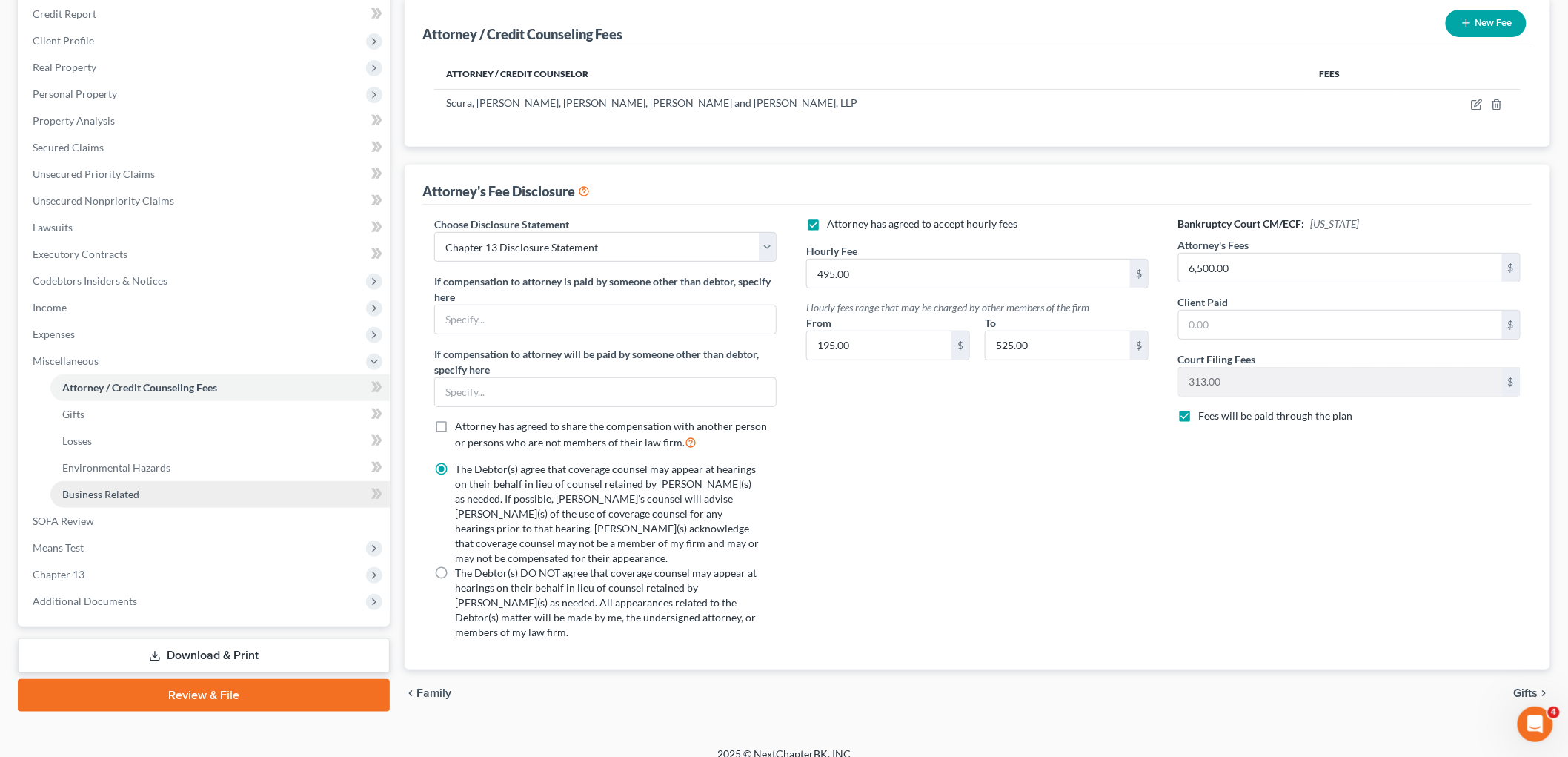
scroll to position [189, 0]
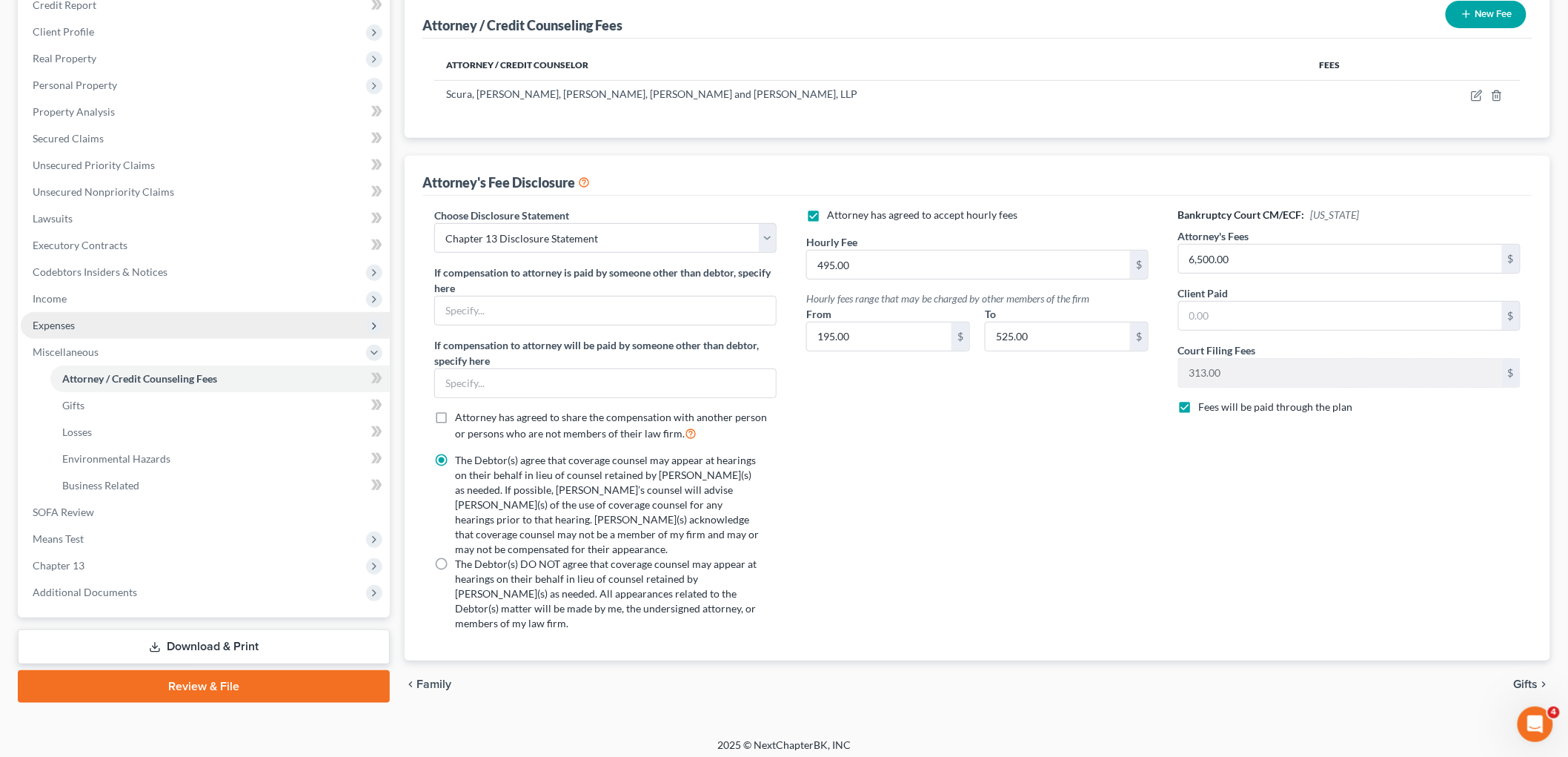
click at [76, 322] on span "Expenses" at bounding box center [205, 326] width 369 height 27
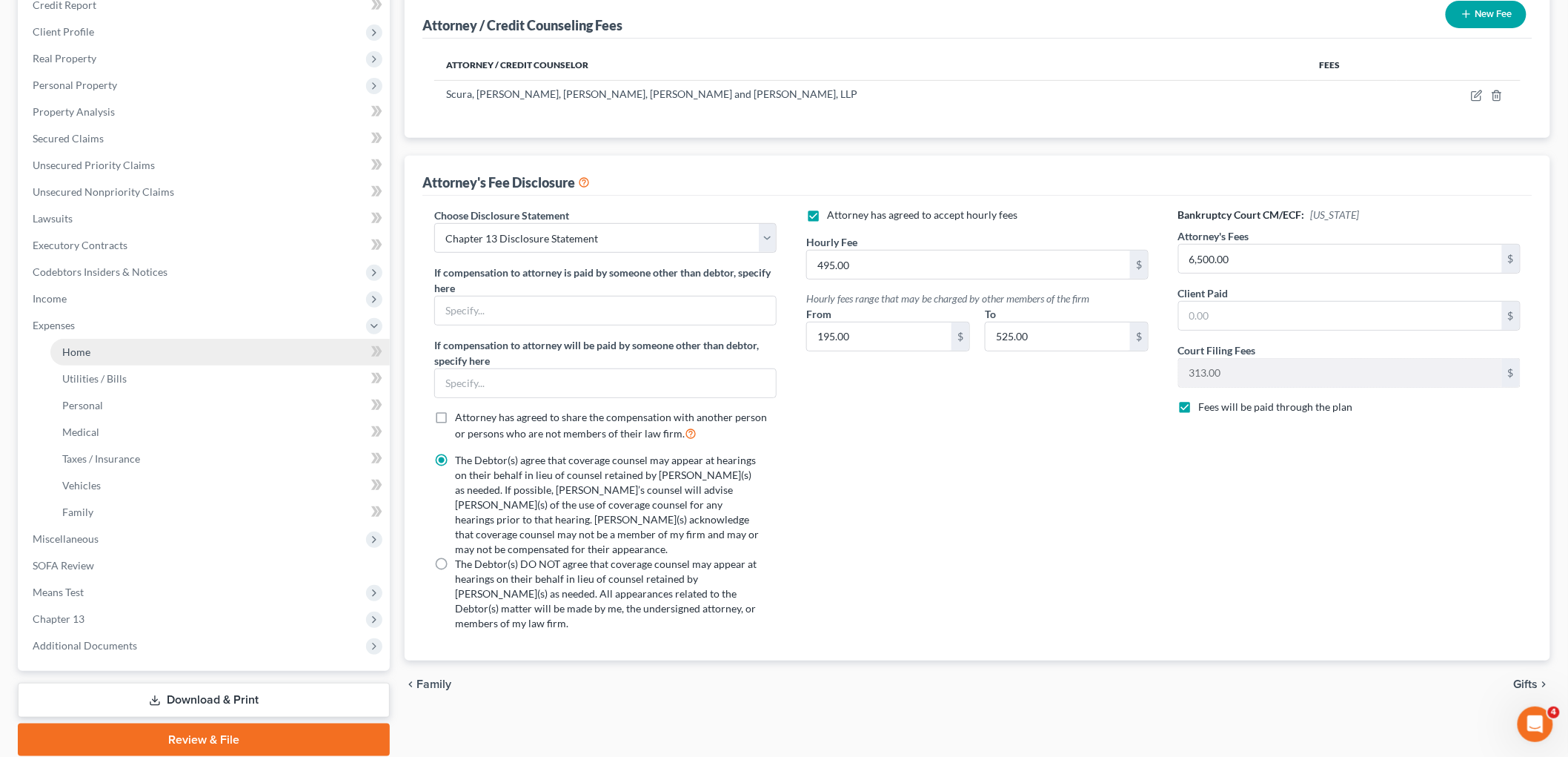
click at [80, 350] on span "Home" at bounding box center [76, 352] width 28 height 13
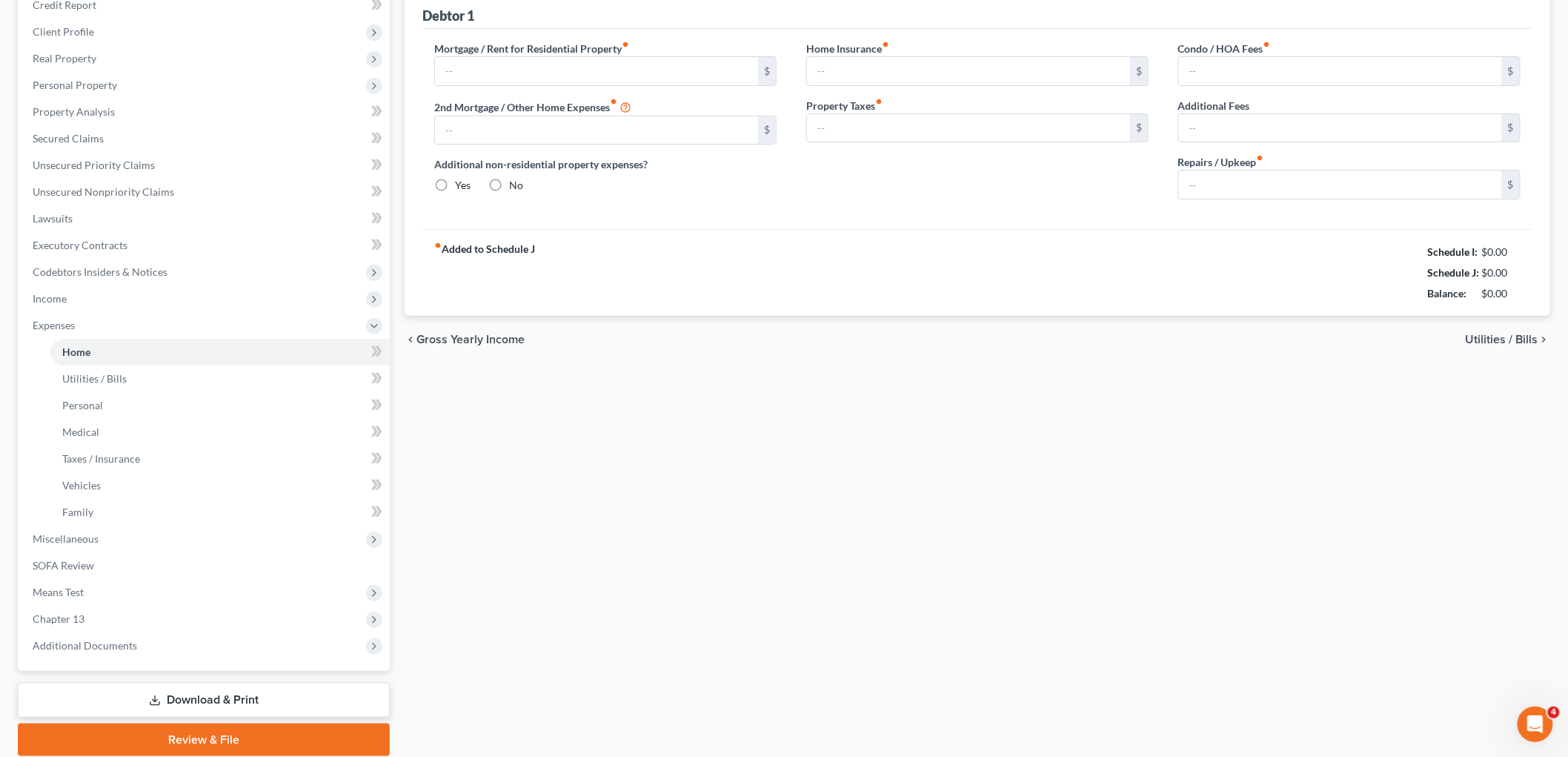
type input "1,588.31"
type input "397.24"
radio input "true"
type input "0.00"
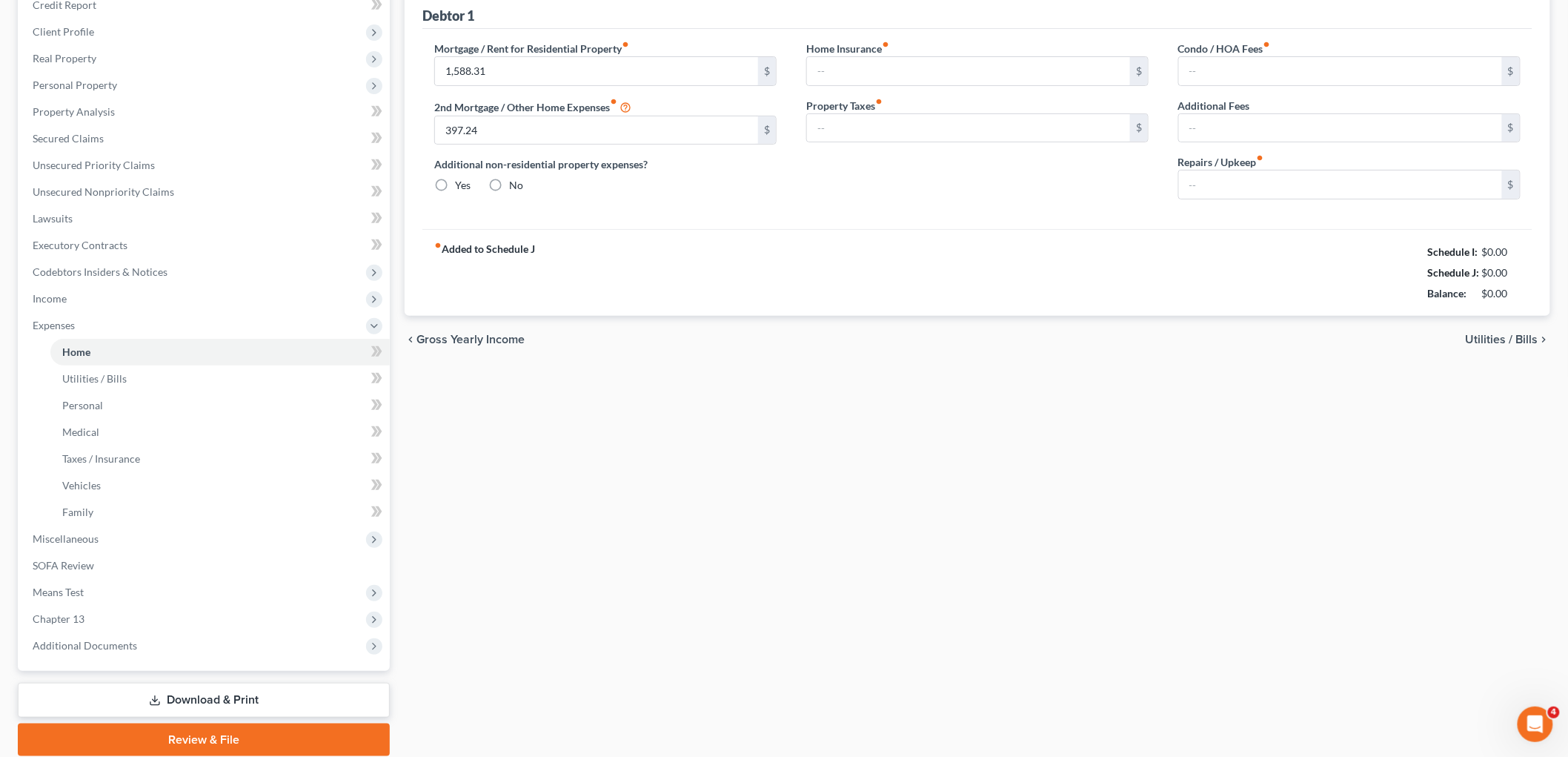
type input "0.00"
type input "50.00"
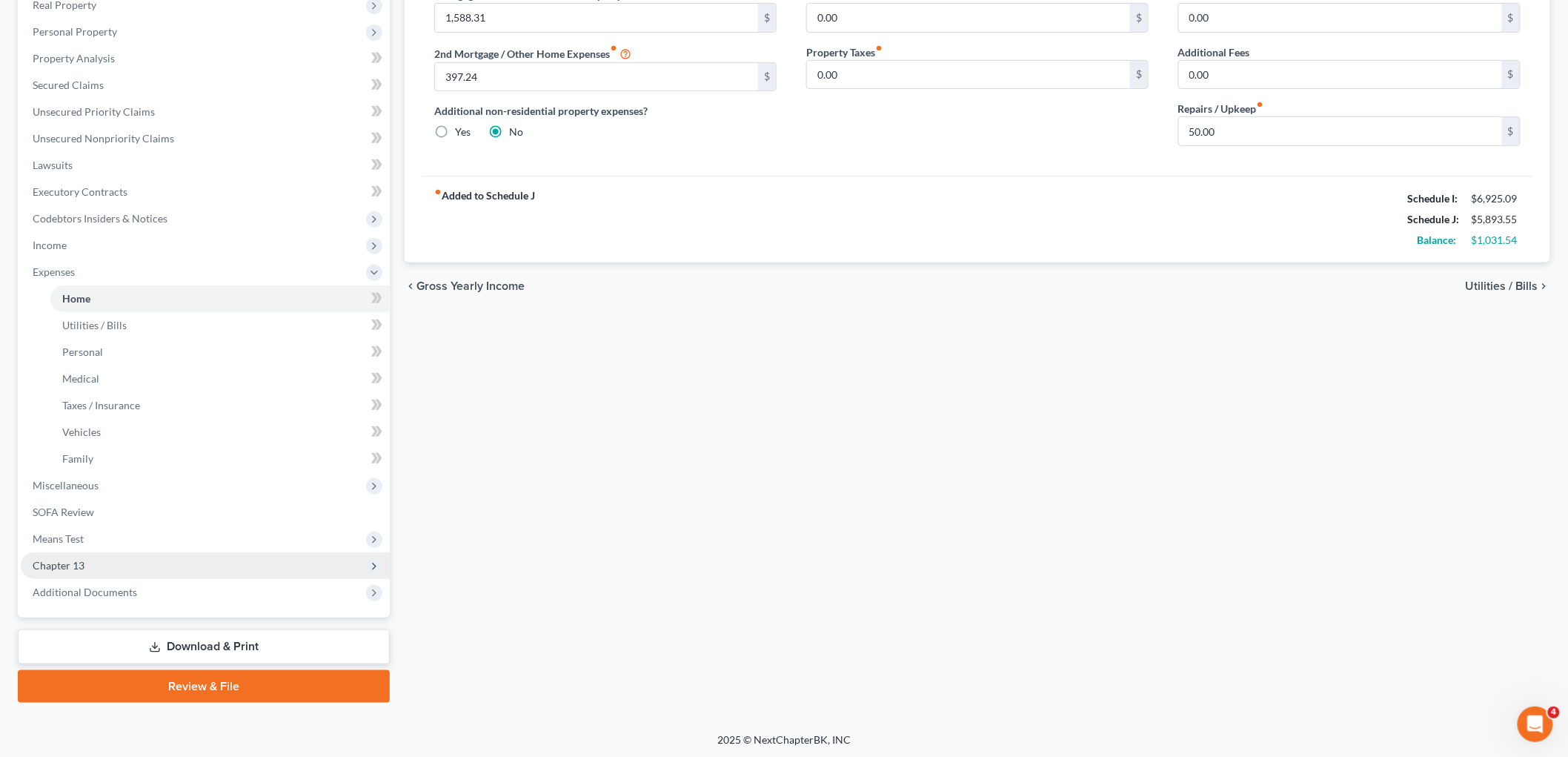
click at [70, 554] on span "Chapter 13" at bounding box center [205, 566] width 369 height 27
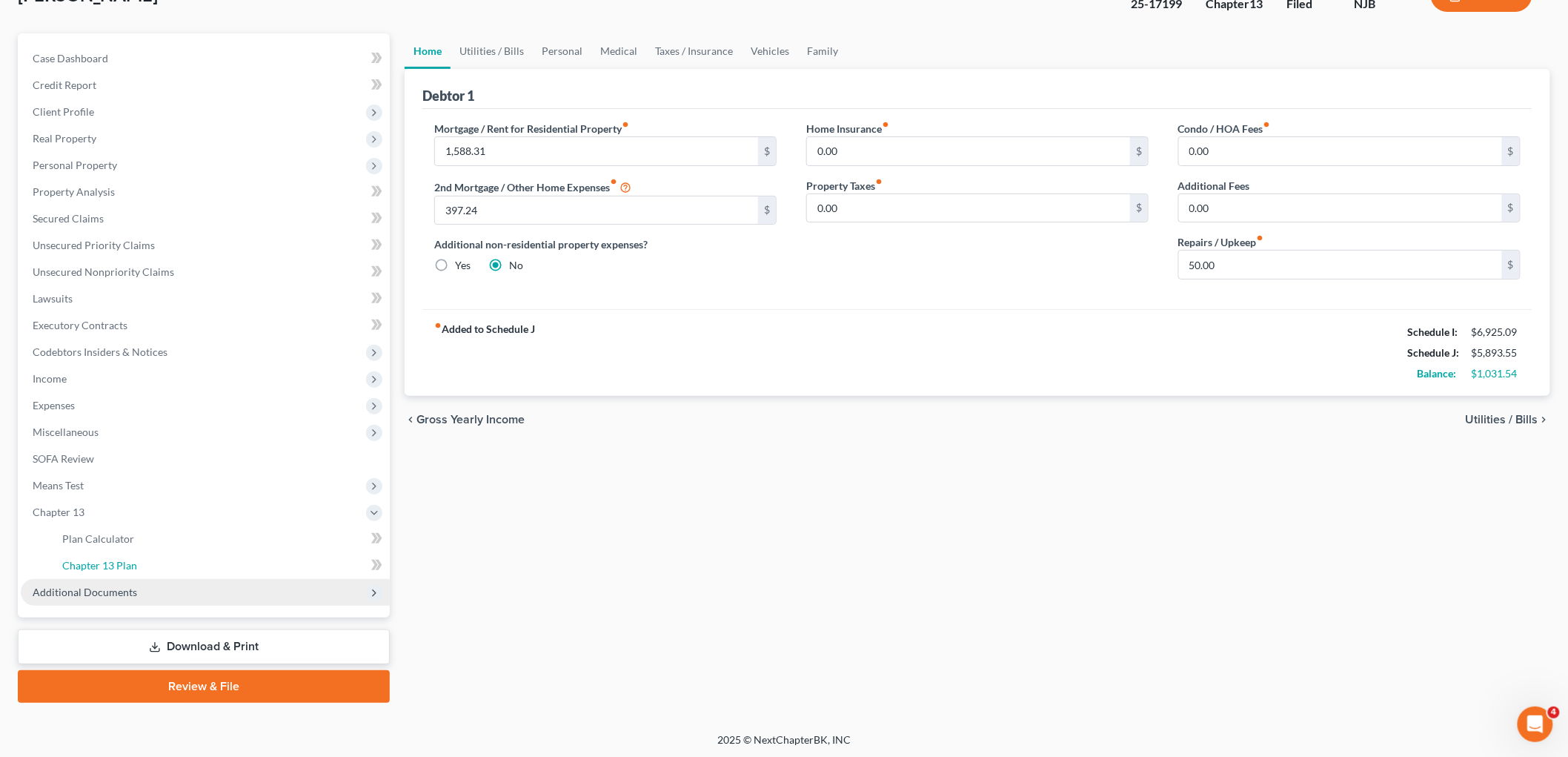
drag, startPoint x: 84, startPoint y: 565, endPoint x: 200, endPoint y: 594, distance: 119.6
click at [84, 564] on span "Chapter 13 Plan" at bounding box center [99, 565] width 75 height 13
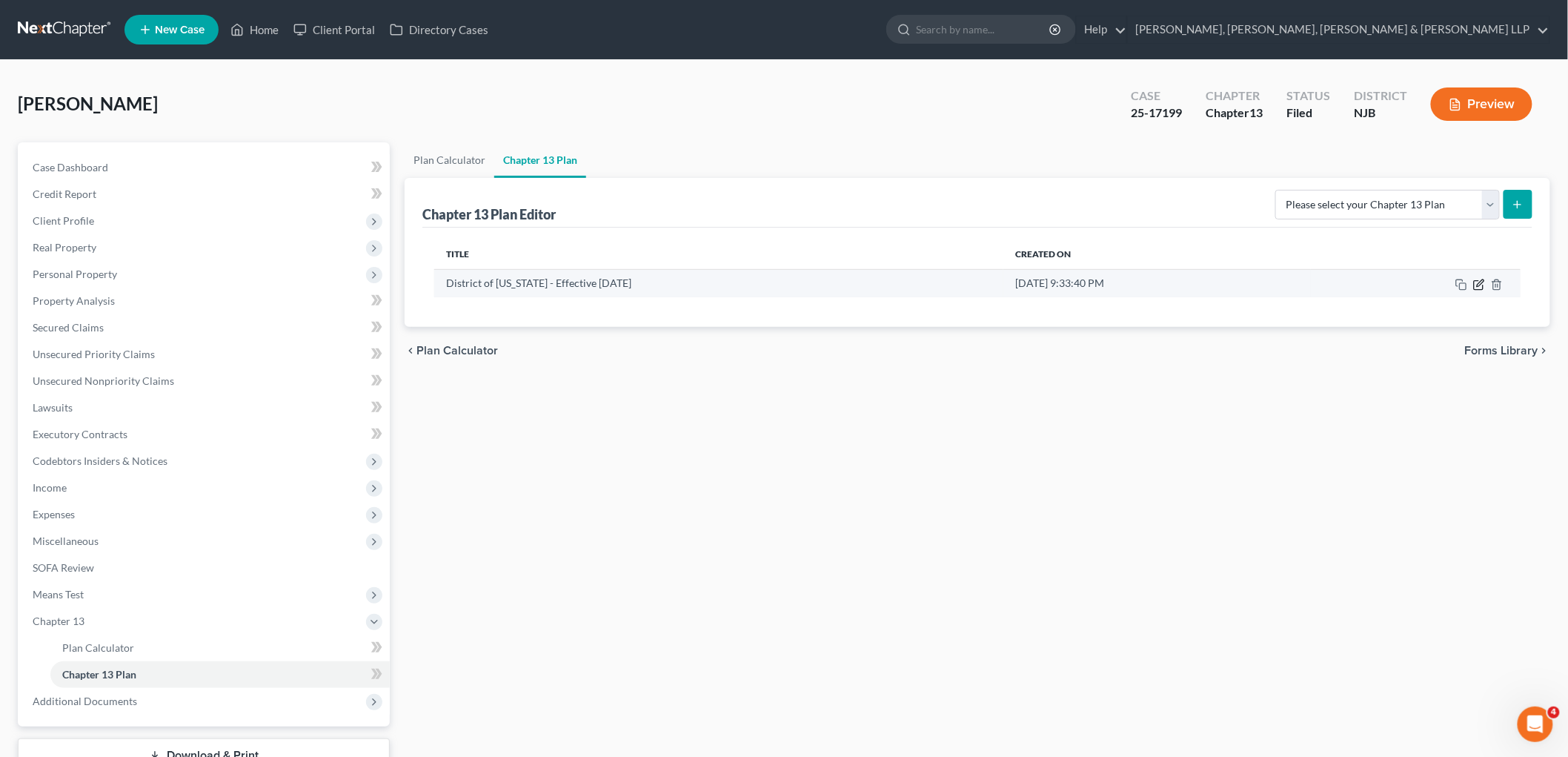
click at [959, 286] on icon "button" at bounding box center [1479, 285] width 12 height 12
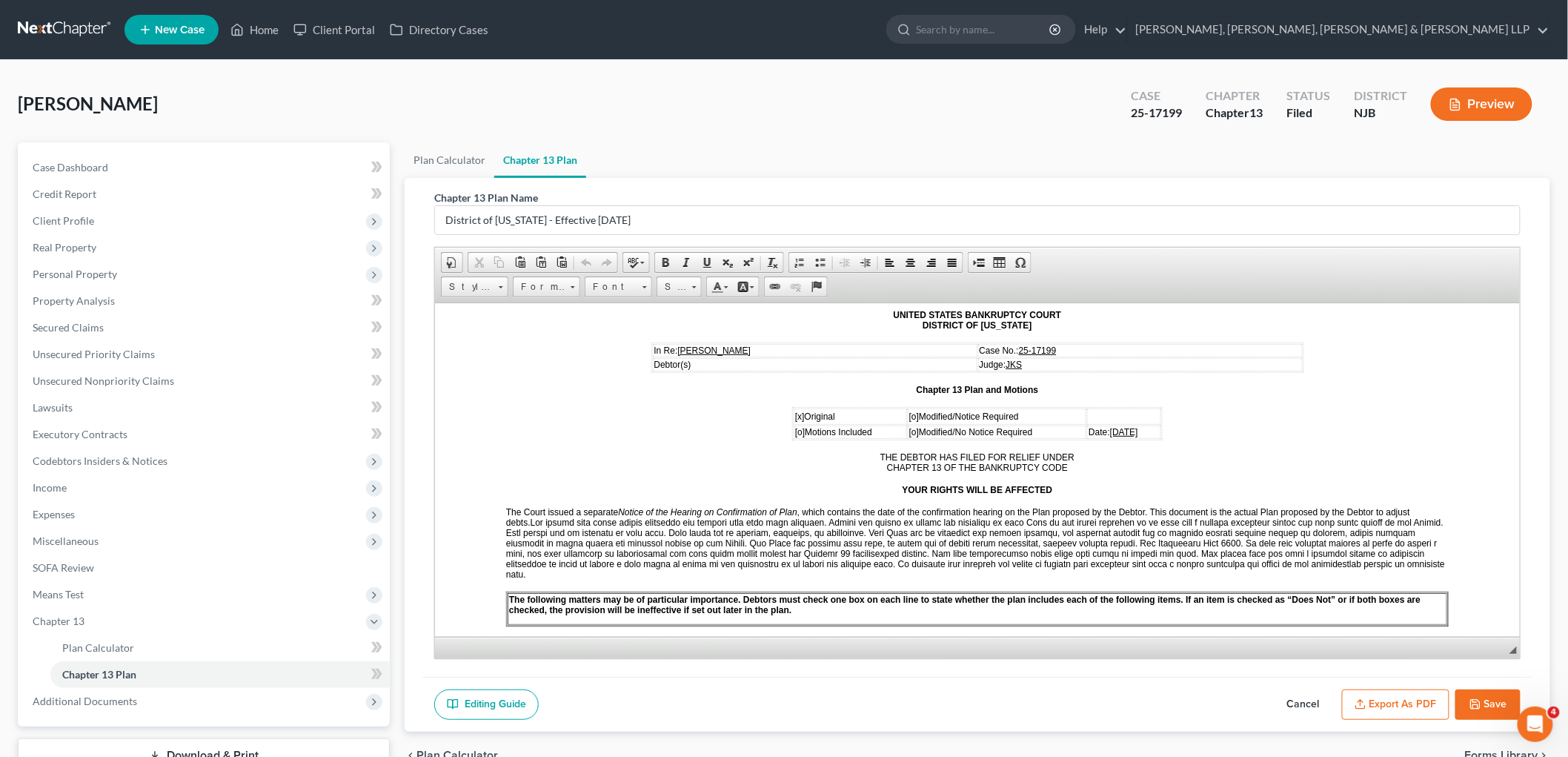
scroll to position [165, 0]
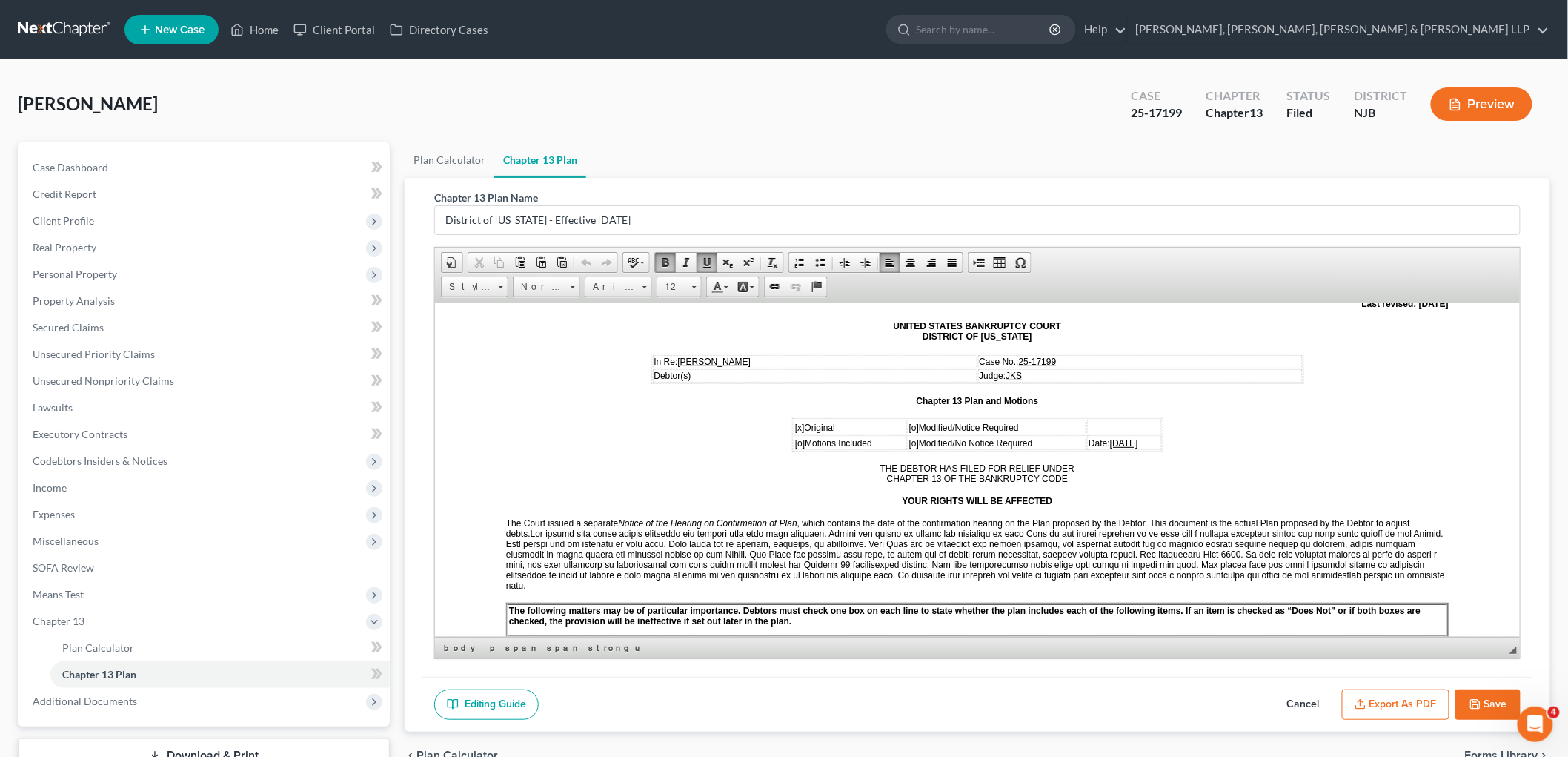
click at [959, 437] on span "08/05/2025" at bounding box center [1124, 442] width 28 height 10
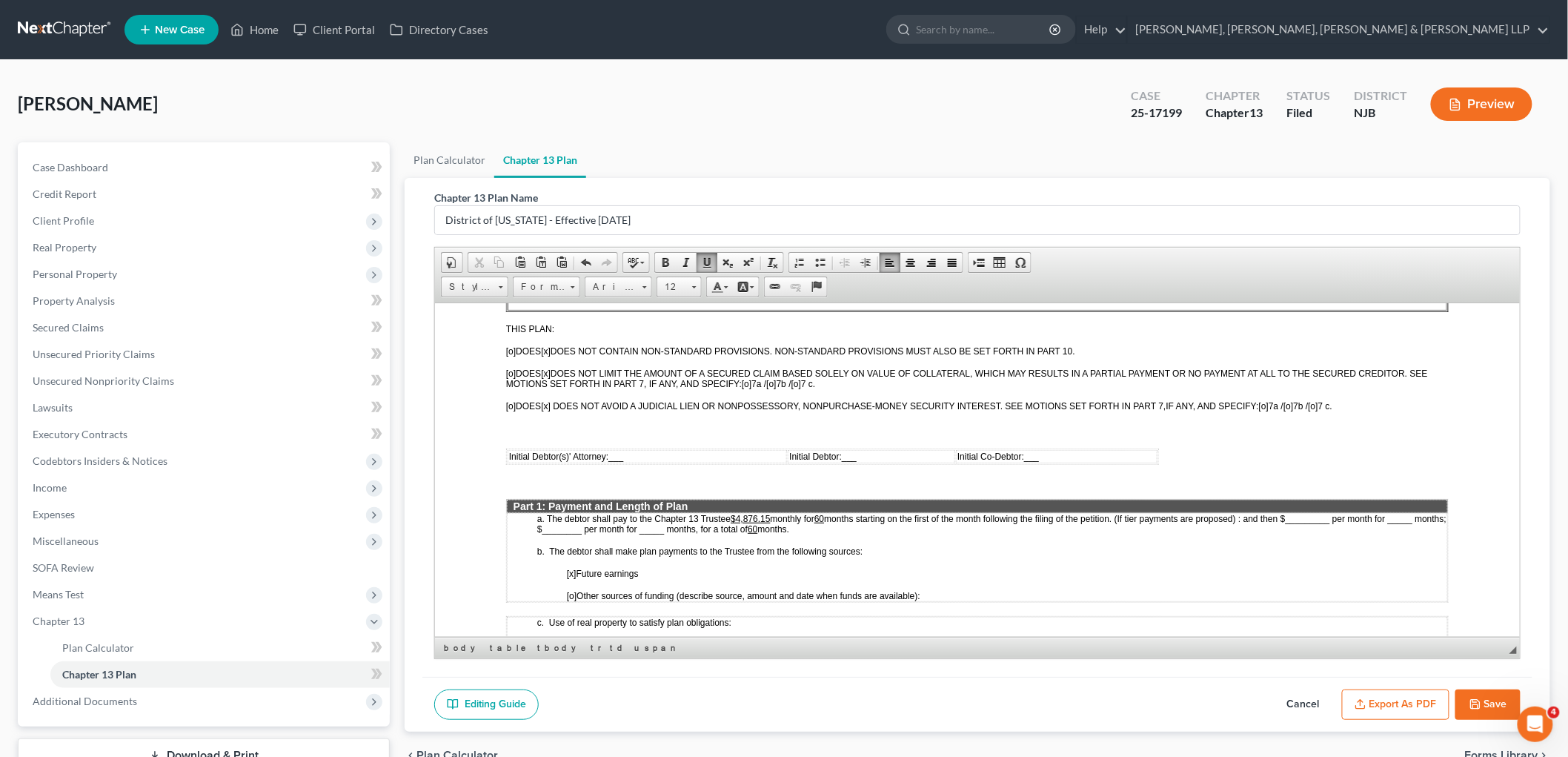
scroll to position [494, 0]
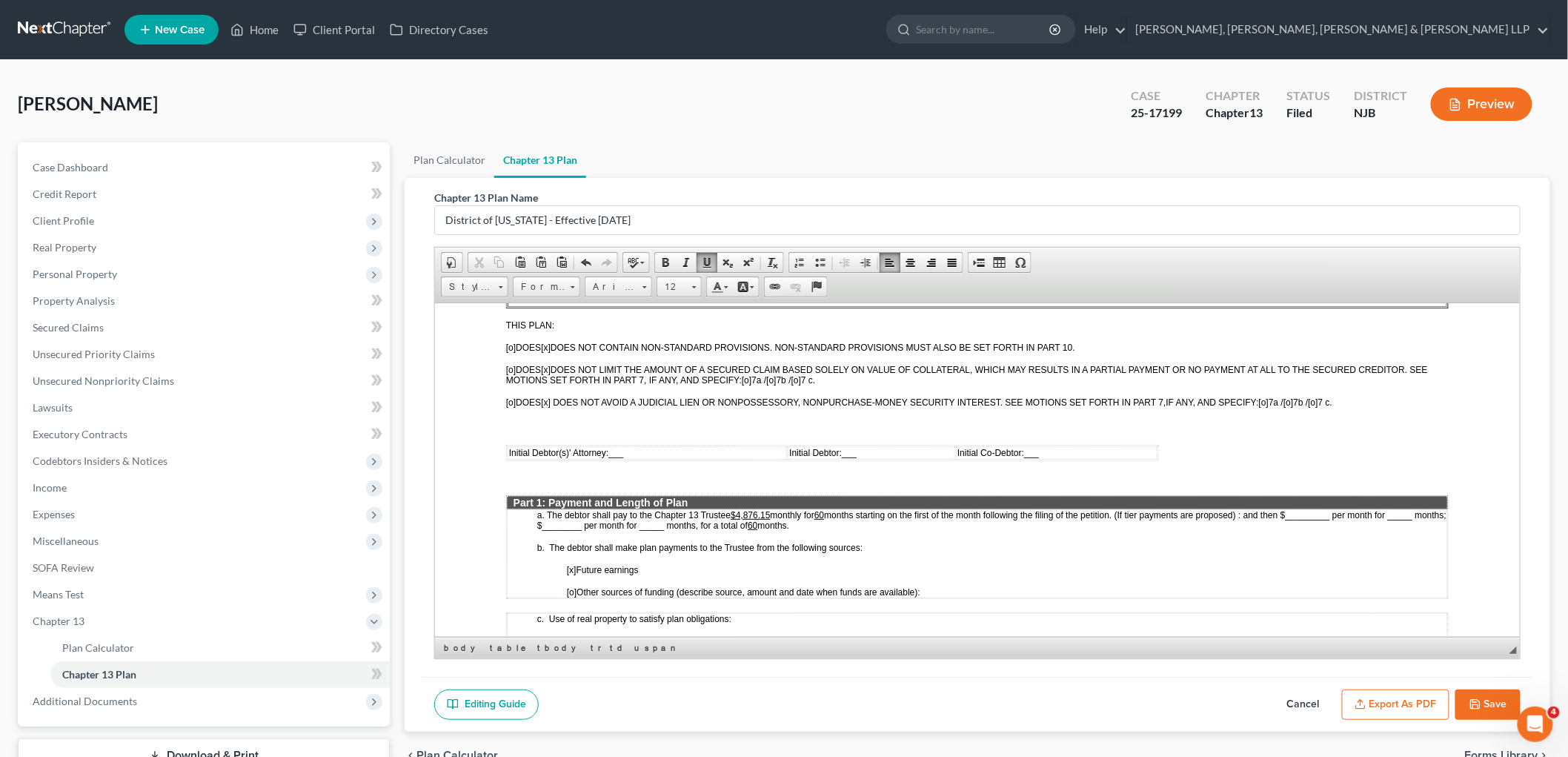
click at [772, 507] on span "months starting on the first of the month following the filing of the petition.…" at bounding box center [991, 518] width 909 height 23
click at [631, 445] on td "Initial Debtor(s)' Attorney: ___" at bounding box center [646, 452] width 280 height 13
click at [885, 444] on table "Initial Debtor(s)' Attorney: /s/ JJR Initial Debtor: ___ Initial Co-Debtor: ___" at bounding box center [831, 452] width 653 height 16
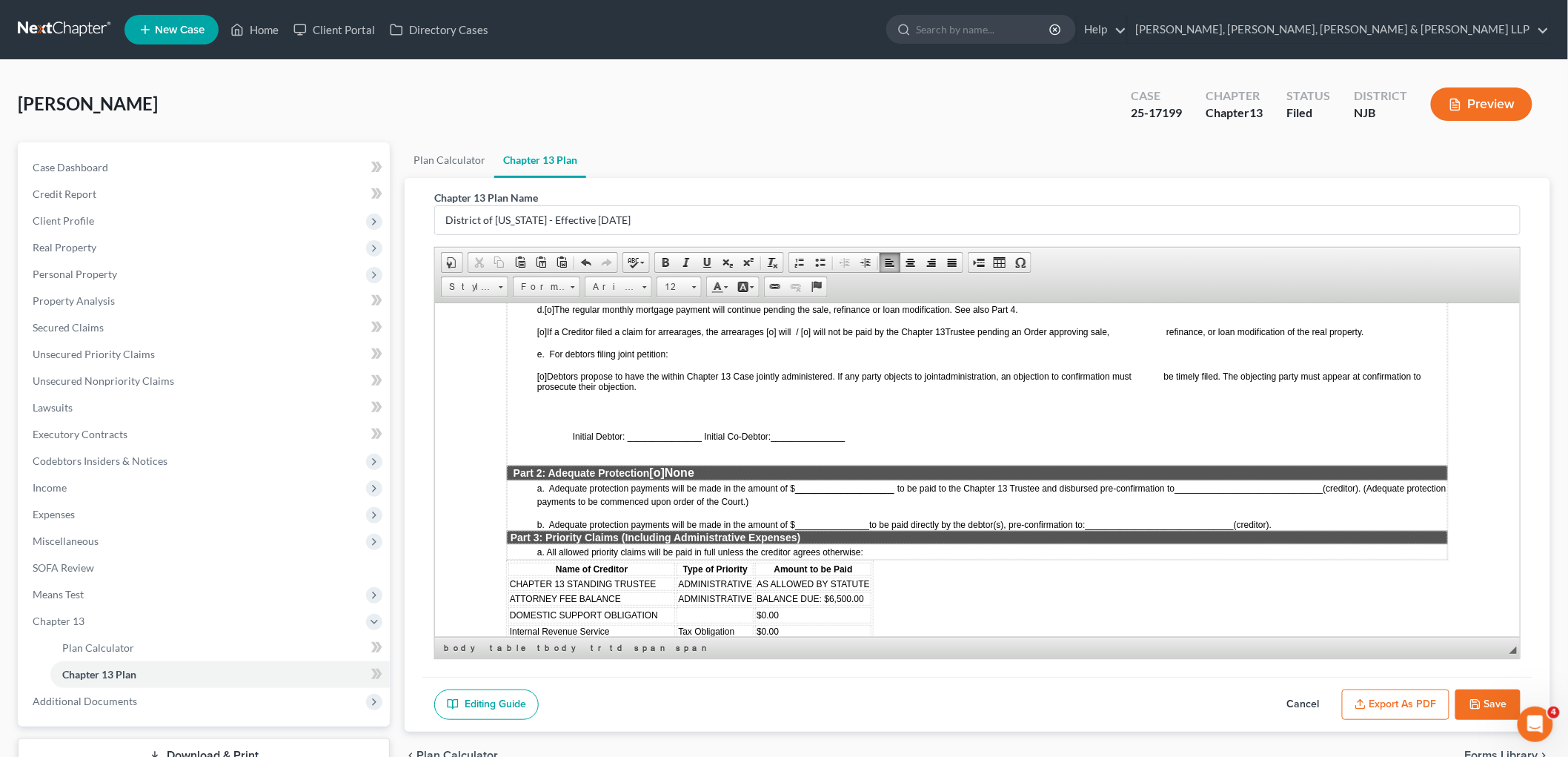
scroll to position [1071, 0]
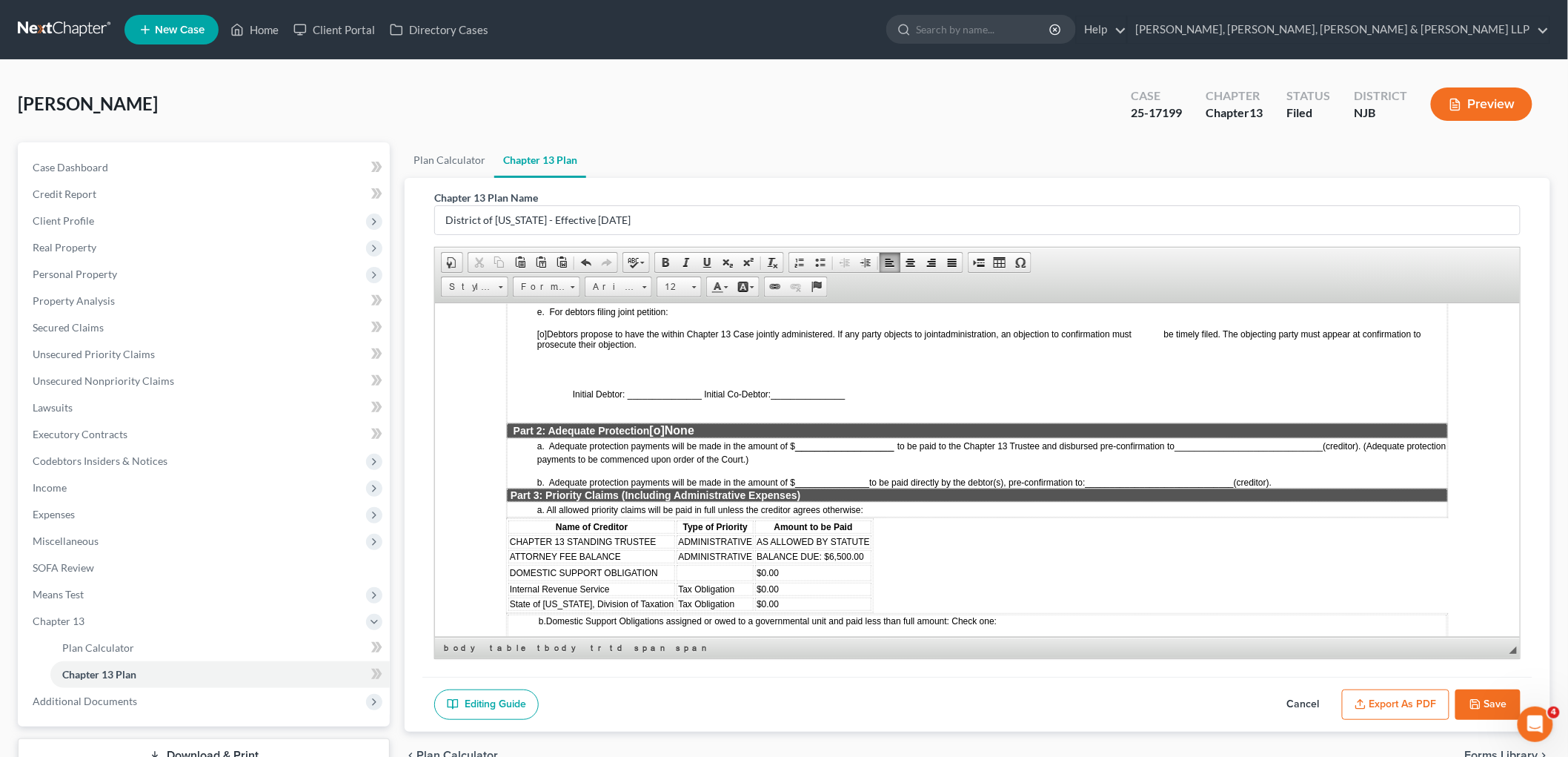
click at [663, 423] on span "[o]" at bounding box center [656, 429] width 15 height 13
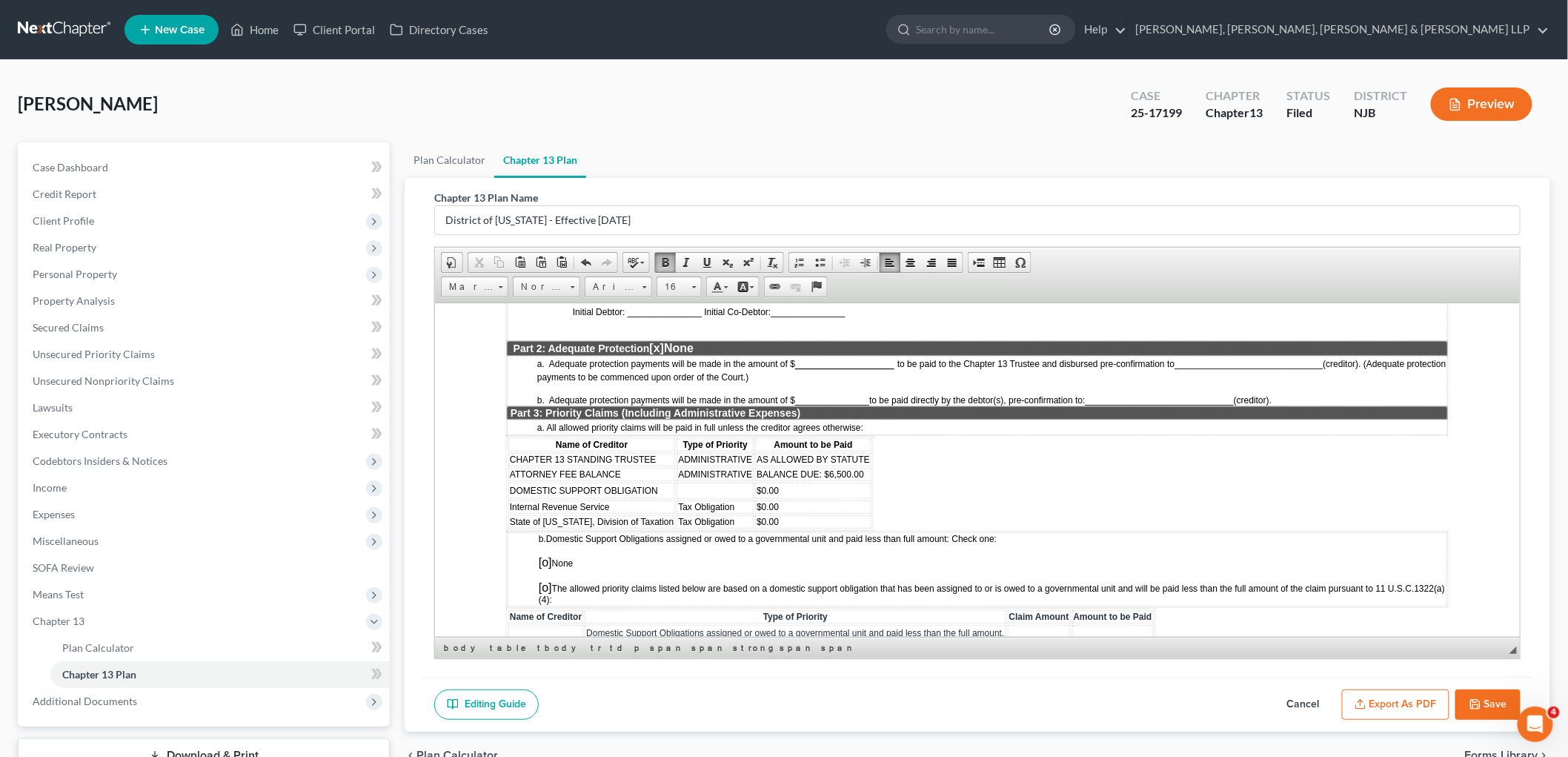
click at [658, 482] on td "DOMESTIC SUPPORT OBLIGATION" at bounding box center [590, 490] width 167 height 16
click at [783, 536] on span "Delete Rows" at bounding box center [817, 541] width 86 height 19
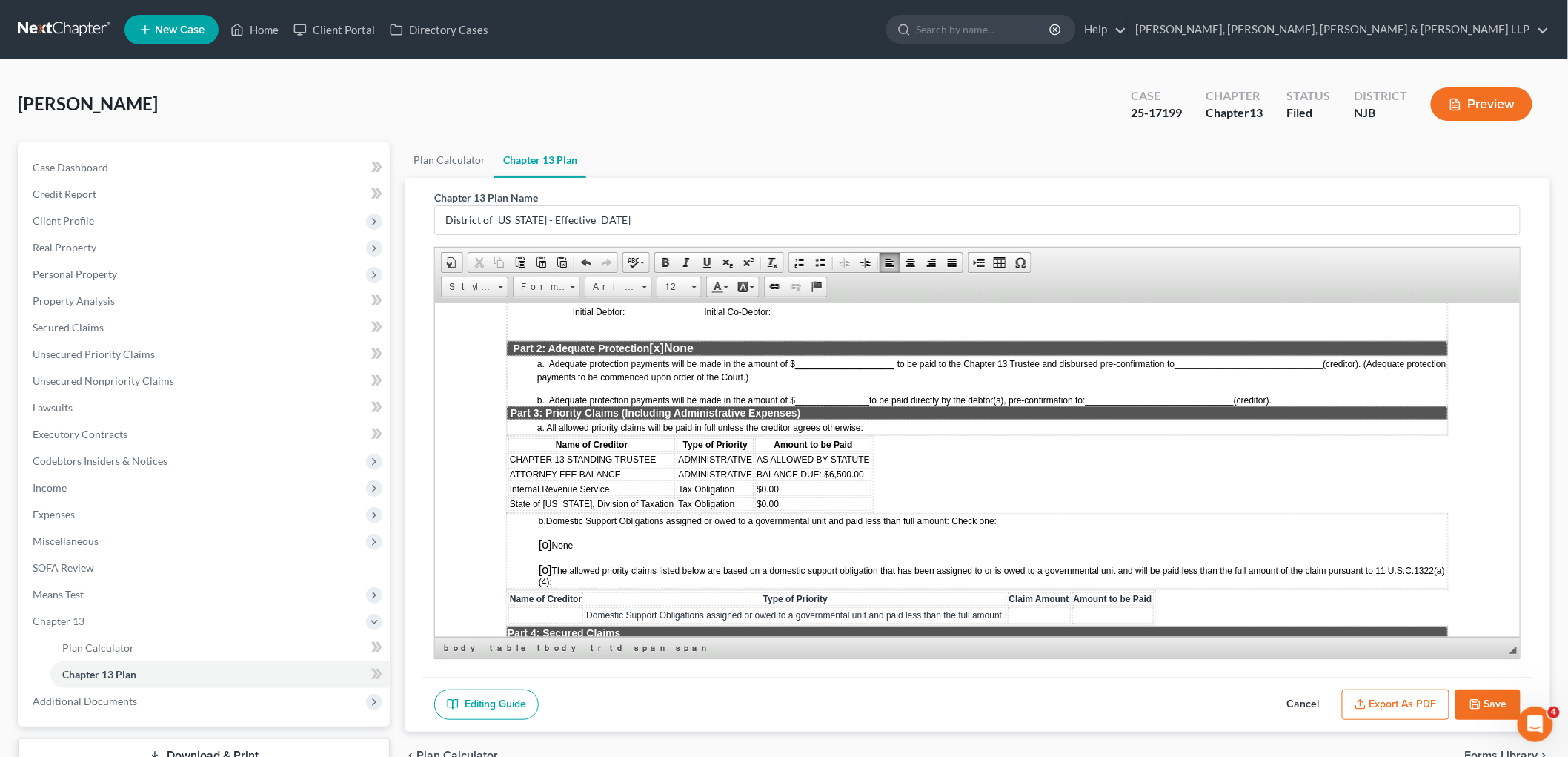
click at [544, 537] on span "[o]" at bounding box center [544, 543] width 13 height 13
click at [594, 468] on span "ATTORNEY FEE BALANCE" at bounding box center [564, 473] width 111 height 10
drag, startPoint x: 625, startPoint y: 436, endPoint x: 510, endPoint y: 437, distance: 115.0
click at [510, 467] on td "ATTORNEY FEE BALANCE" at bounding box center [590, 473] width 167 height 13
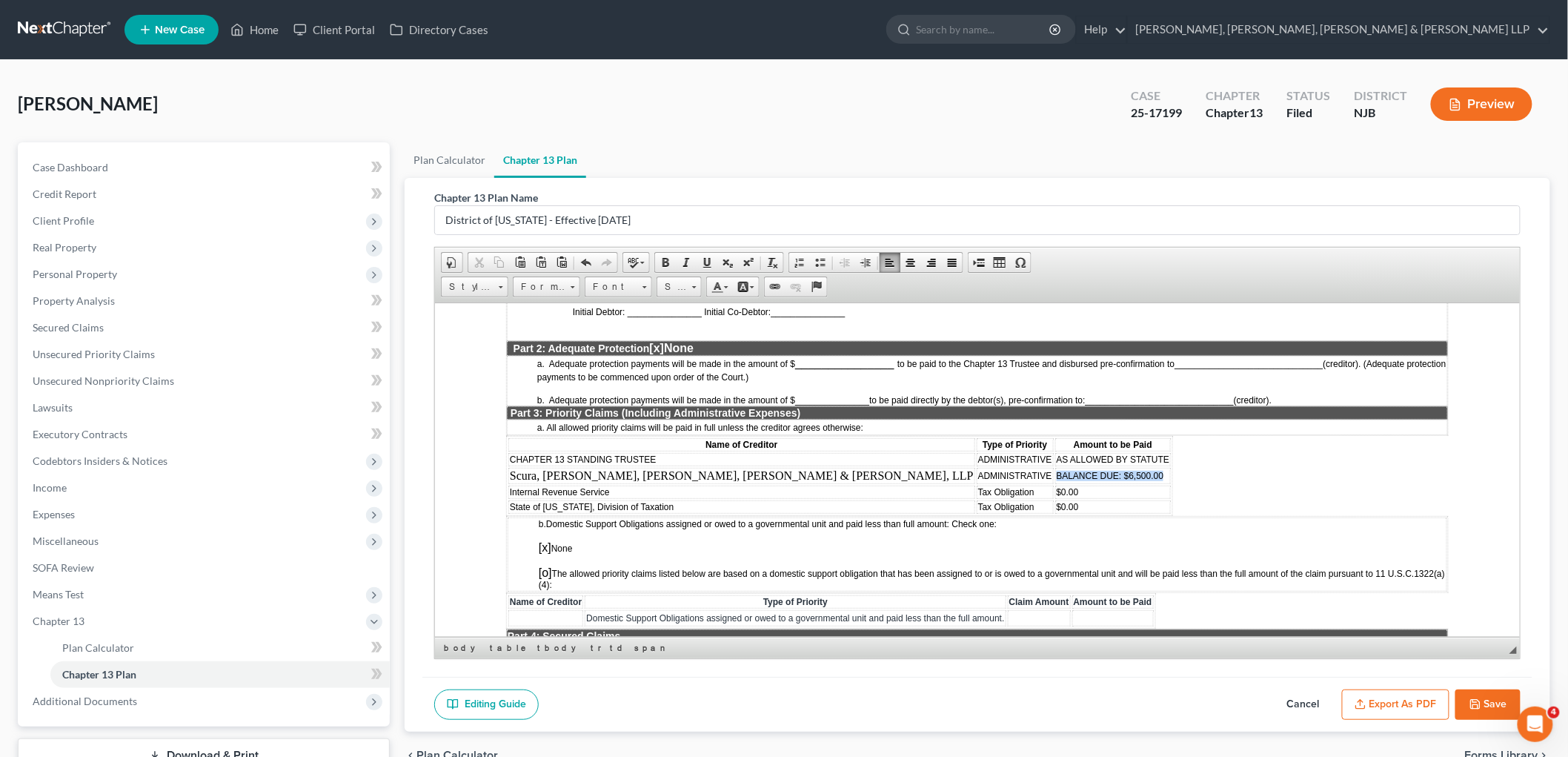
drag, startPoint x: 839, startPoint y: 439, endPoint x: 946, endPoint y: 439, distance: 107.0
click at [959, 470] on span "BALANCE DUE: $6,500.00" at bounding box center [1110, 475] width 108 height 10
click at [959, 468] on span "Estimated: $6,000.00 (Subject to the filing of a fee application)" at bounding box center [1205, 474] width 297 height 13
click at [959, 706] on button "Save" at bounding box center [1488, 705] width 65 height 31
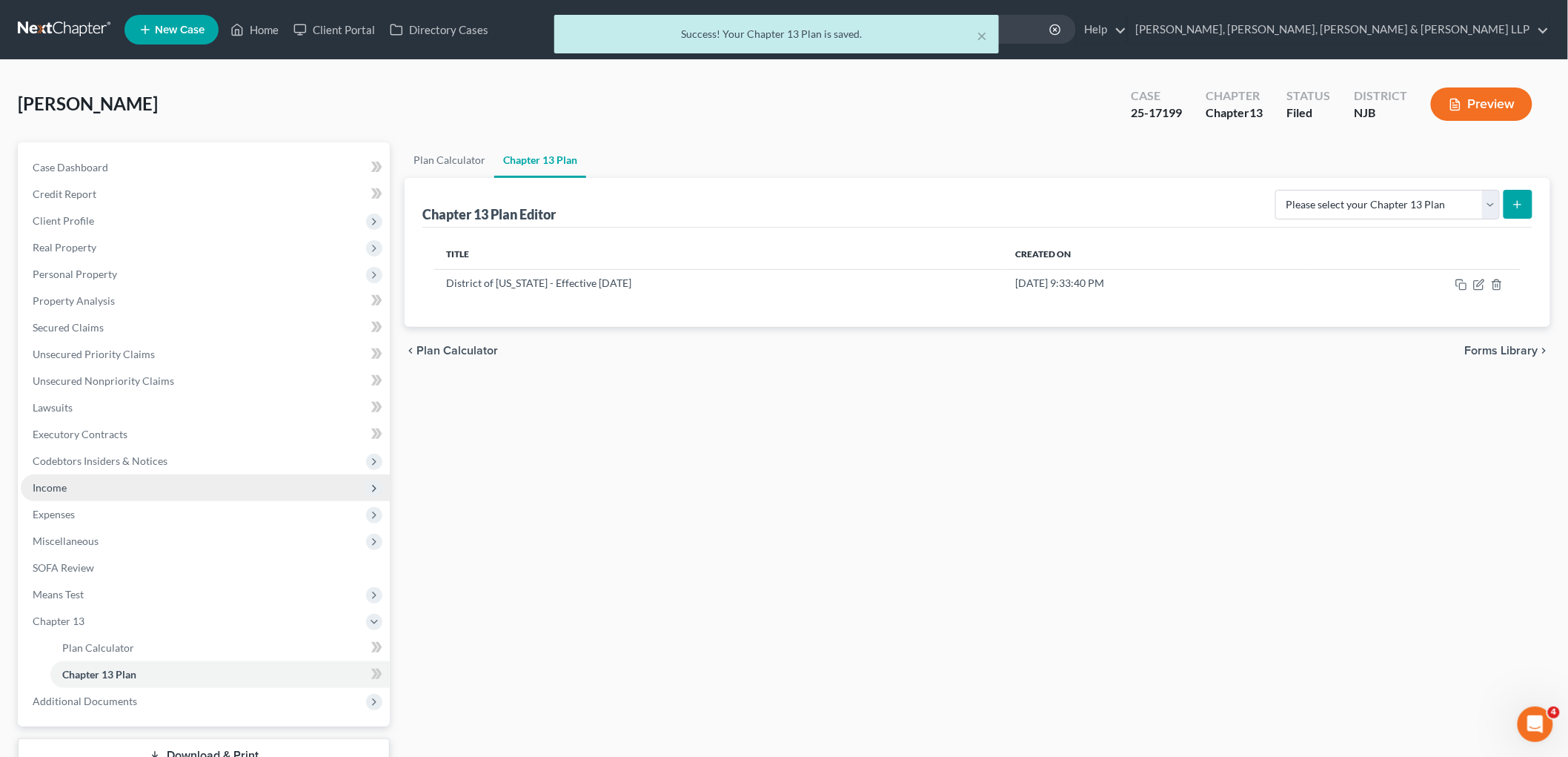
click at [57, 491] on span "Income" at bounding box center [50, 487] width 34 height 13
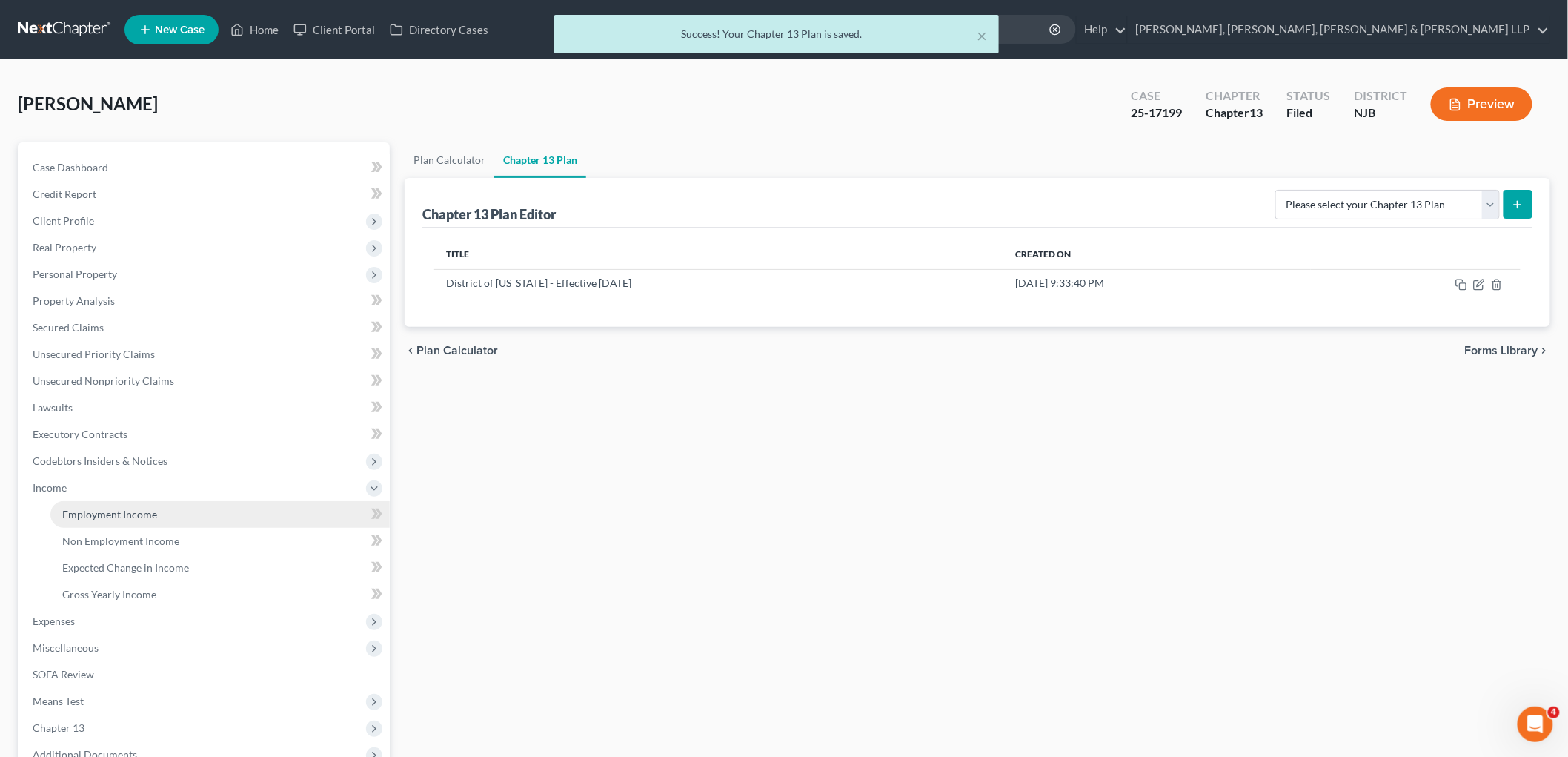
click at [70, 510] on span "Employment Income" at bounding box center [110, 514] width 95 height 13
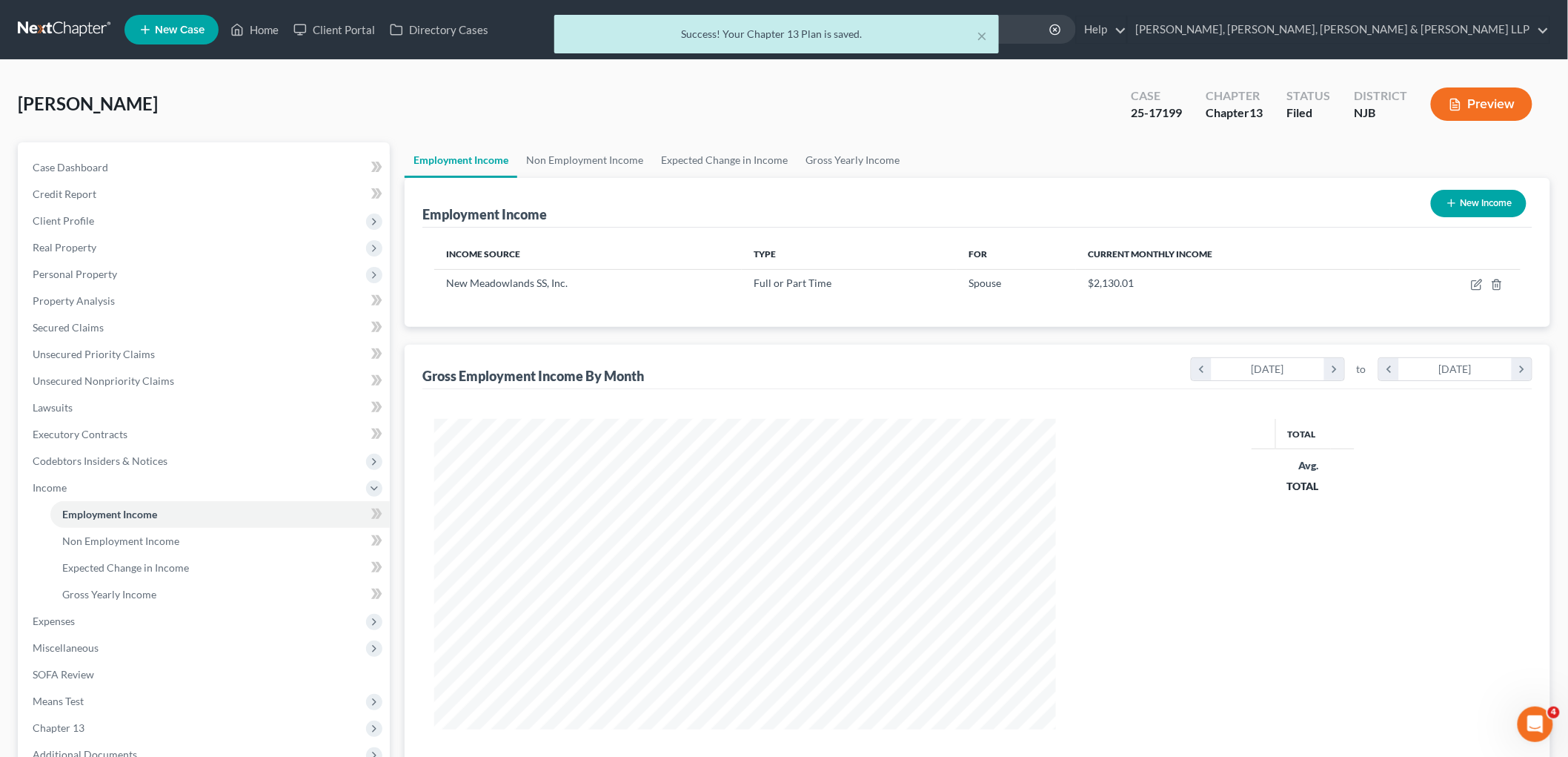
scroll to position [310, 650]
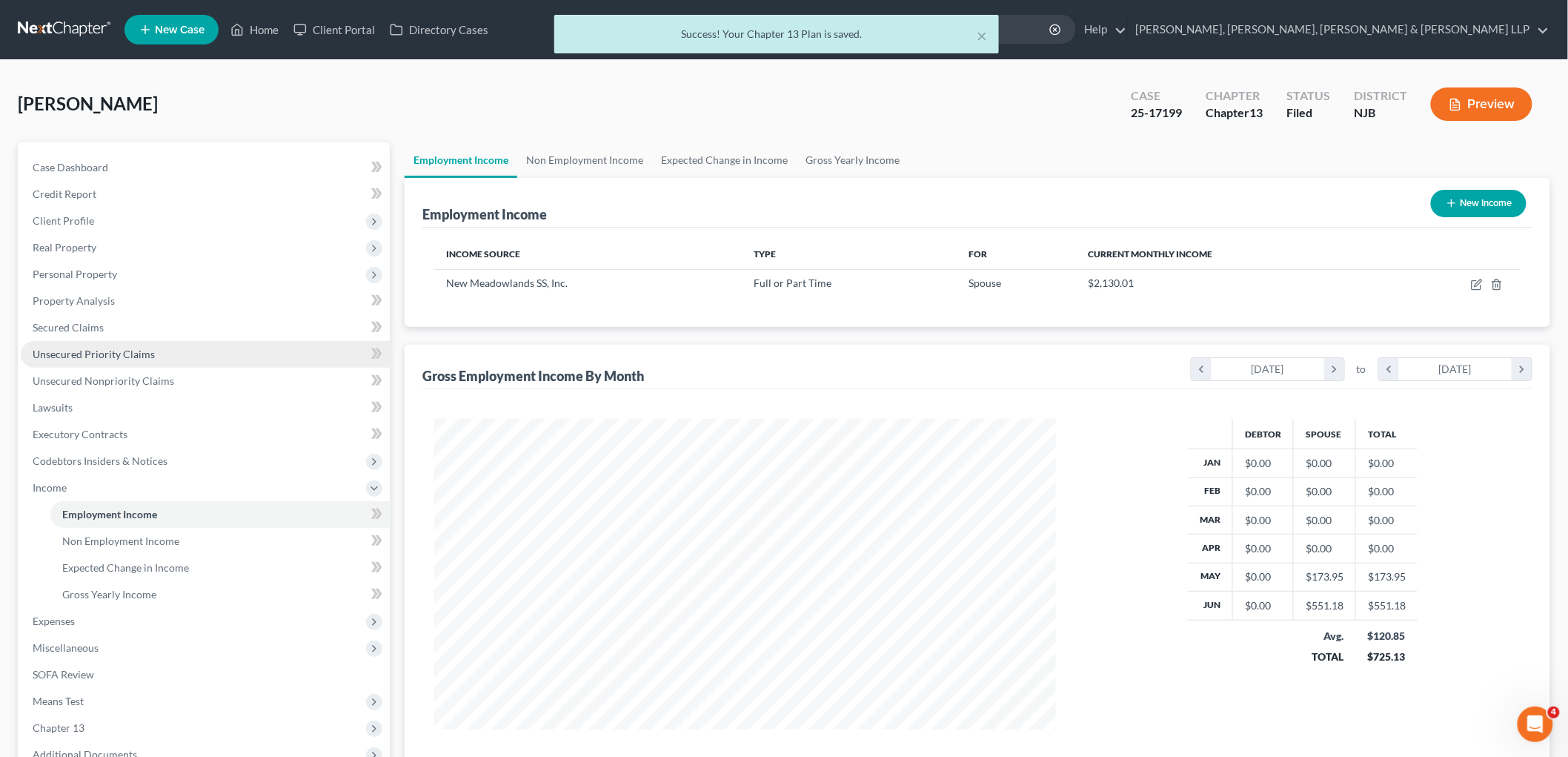
click at [82, 348] on span "Unsecured Priority Claims" at bounding box center [93, 354] width 122 height 13
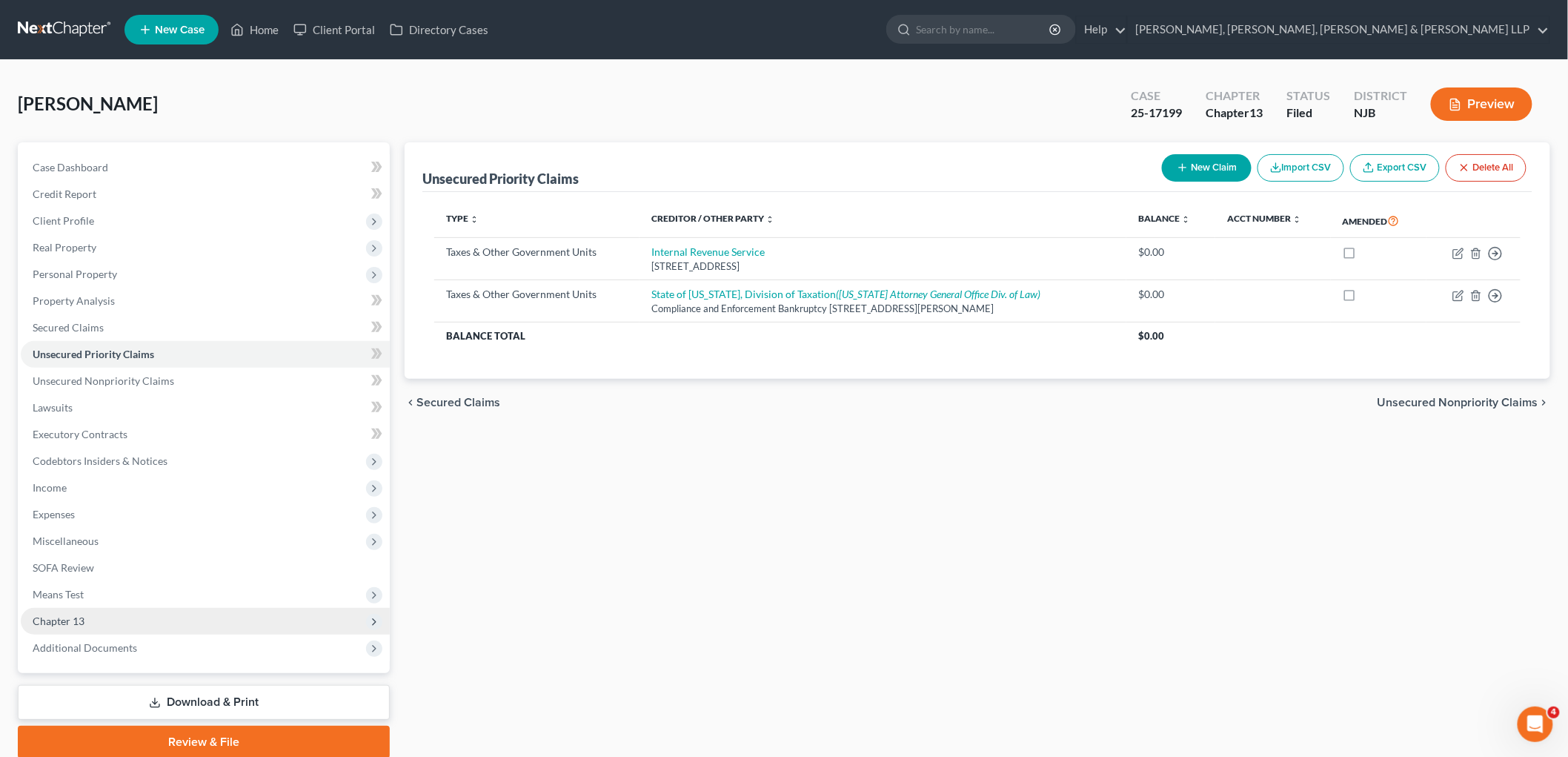
click at [73, 617] on span "Chapter 13" at bounding box center [59, 620] width 52 height 13
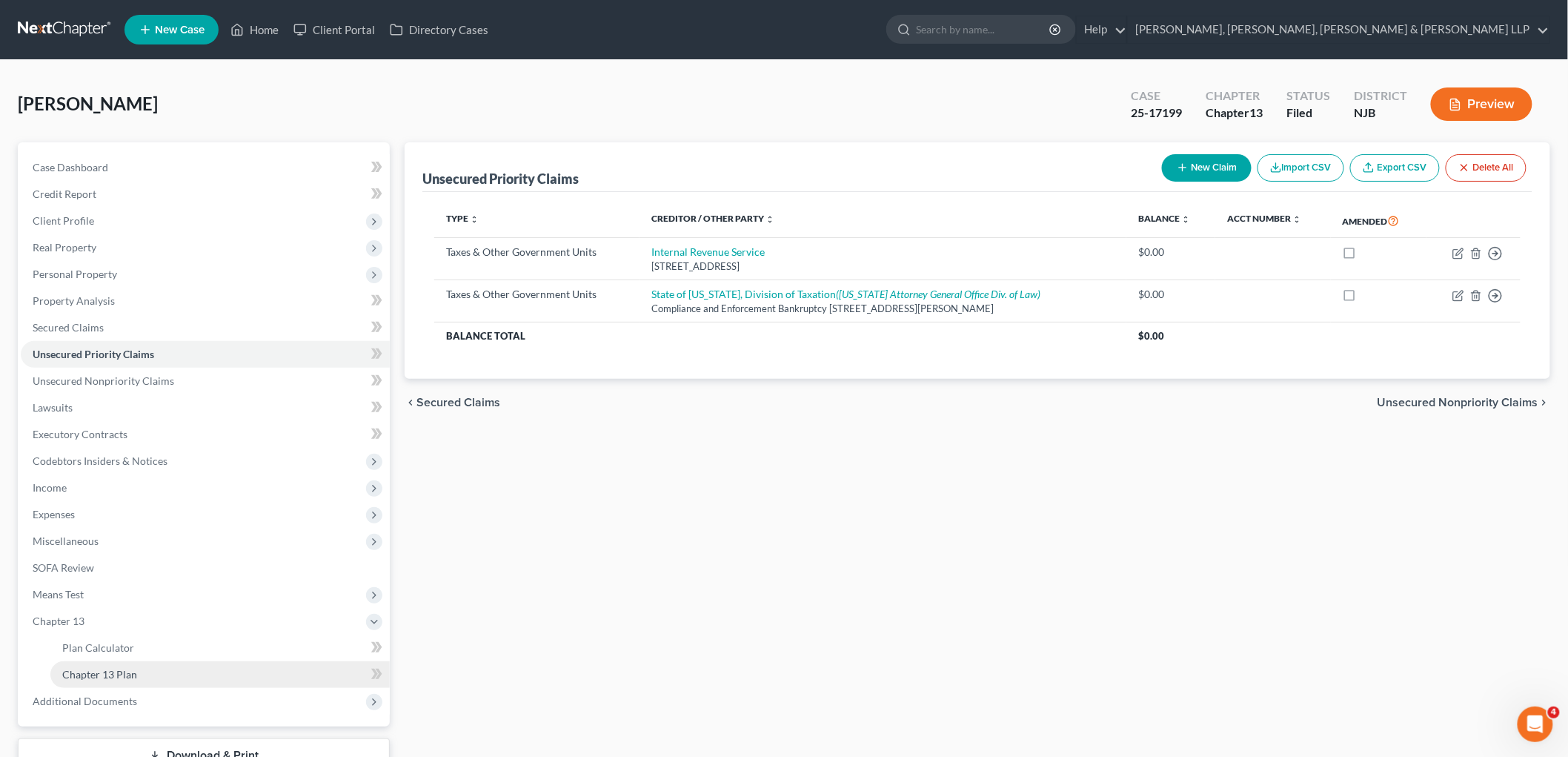
click at [105, 675] on span "Chapter 13 Plan" at bounding box center [99, 674] width 75 height 13
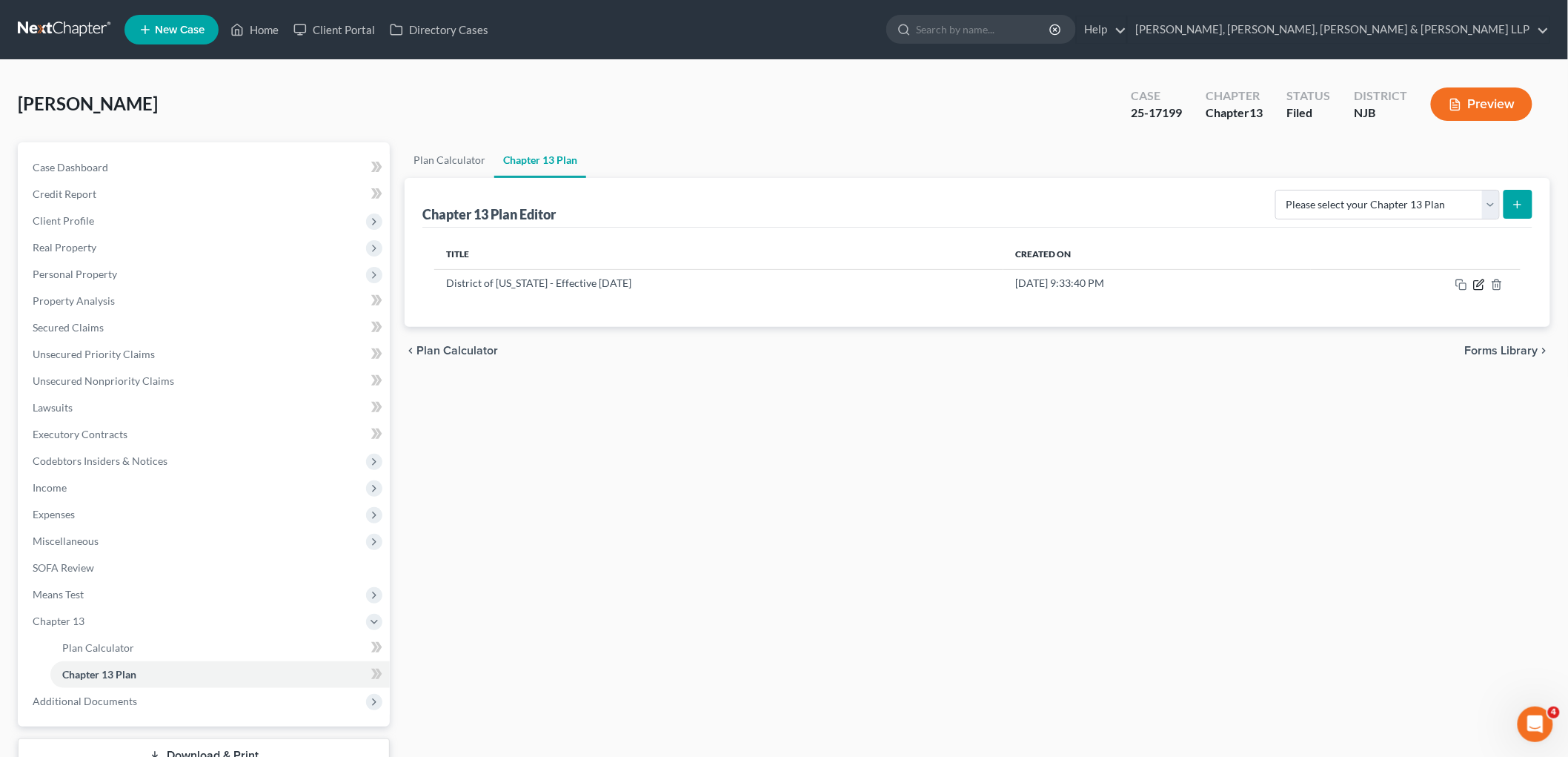
click at [959, 285] on icon "button" at bounding box center [1480, 283] width 7 height 7
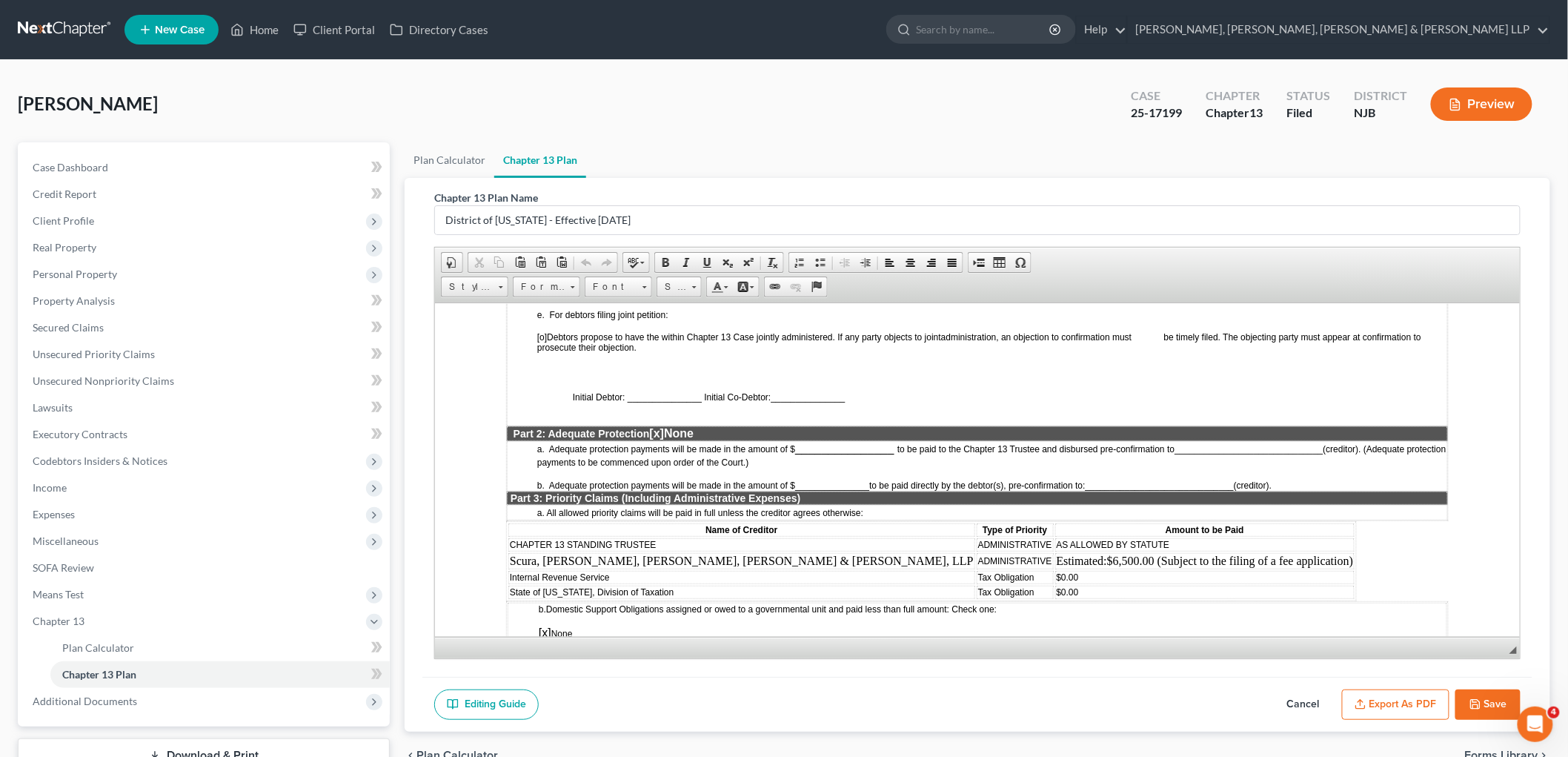
scroll to position [1071, 0]
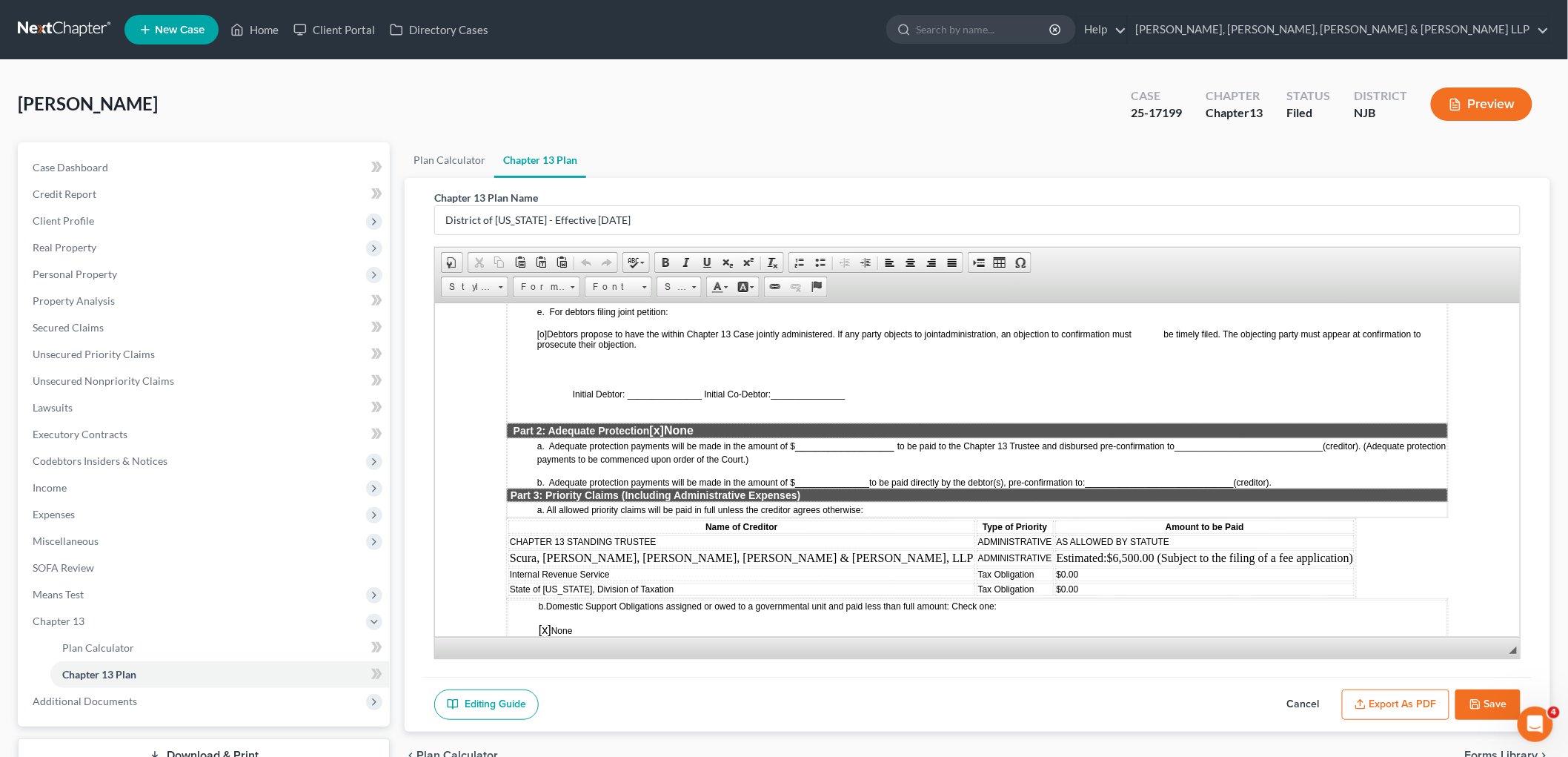
click at [959, 567] on td "$0.00" at bounding box center [1205, 574] width 300 height 13
click at [959, 582] on td "$0.00" at bounding box center [1205, 589] width 300 height 13
click at [959, 567] on td "Tax Obligation" at bounding box center [1015, 574] width 77 height 13
click at [959, 582] on td "Tax Obligation" at bounding box center [1015, 589] width 77 height 13
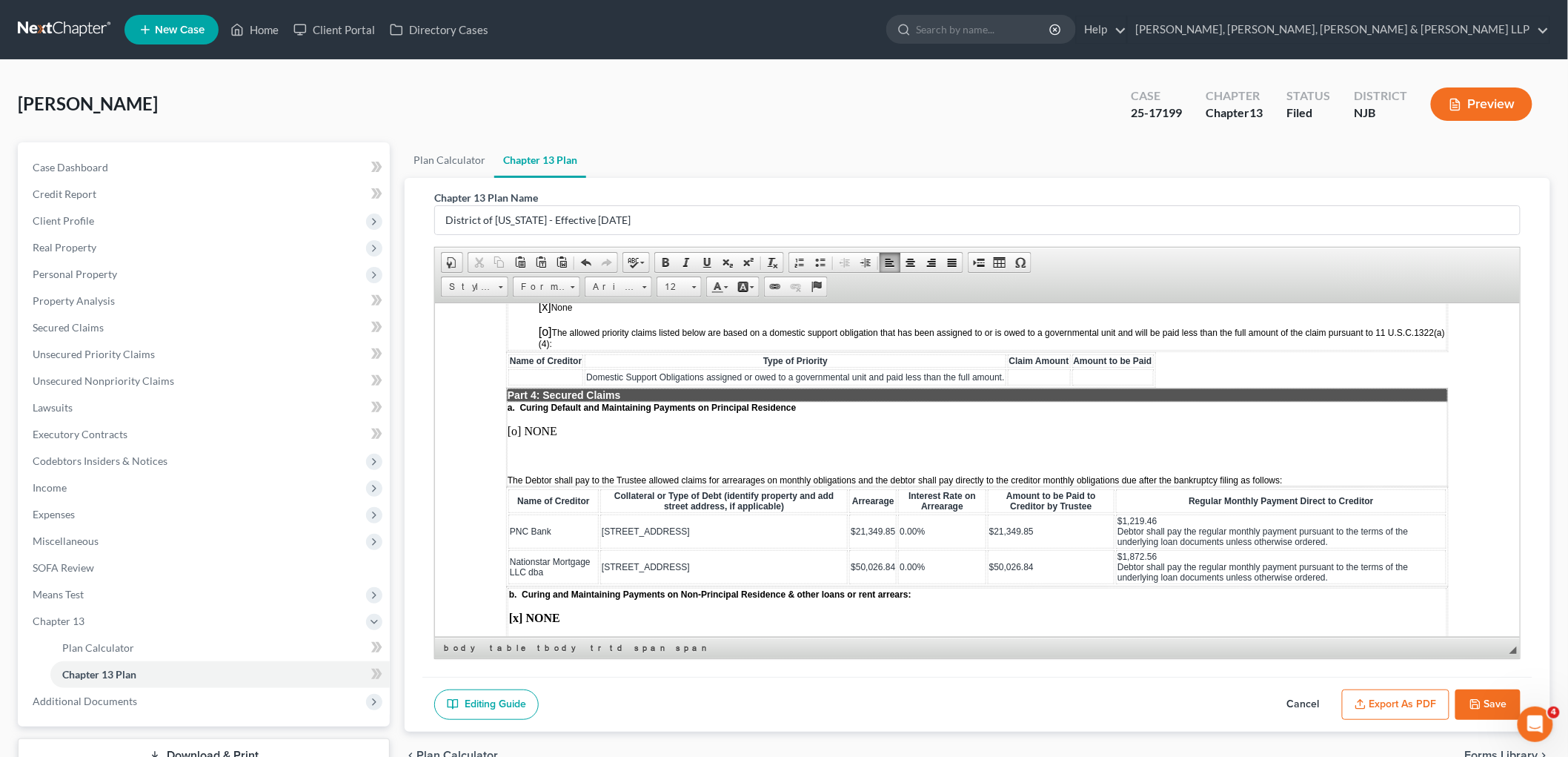
scroll to position [1400, 0]
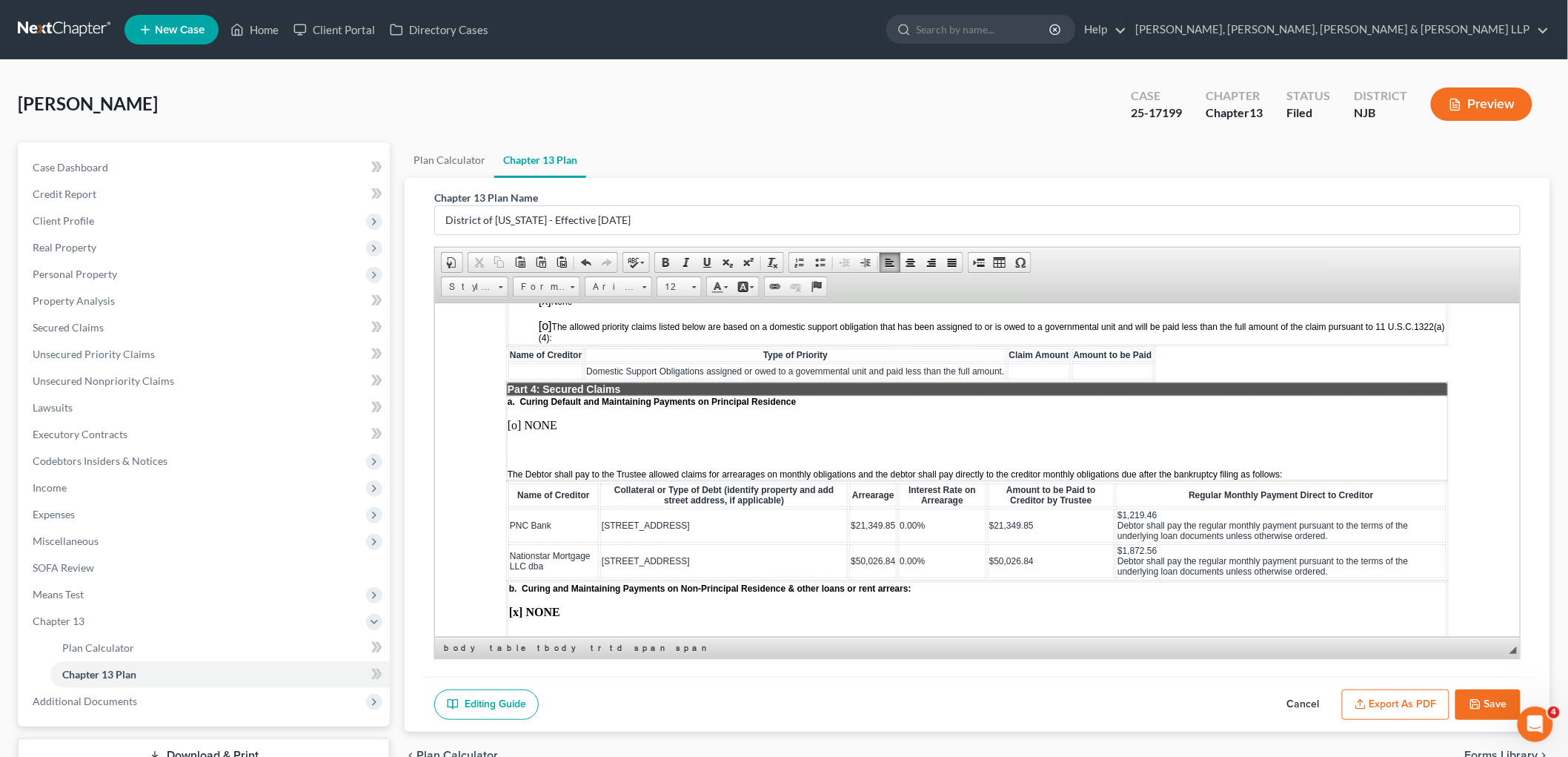
click at [538, 443] on p at bounding box center [976, 450] width 940 height 13
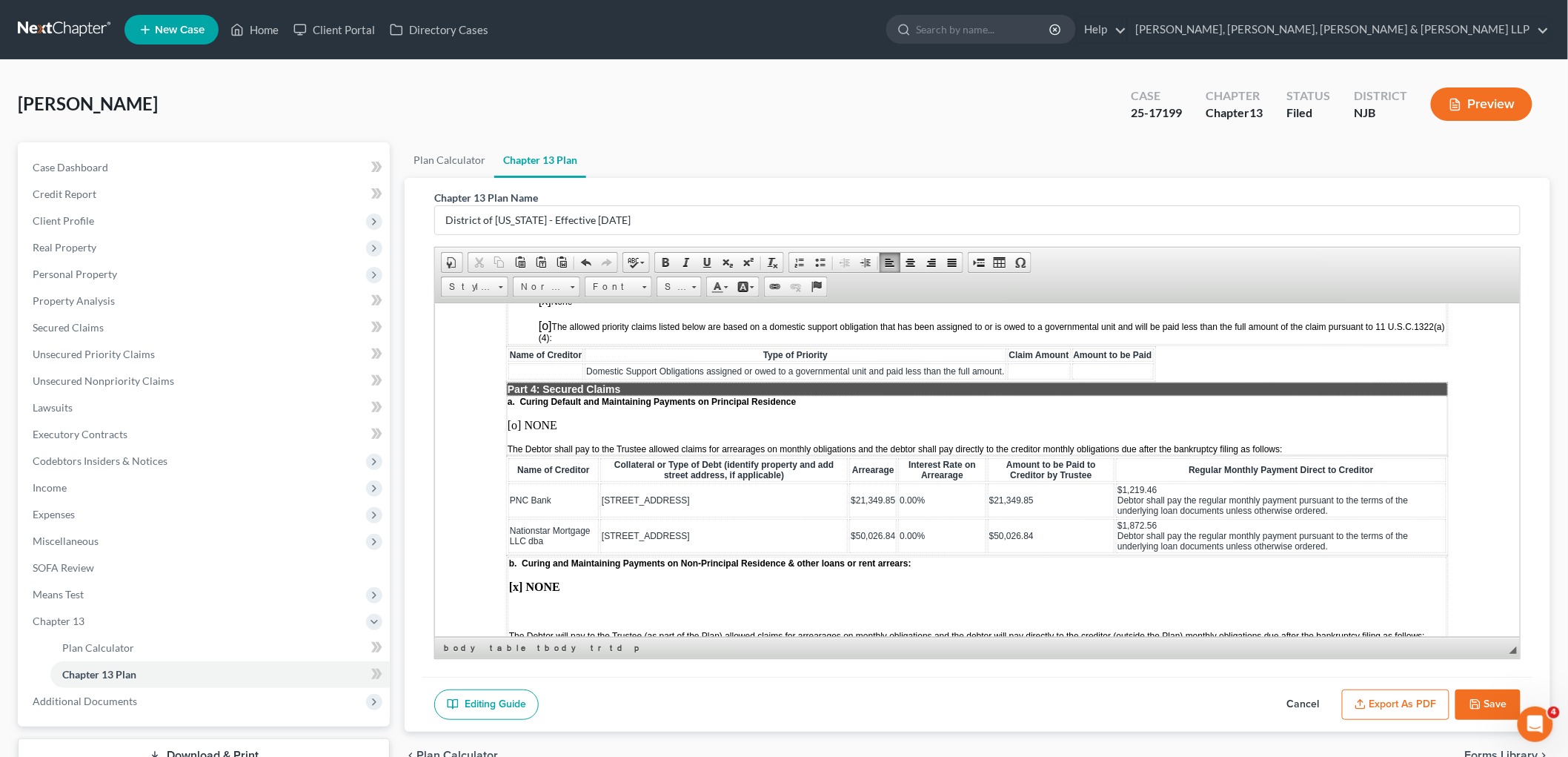
click at [937, 482] on td "0.00%" at bounding box center [941, 499] width 88 height 34
click at [932, 518] on td "0.00%" at bounding box center [941, 535] width 88 height 34
click at [959, 518] on td "$1,872.56 Debtor shall pay the regular monthly payment pursuant to the terms of…" at bounding box center [1281, 535] width 331 height 34
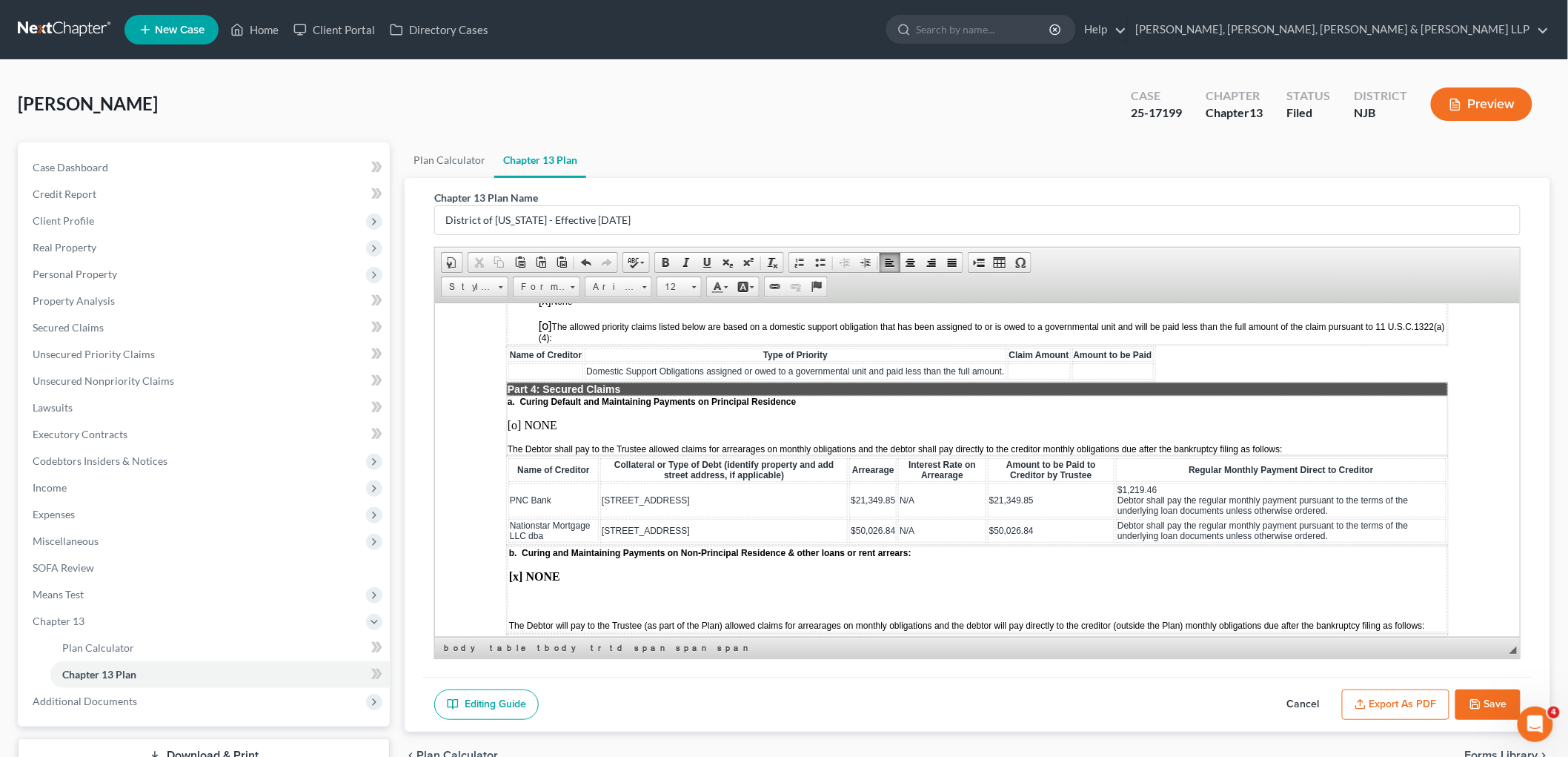
click at [959, 482] on td "$1,219.46 Debtor shall pay the regular monthly payment pursuant to the terms of…" at bounding box center [1281, 499] width 331 height 34
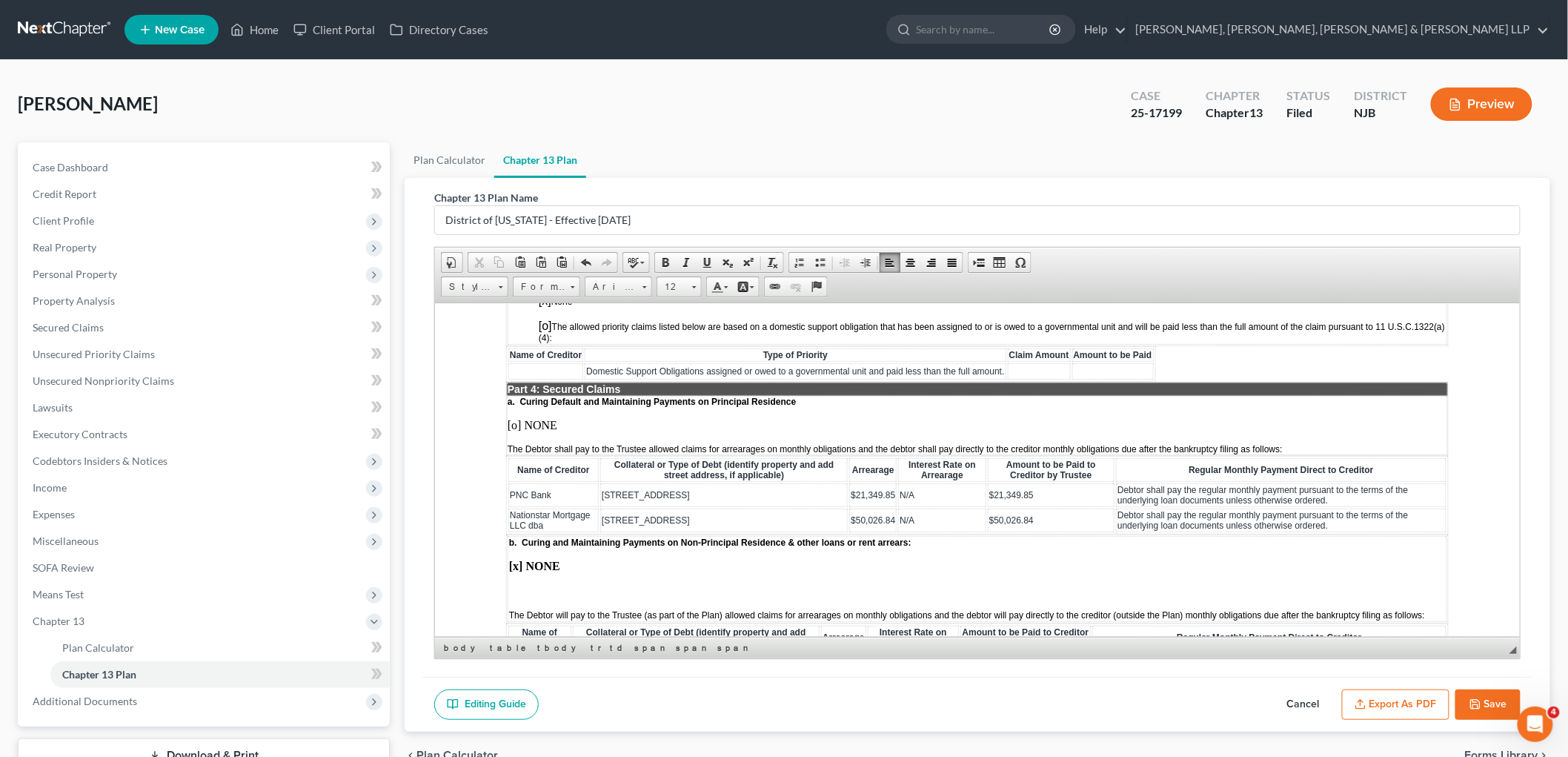
click at [959, 482] on td "$21,349.85" at bounding box center [1050, 494] width 127 height 24
drag, startPoint x: 1043, startPoint y: 476, endPoint x: 973, endPoint y: 470, distance: 70.3
click at [959, 508] on td "$50,026.84" at bounding box center [1050, 520] width 127 height 24
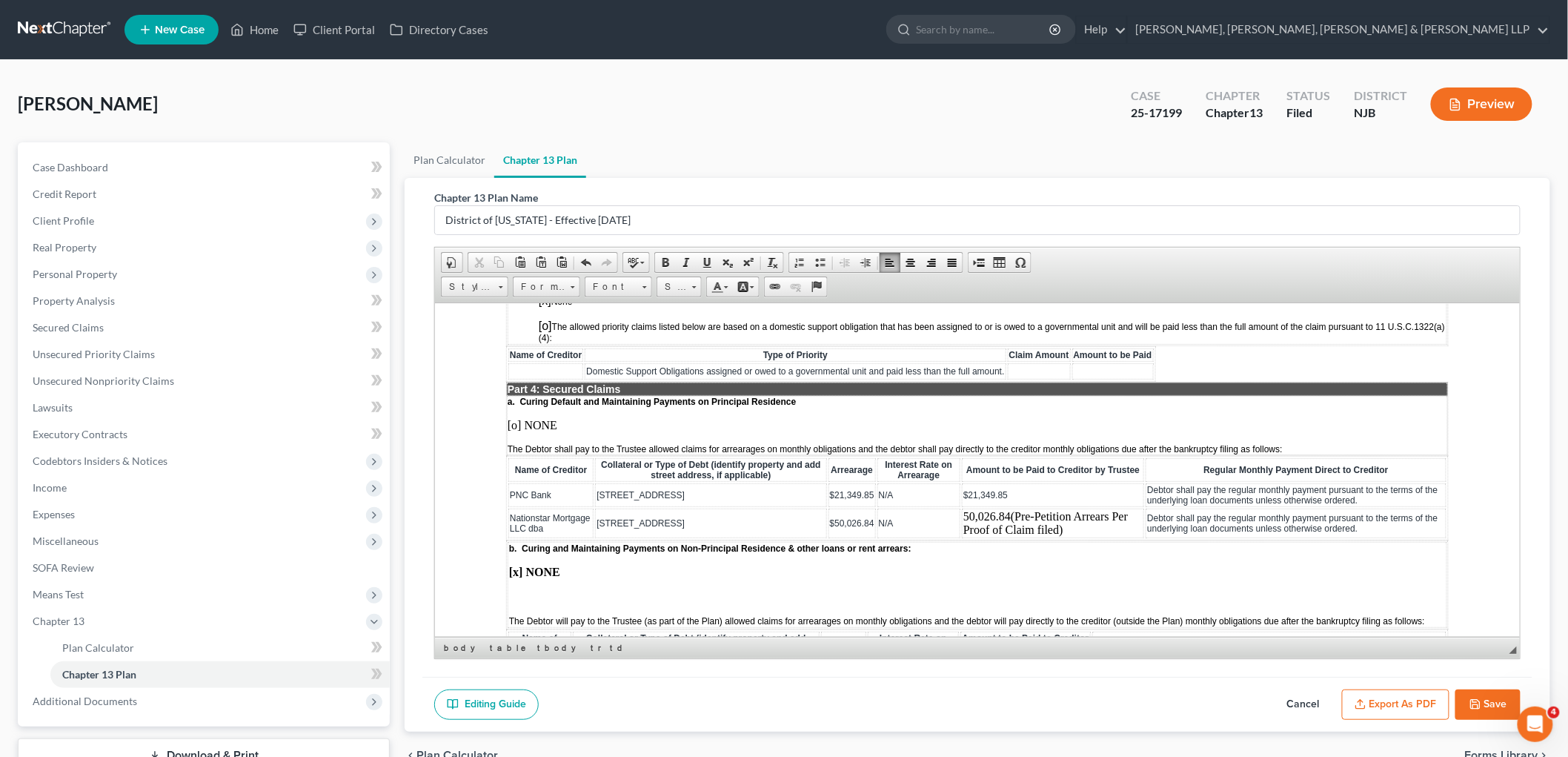
click at [959, 508] on td "50,026.84 (Pre-Petition Arrears Per Proof of Claim filed)" at bounding box center [1053, 522] width 182 height 30
drag, startPoint x: 1047, startPoint y: 485, endPoint x: 943, endPoint y: 469, distance: 105.2
click at [959, 508] on td "$50,026.84 (Pre-Petition Arrears Per Proof of Claim filed)" at bounding box center [1053, 522] width 188 height 30
copy td "$50,026.84 (Pre-Petition Arrears Per Proof of Claim filed)"
drag, startPoint x: 851, startPoint y: 476, endPoint x: 810, endPoint y: 476, distance: 41.0
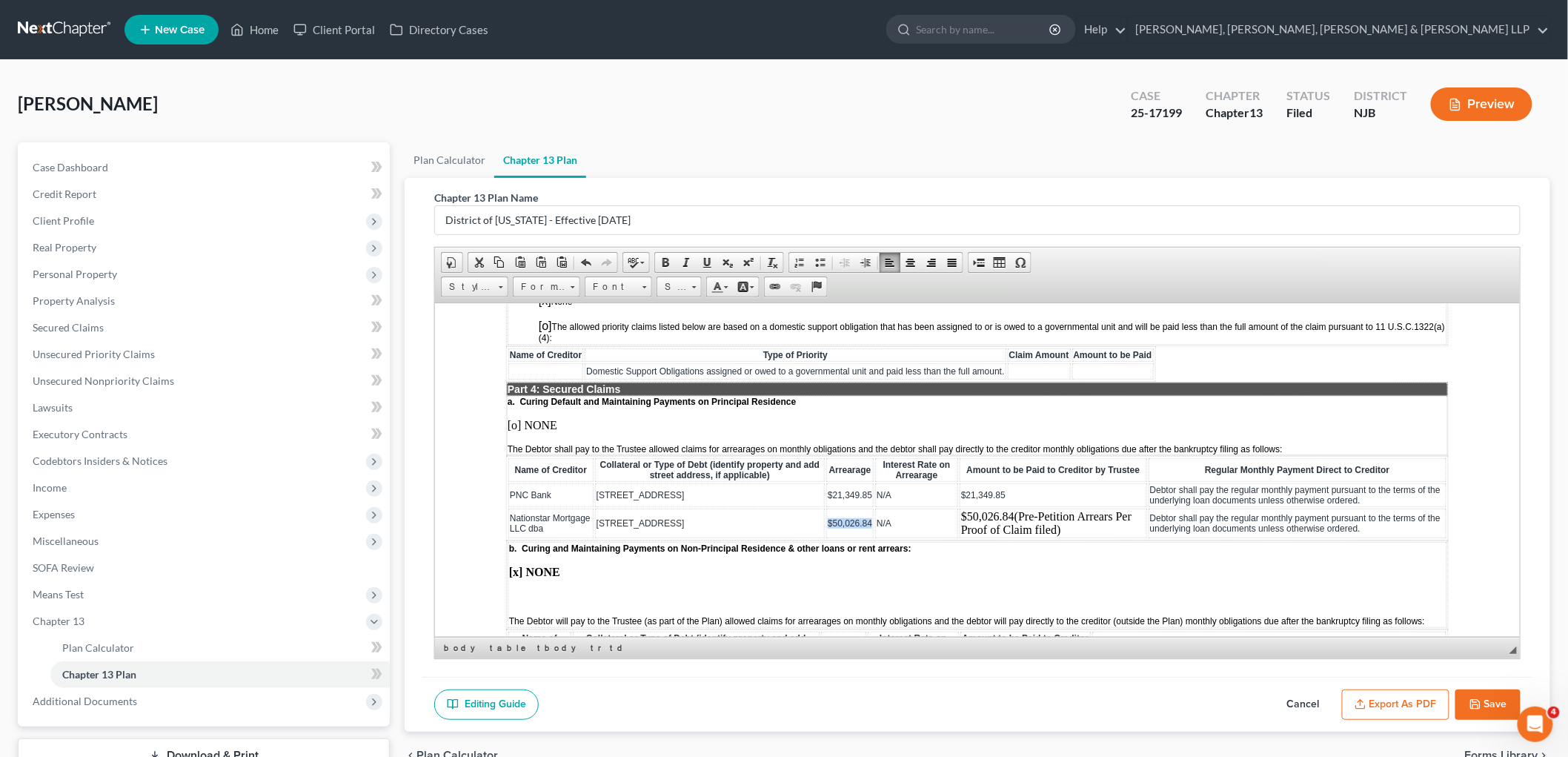
click at [827, 517] on span "$50,026.84" at bounding box center [849, 522] width 45 height 10
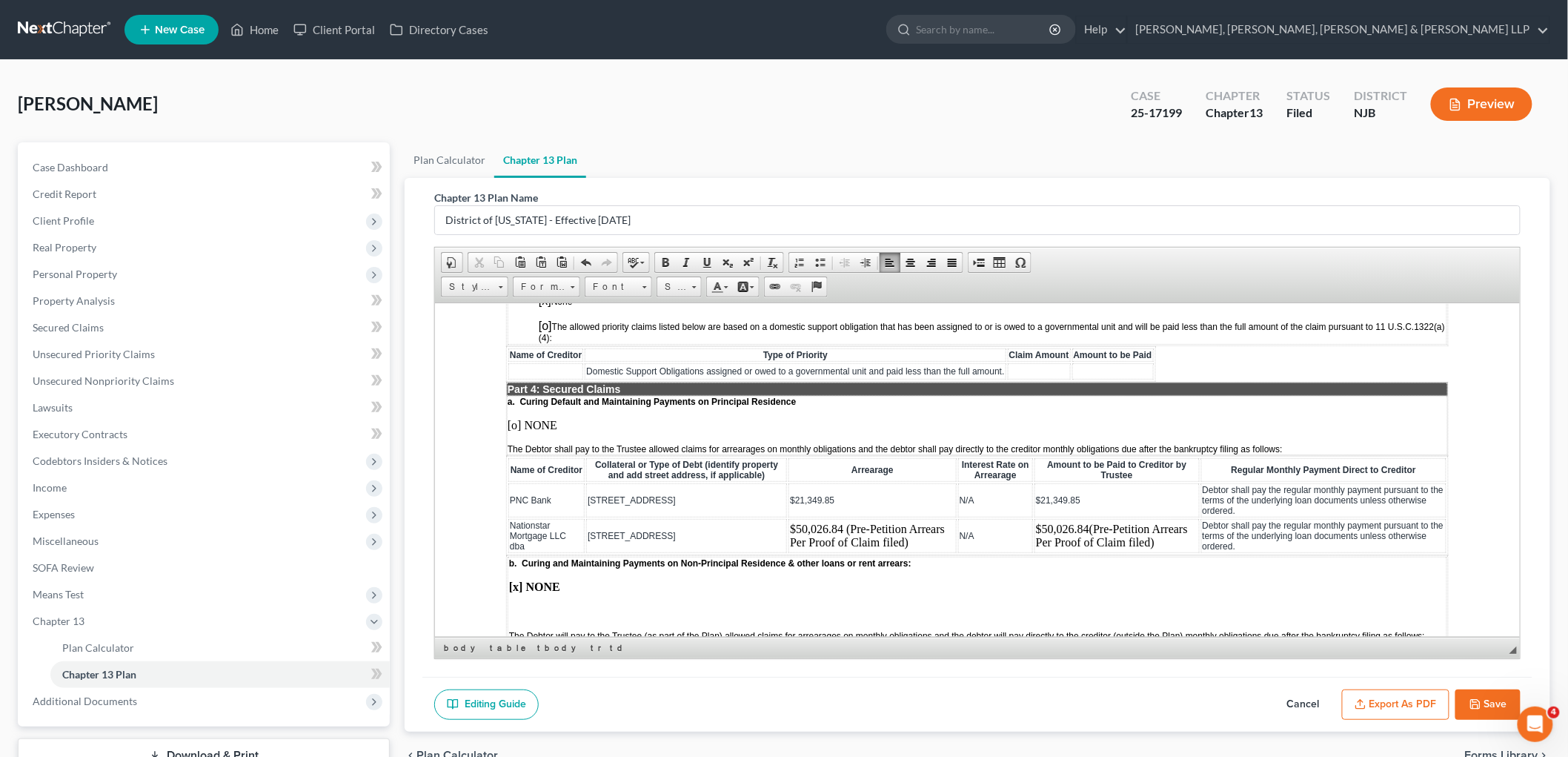
click at [676, 482] on td "3 Fairview Avenue" at bounding box center [685, 499] width 201 height 34
drag, startPoint x: 736, startPoint y: 461, endPoint x: 589, endPoint y: 461, distance: 147.0
click at [589, 482] on td "3 Fairview Avenue, Secaucus NJ 07094" at bounding box center [685, 499] width 201 height 34
copy span "Fairview Avenue, Secaucus NJ 07094"
drag, startPoint x: 666, startPoint y: 494, endPoint x: 587, endPoint y: 497, distance: 79.1
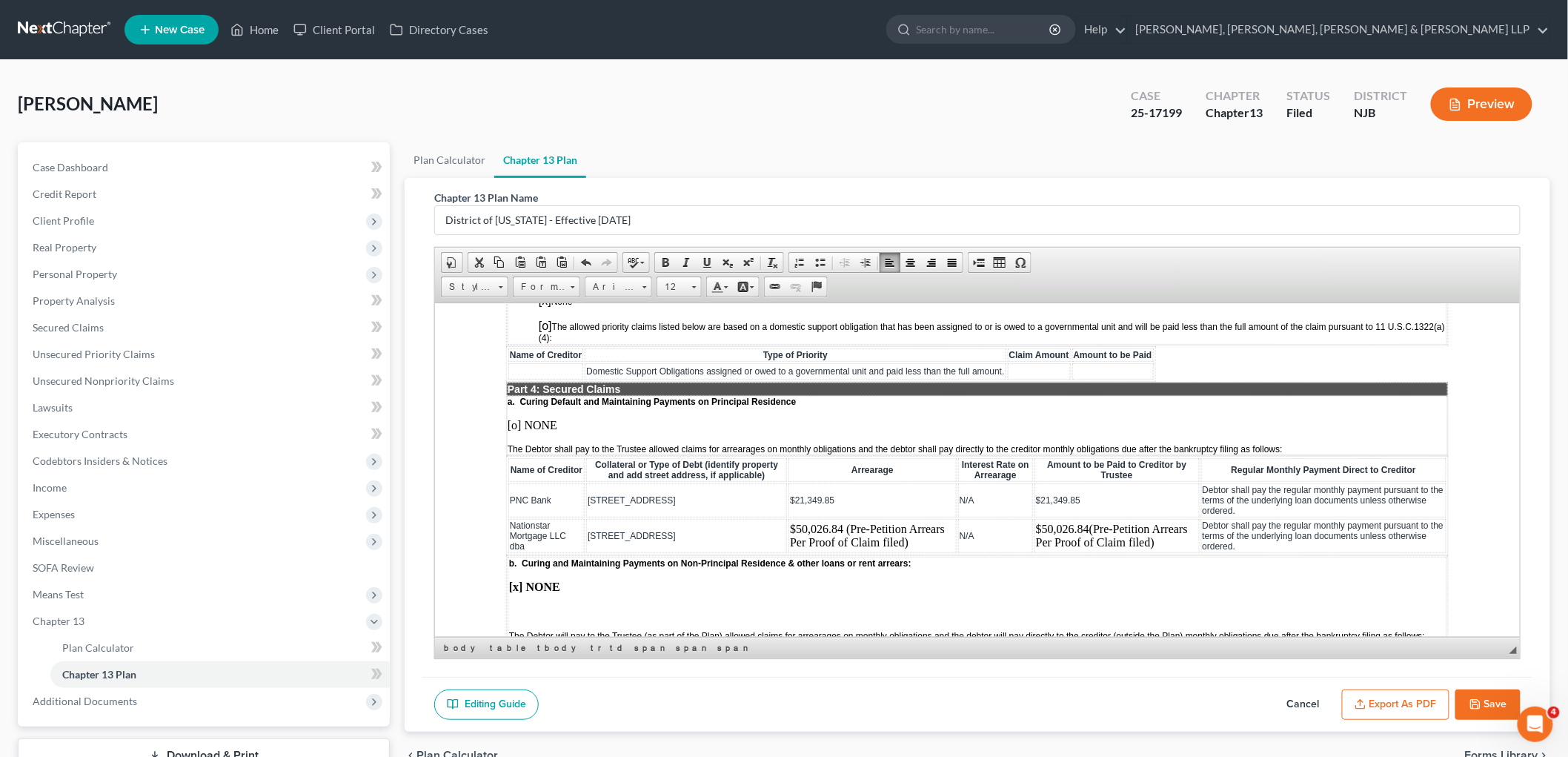
click at [587, 518] on td "3 Fairview Avenue" at bounding box center [685, 535] width 201 height 34
click at [829, 482] on td "$21,349.85" at bounding box center [874, 499] width 168 height 34
click at [856, 494] on span "$21,349.85 (Pre-Petition Arrears)" at bounding box center [857, 499] width 131 height 10
drag, startPoint x: 909, startPoint y: 465, endPoint x: 767, endPoint y: 465, distance: 142.0
click at [790, 482] on td "$21,349.85 (Pre-Petition Arrears)" at bounding box center [874, 499] width 168 height 34
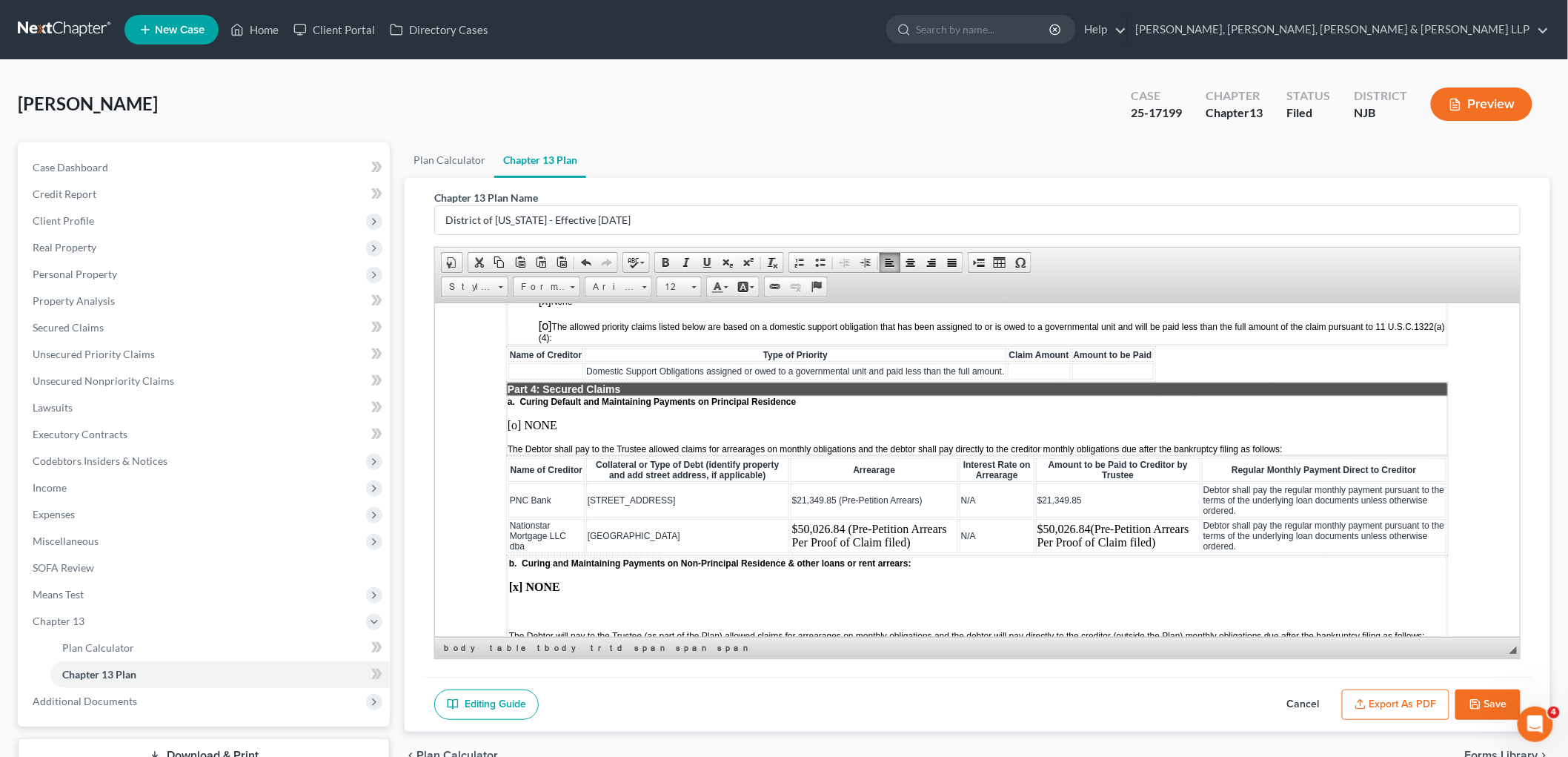
copy span "$21,349.85 (Pre-Petition Arrears)"
click at [959, 482] on td "$21,349.85" at bounding box center [1118, 499] width 165 height 34
drag, startPoint x: 1063, startPoint y: 462, endPoint x: 1017, endPoint y: 461, distance: 46.0
click at [959, 482] on td "$21,349.85" at bounding box center [1118, 499] width 165 height 34
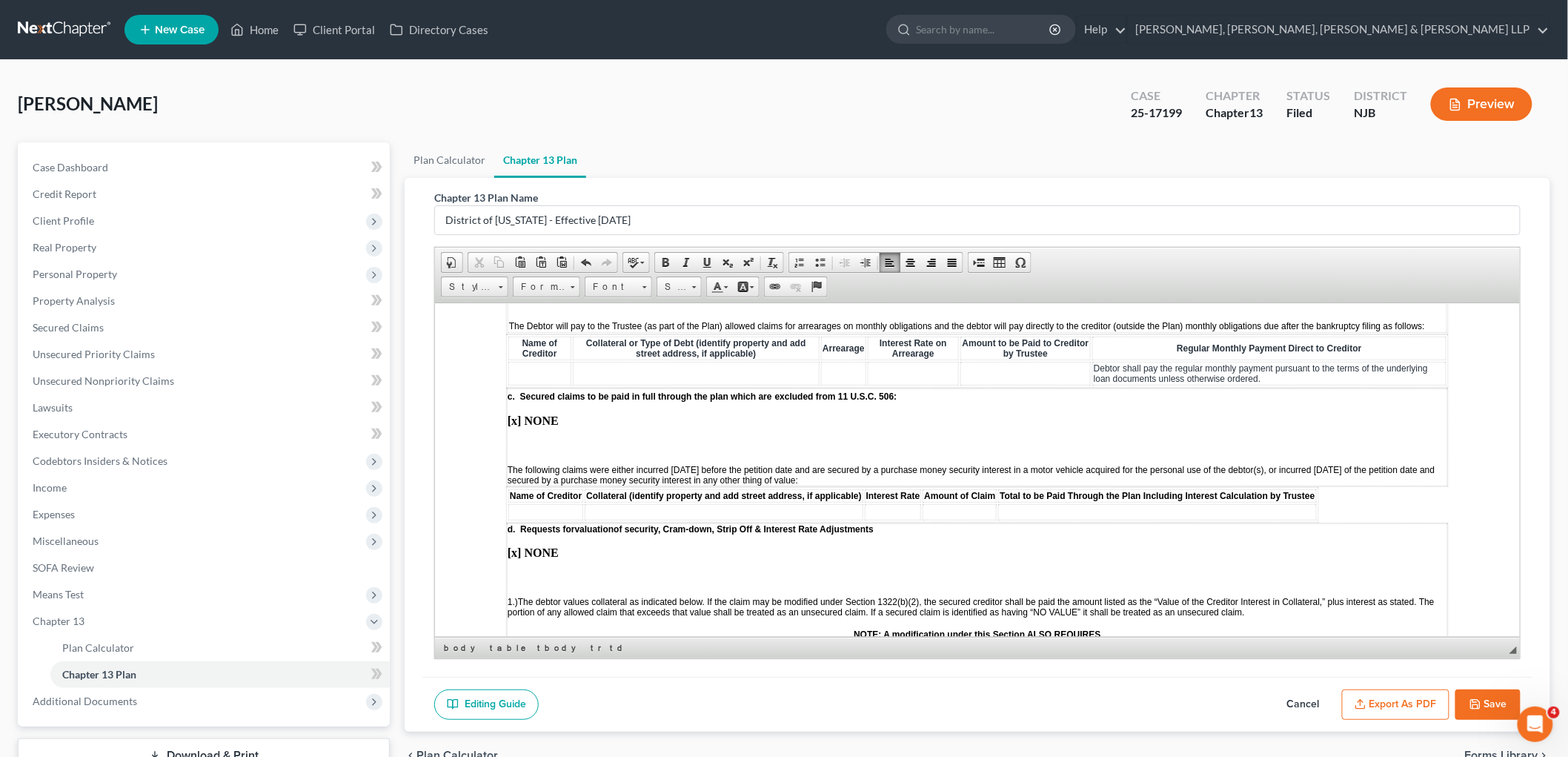
scroll to position [1730, 0]
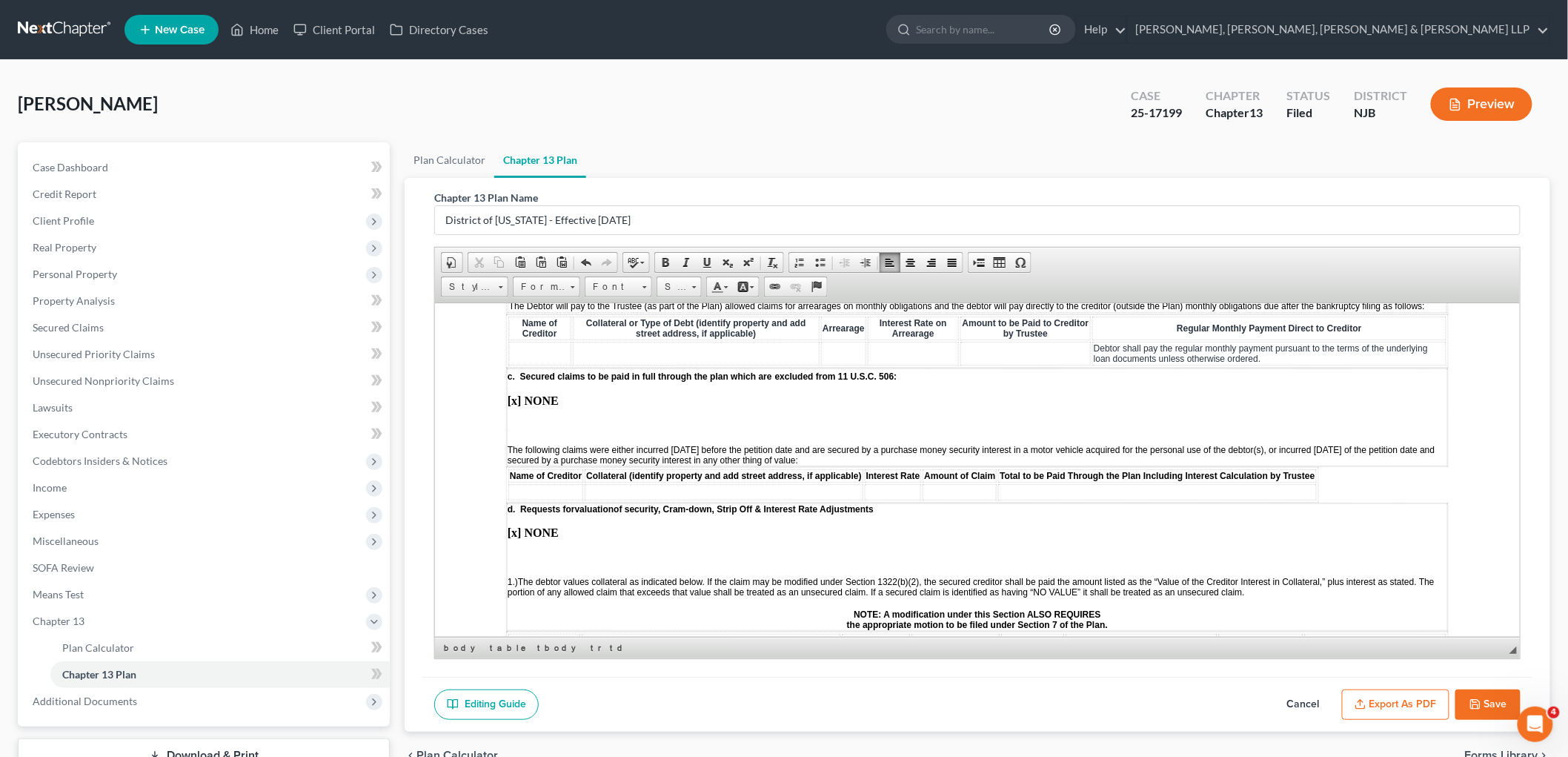
click at [530, 419] on p at bounding box center [976, 425] width 940 height 13
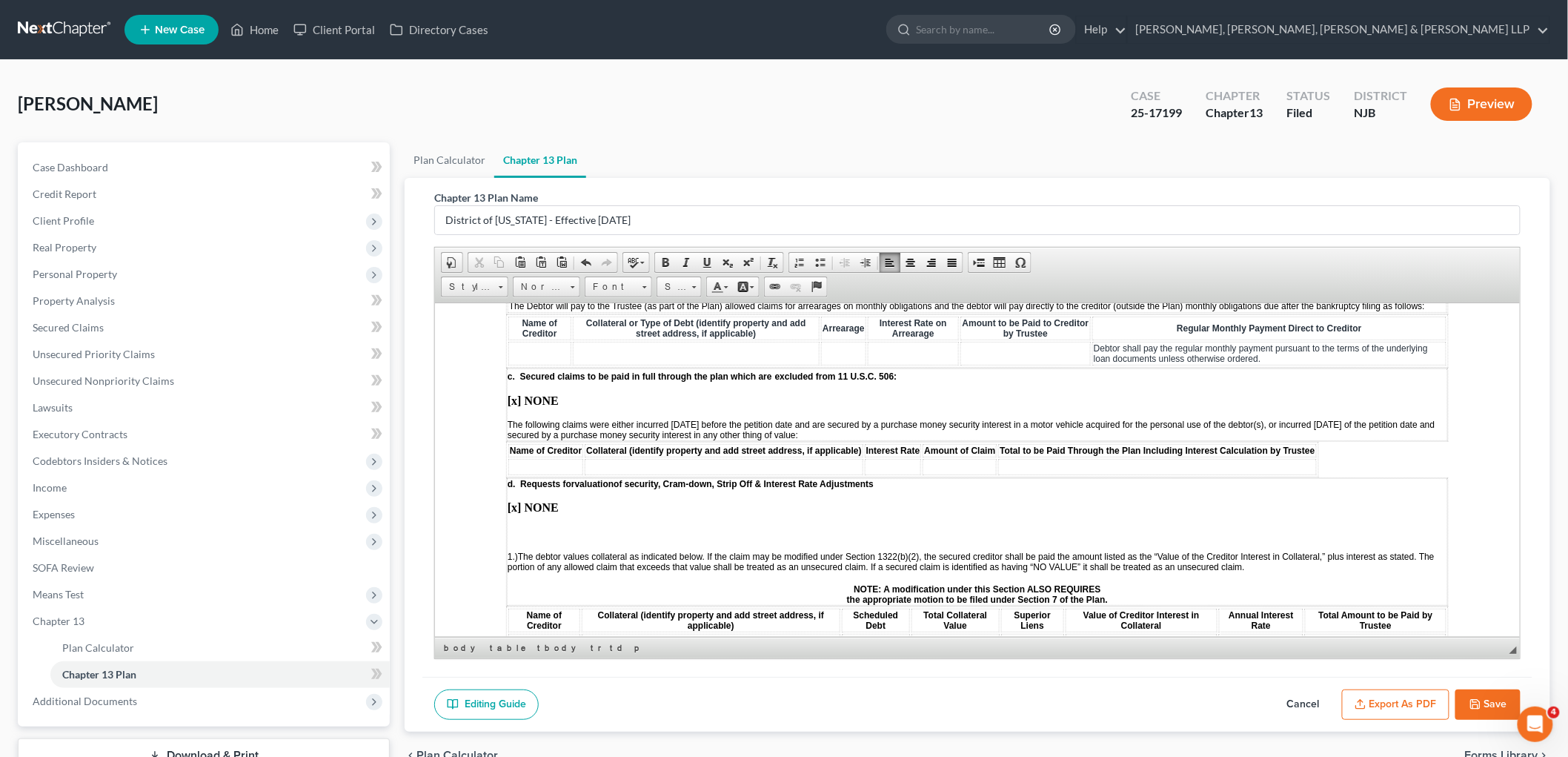
click at [530, 525] on p at bounding box center [976, 532] width 940 height 13
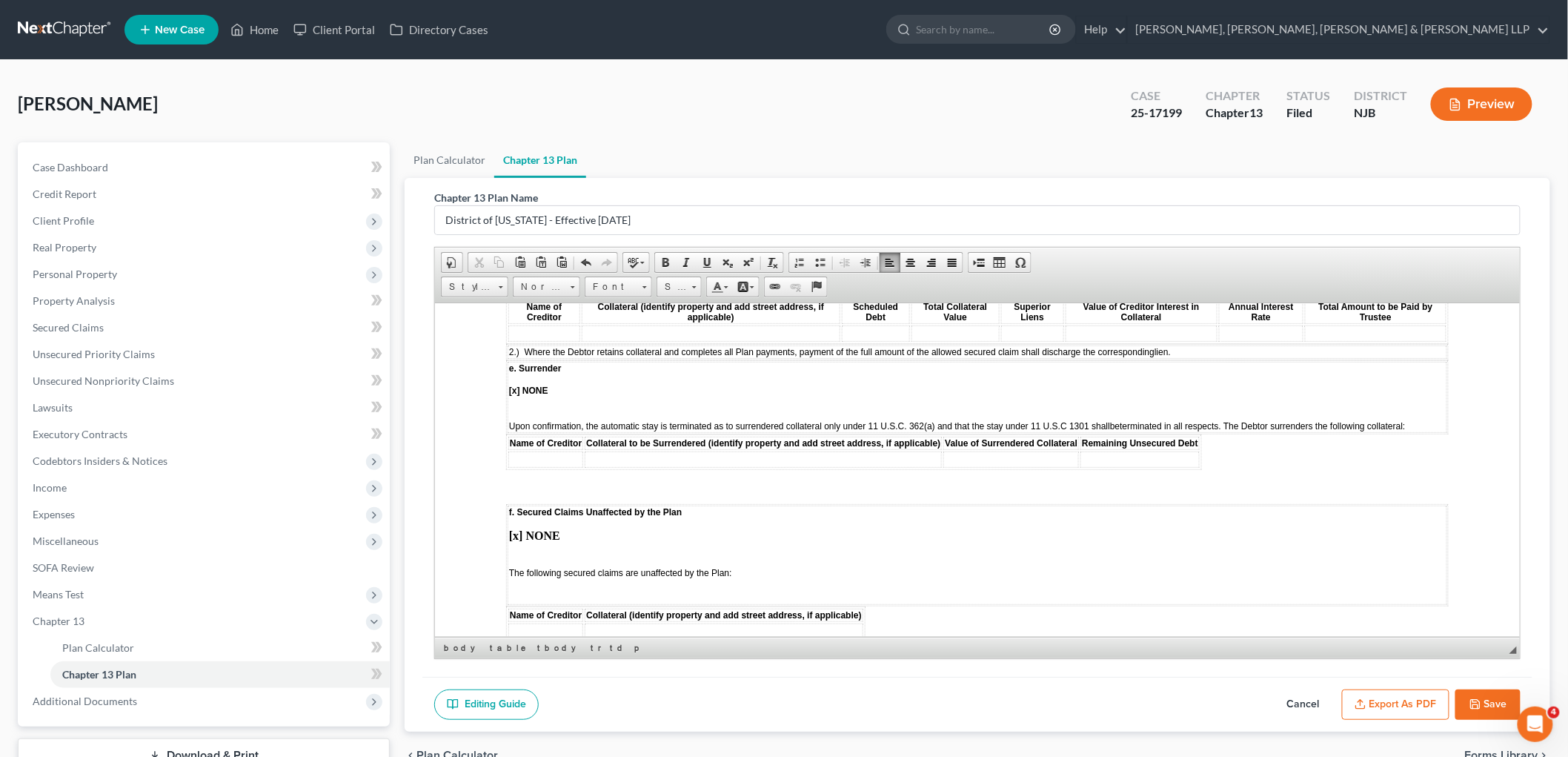
scroll to position [2059, 0]
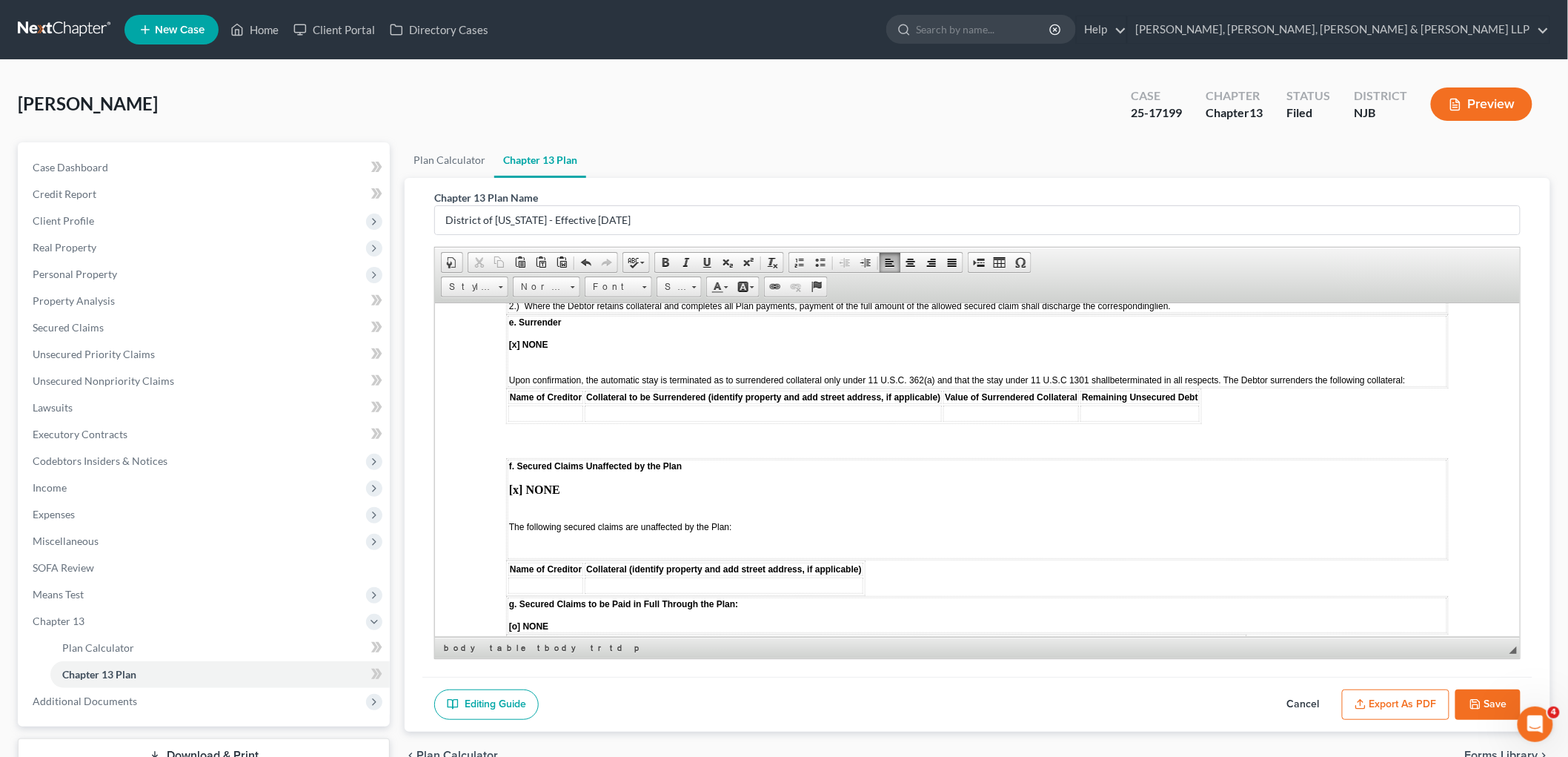
click at [526, 461] on td "f. Secured Claims Unaffected by the Plan [x] NONE The following secured claims …" at bounding box center [976, 508] width 940 height 99
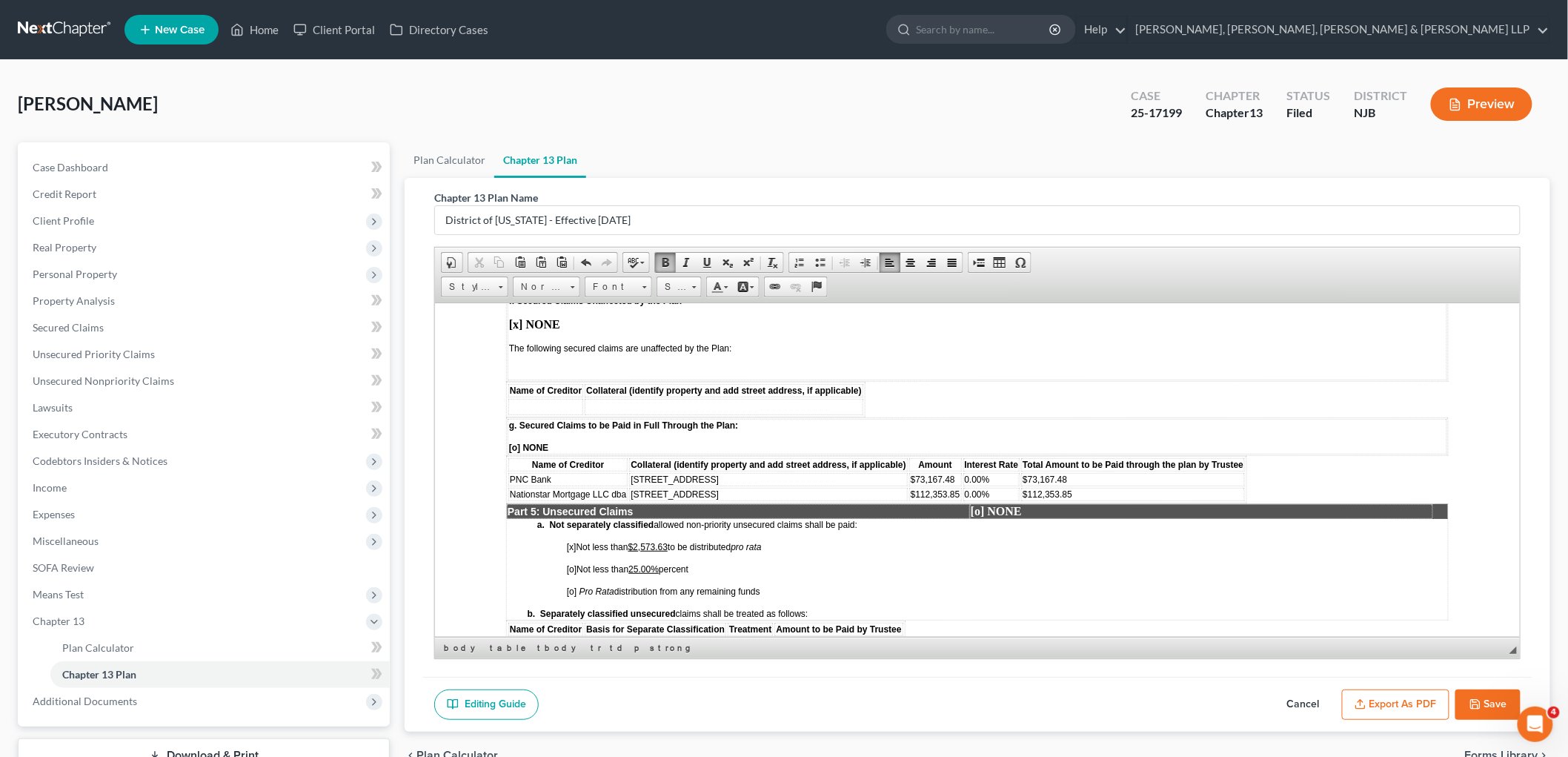
scroll to position [2141, 0]
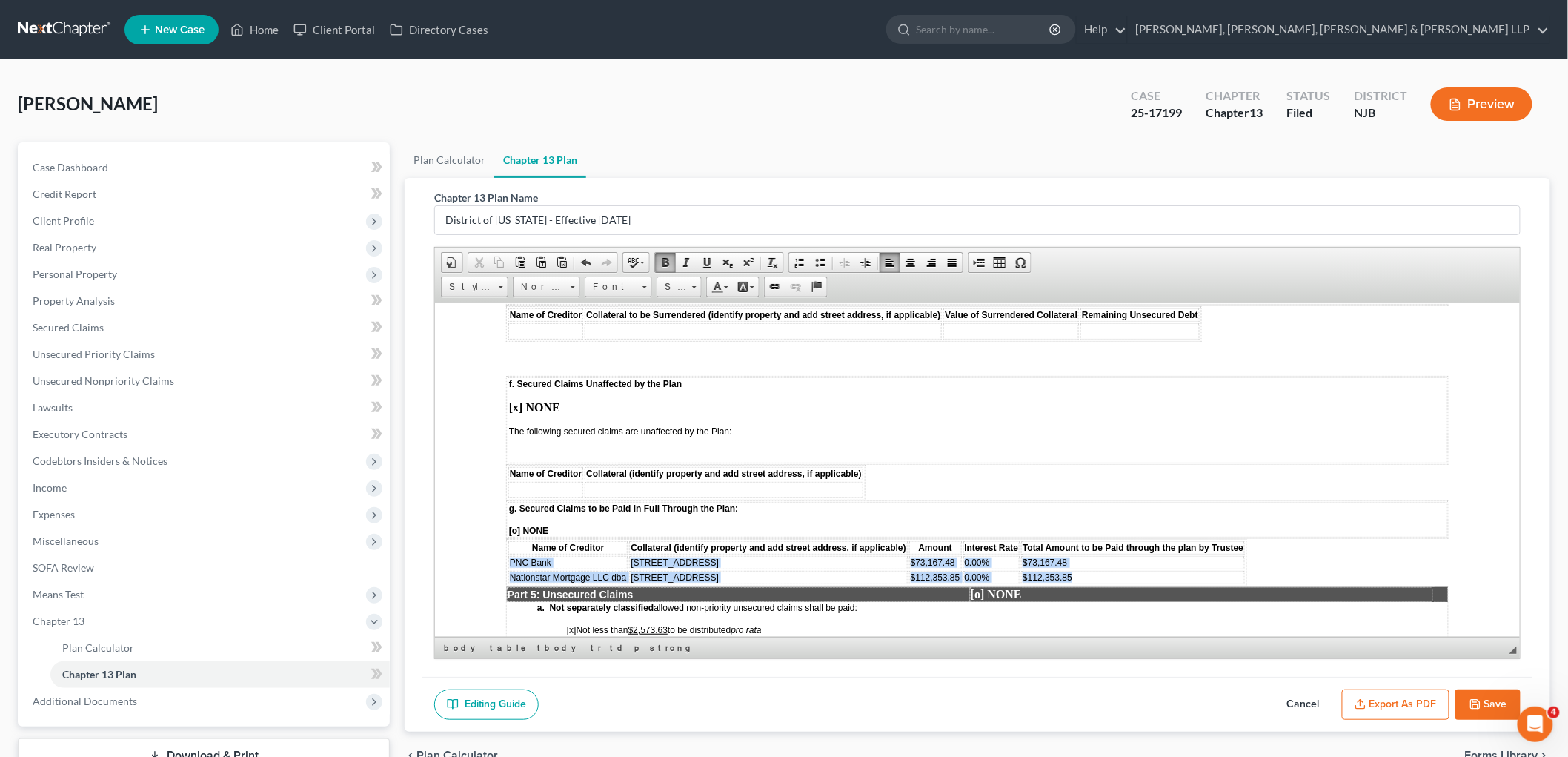
drag, startPoint x: 508, startPoint y: 503, endPoint x: 1093, endPoint y: 511, distance: 585.1
click at [959, 555] on tbody "PNC Bank 3 Fairview Avenue $73,167.48 0.00% $73,167.48 Nationstar Mortgage LLC …" at bounding box center [875, 569] width 737 height 28
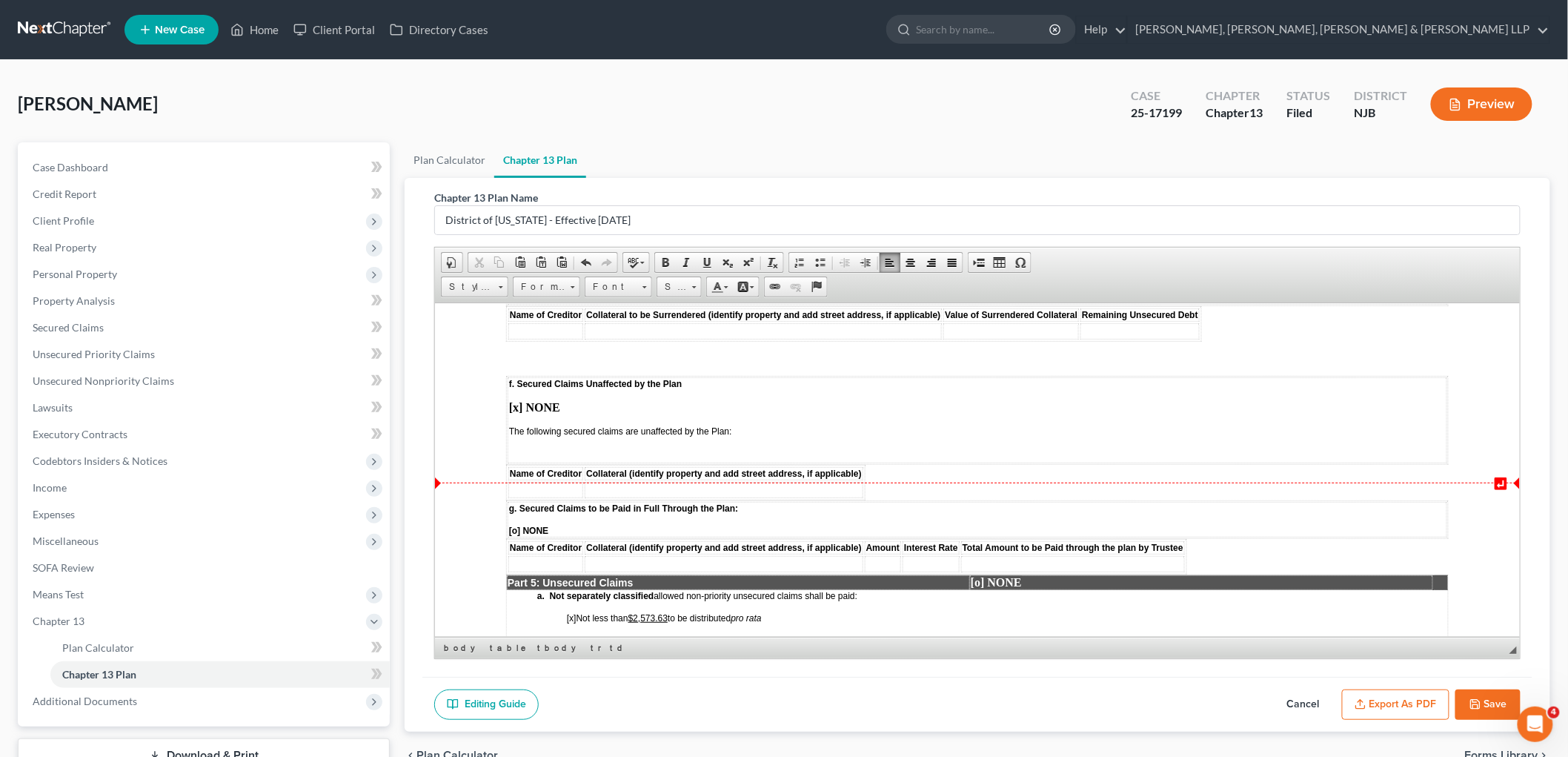
click at [515, 525] on span "[o] NONE" at bounding box center [527, 530] width 39 height 10
click at [959, 482] on body "↵ STATISTICAL INFORMATION ONLY: Debtor must select the number of each of the fo…" at bounding box center [976, 245] width 943 height 4025
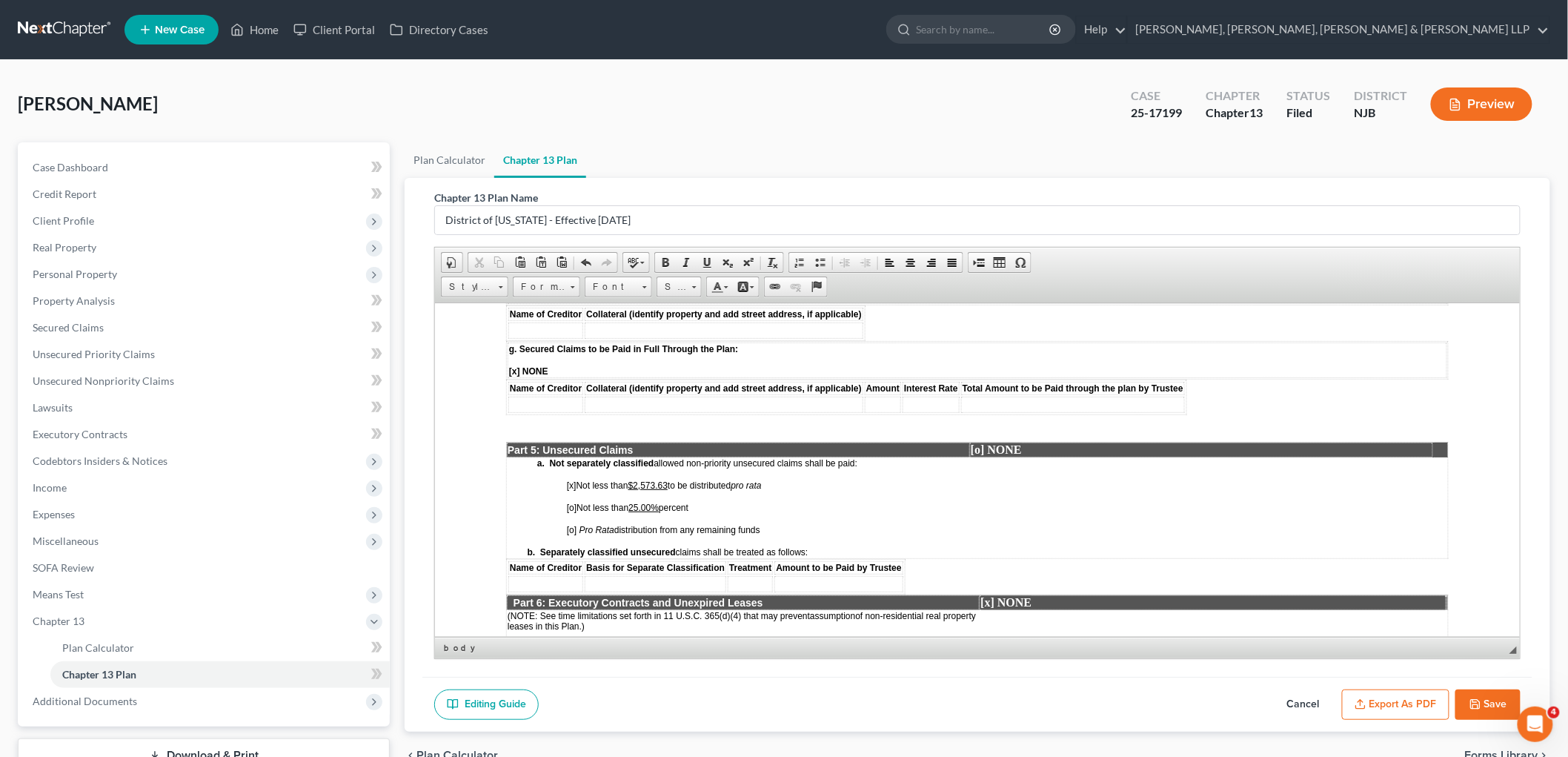
scroll to position [2307, 0]
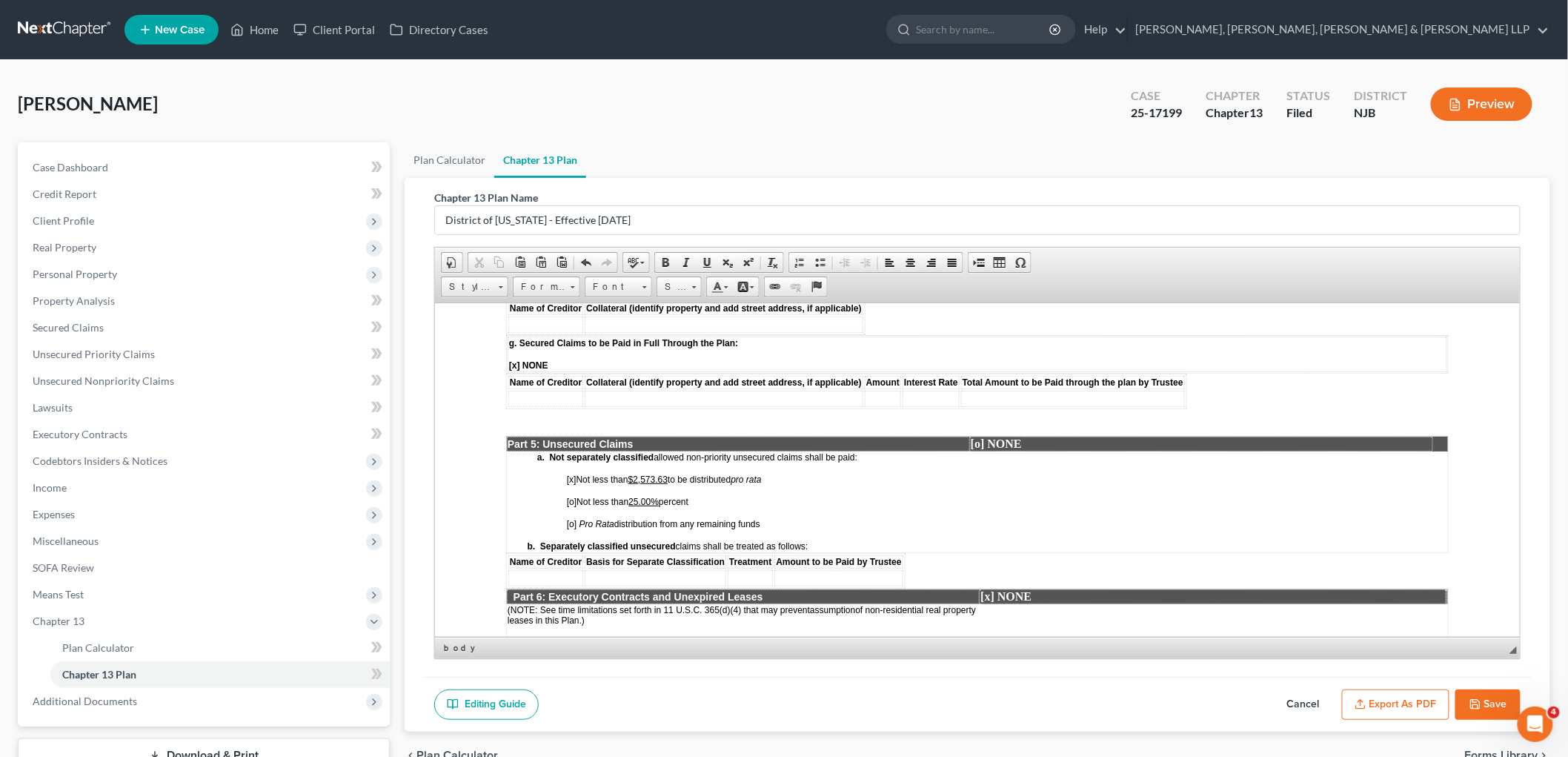
click at [654, 496] on u "25.00%" at bounding box center [642, 501] width 30 height 10
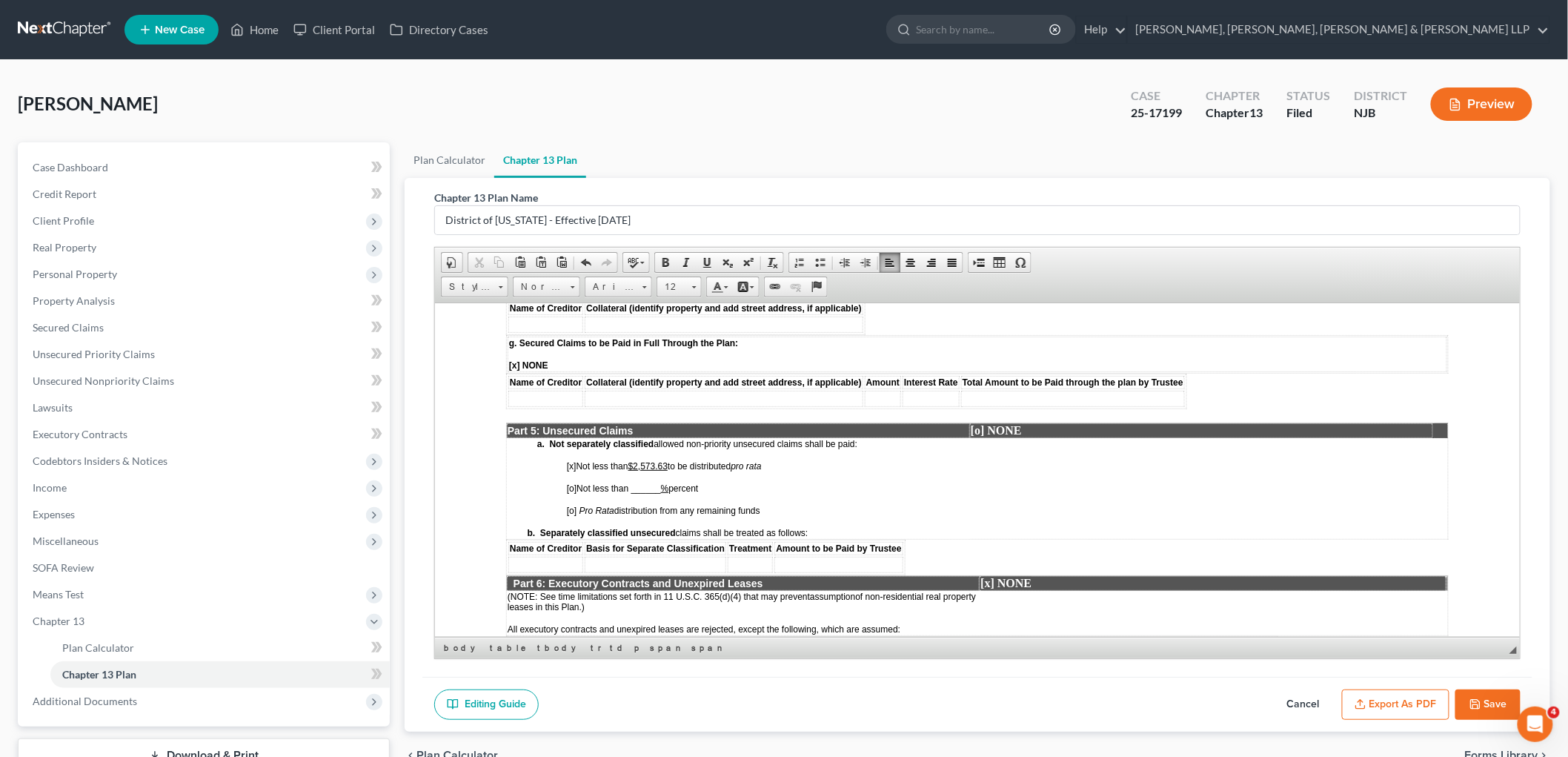
click at [959, 707] on button "Save" at bounding box center [1488, 705] width 65 height 31
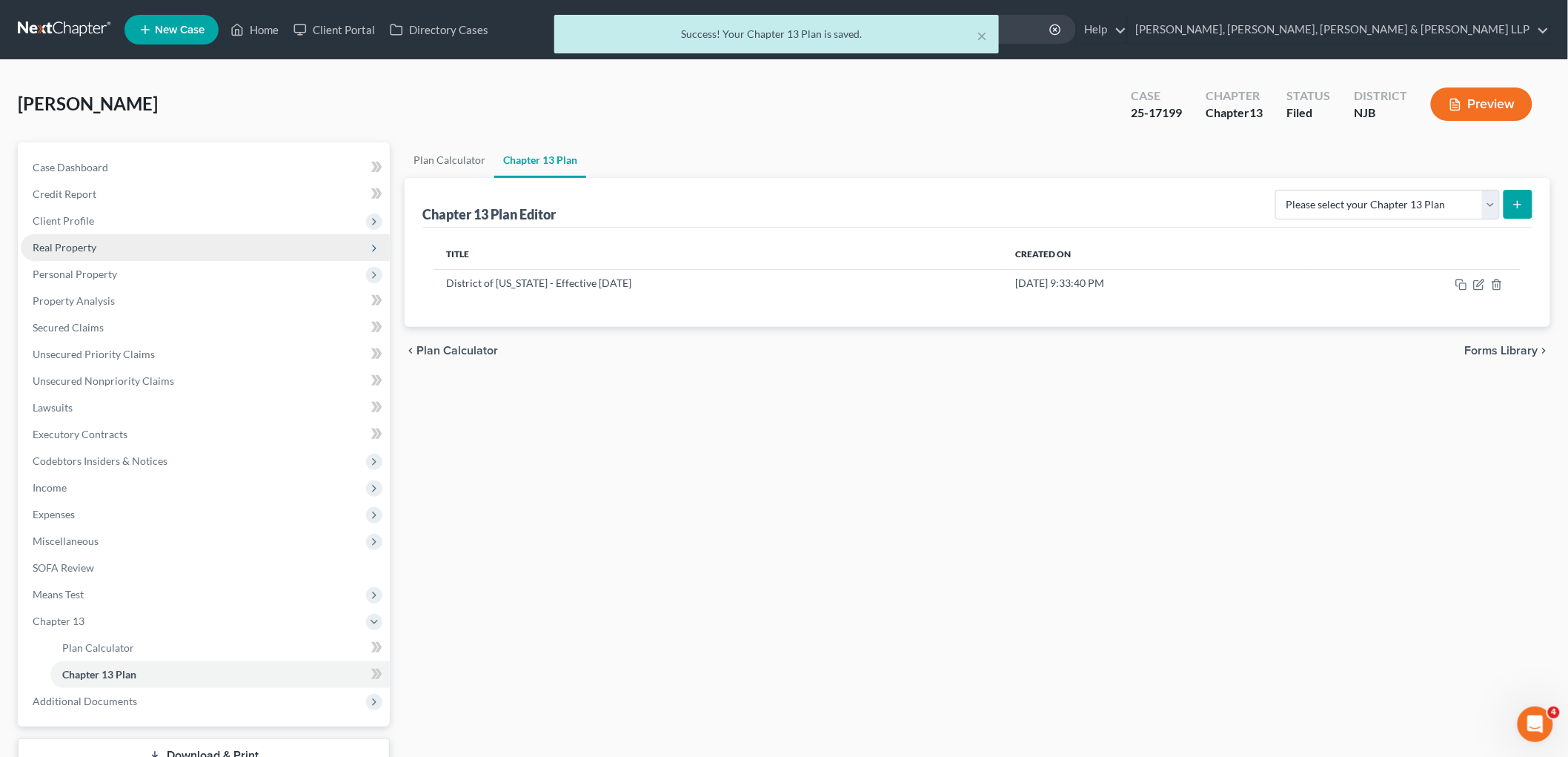
click at [79, 253] on span "Real Property" at bounding box center [205, 248] width 369 height 27
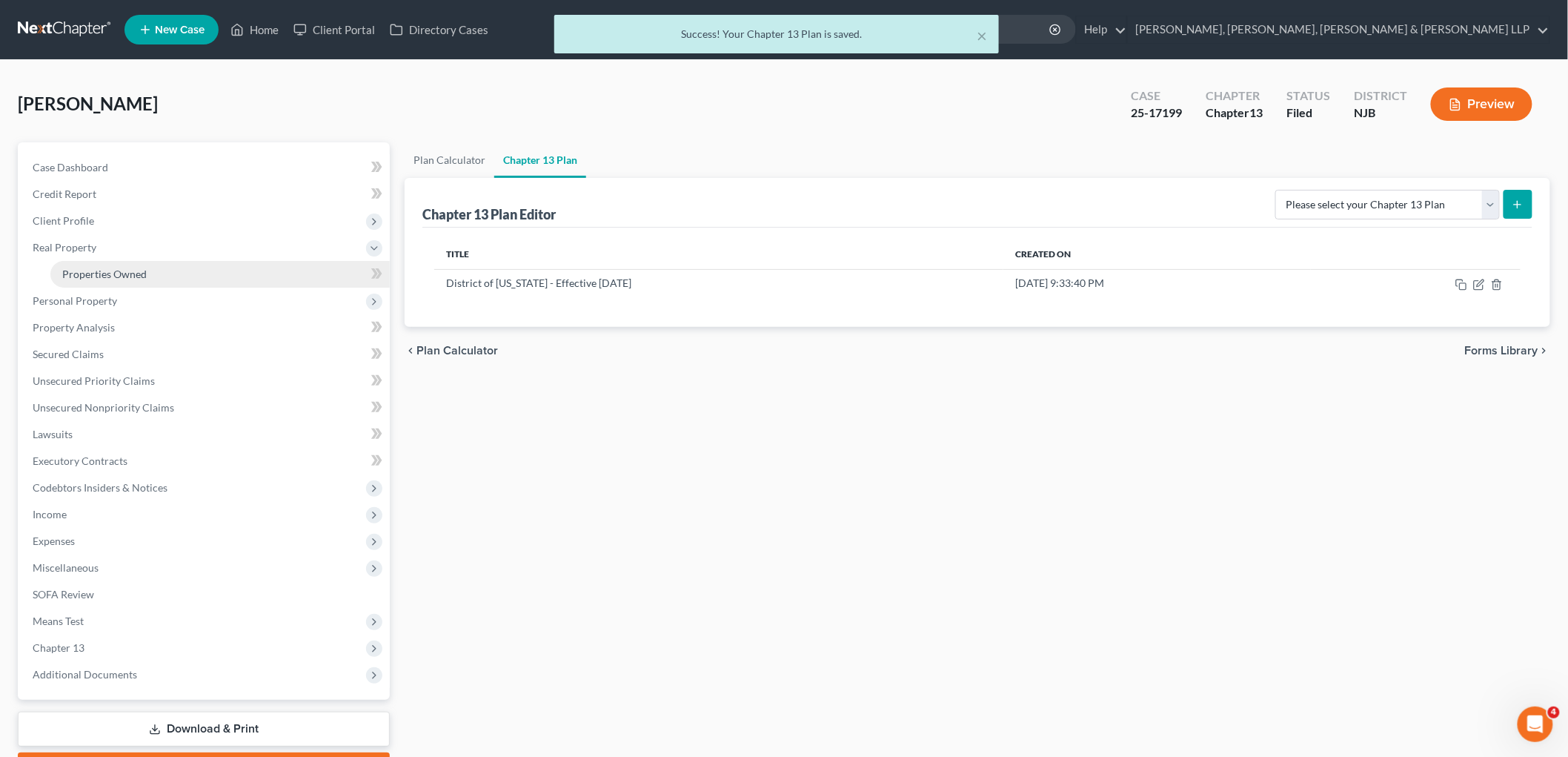
click at [86, 270] on span "Properties Owned" at bounding box center [105, 274] width 85 height 13
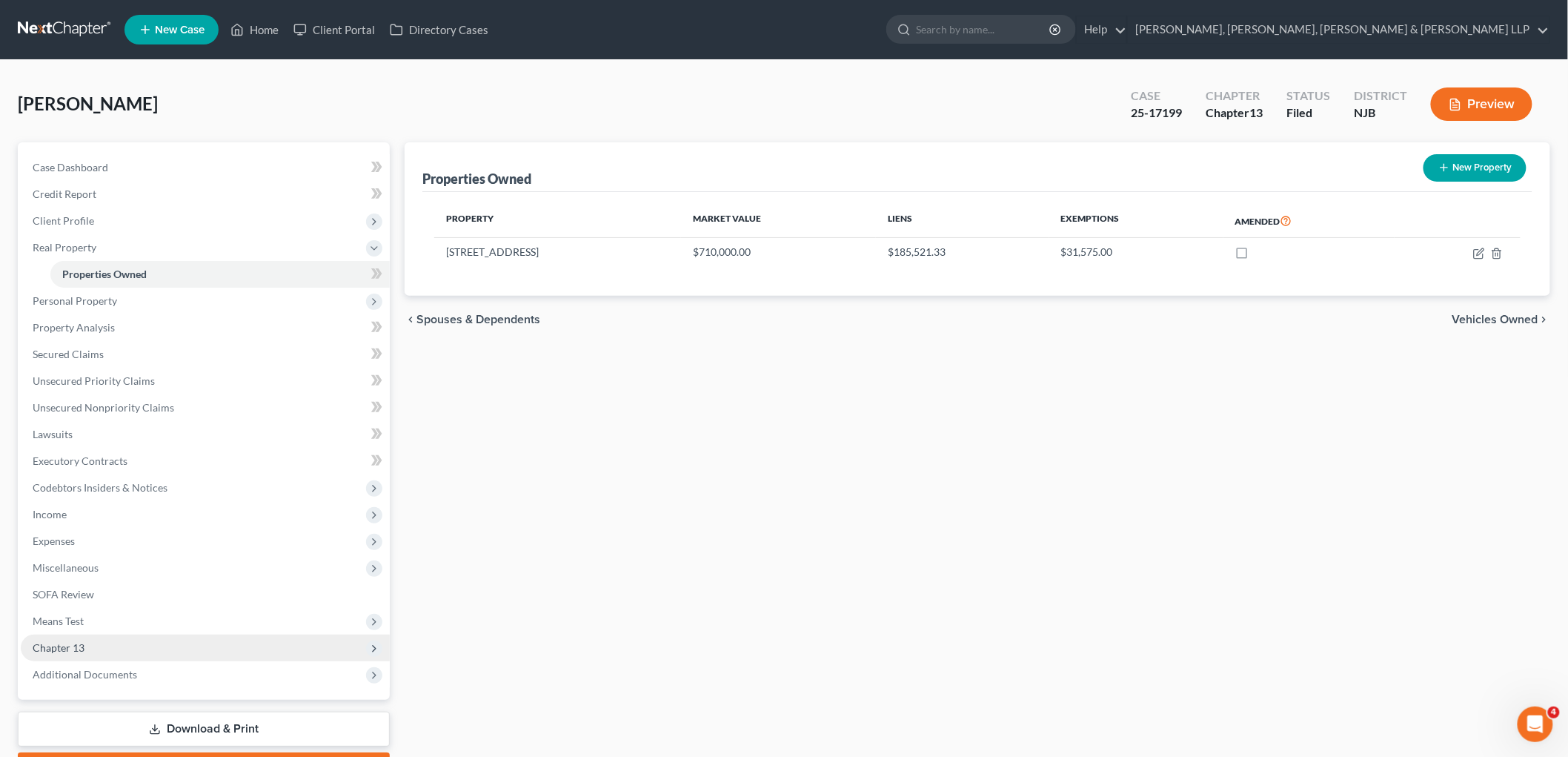
click at [45, 641] on span "Chapter 13" at bounding box center [59, 647] width 52 height 13
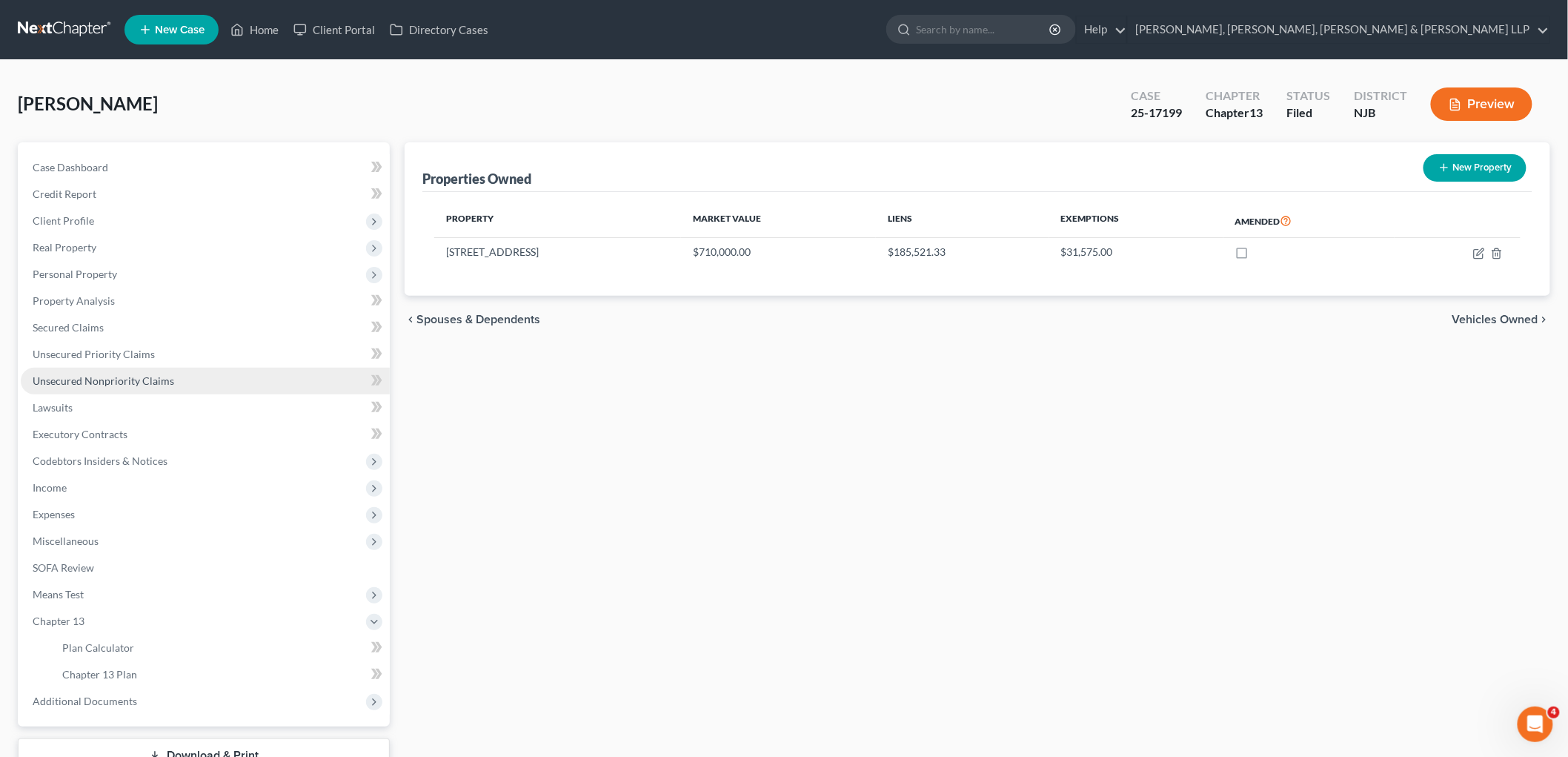
click at [93, 375] on span "Unsecured Nonpriority Claims" at bounding box center [103, 380] width 142 height 13
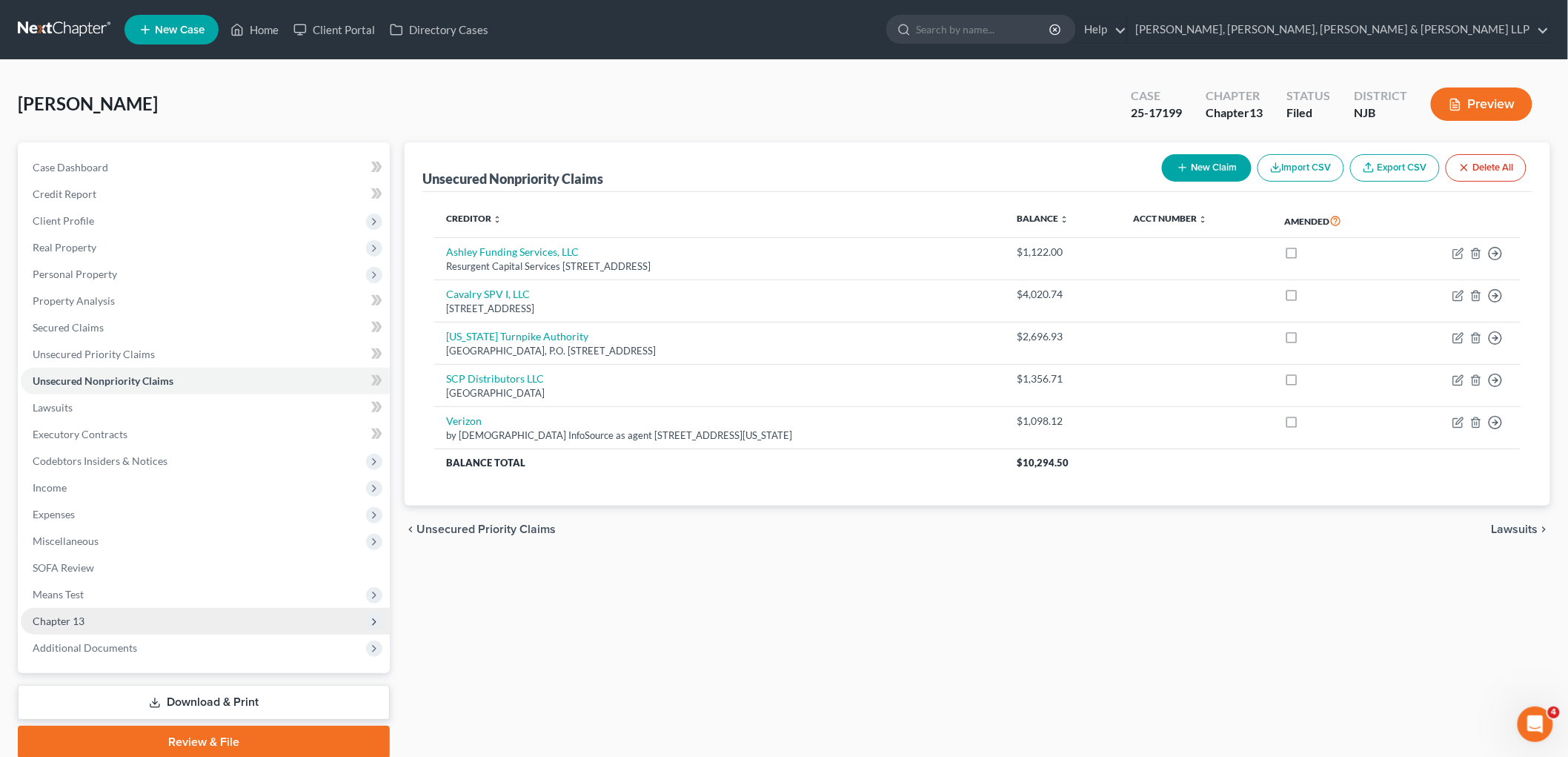
click at [65, 617] on span "Chapter 13" at bounding box center [59, 620] width 52 height 13
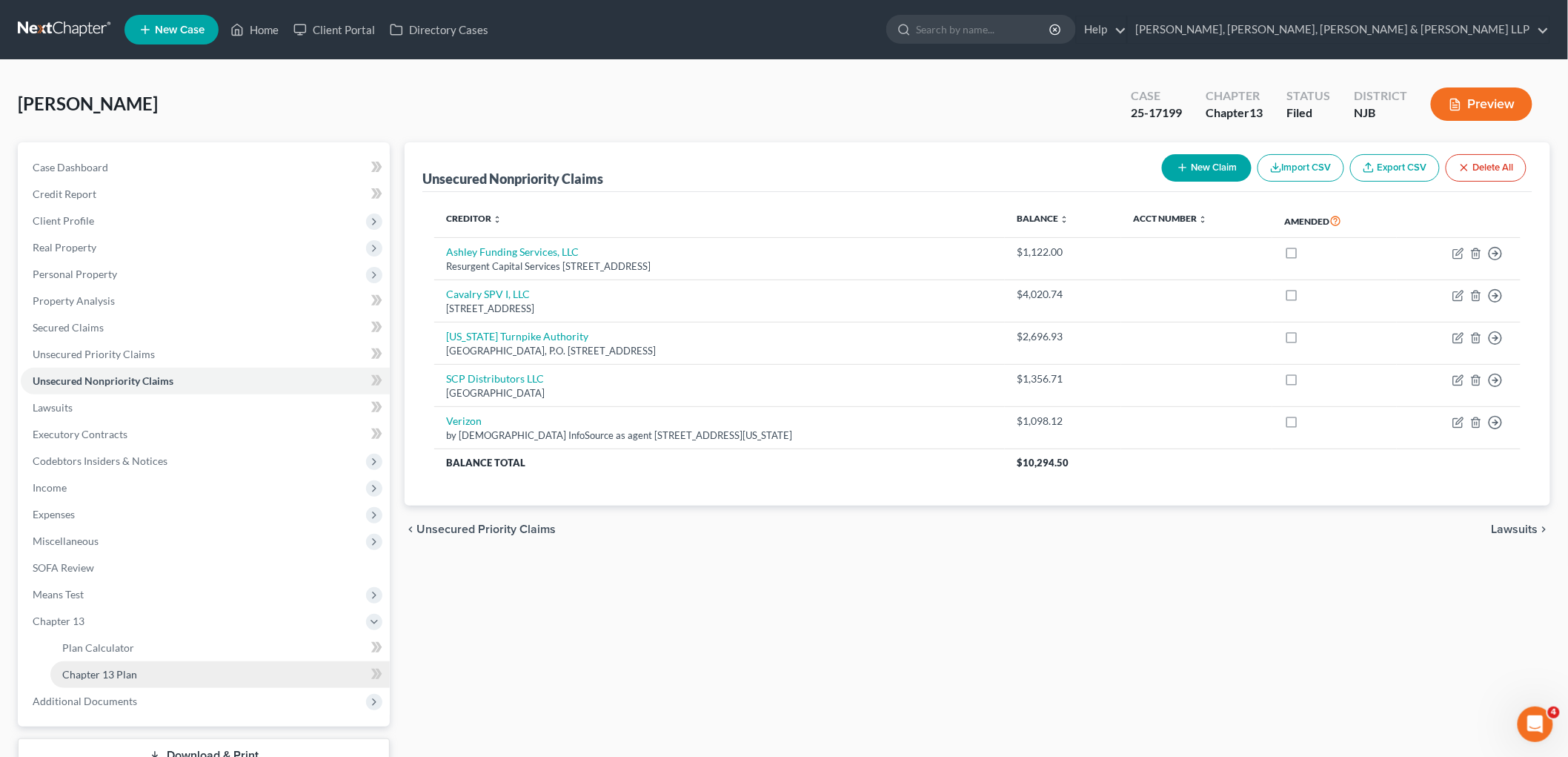
click at [82, 669] on span "Chapter 13 Plan" at bounding box center [99, 674] width 75 height 13
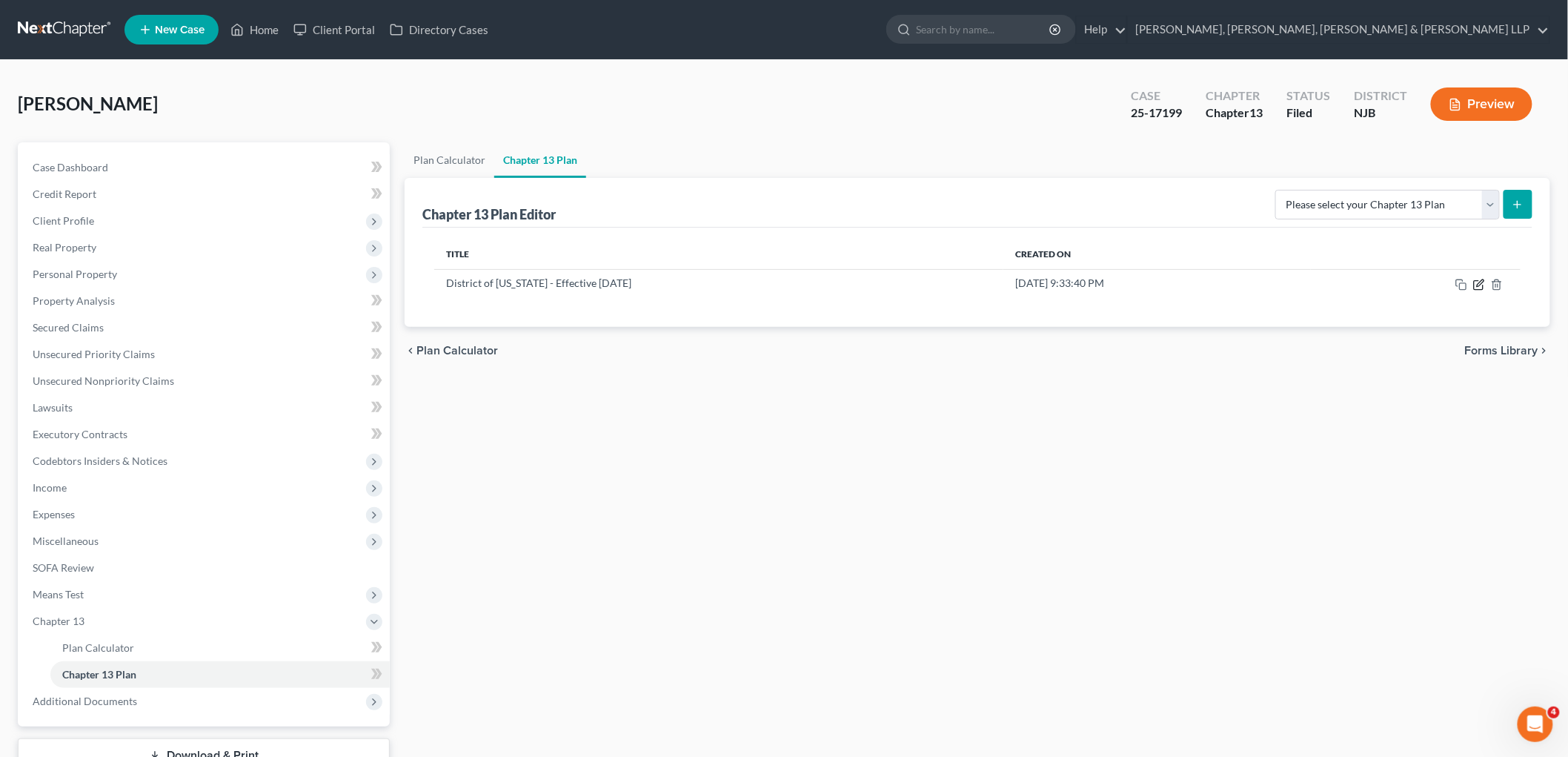
click at [959, 284] on icon "button" at bounding box center [1479, 285] width 12 height 12
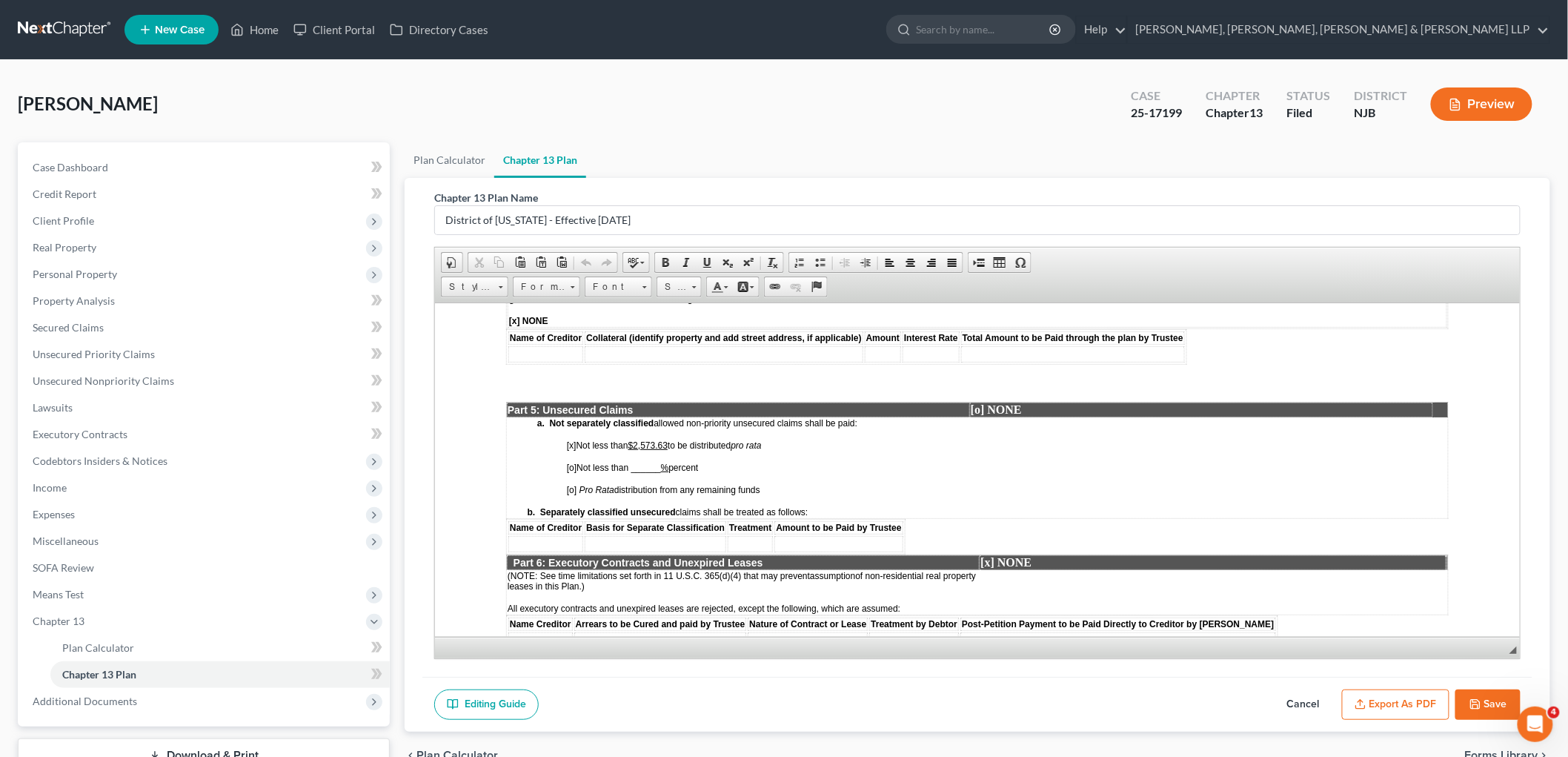
scroll to position [2224, 0]
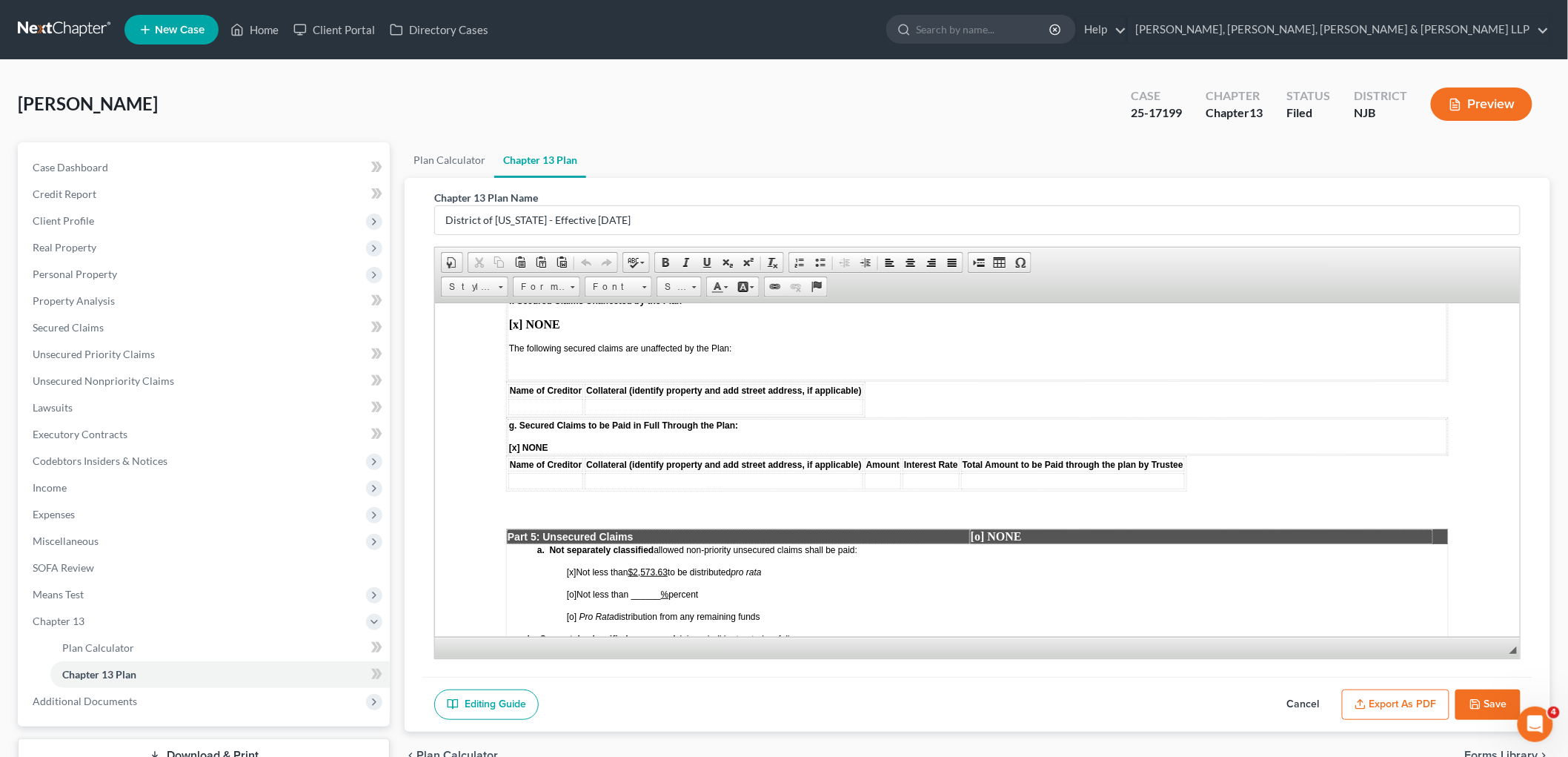
click at [659, 586] on span "[o] Not less than ______ % percent" at bounding box center [631, 592] width 131 height 13
drag, startPoint x: 657, startPoint y: 537, endPoint x: 633, endPoint y: 537, distance: 24.0
click at [633, 589] on span "[o] Not less than 100 % percent" at bounding box center [624, 594] width 116 height 10
click at [670, 589] on span "[o] Not less than 100% percent" at bounding box center [623, 594] width 114 height 10
click at [658, 589] on span "[o] Not less than 100% percent" at bounding box center [623, 594] width 114 height 10
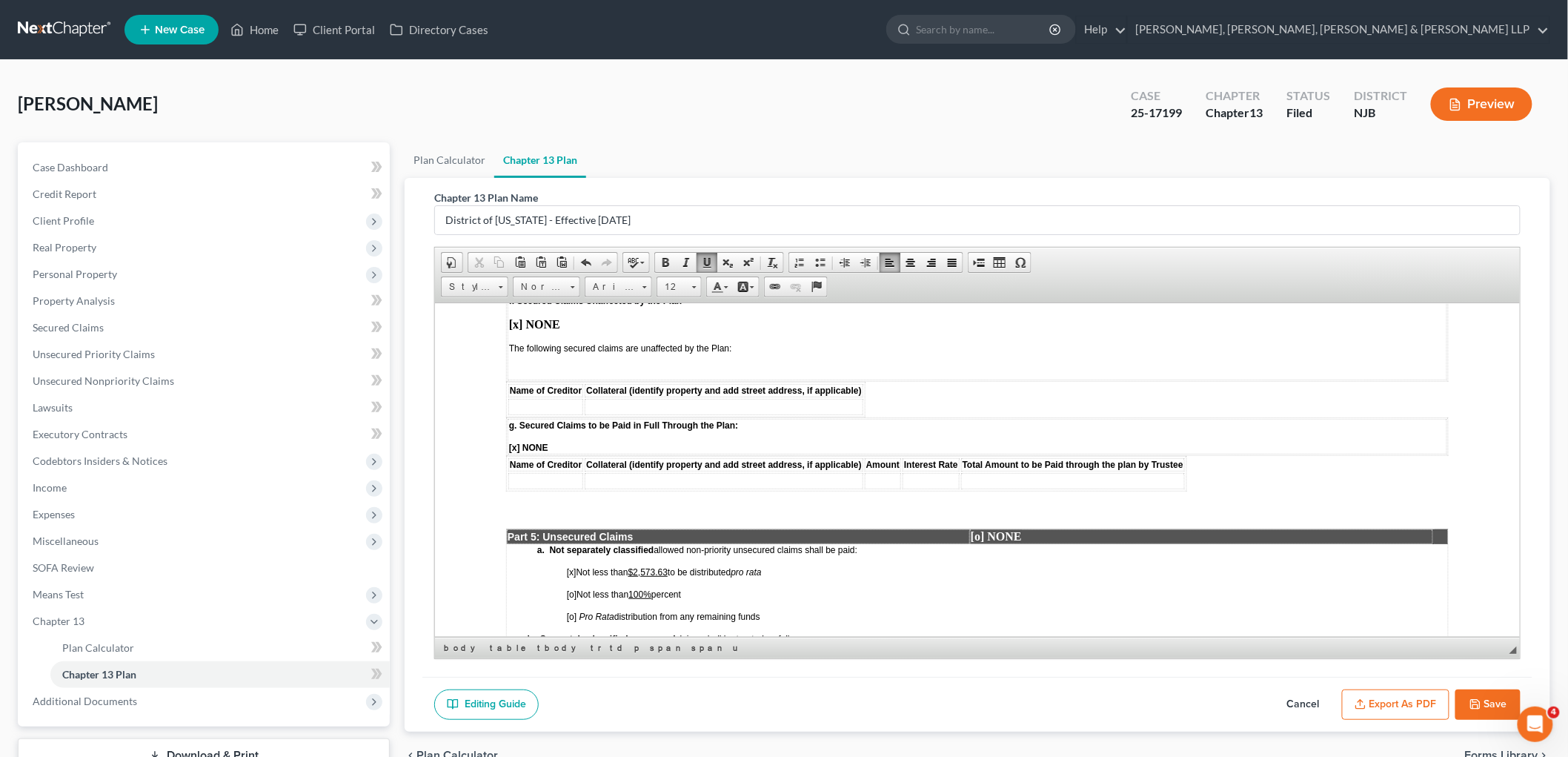
click at [667, 566] on u "$2,573.63" at bounding box center [647, 571] width 39 height 10
click at [573, 589] on span "[o]" at bounding box center [570, 594] width 10 height 10
click at [570, 566] on span "[x]" at bounding box center [570, 571] width 10 height 10
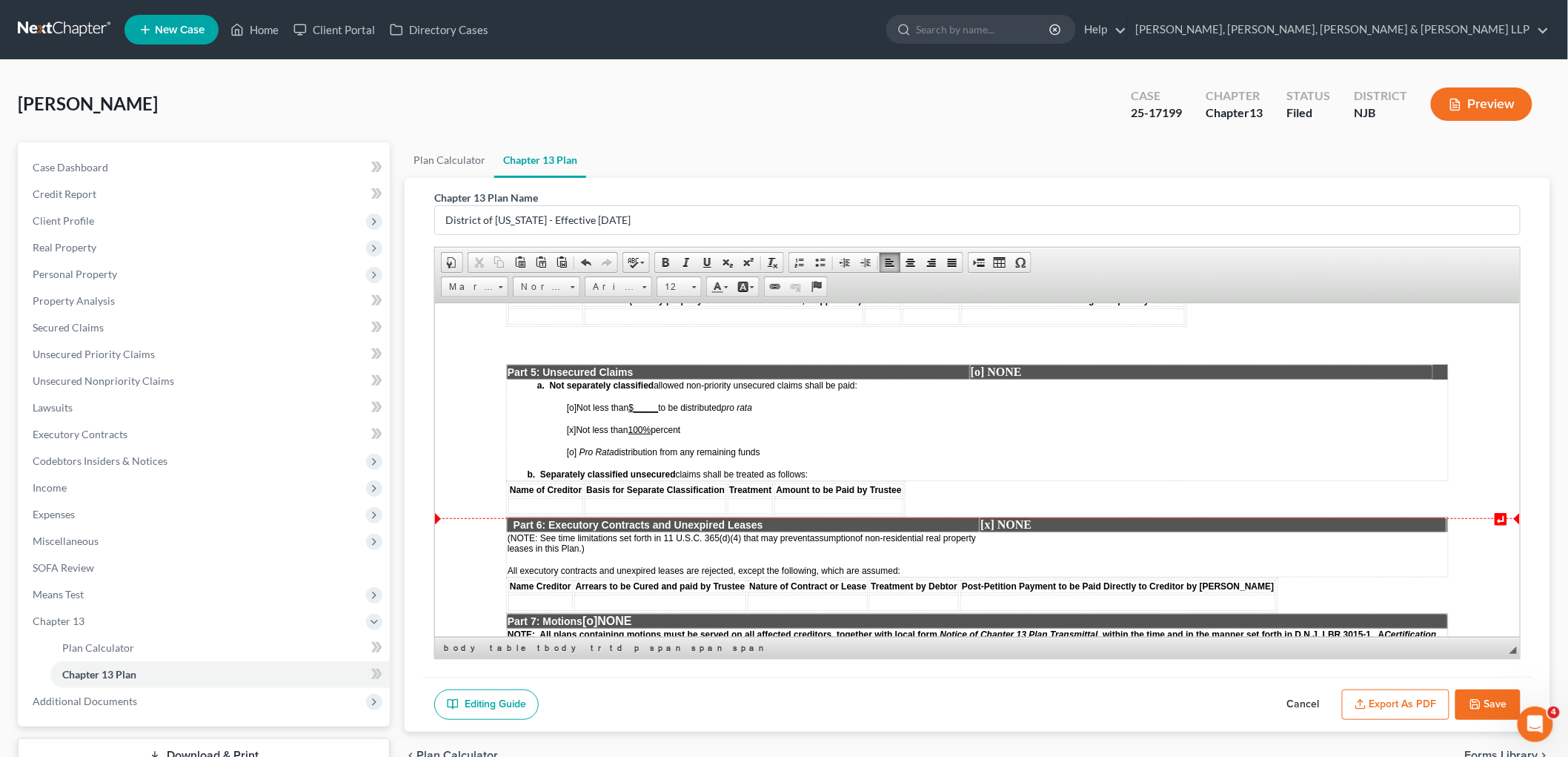
scroll to position [2471, 0]
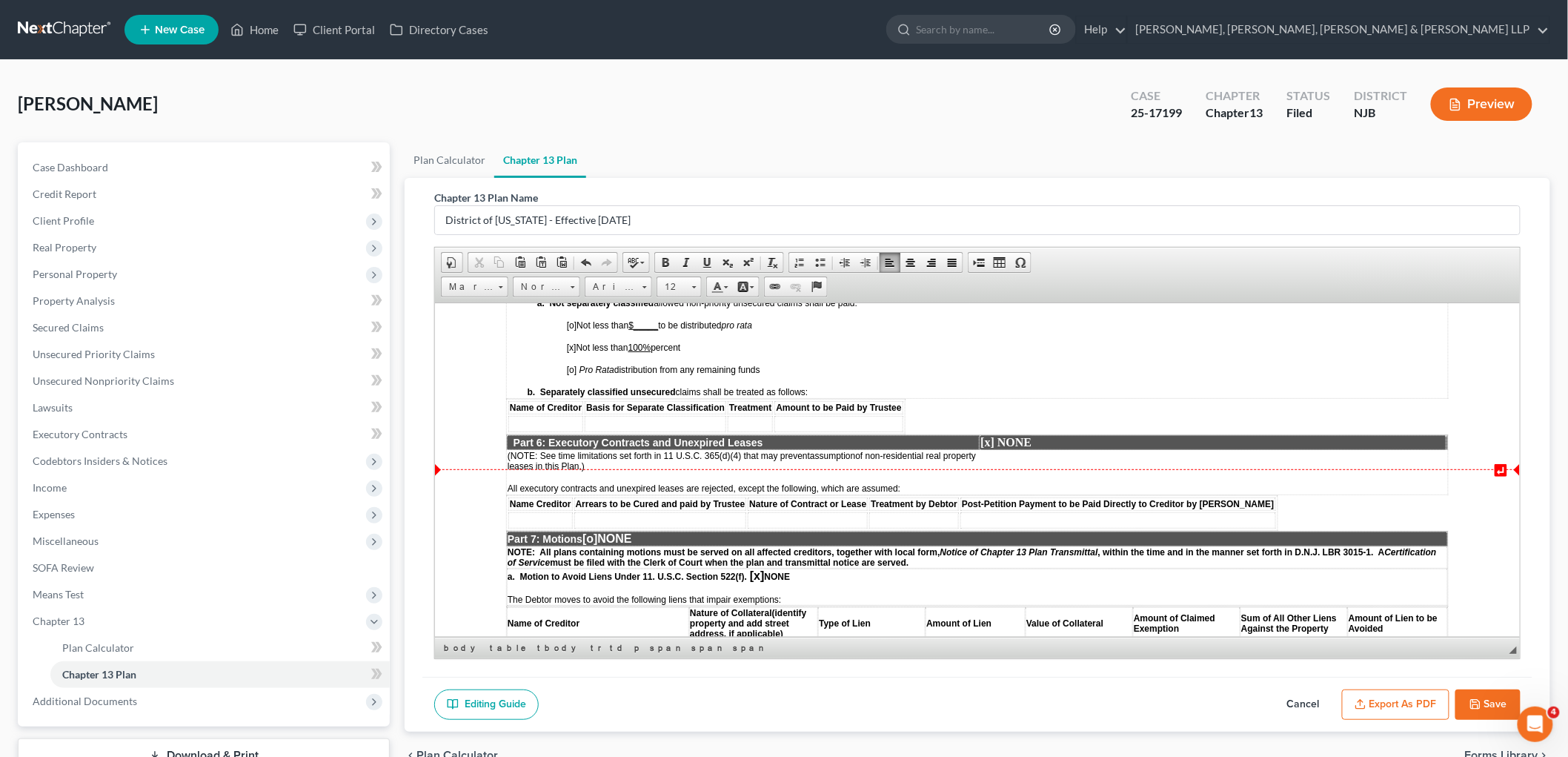
click at [596, 531] on span "[o]" at bounding box center [589, 537] width 15 height 13
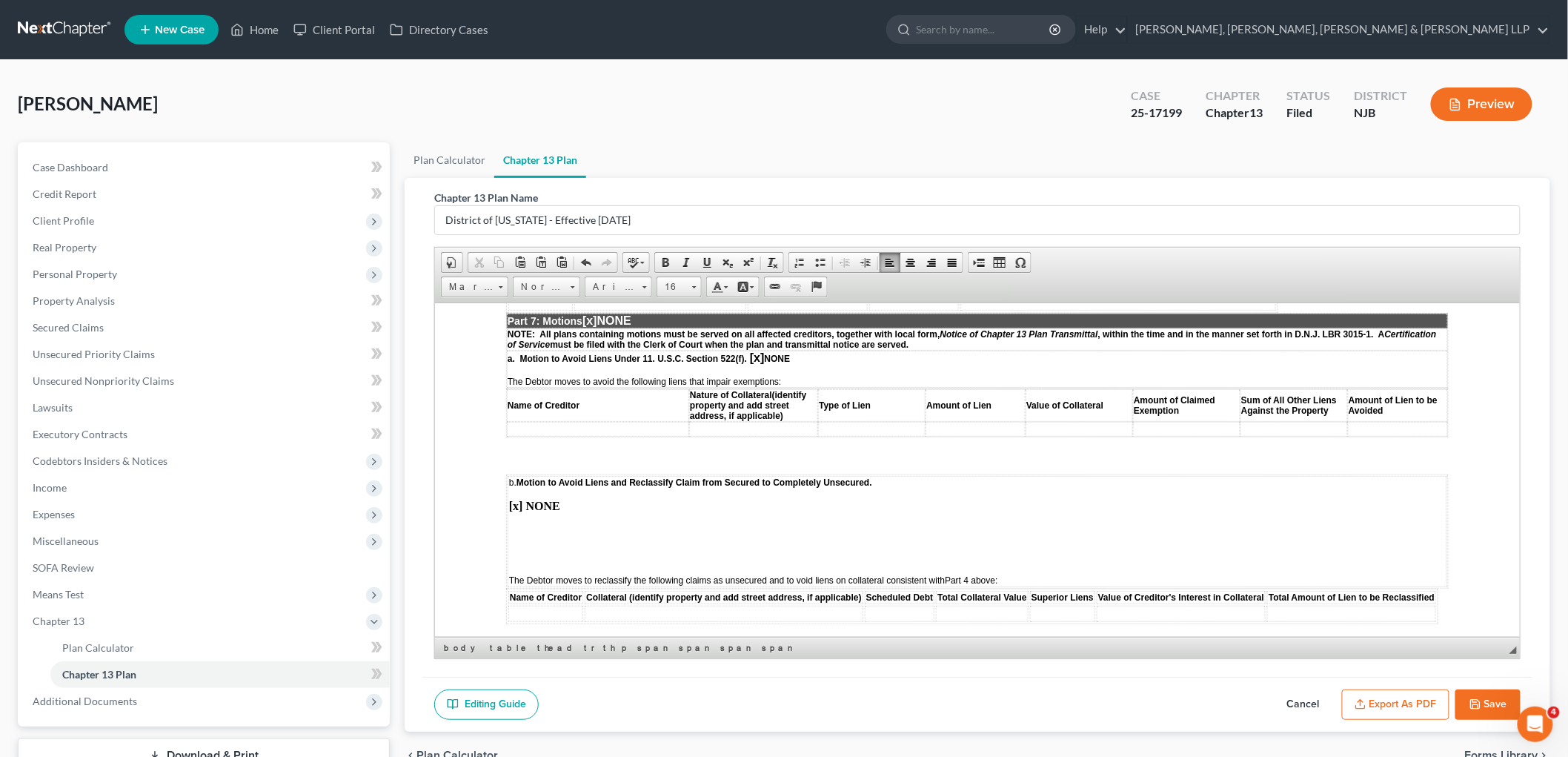
scroll to position [2800, 0]
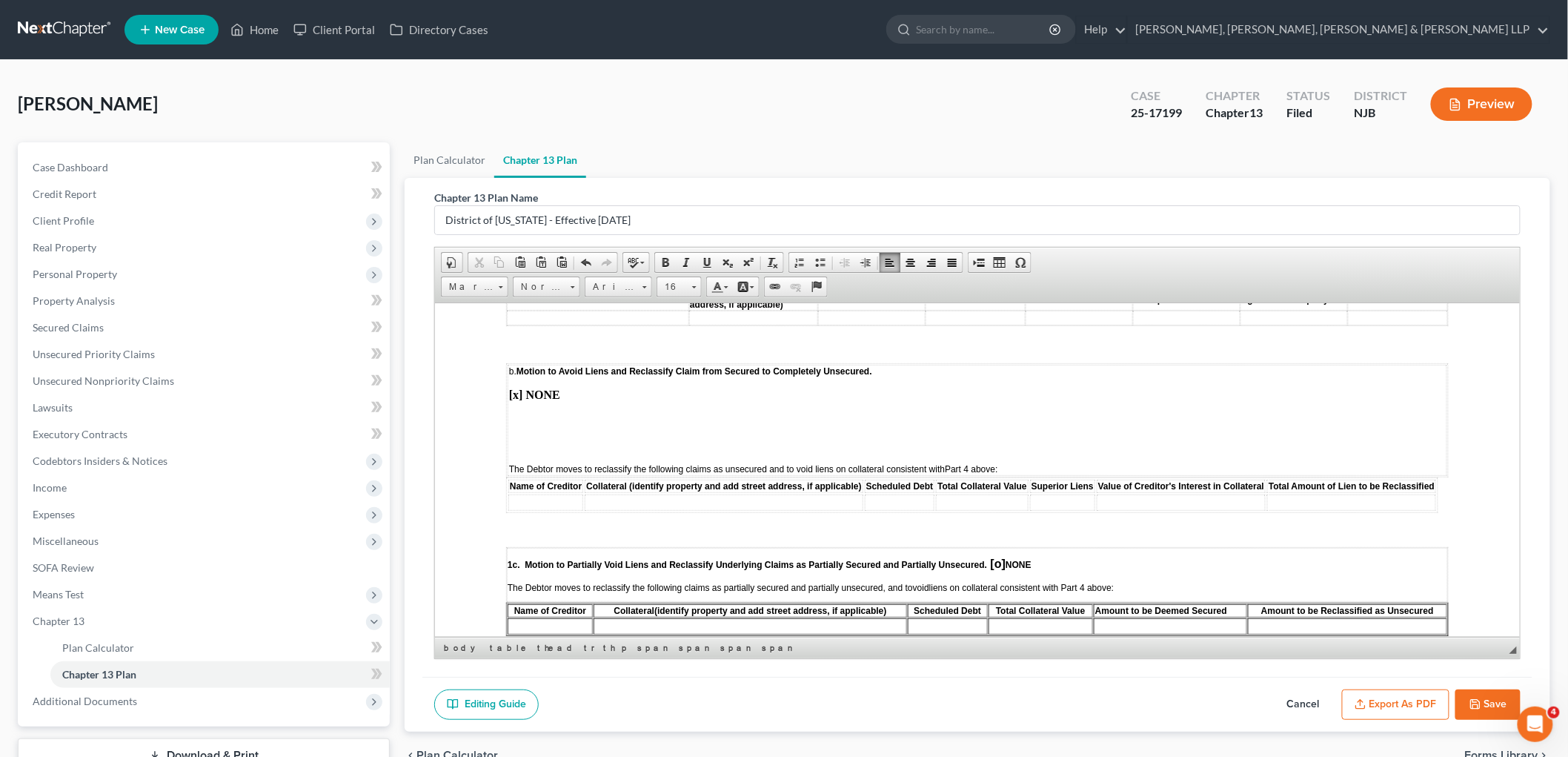
click at [558, 373] on td "b. Motion to Avoid Liens and Reclassify Claim from Secured to Completely Unsecu…" at bounding box center [976, 420] width 940 height 111
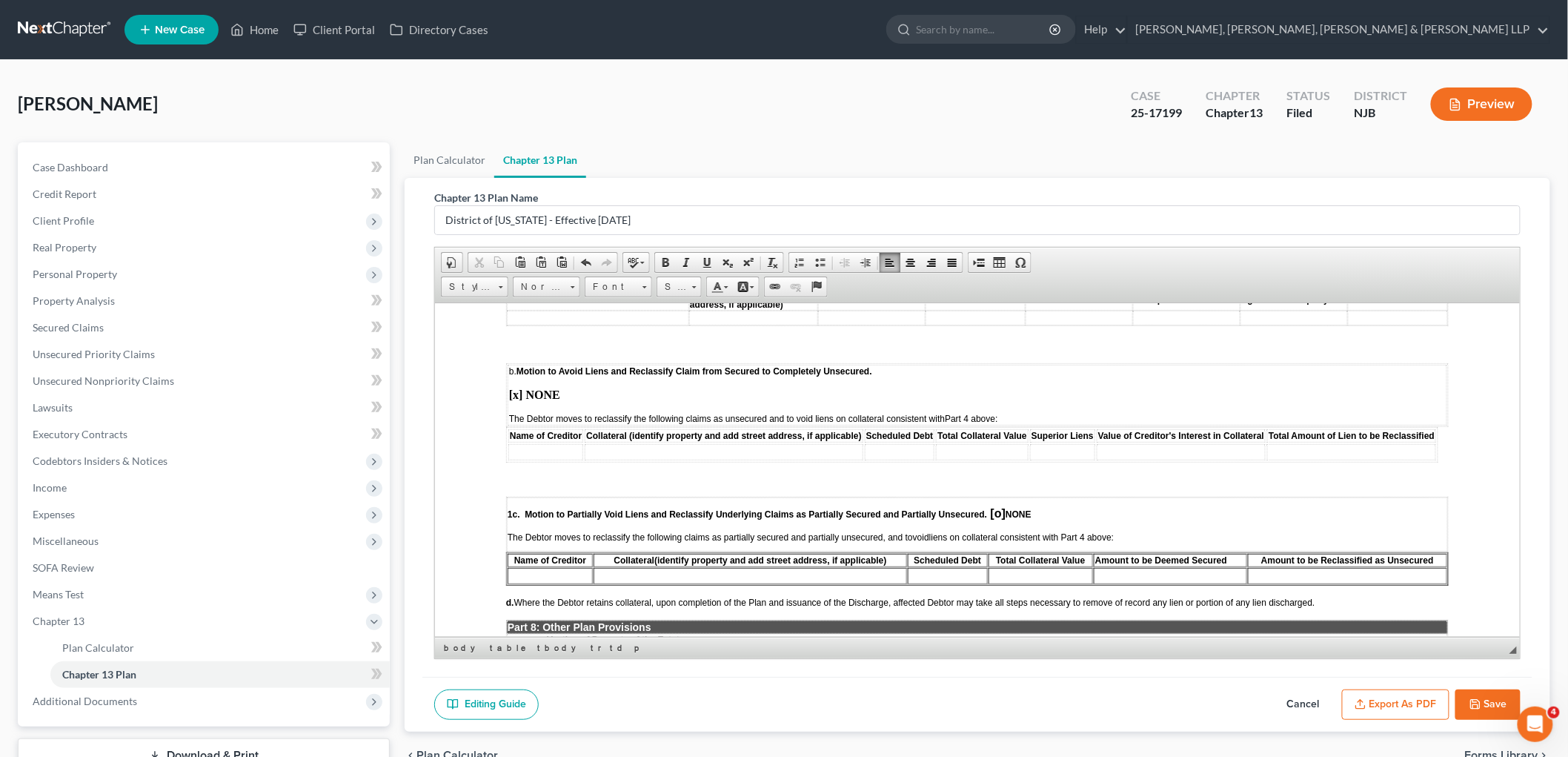
click at [959, 506] on span "[o]" at bounding box center [998, 512] width 15 height 13
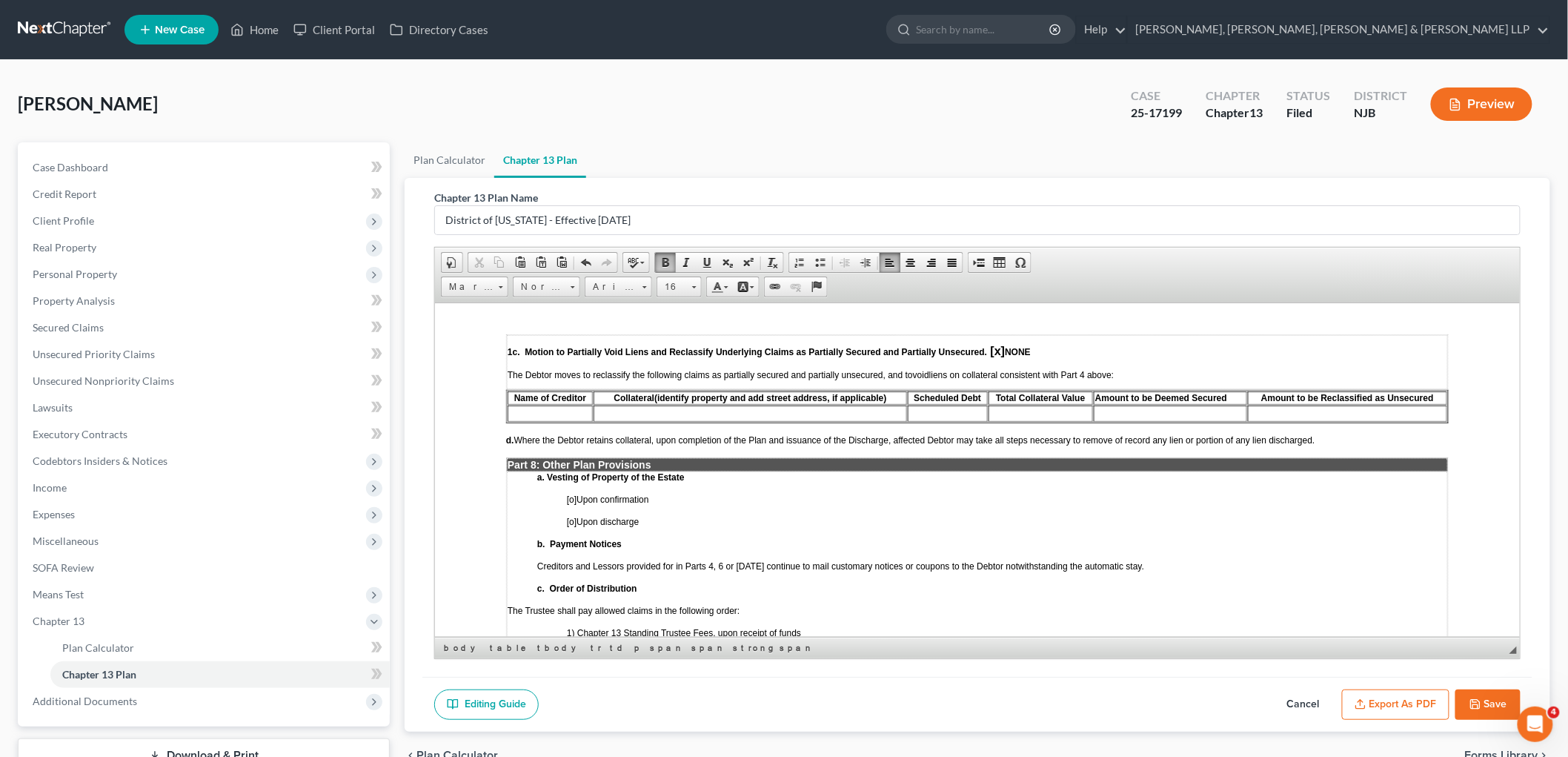
scroll to position [2966, 0]
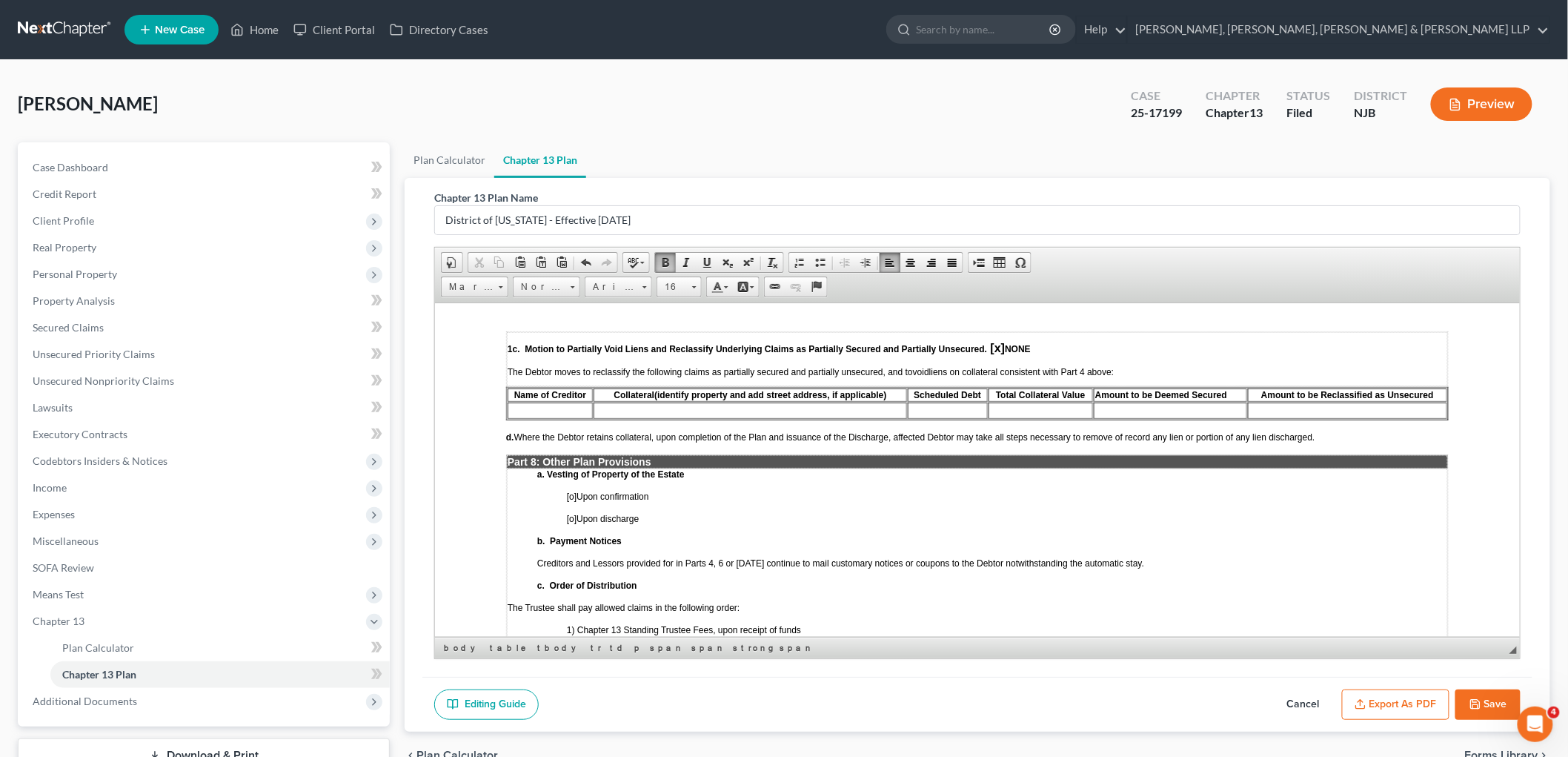
click at [570, 491] on span "[o]" at bounding box center [570, 496] width 10 height 10
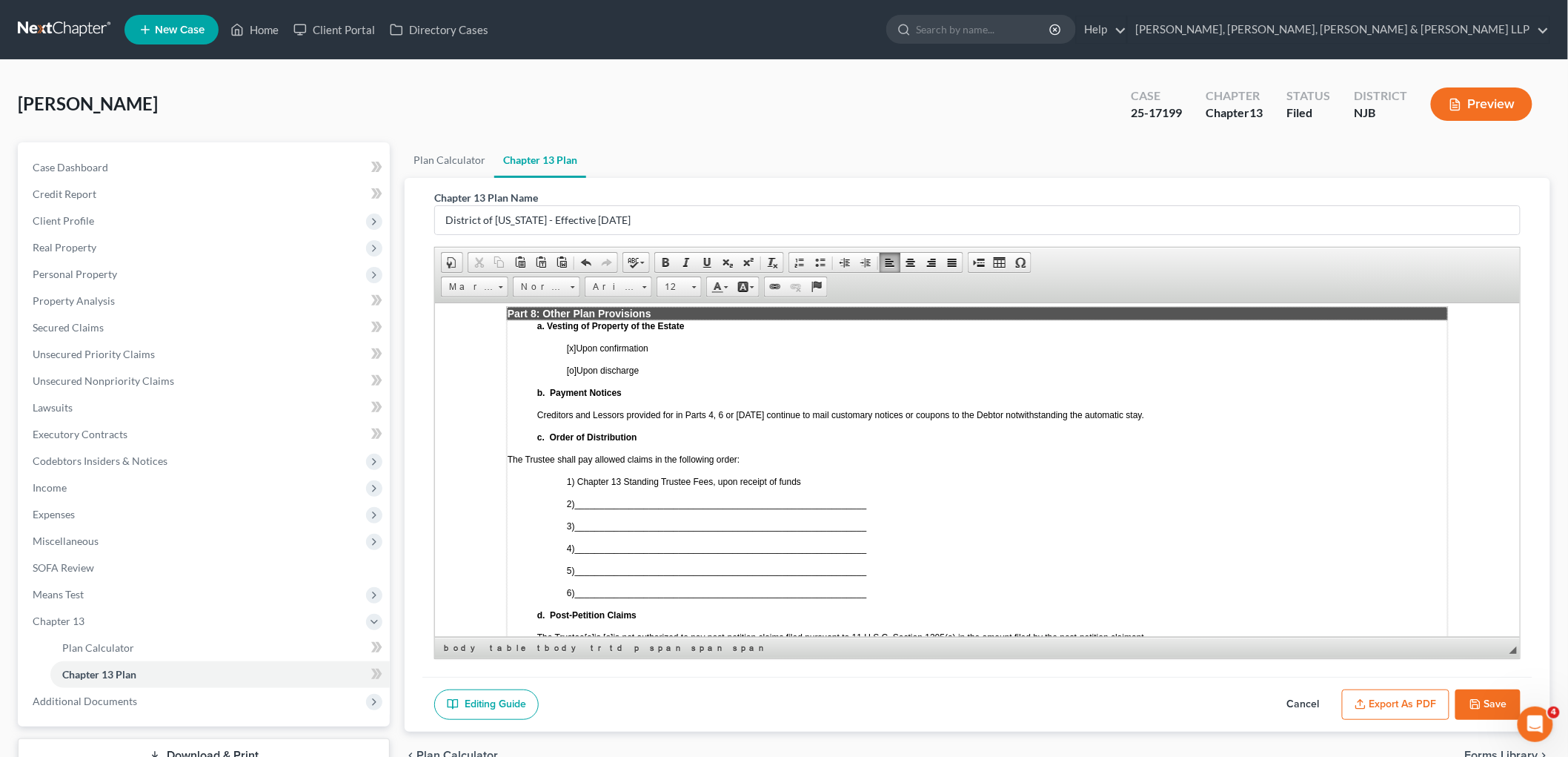
scroll to position [3130, 0]
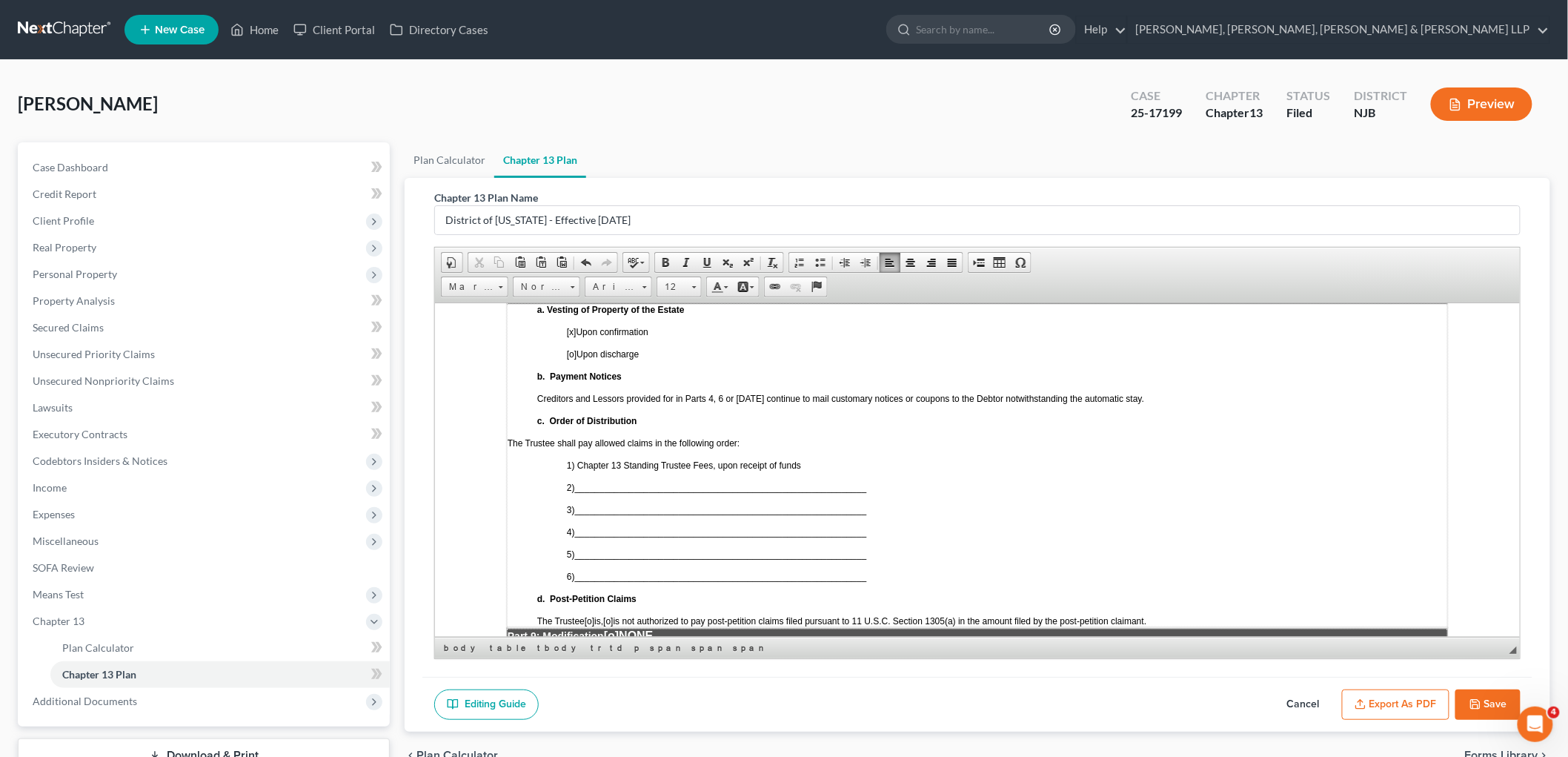
click at [612, 615] on span "[o]" at bounding box center [607, 620] width 10 height 10
click at [618, 629] on span "[o]" at bounding box center [610, 635] width 15 height 13
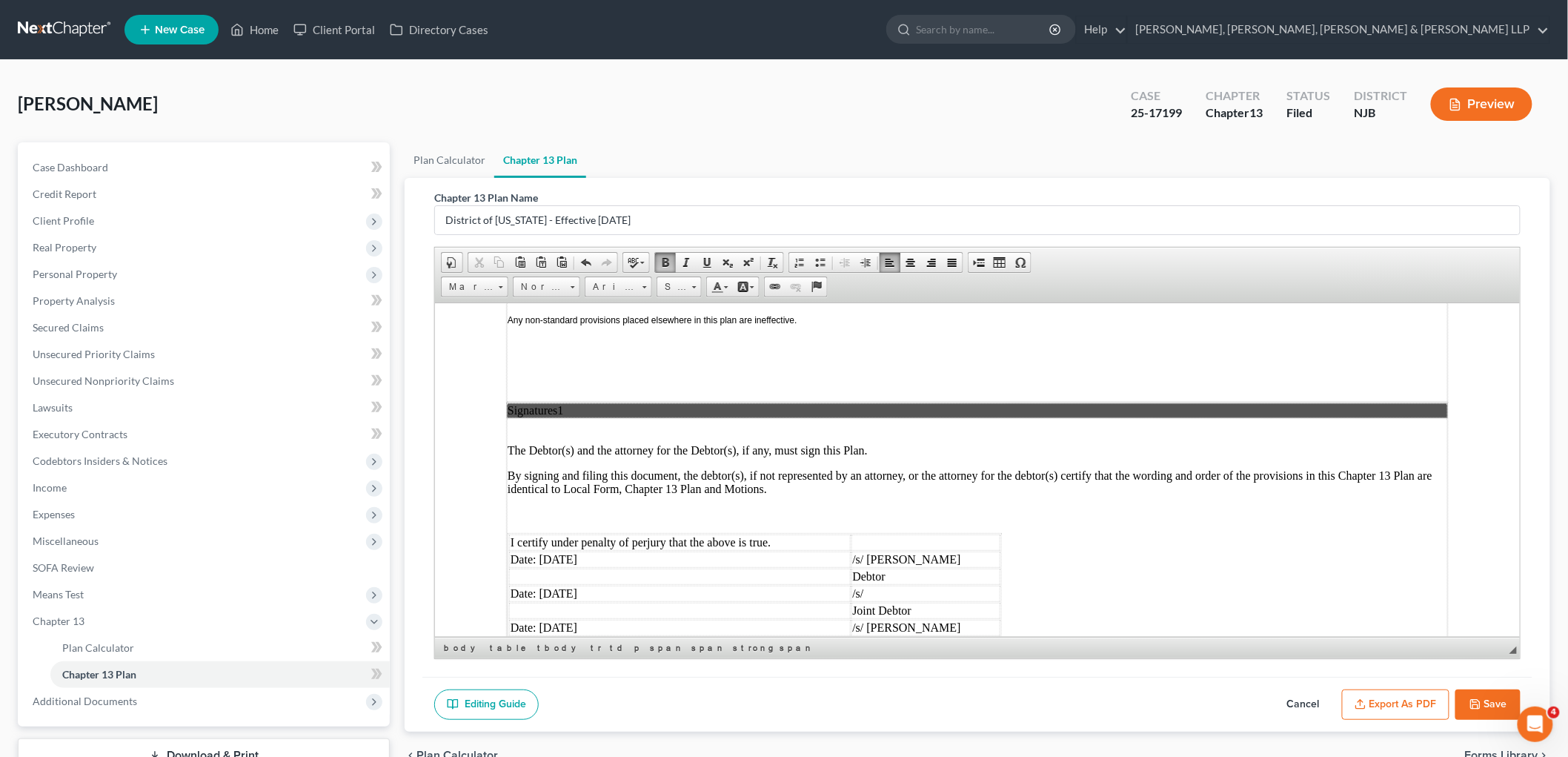
scroll to position [3707, 0]
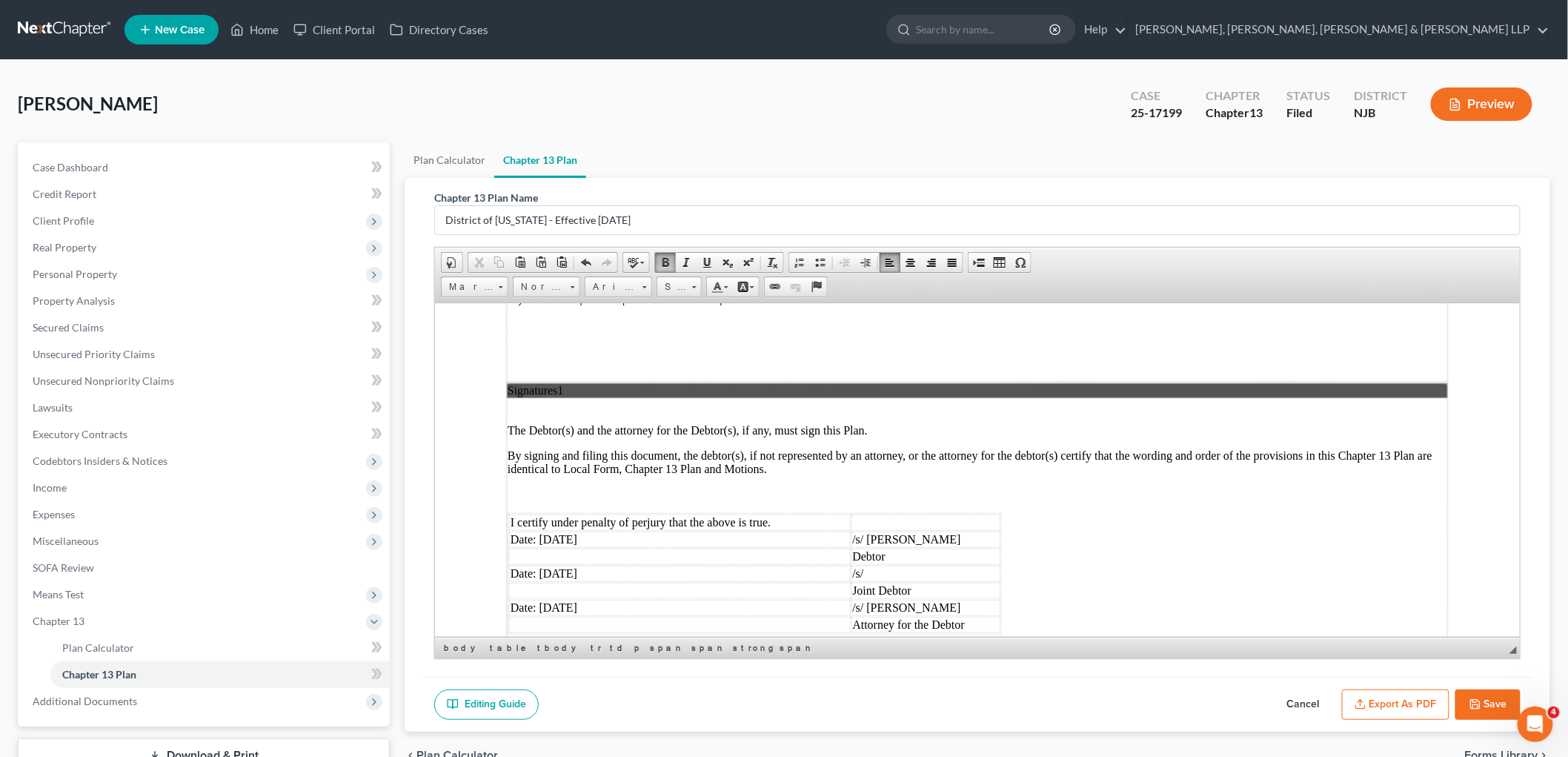
click at [898, 599] on td "/s/ Jamal Romero" at bounding box center [926, 607] width 150 height 16
click at [554, 531] on td "Date: 08/05/2025" at bounding box center [679, 539] width 342 height 16
click at [561, 565] on td "Date: 08/05/2025" at bounding box center [679, 573] width 342 height 16
click at [554, 599] on td "Date: 08/05/2025" at bounding box center [679, 607] width 342 height 16
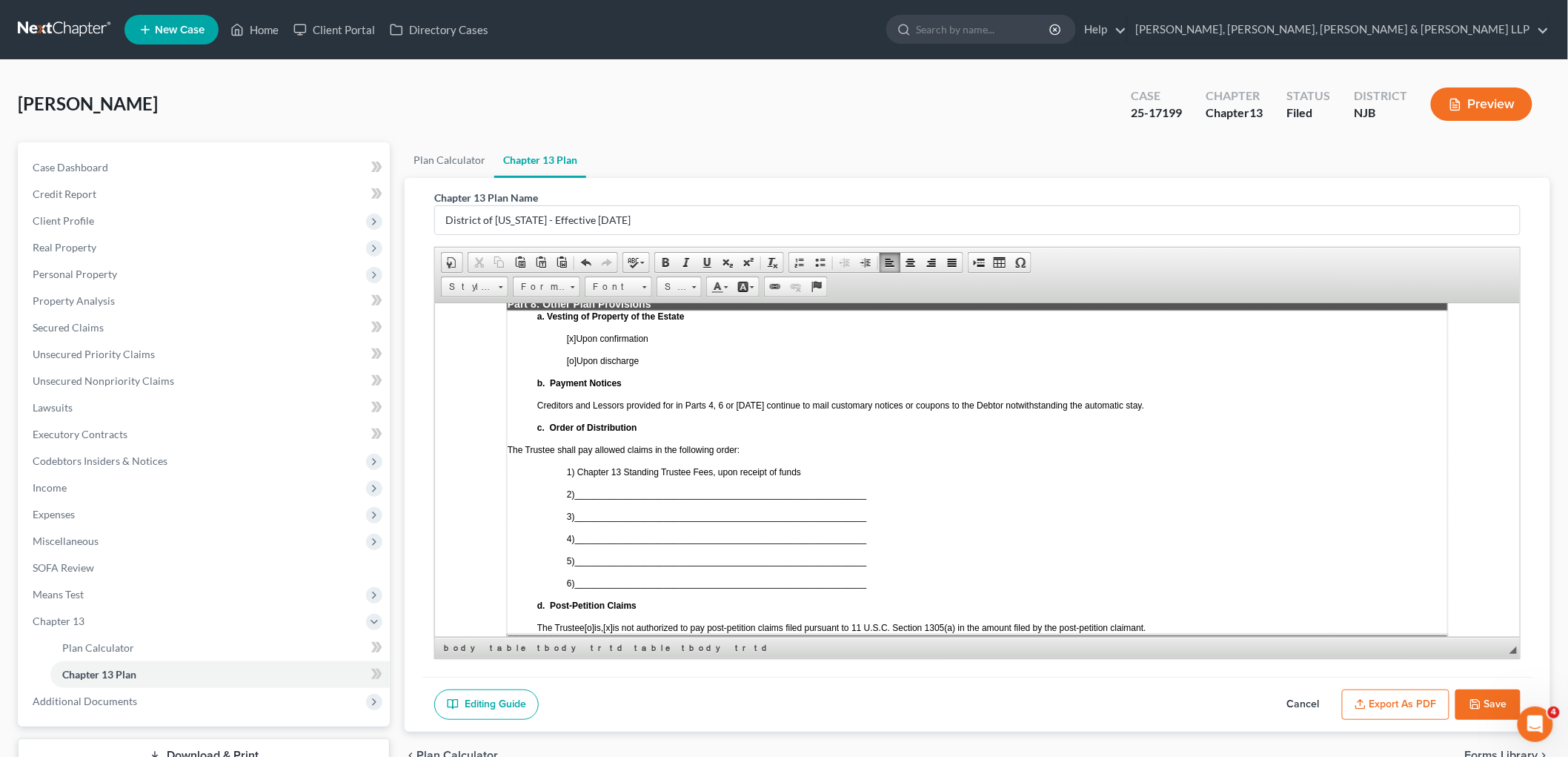
scroll to position [3130, 0]
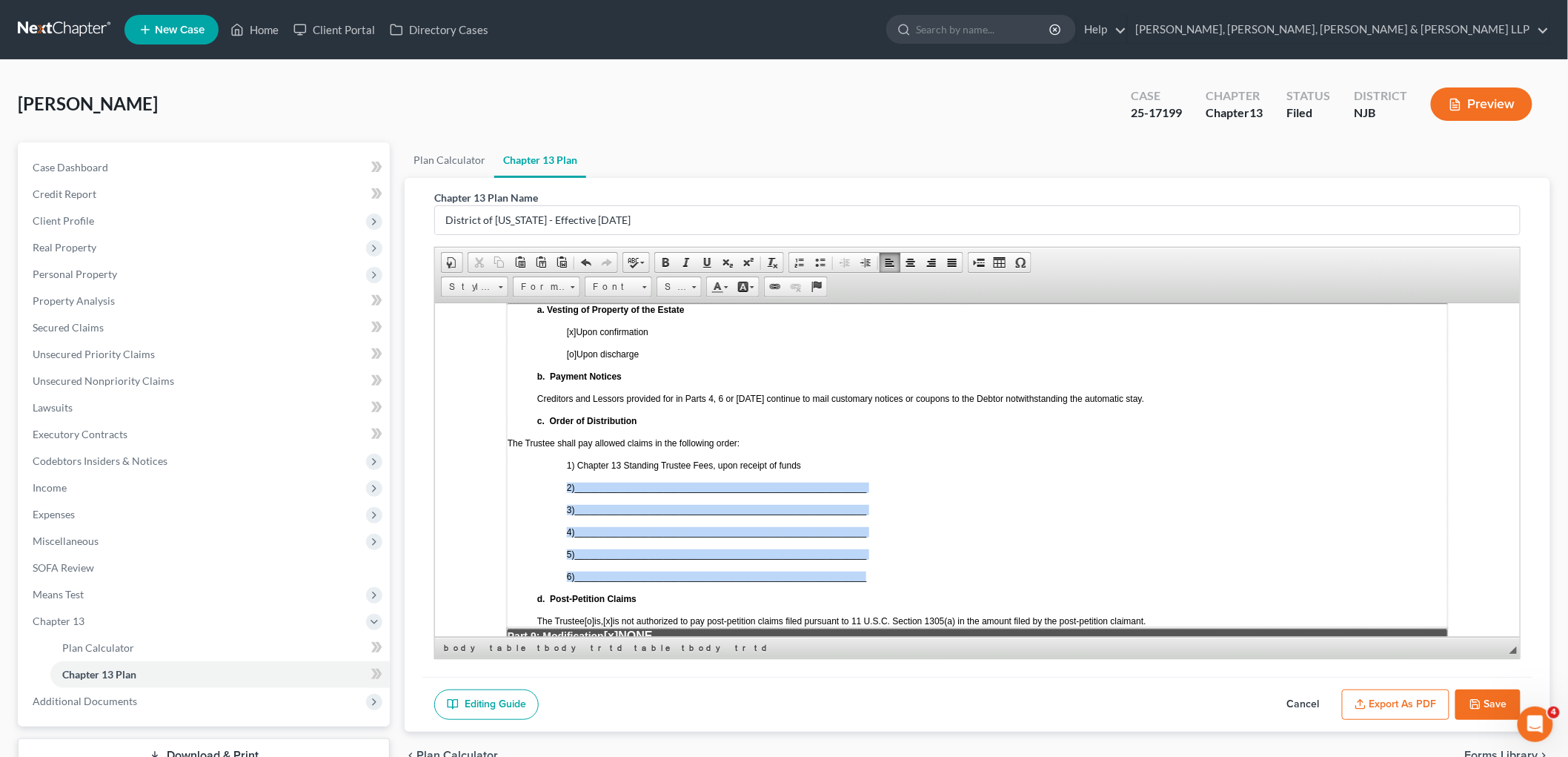
drag, startPoint x: 874, startPoint y: 501, endPoint x: 567, endPoint y: 412, distance: 319.6
click at [567, 412] on td "a. Vesting of Property of the Estate [x ] Upon confirmation [o] Upon discharge …" at bounding box center [976, 465] width 941 height 324
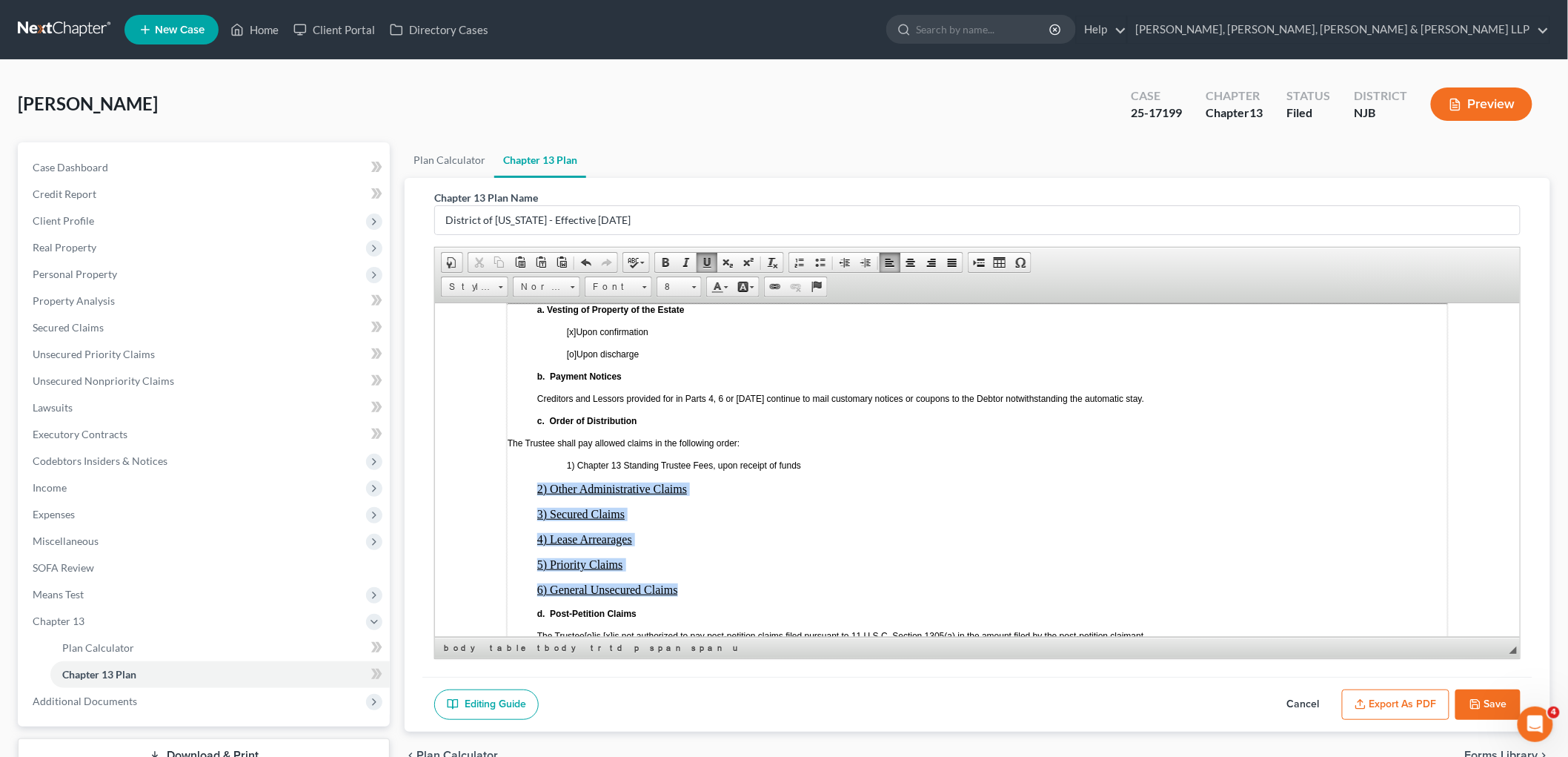
drag, startPoint x: 547, startPoint y: 422, endPoint x: 687, endPoint y: 514, distance: 167.5
click at [687, 514] on td "a. Vesting of Property of the Estate [x ] Upon confirmation [o] Upon discharge …" at bounding box center [976, 473] width 941 height 338
click at [863, 261] on span at bounding box center [866, 263] width 12 height 12
click at [820, 532] on p "4) Lease Arrearages" at bounding box center [1006, 539] width 880 height 13
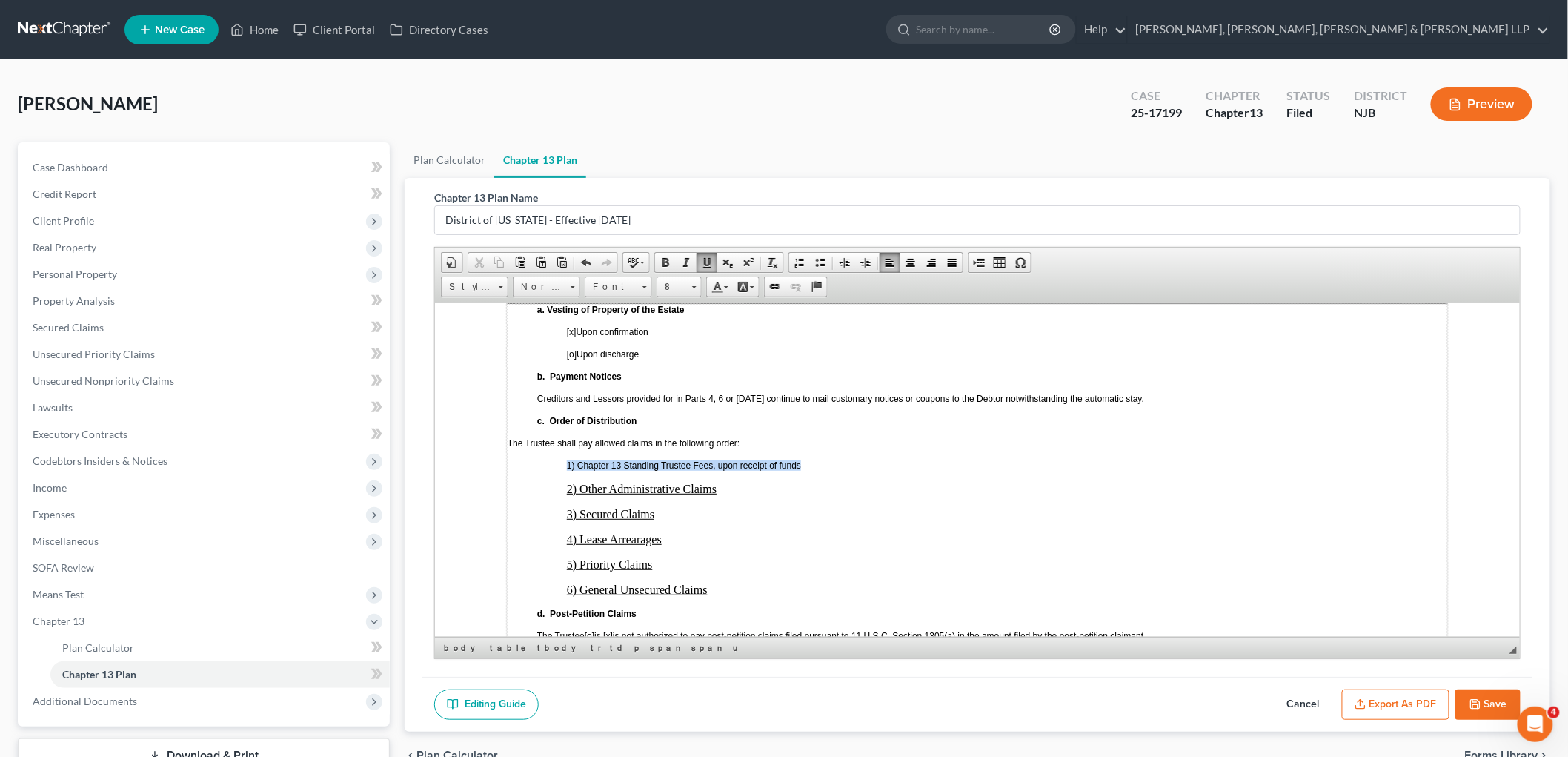
drag, startPoint x: 808, startPoint y: 390, endPoint x: 566, endPoint y: 397, distance: 242.1
click at [566, 459] on p "1) Chapter 13 Standing Trustee Fees, upon receipt of funds" at bounding box center [1006, 465] width 880 height 10
drag, startPoint x: 708, startPoint y: 263, endPoint x: 295, endPoint y: 88, distance: 448.5
click at [708, 263] on span at bounding box center [707, 263] width 12 height 12
click at [752, 532] on p "4) Lease Arrearages" at bounding box center [1006, 539] width 880 height 13
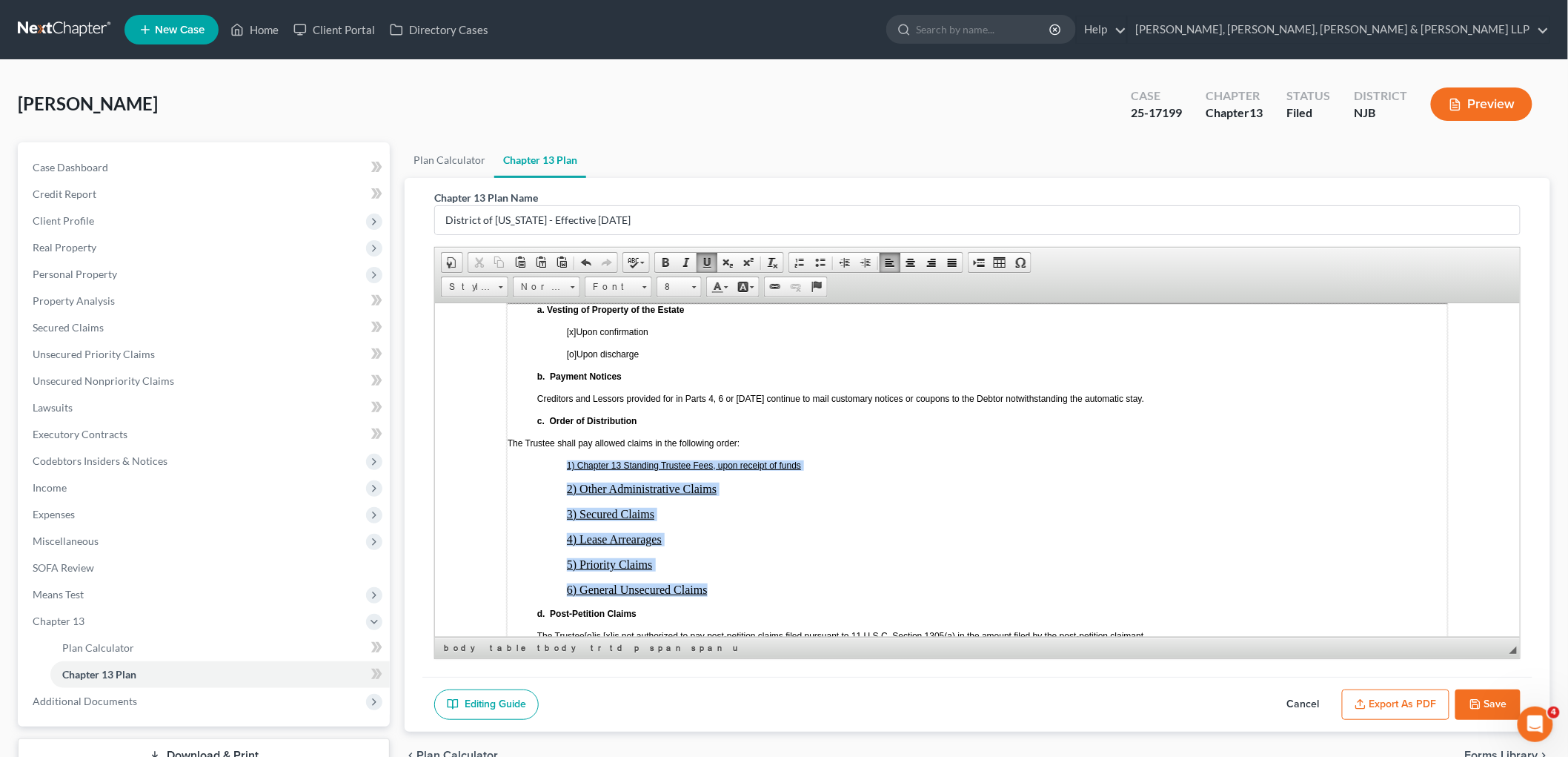
drag, startPoint x: 681, startPoint y: 510, endPoint x: 562, endPoint y: 396, distance: 164.8
click at [562, 396] on td "a. Vesting of Property of the Estate [x ] Upon confirmation [o] Upon discharge …" at bounding box center [976, 473] width 941 height 338
click at [737, 433] on td "a. Vesting of Property of the Estate [x ] Upon confirmation [o] Upon discharge …" at bounding box center [976, 473] width 941 height 338
drag, startPoint x: 714, startPoint y: 521, endPoint x: 567, endPoint y: 393, distance: 194.9
click at [567, 393] on td "a. Vesting of Property of the Estate [x ] Upon confirmation [o] Upon discharge …" at bounding box center [976, 473] width 941 height 338
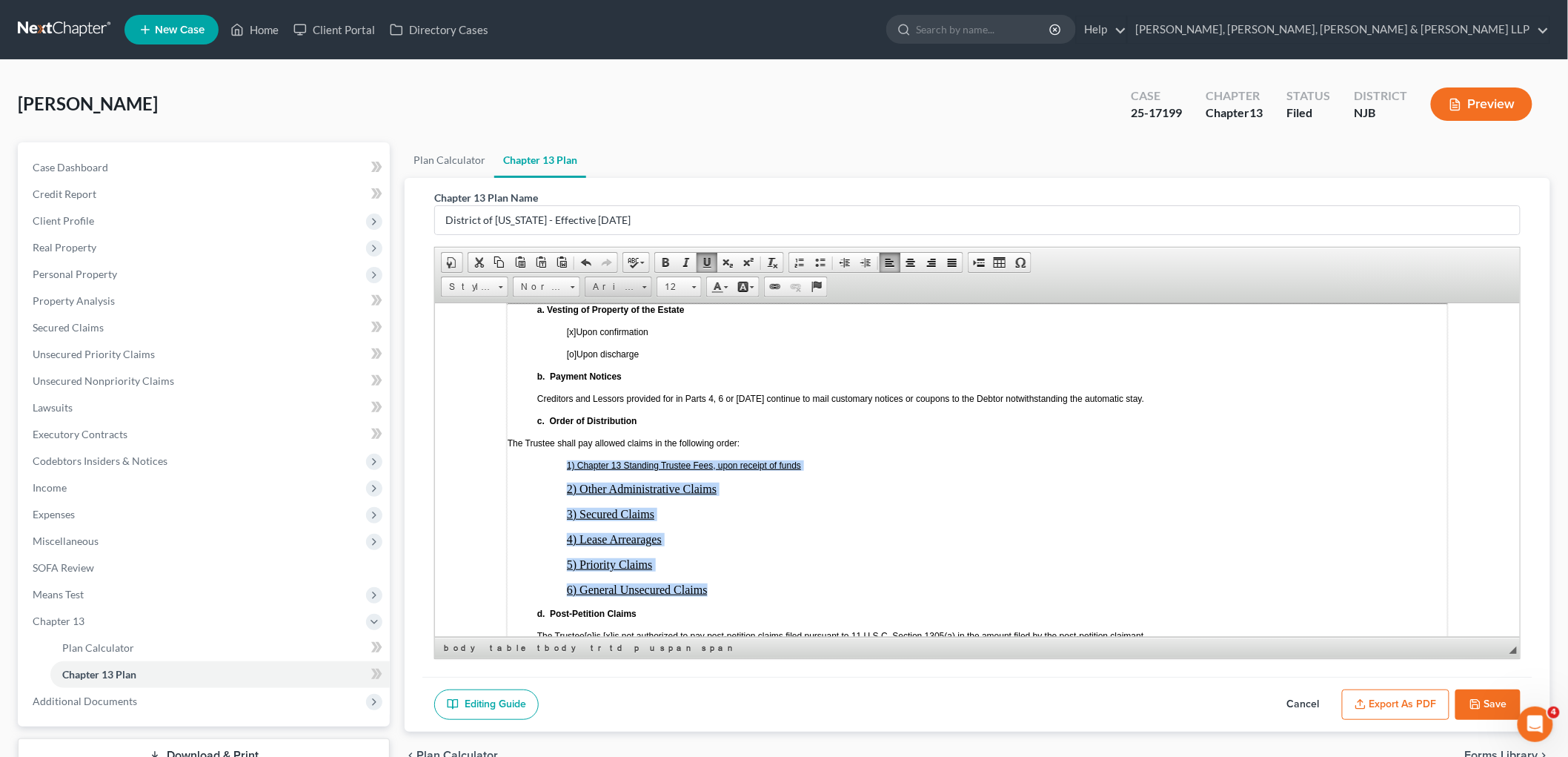
click at [642, 286] on span at bounding box center [645, 287] width 4 height 2
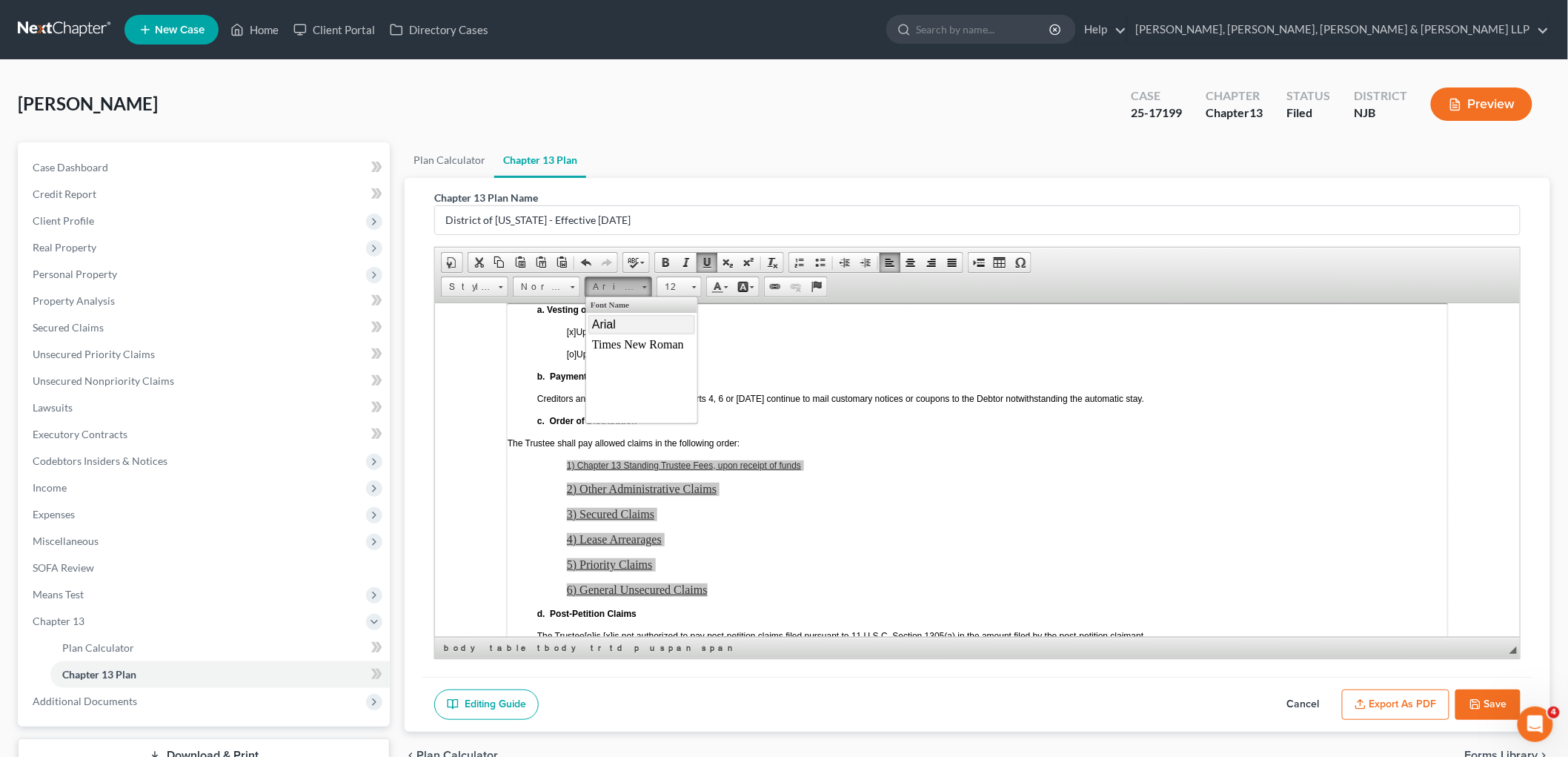
scroll to position [0, 0]
click at [627, 327] on link "Arial" at bounding box center [641, 324] width 107 height 19
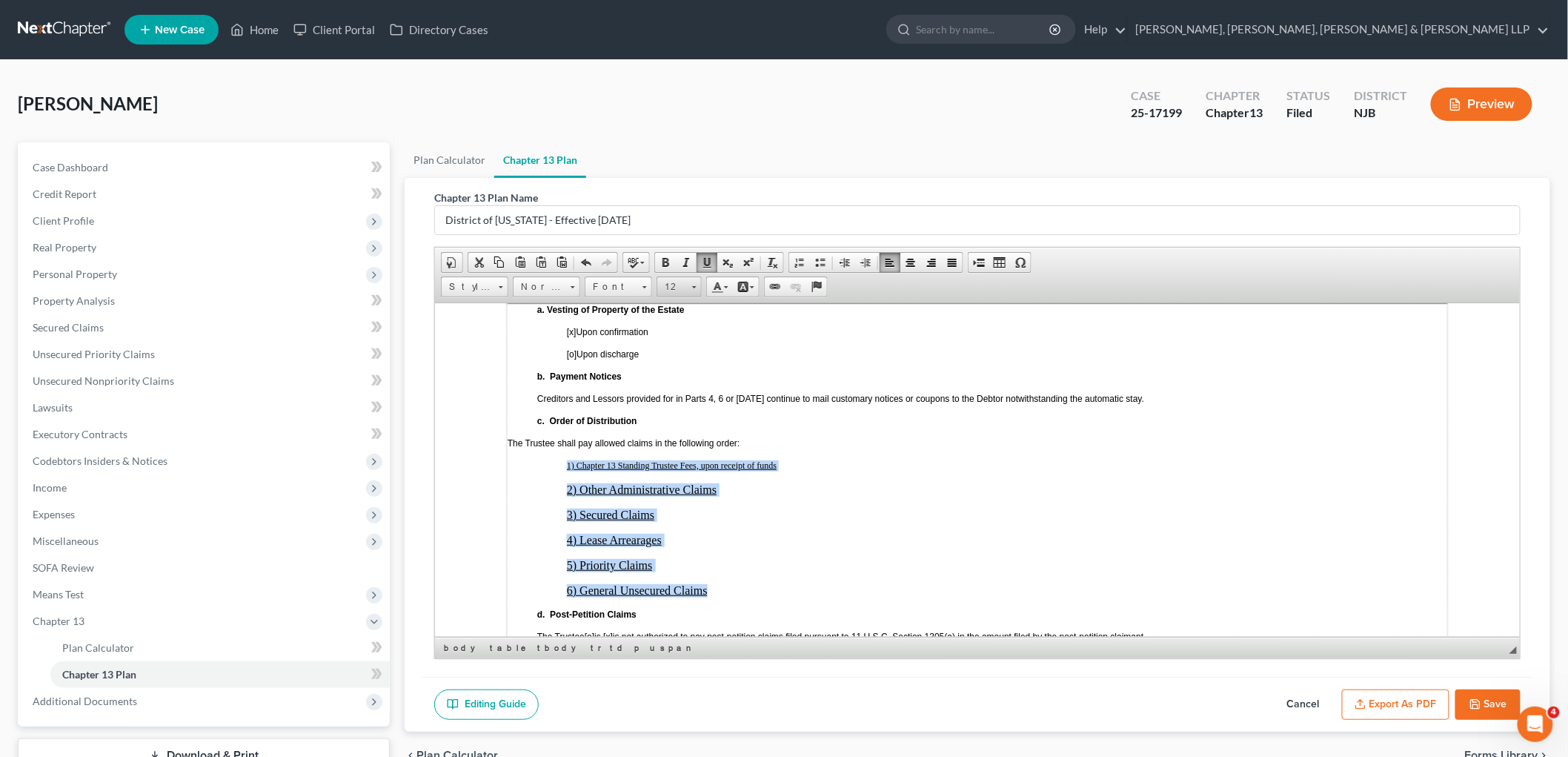
click at [688, 288] on link "12" at bounding box center [679, 287] width 45 height 21
click at [685, 405] on link "12" at bounding box center [702, 404] width 85 height 19
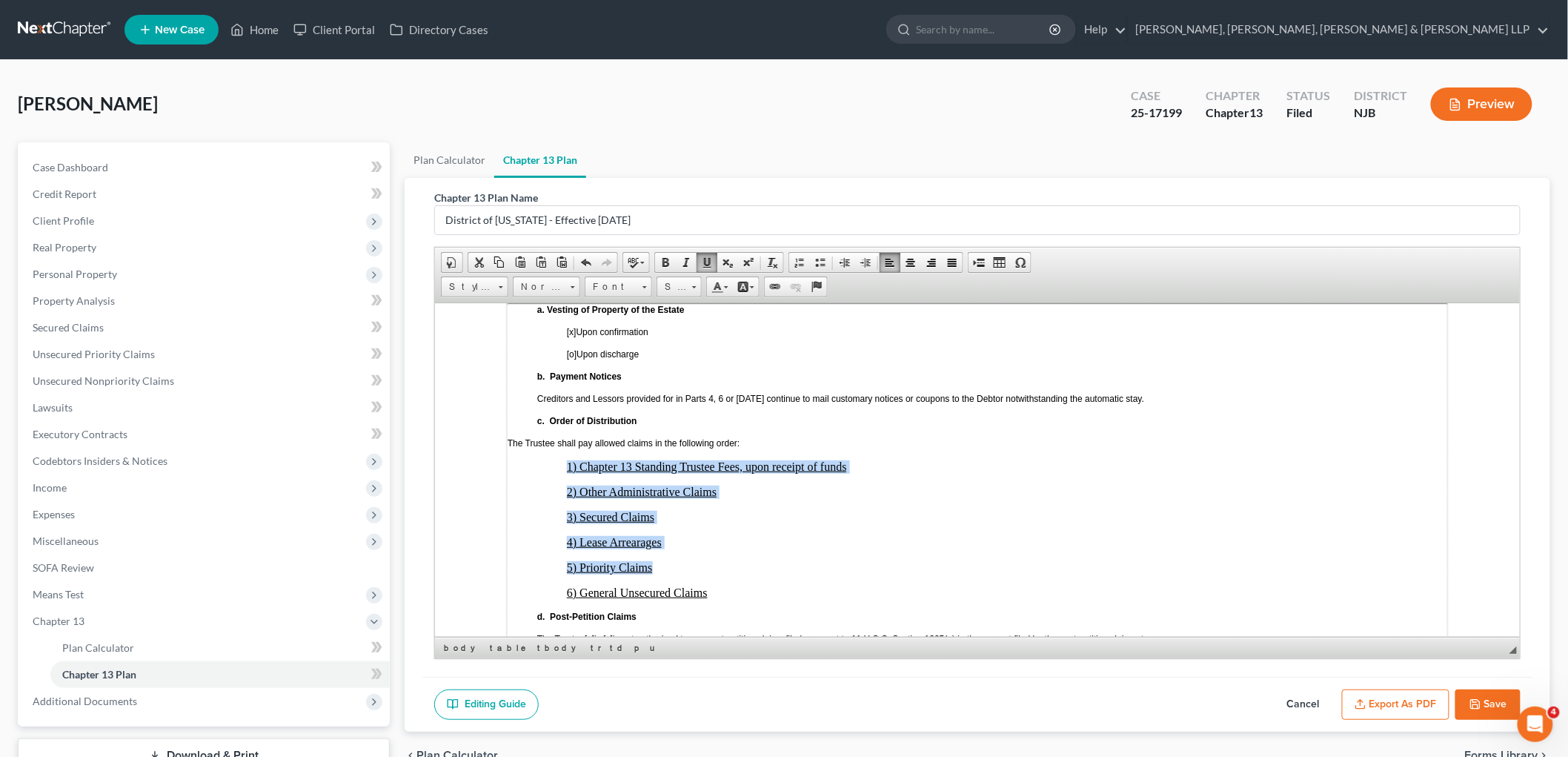
click at [748, 535] on p "4) Lease Arrearages" at bounding box center [1006, 542] width 880 height 13
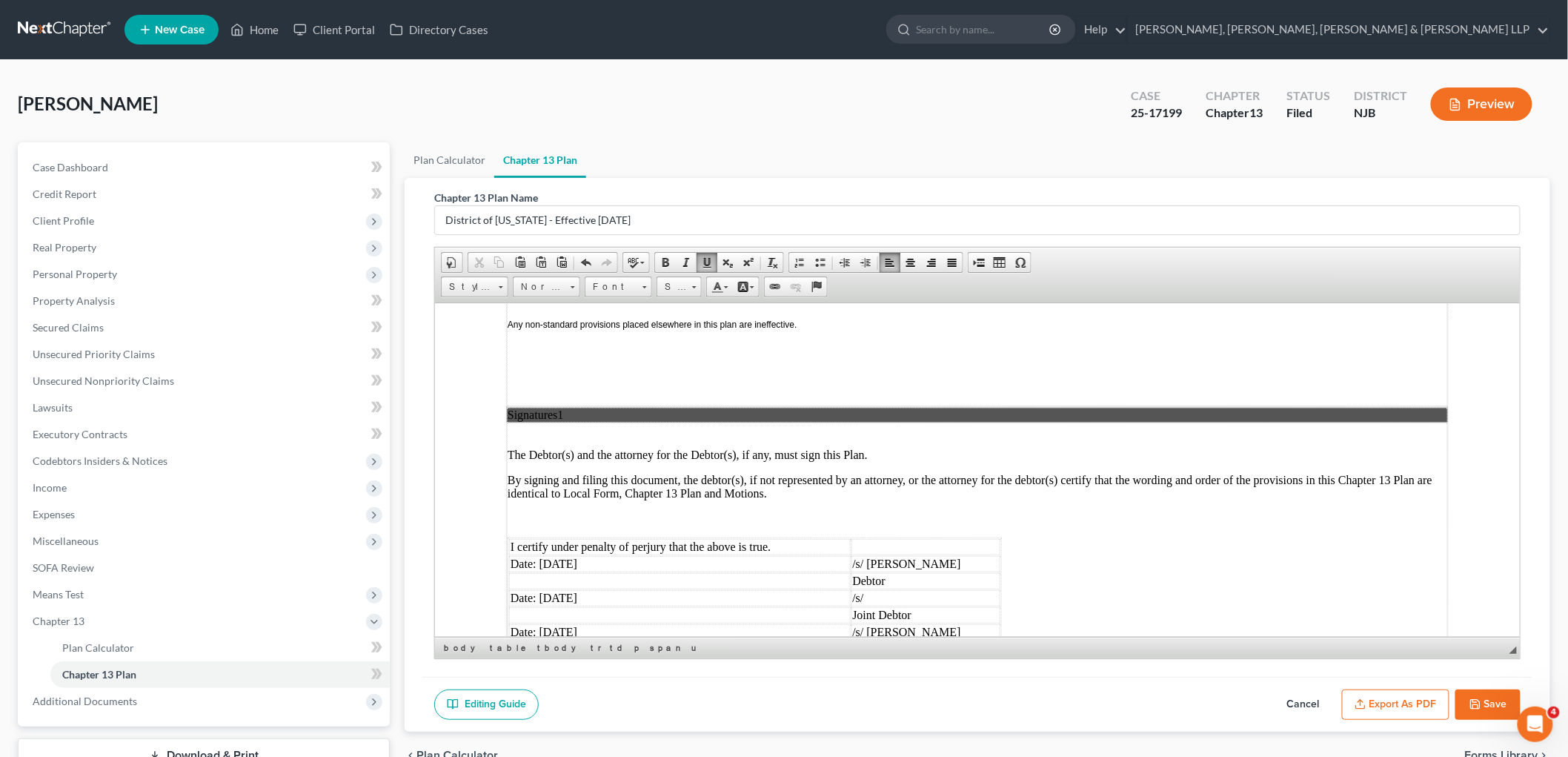
scroll to position [3707, 0]
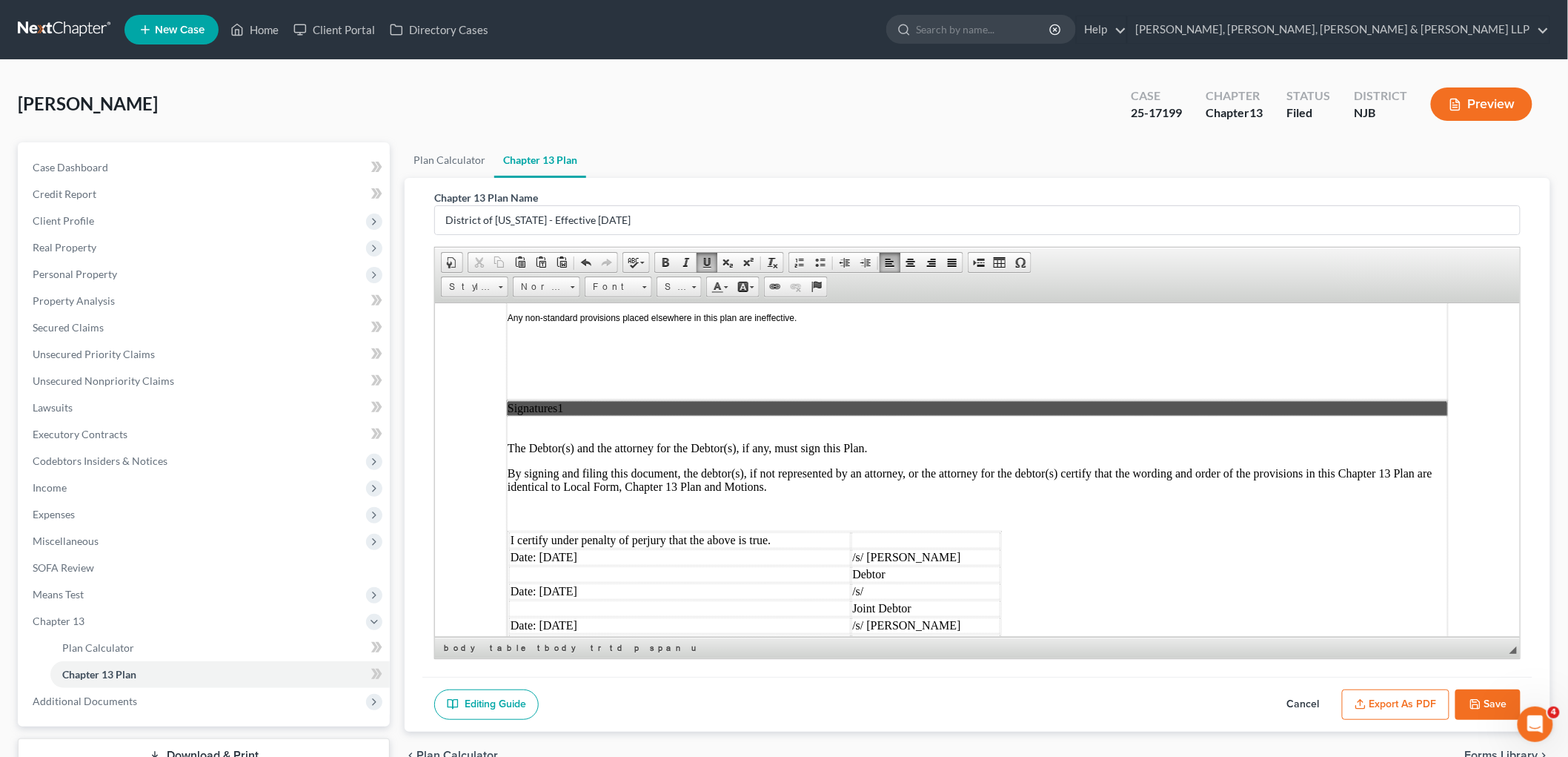
click at [959, 701] on button "Export as PDF" at bounding box center [1395, 705] width 108 height 31
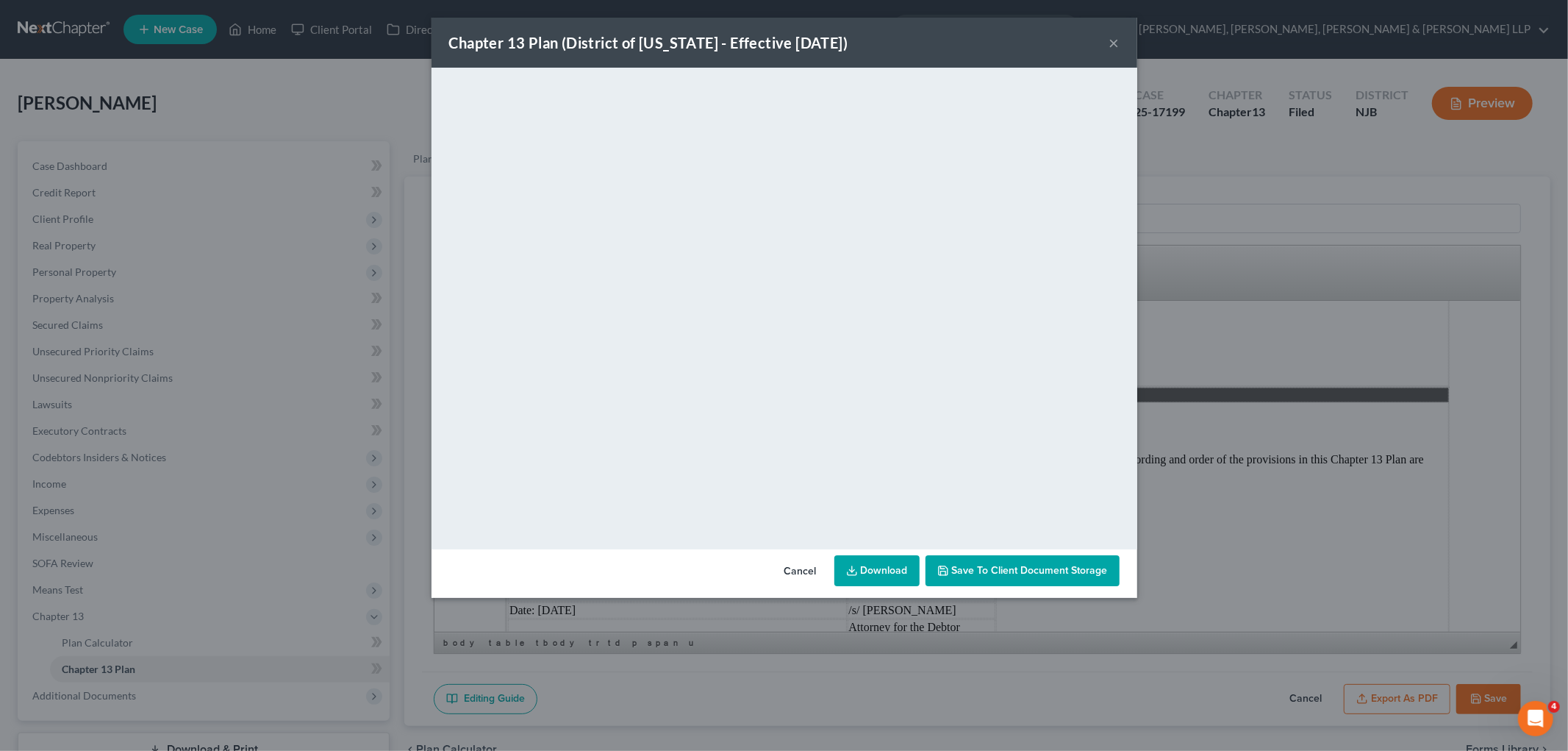
drag, startPoint x: 795, startPoint y: 568, endPoint x: 829, endPoint y: 599, distance: 46.0
click at [795, 568] on button "Cancel" at bounding box center [801, 571] width 56 height 29
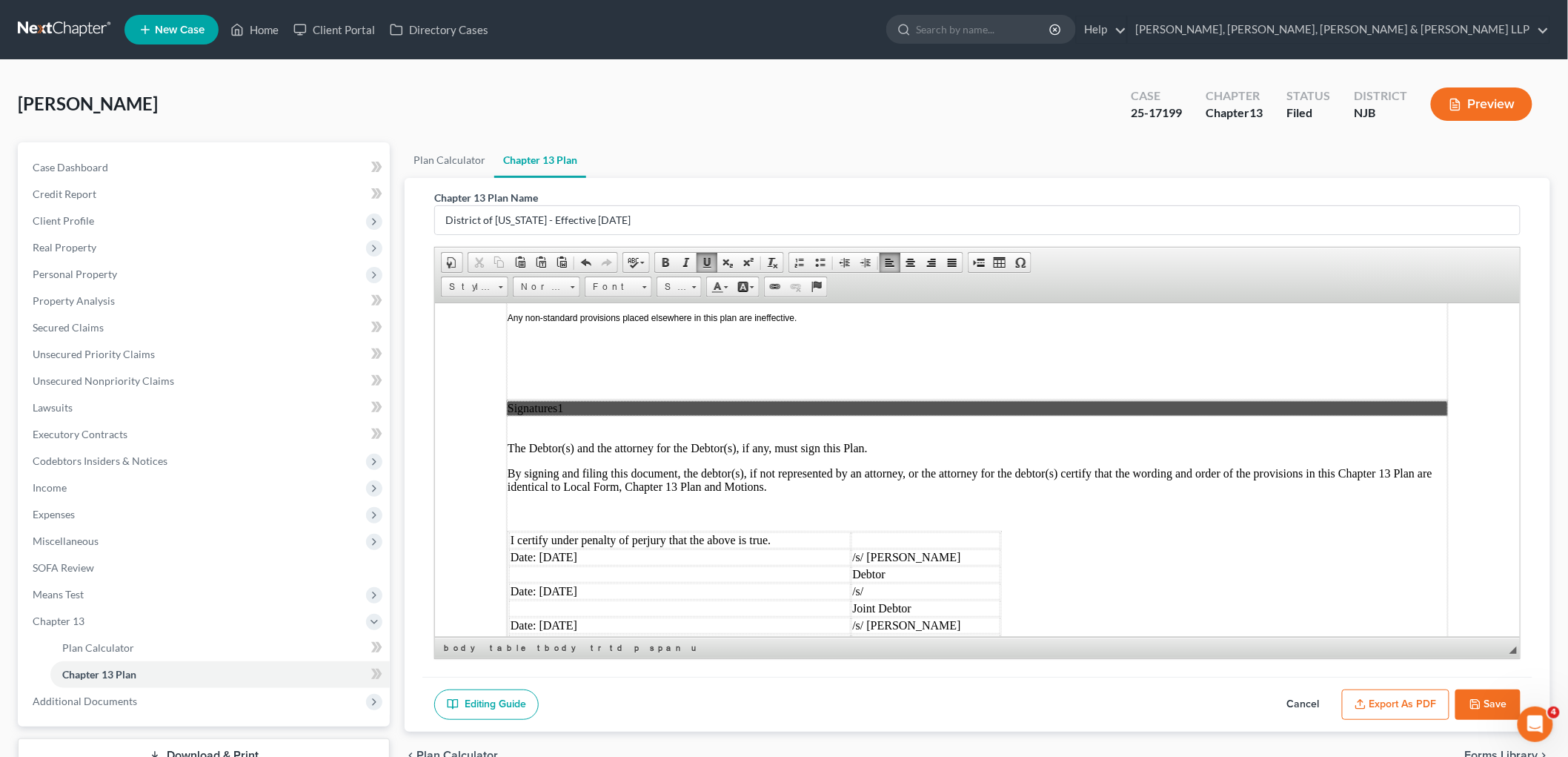
click at [959, 699] on button "Save" at bounding box center [1488, 705] width 65 height 31
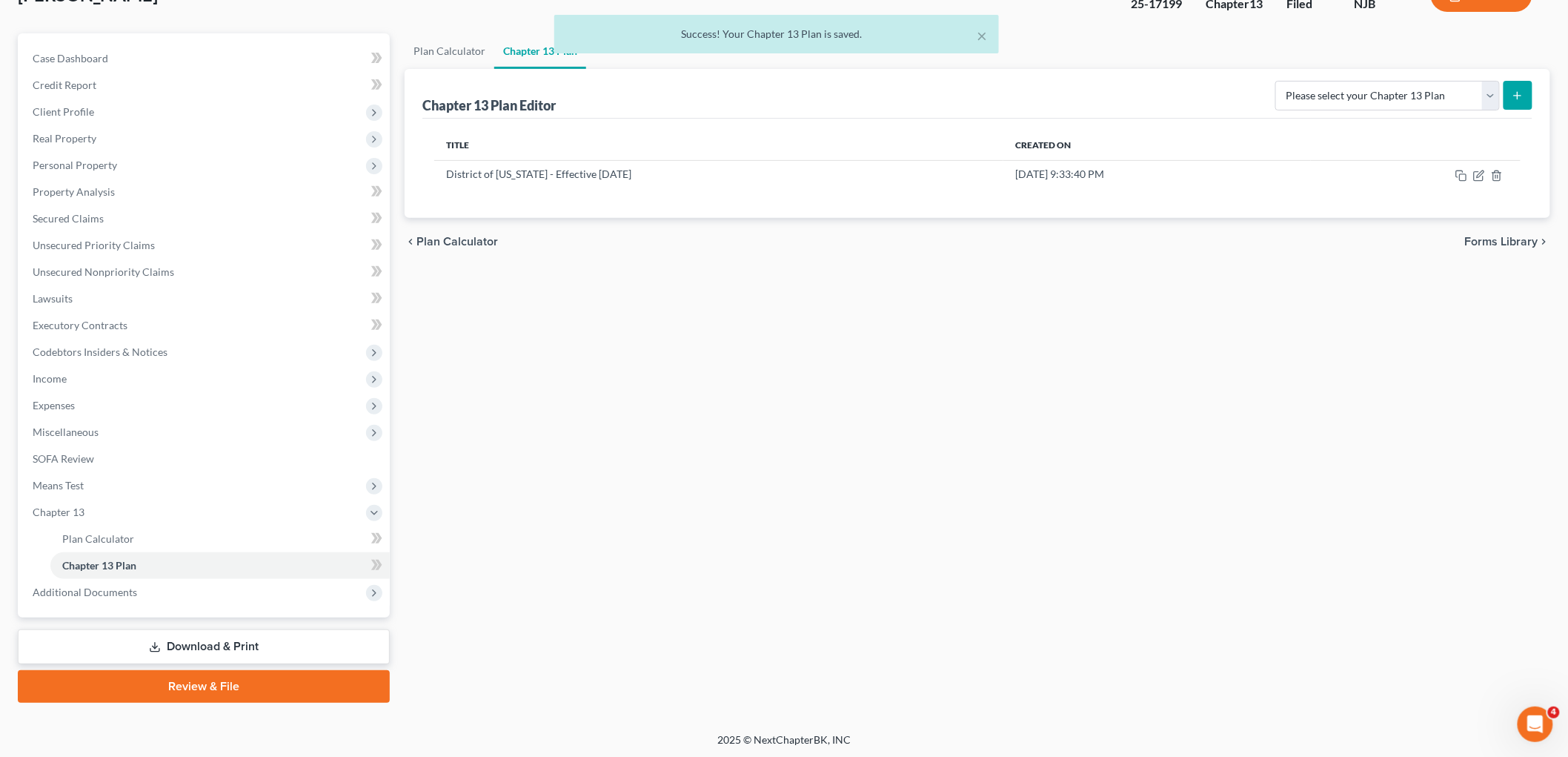
click at [203, 643] on link "Download & Print" at bounding box center [204, 646] width 372 height 35
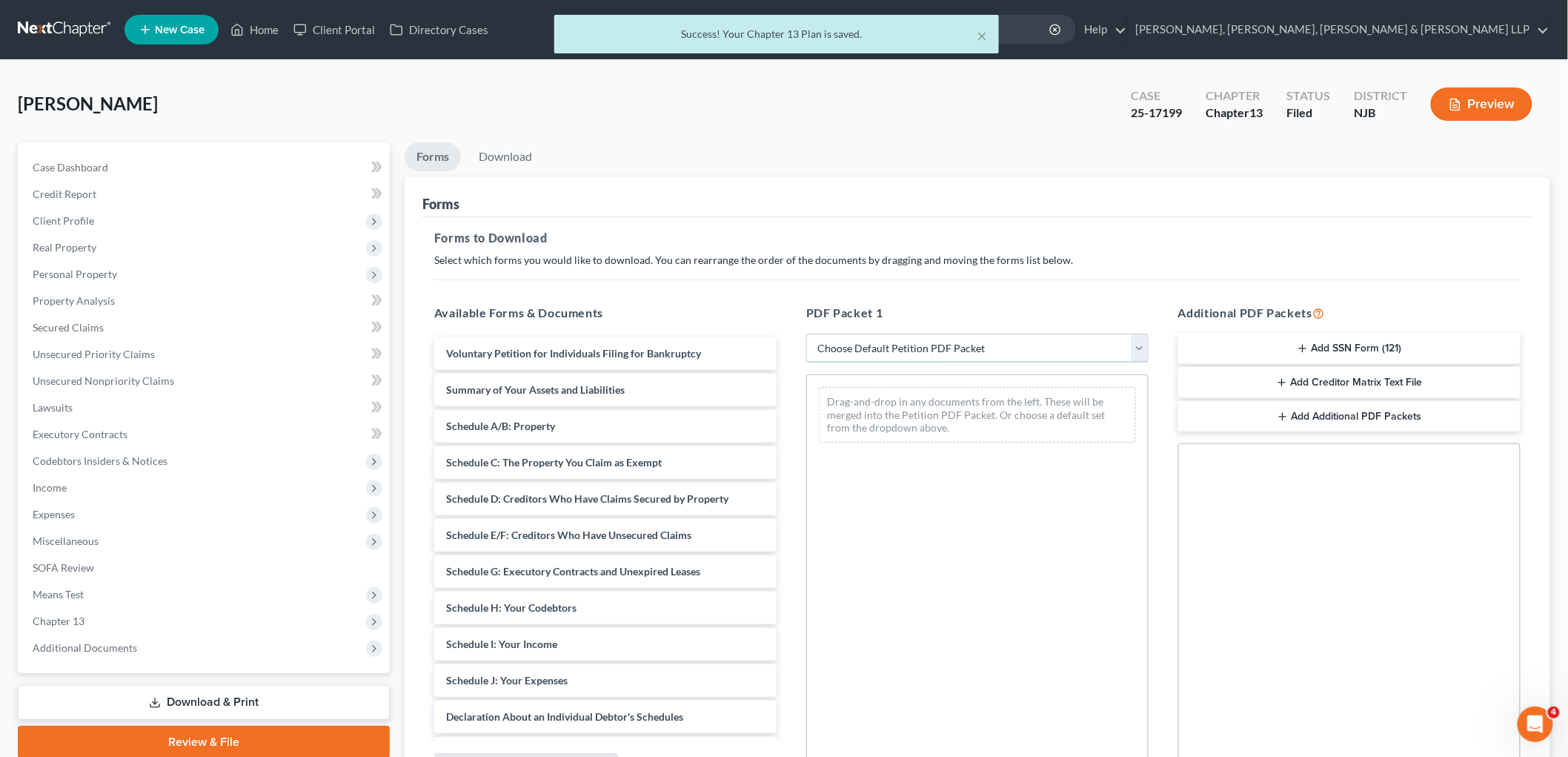
click at [935, 353] on select "Choose Default Petition PDF Packet Complete Bankruptcy Petition (all forms and …" at bounding box center [978, 349] width 343 height 30
select select "0"
click at [806, 334] on select "Choose Default Petition PDF Packet Complete Bankruptcy Petition (all forms and …" at bounding box center [978, 349] width 343 height 30
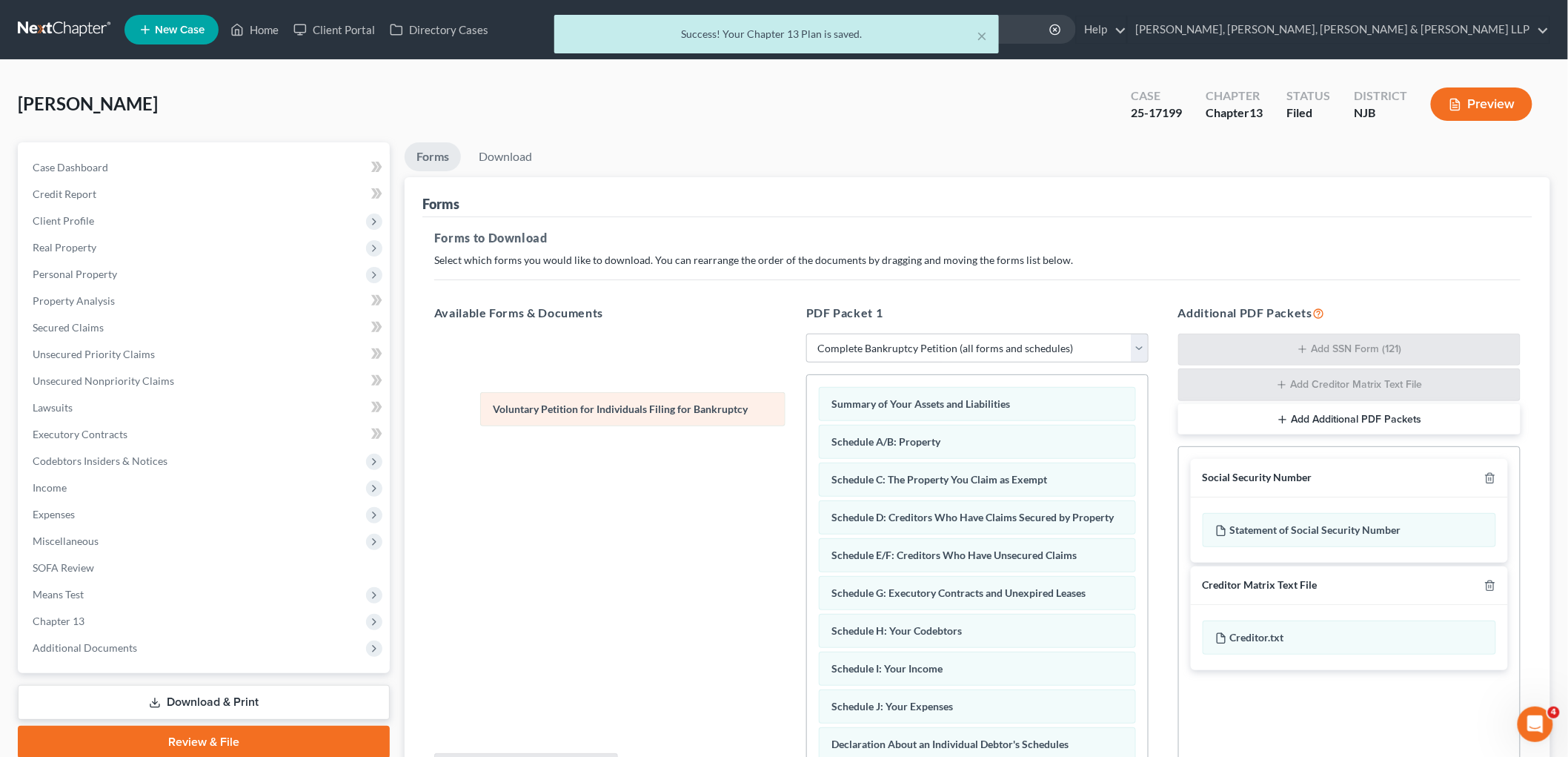
drag, startPoint x: 914, startPoint y: 400, endPoint x: 575, endPoint y: 405, distance: 339.0
click at [807, 405] on div "Voluntary Petition for Individuals Filing for Bankruptcy Voluntary Petition for…" at bounding box center [978, 732] width 341 height 714
click at [502, 153] on link "Download" at bounding box center [505, 157] width 77 height 29
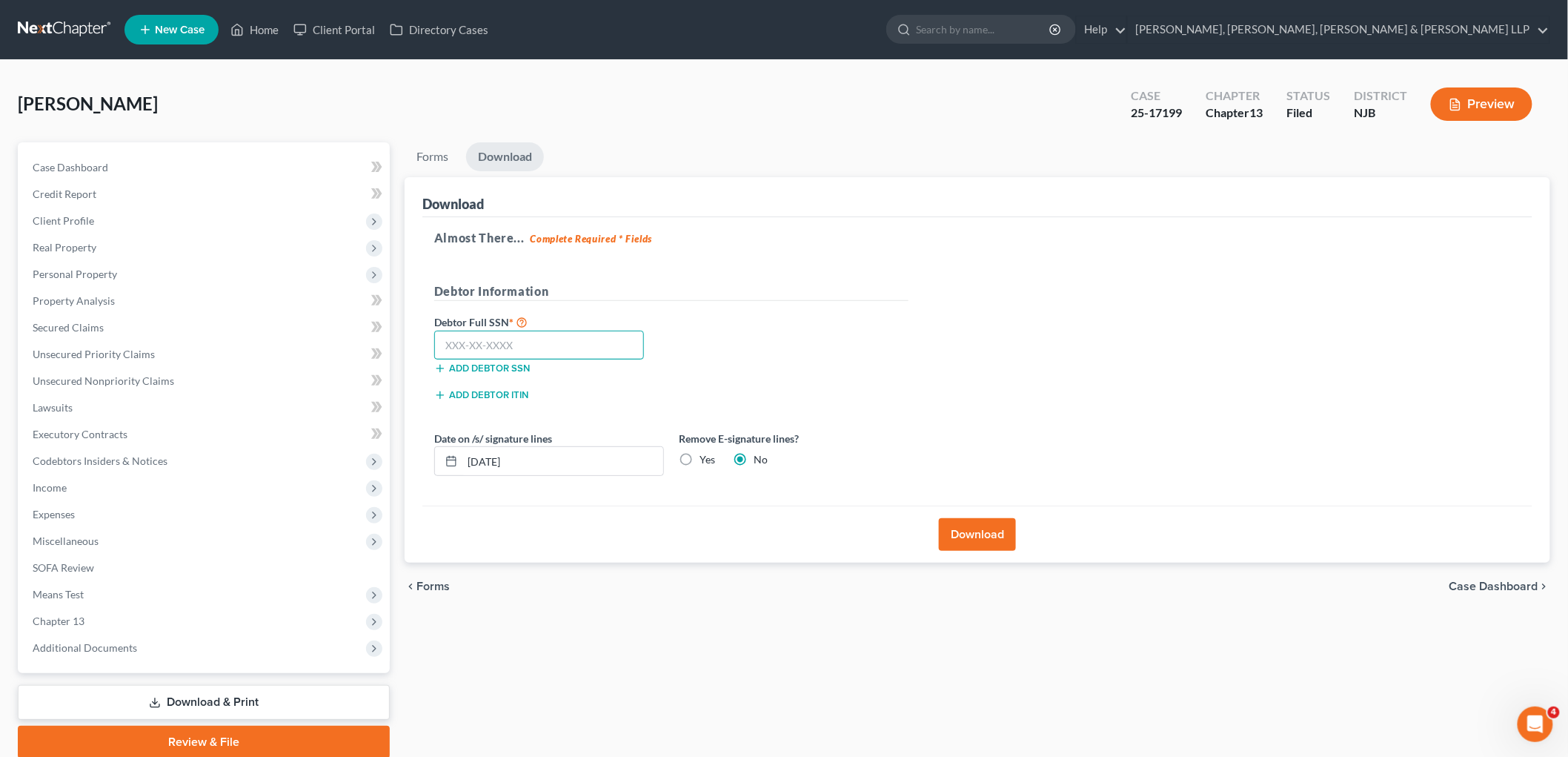
click at [589, 349] on input "text" at bounding box center [538, 346] width 210 height 30
type input "141-62-4433"
click at [959, 527] on button "Download" at bounding box center [978, 534] width 77 height 33
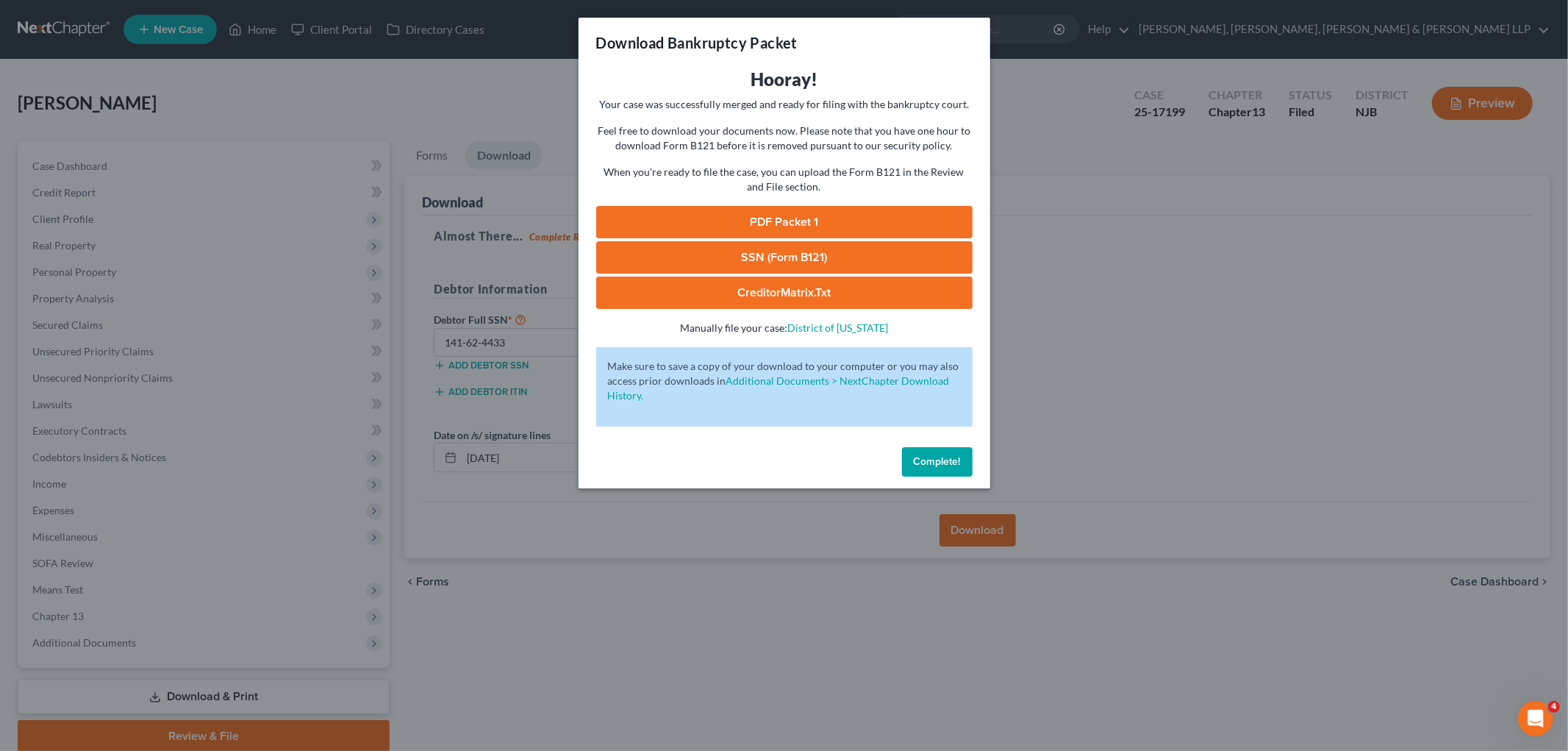
click at [684, 217] on link "PDF Packet 1" at bounding box center [784, 222] width 376 height 32
click at [926, 468] on button "Complete!" at bounding box center [937, 462] width 71 height 29
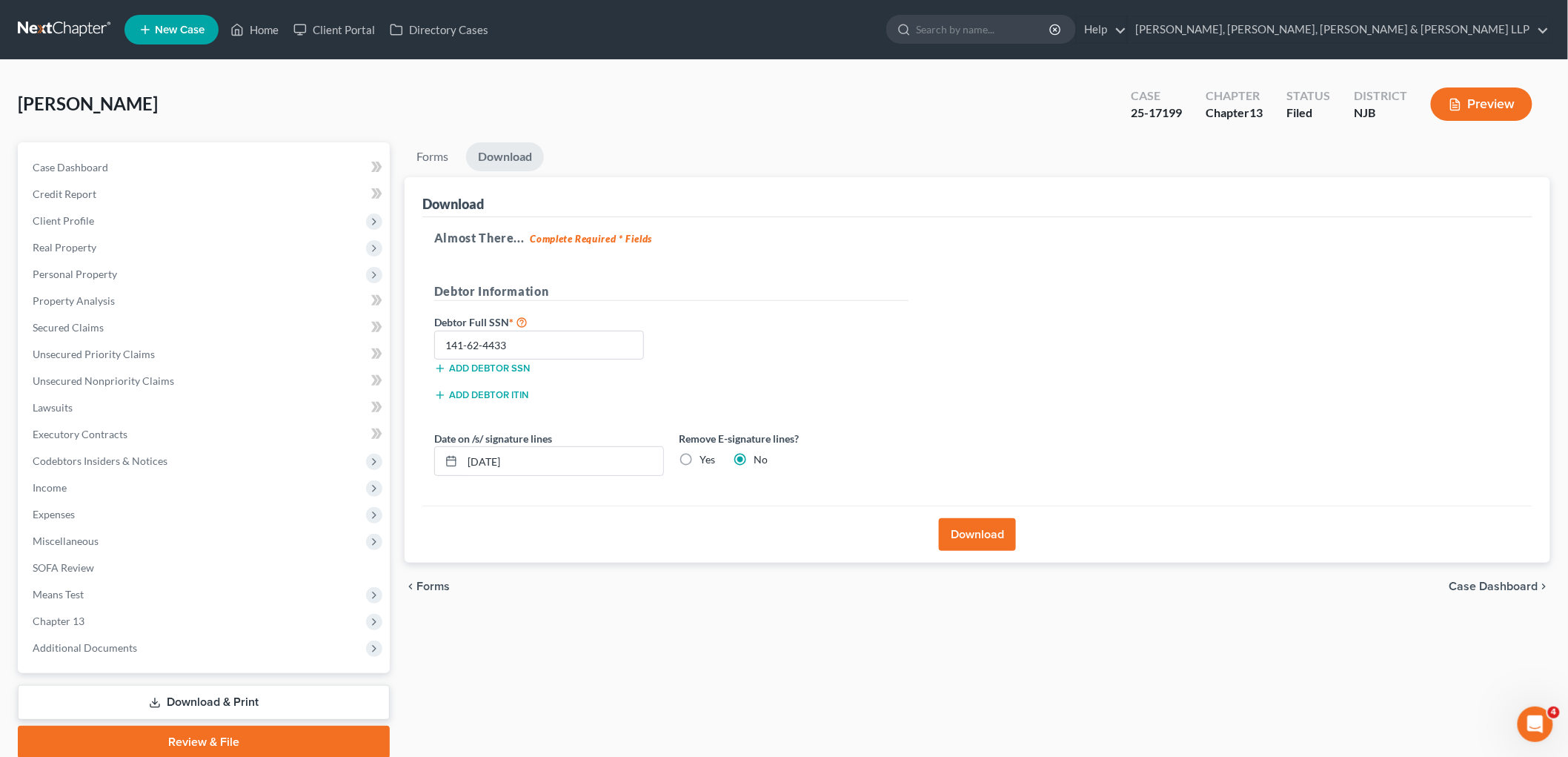
click at [946, 102] on div "Liptai, Steven Upgraded Case 25-17199 Chapter Chapter 13 Status Filed District …" at bounding box center [784, 110] width 1532 height 65
click at [258, 24] on link "Home" at bounding box center [254, 30] width 63 height 27
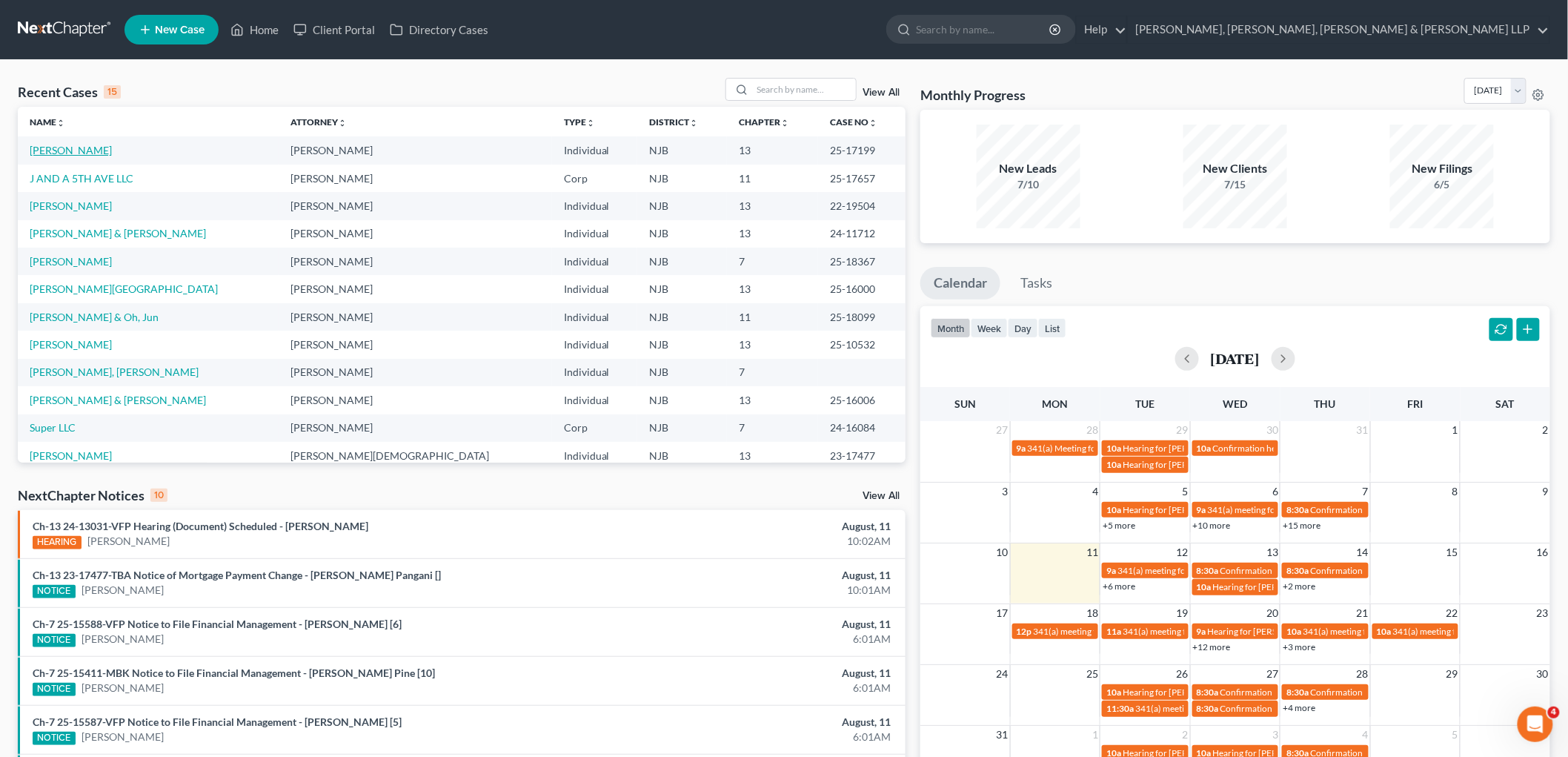
click at [79, 146] on link "Liptai, Steven" at bounding box center [70, 150] width 82 height 13
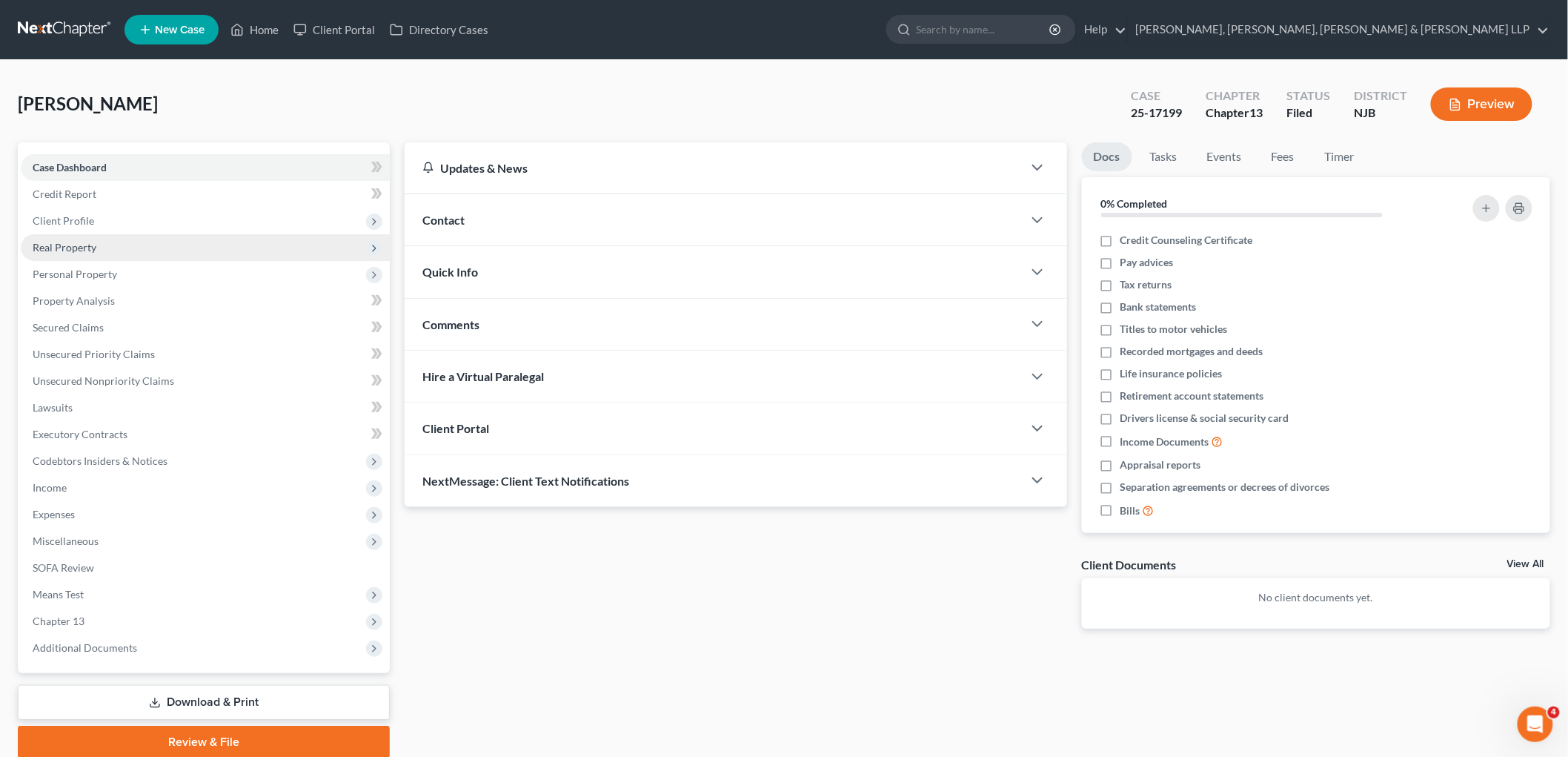
click at [87, 246] on span "Real Property" at bounding box center [65, 247] width 64 height 13
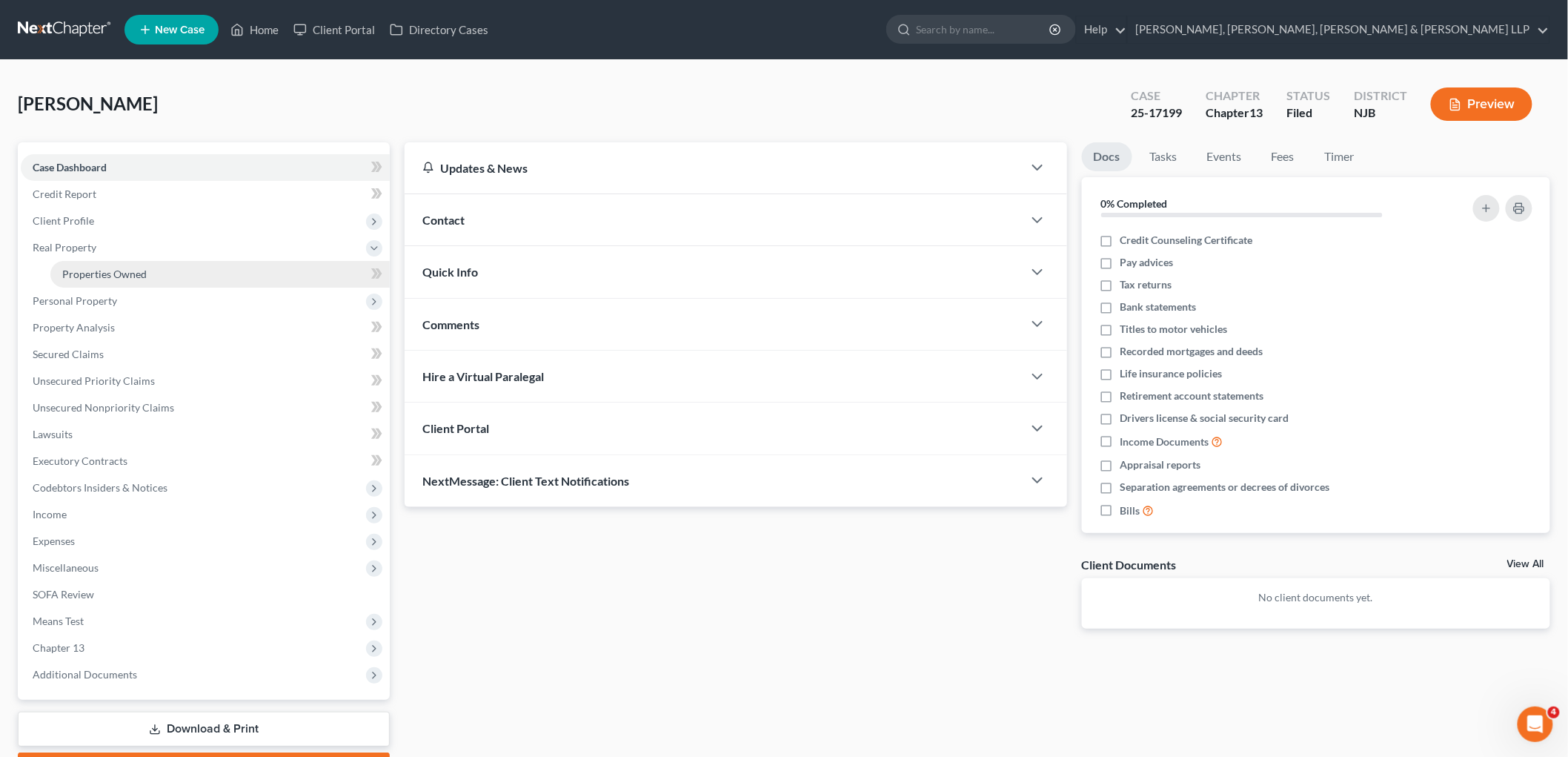
click at [120, 272] on span "Properties Owned" at bounding box center [105, 274] width 85 height 13
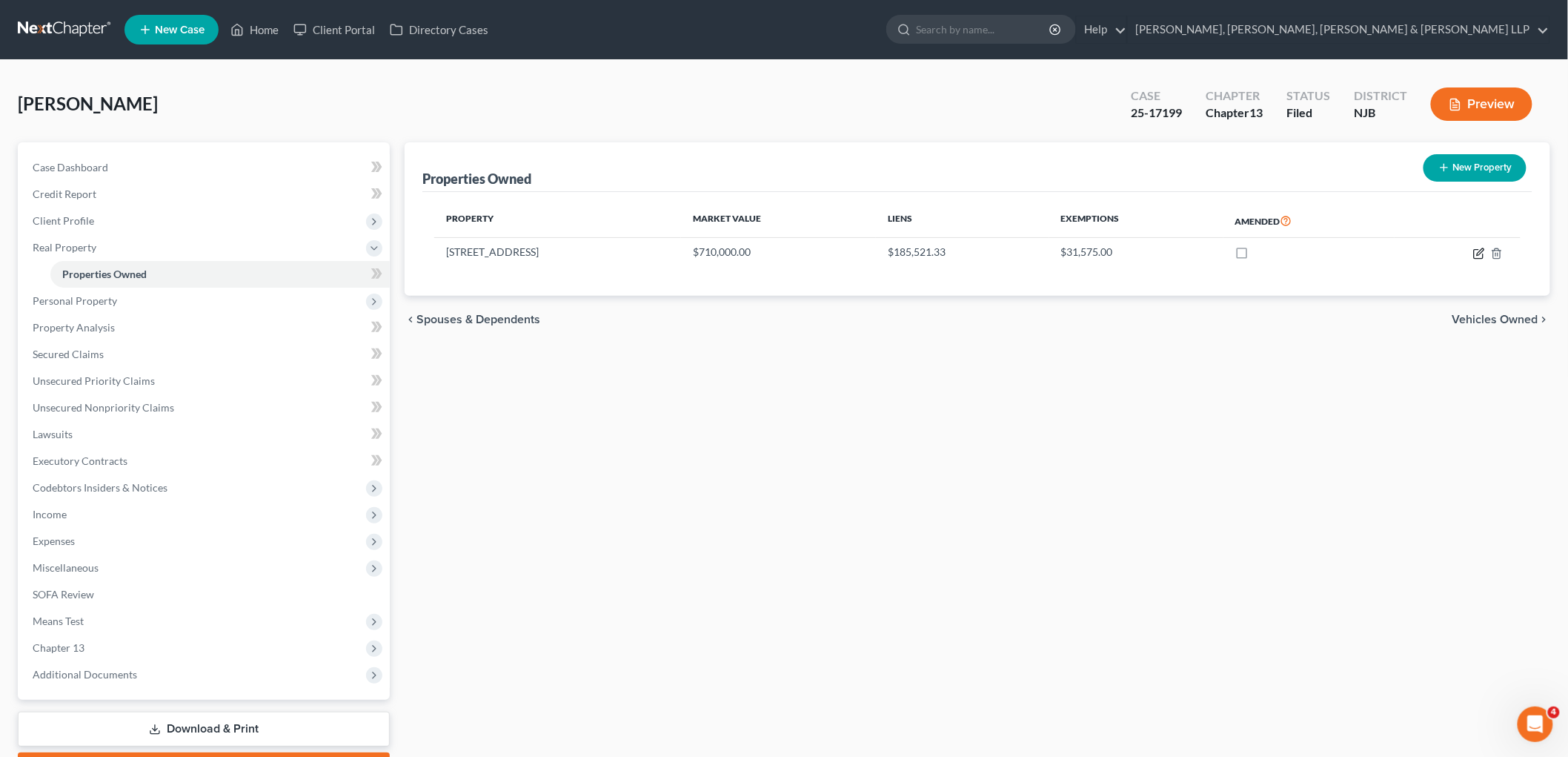
click at [959, 252] on icon "button" at bounding box center [1479, 254] width 12 height 12
select select "33"
select select "0"
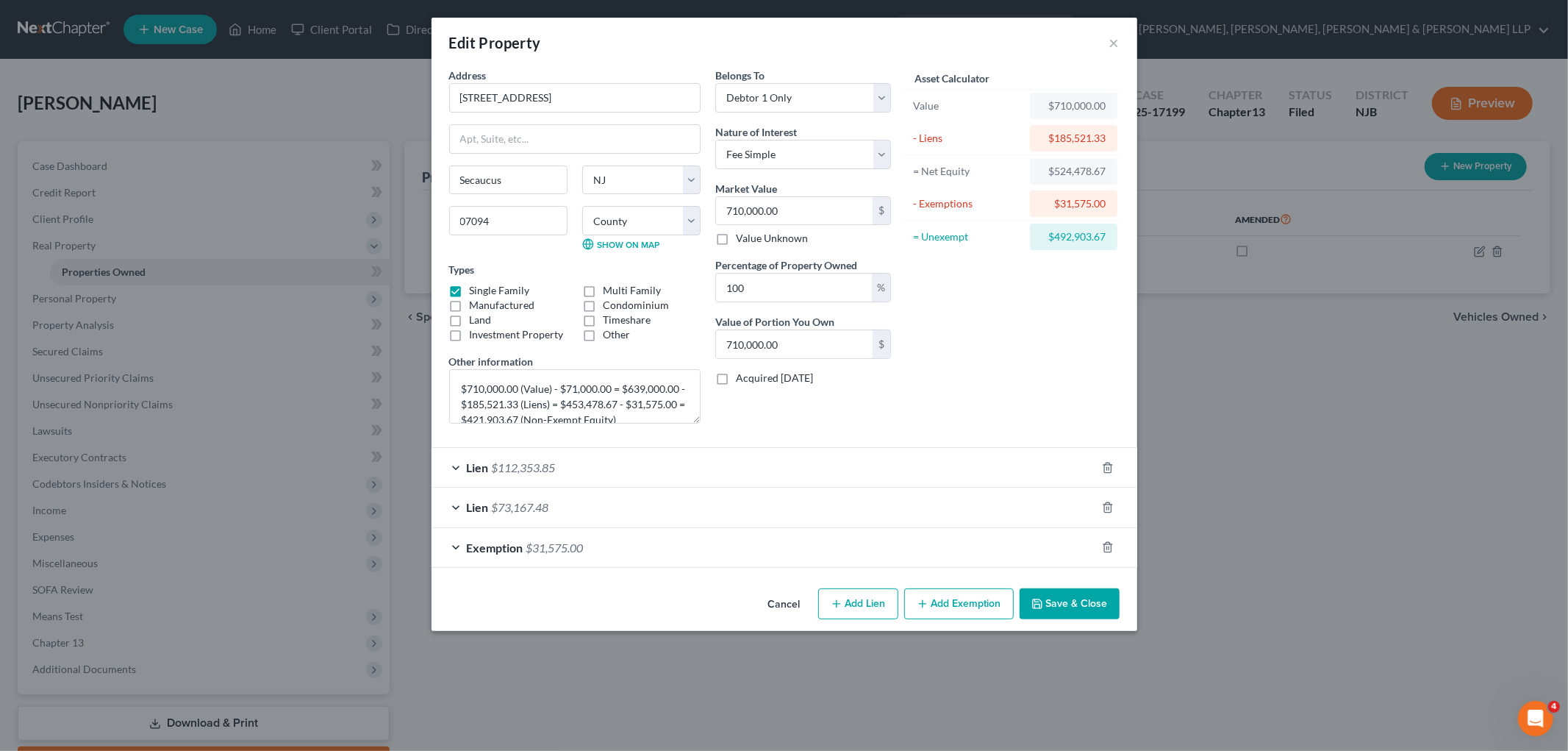
click at [792, 609] on button "Cancel" at bounding box center [784, 604] width 56 height 29
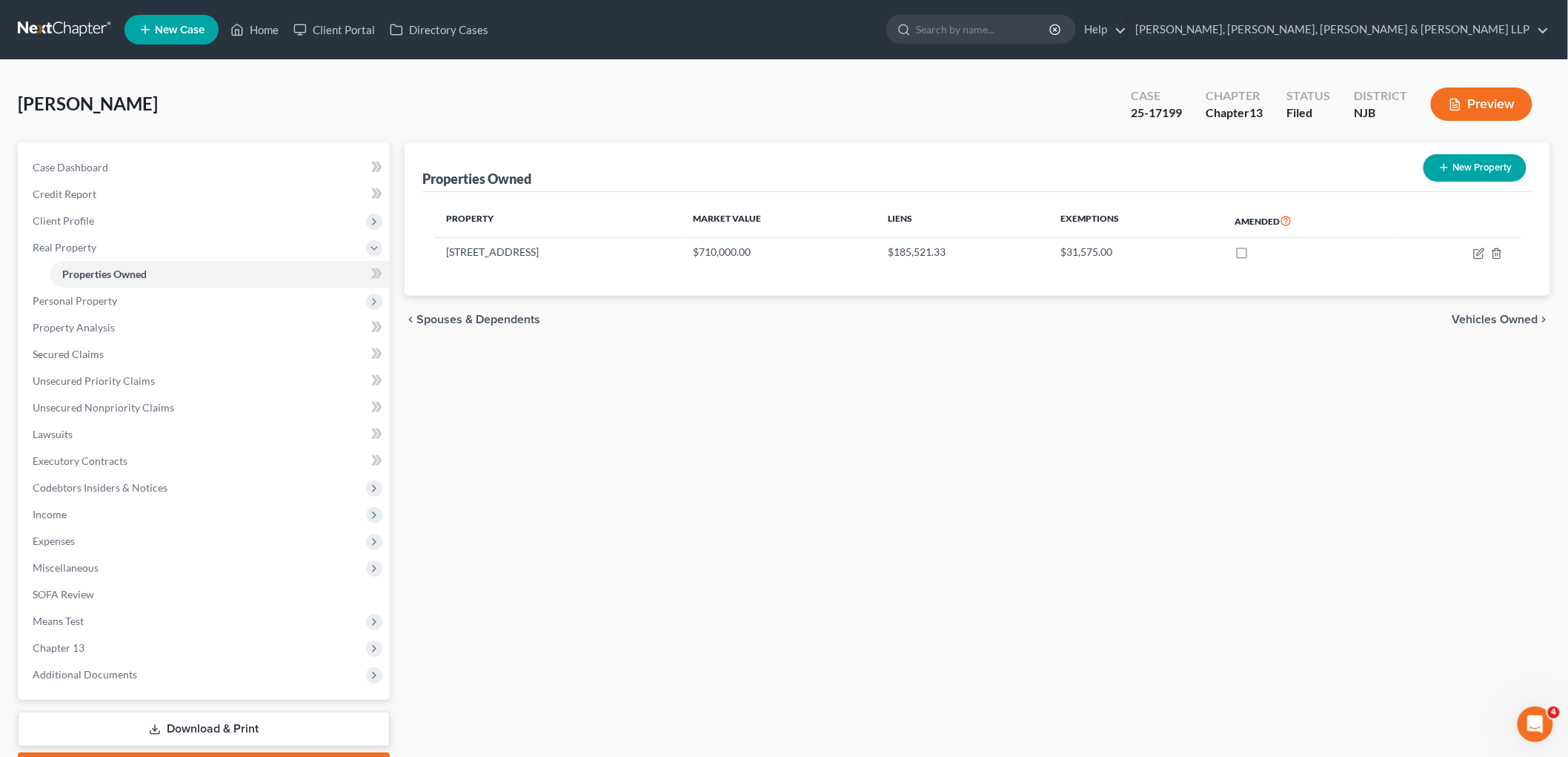
click at [959, 315] on span "Vehicles Owned" at bounding box center [1495, 320] width 86 height 12
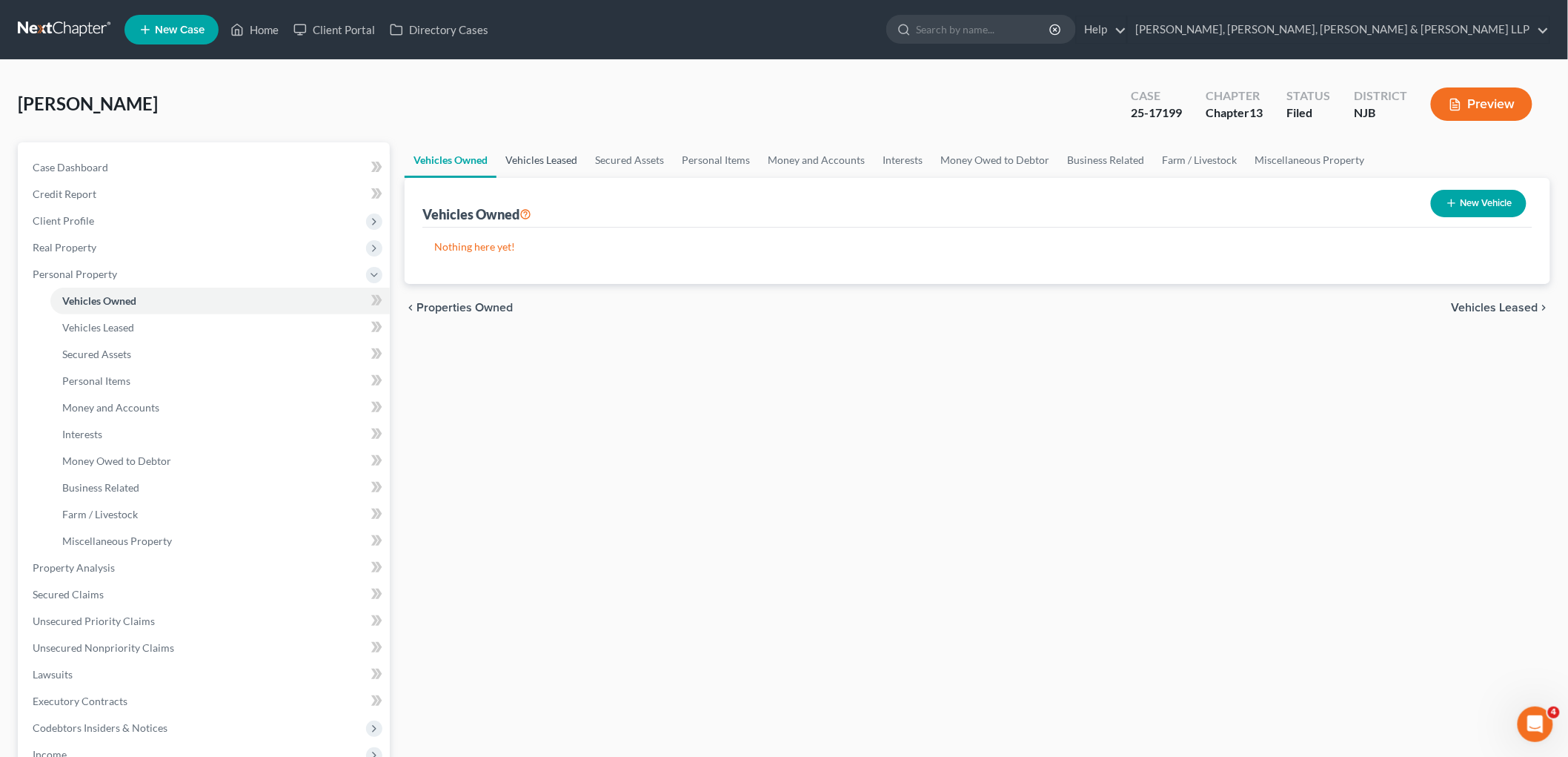
click at [558, 157] on link "Vehicles Leased" at bounding box center [541, 160] width 90 height 36
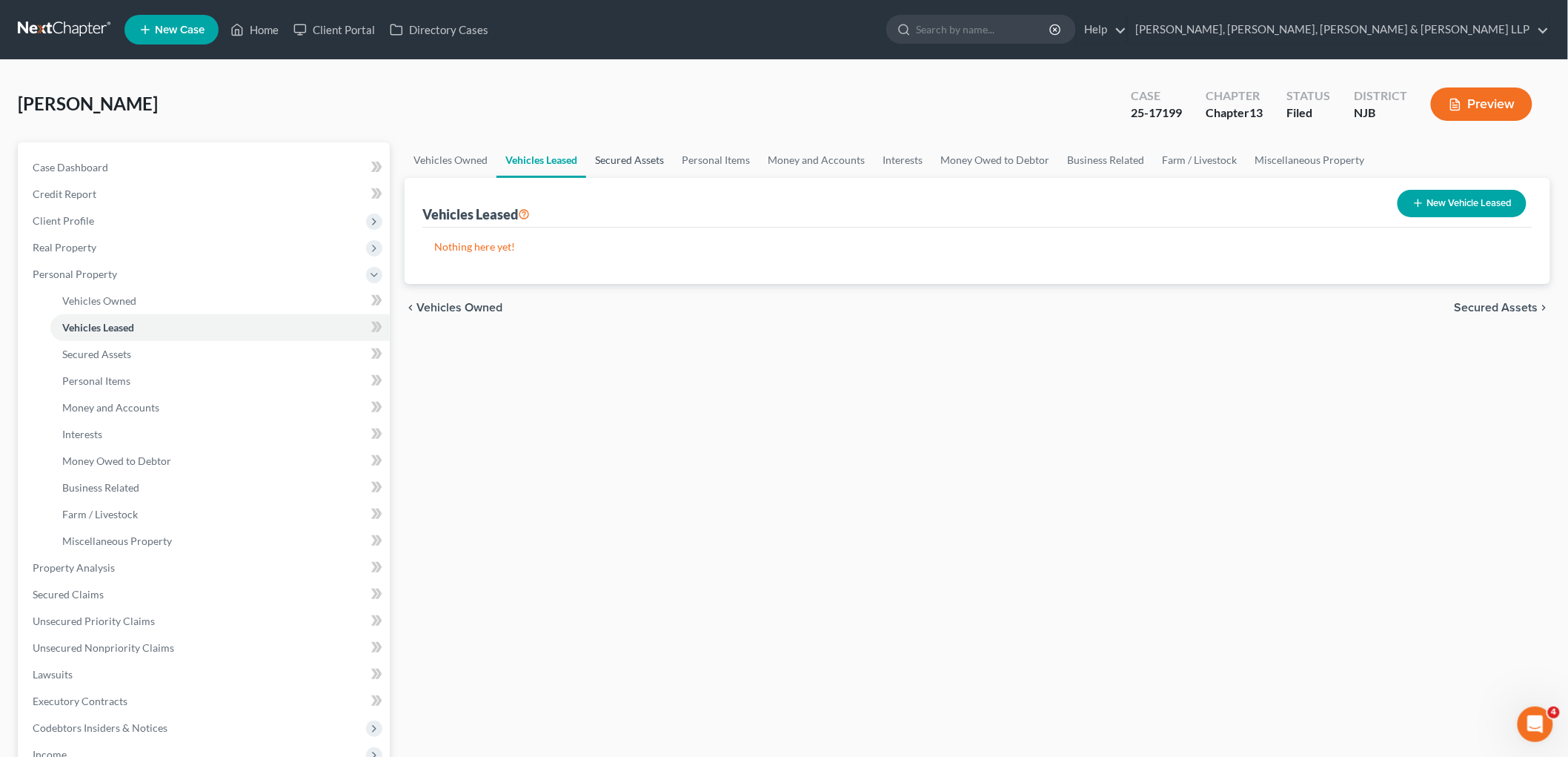
click at [634, 157] on link "Secured Assets" at bounding box center [629, 160] width 87 height 36
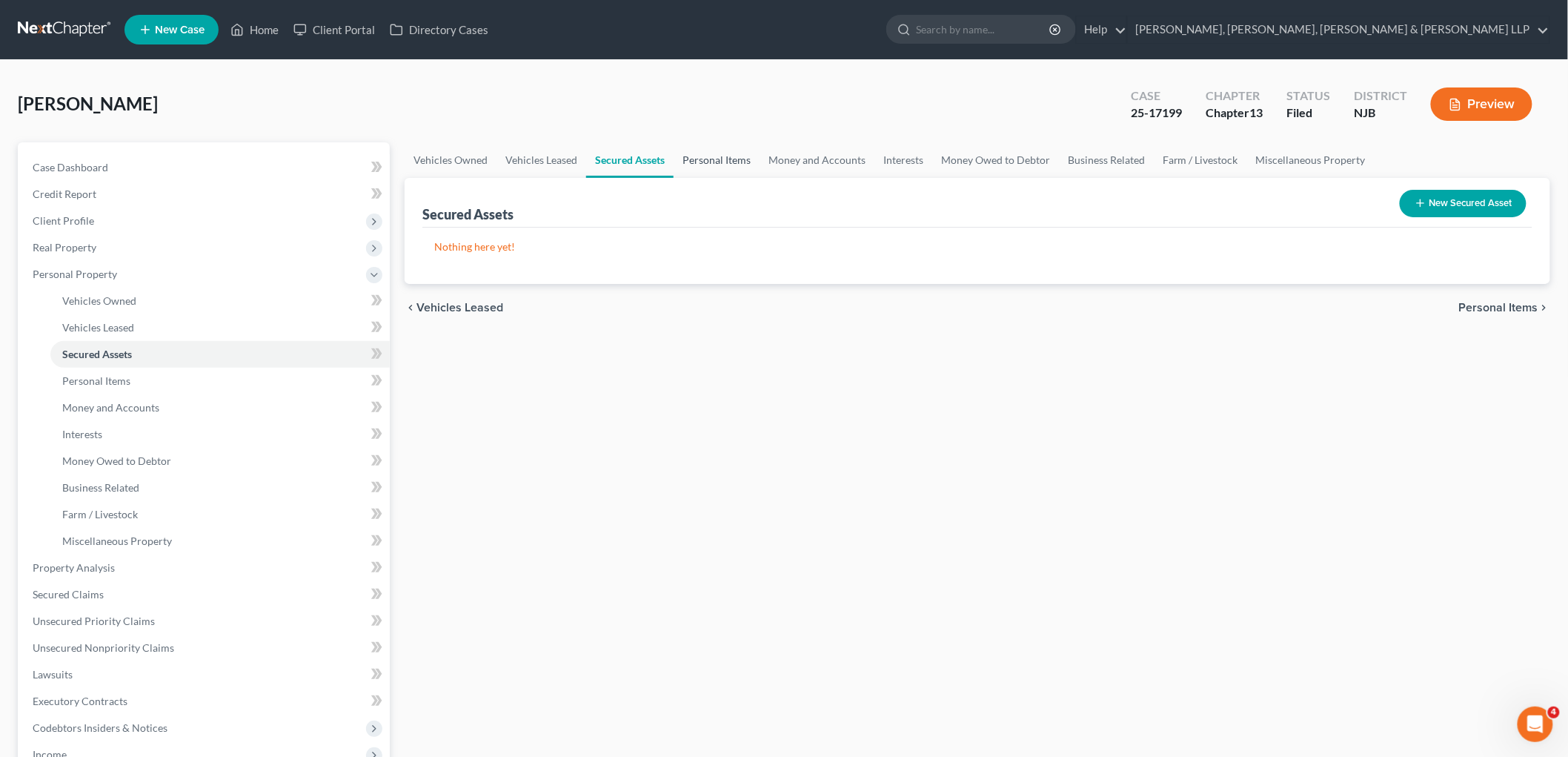
click at [695, 157] on link "Personal Items" at bounding box center [717, 160] width 86 height 36
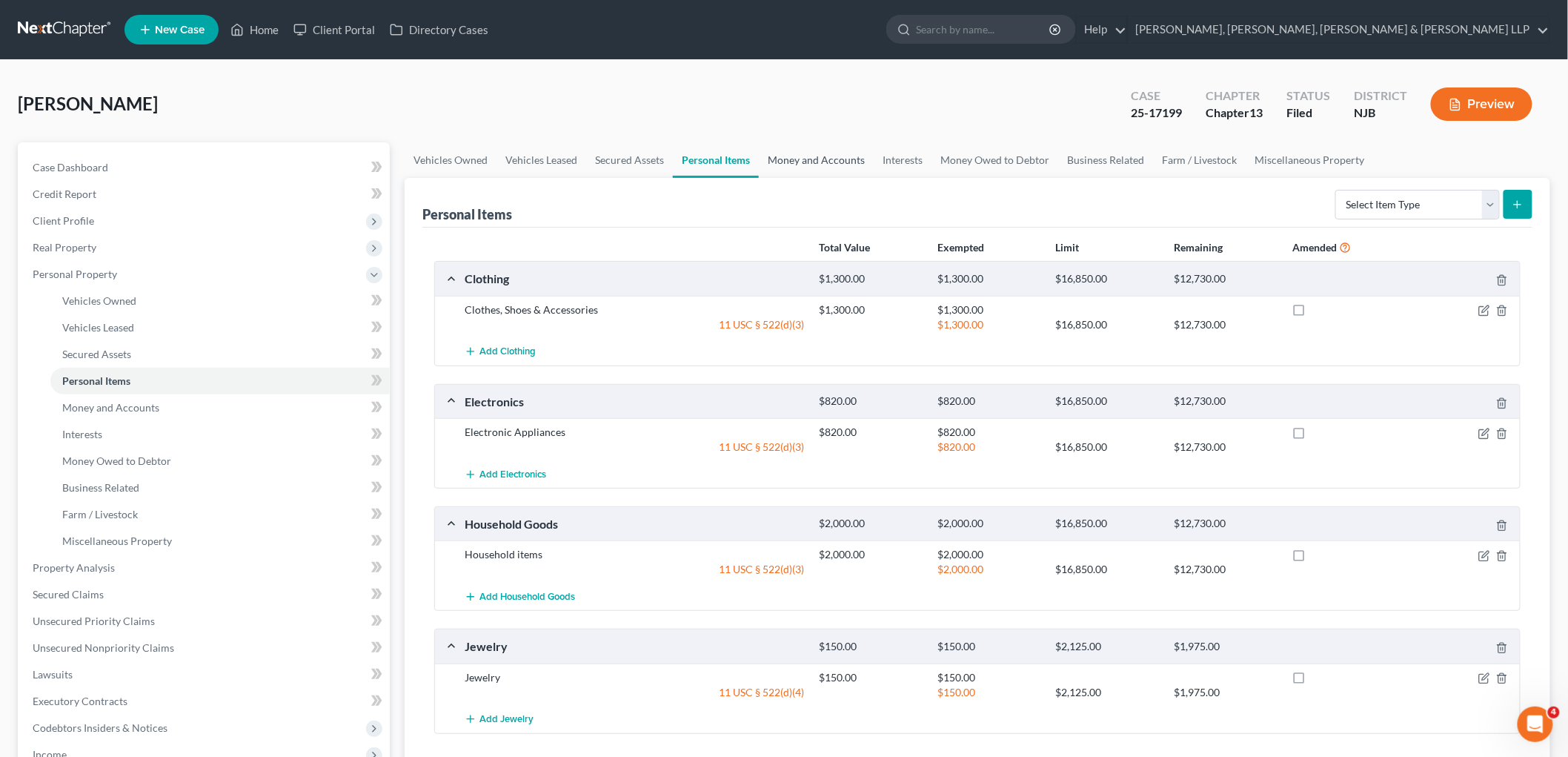
click at [818, 158] on link "Money and Accounts" at bounding box center [816, 160] width 115 height 36
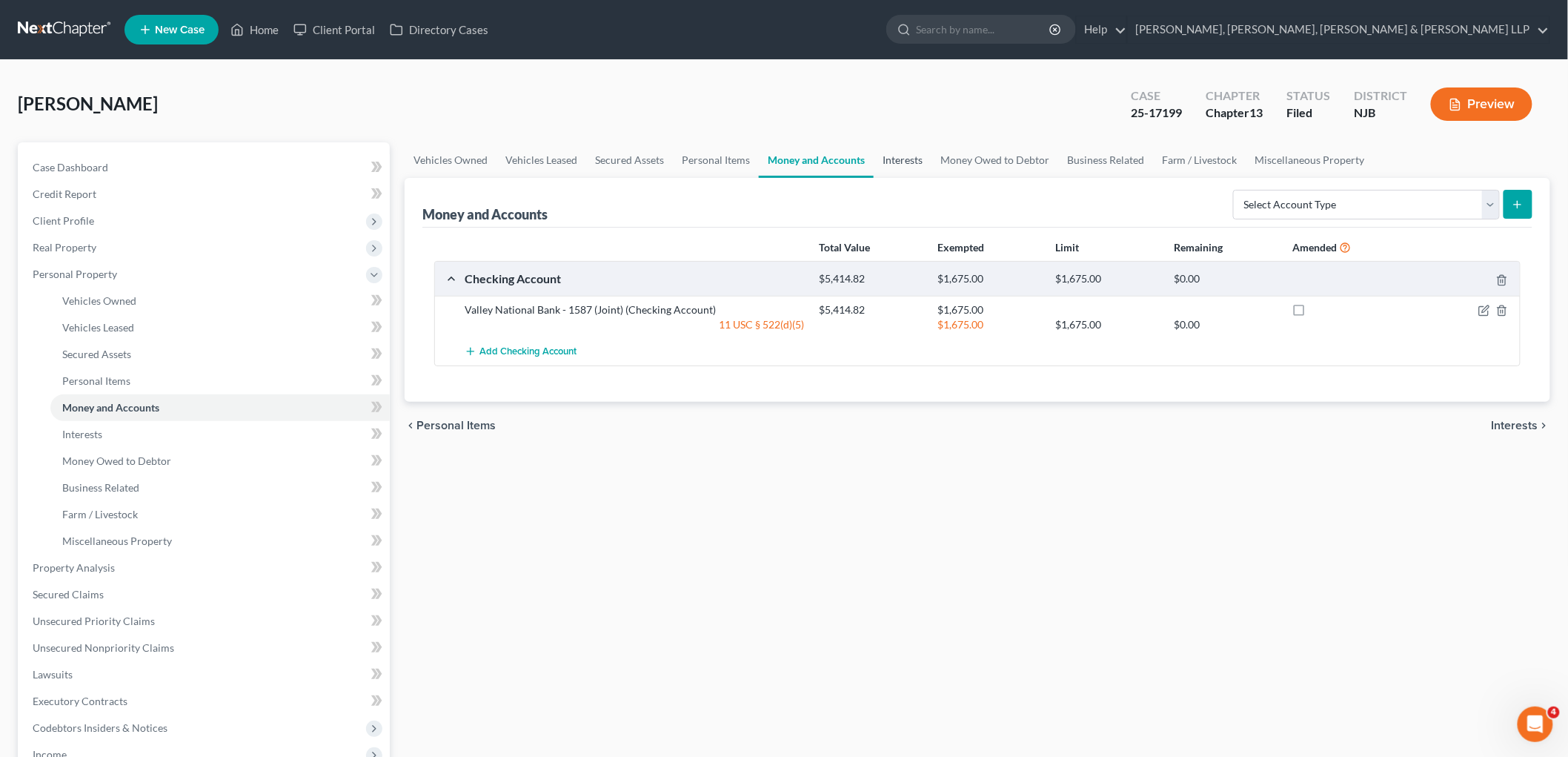
click at [899, 159] on link "Interests" at bounding box center [903, 160] width 58 height 36
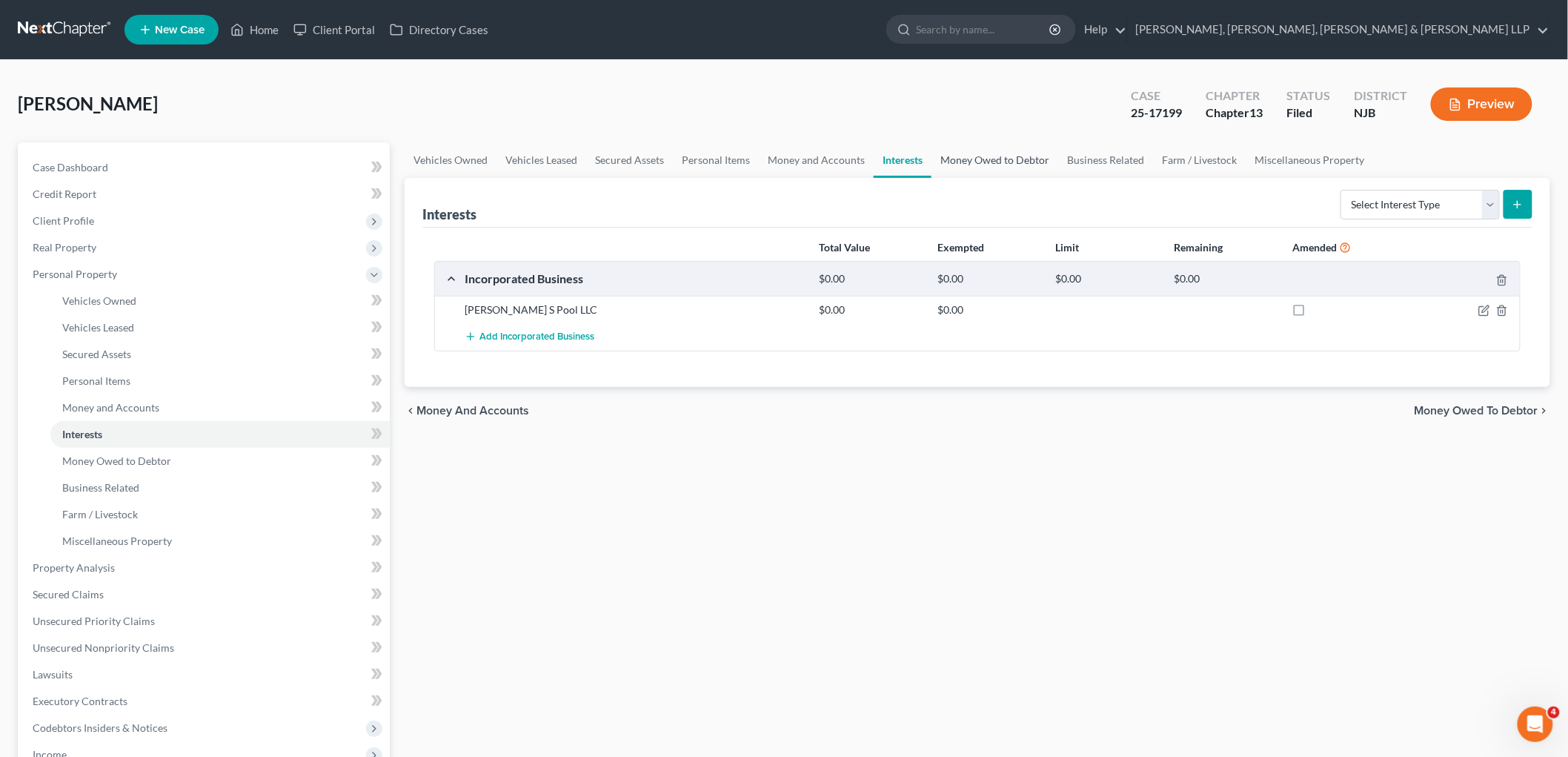
click at [959, 159] on link "Money Owed to Debtor" at bounding box center [995, 160] width 127 height 36
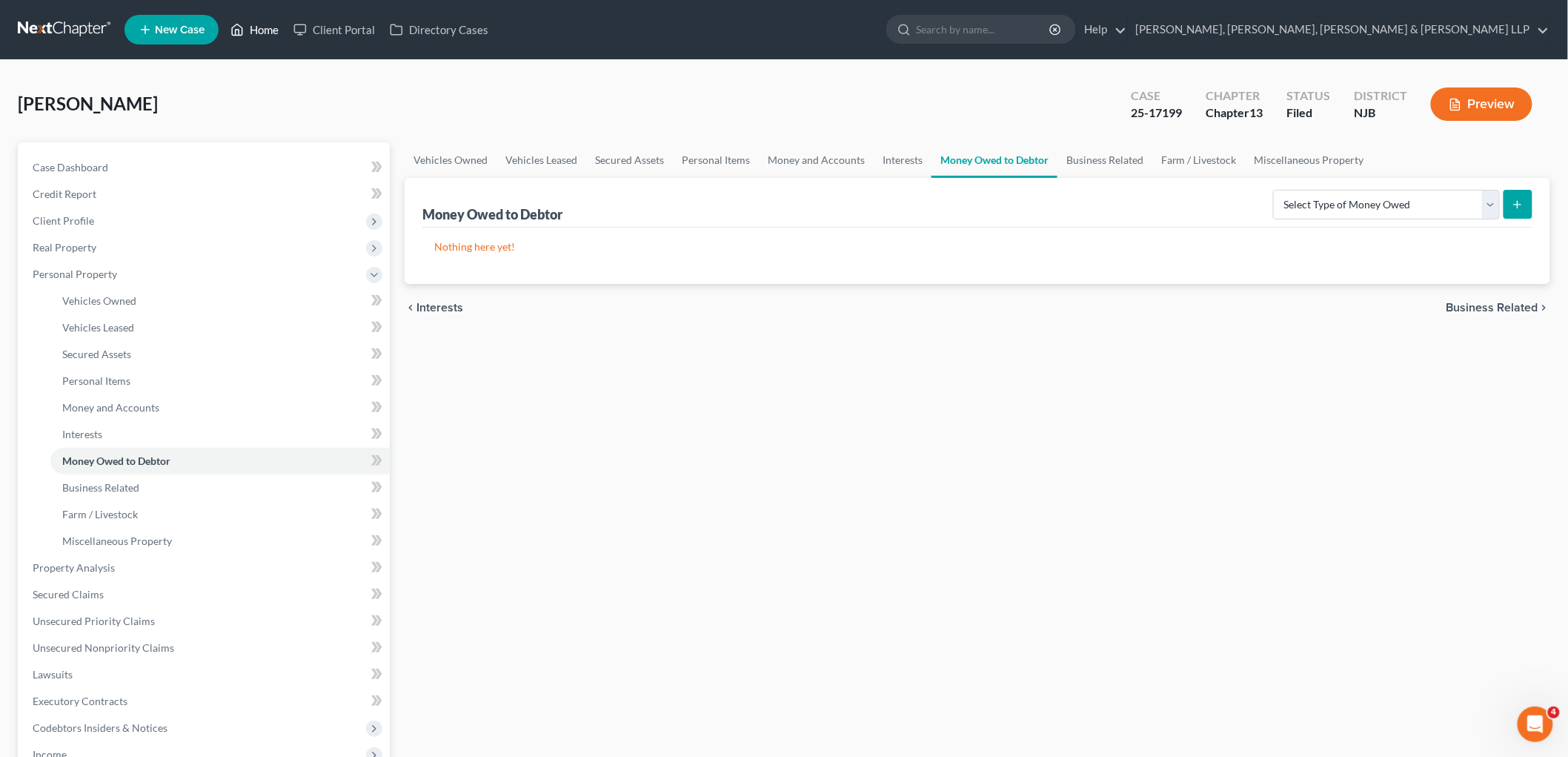
click at [272, 24] on link "Home" at bounding box center [254, 30] width 63 height 27
